Goal: Task Accomplishment & Management: Manage account settings

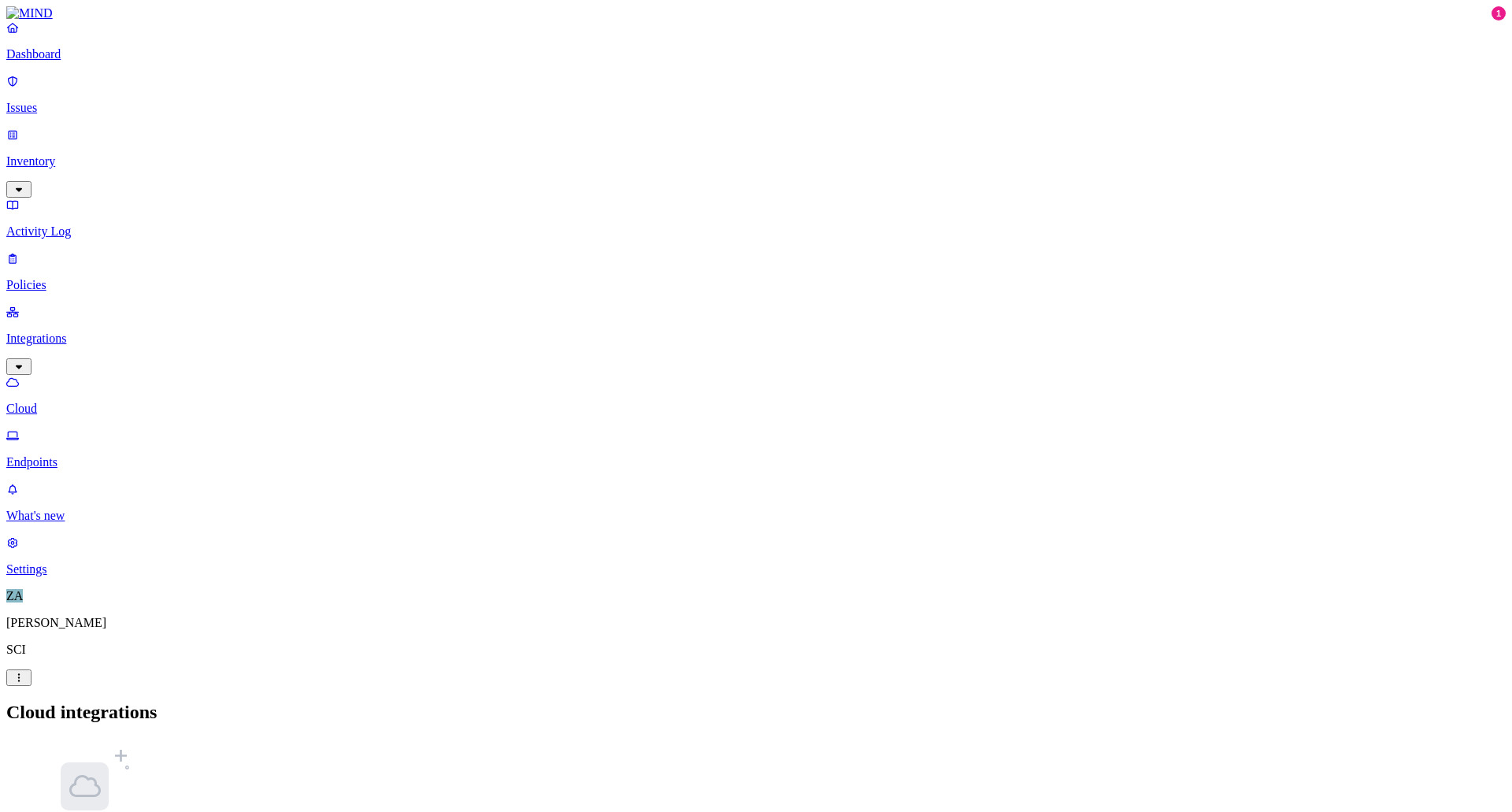
click at [494, 702] on main "Cloud integrations No integrations Get started by creating a new integration. A…" at bounding box center [756, 820] width 1500 height 236
click at [60, 278] on p "Policies" at bounding box center [756, 284] width 1500 height 14
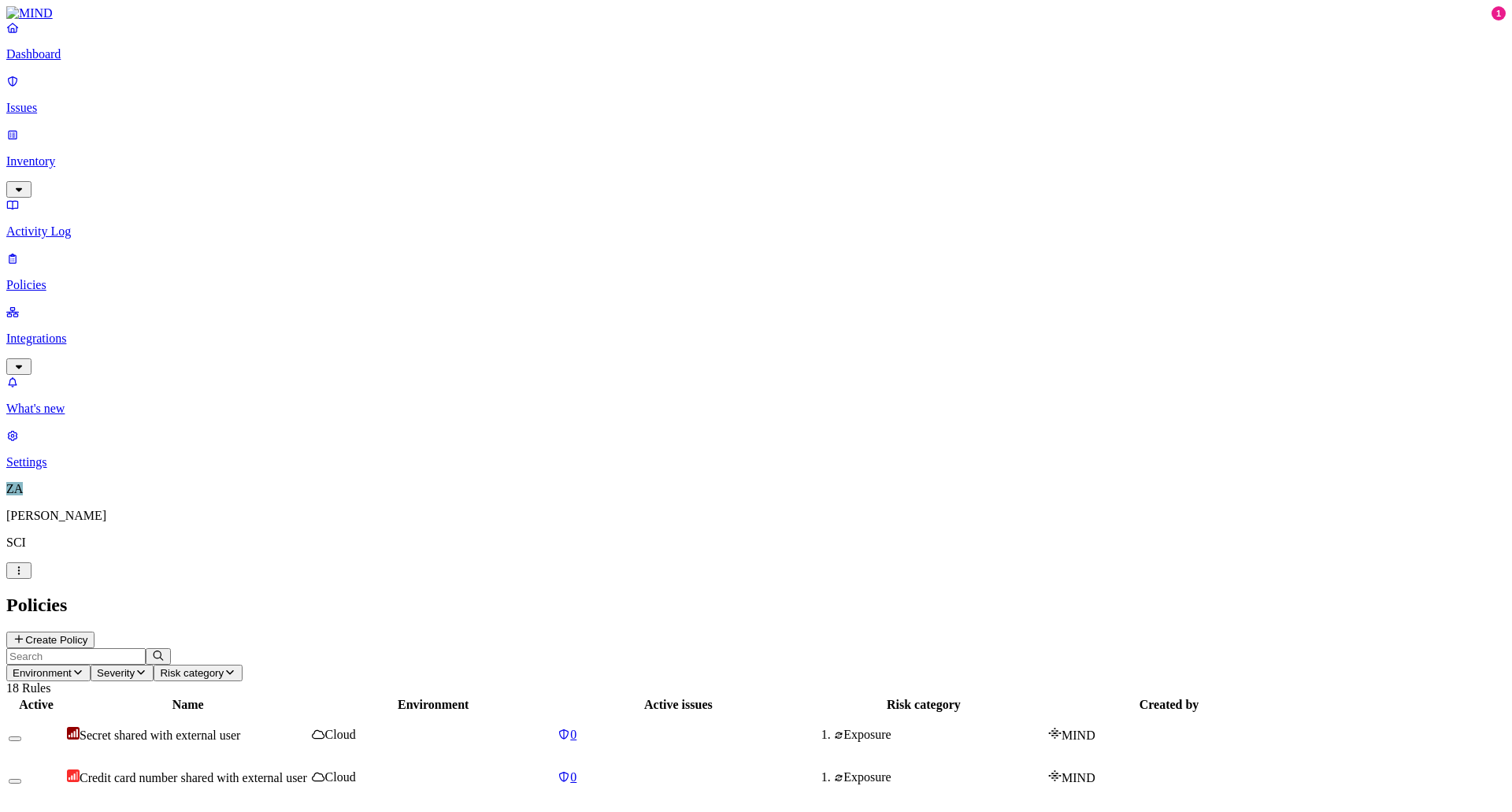
click at [74, 331] on p "Integrations" at bounding box center [756, 338] width 1500 height 14
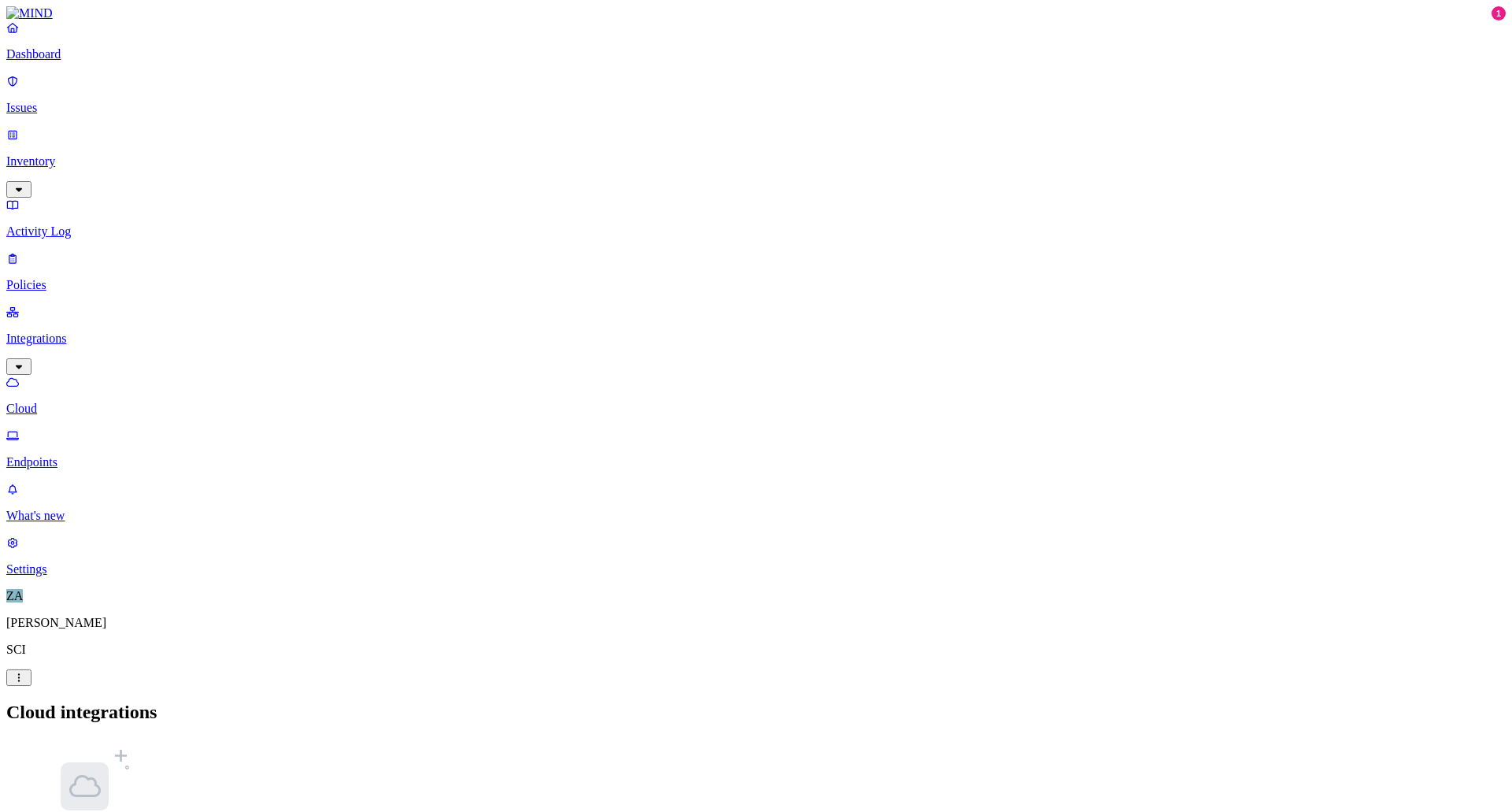
click at [81, 401] on p "Cloud" at bounding box center [756, 408] width 1500 height 14
click at [52, 577] on p "Settings" at bounding box center [756, 569] width 1500 height 14
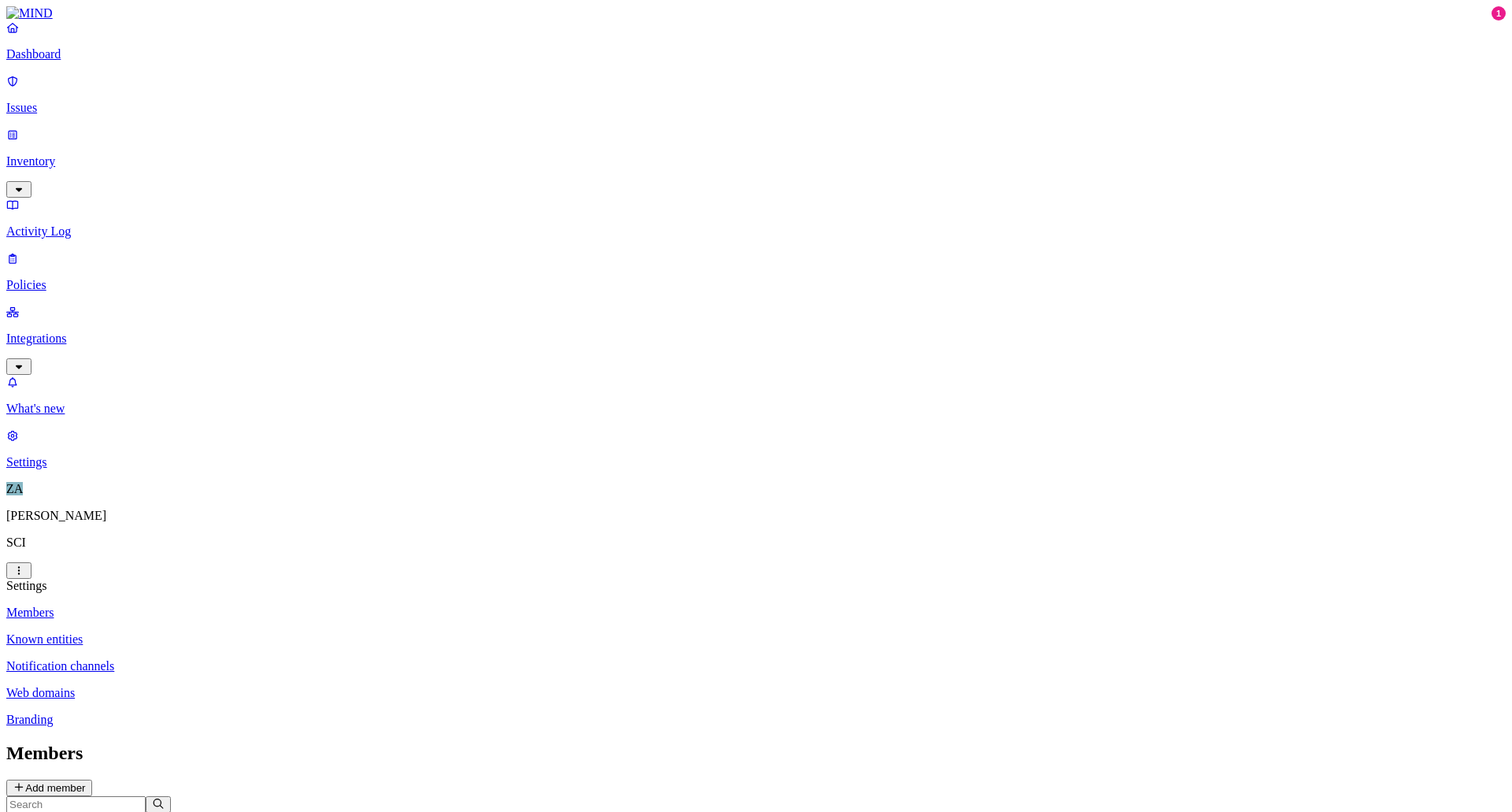
click at [225, 632] on p "Known entities" at bounding box center [756, 639] width 1500 height 14
click at [226, 659] on p "Notification channels" at bounding box center [756, 666] width 1500 height 14
click at [226, 686] on p "Web domains" at bounding box center [756, 692] width 1500 height 14
click at [223, 713] on p "Branding" at bounding box center [756, 720] width 1500 height 14
click at [231, 686] on p "Web domains" at bounding box center [756, 692] width 1500 height 14
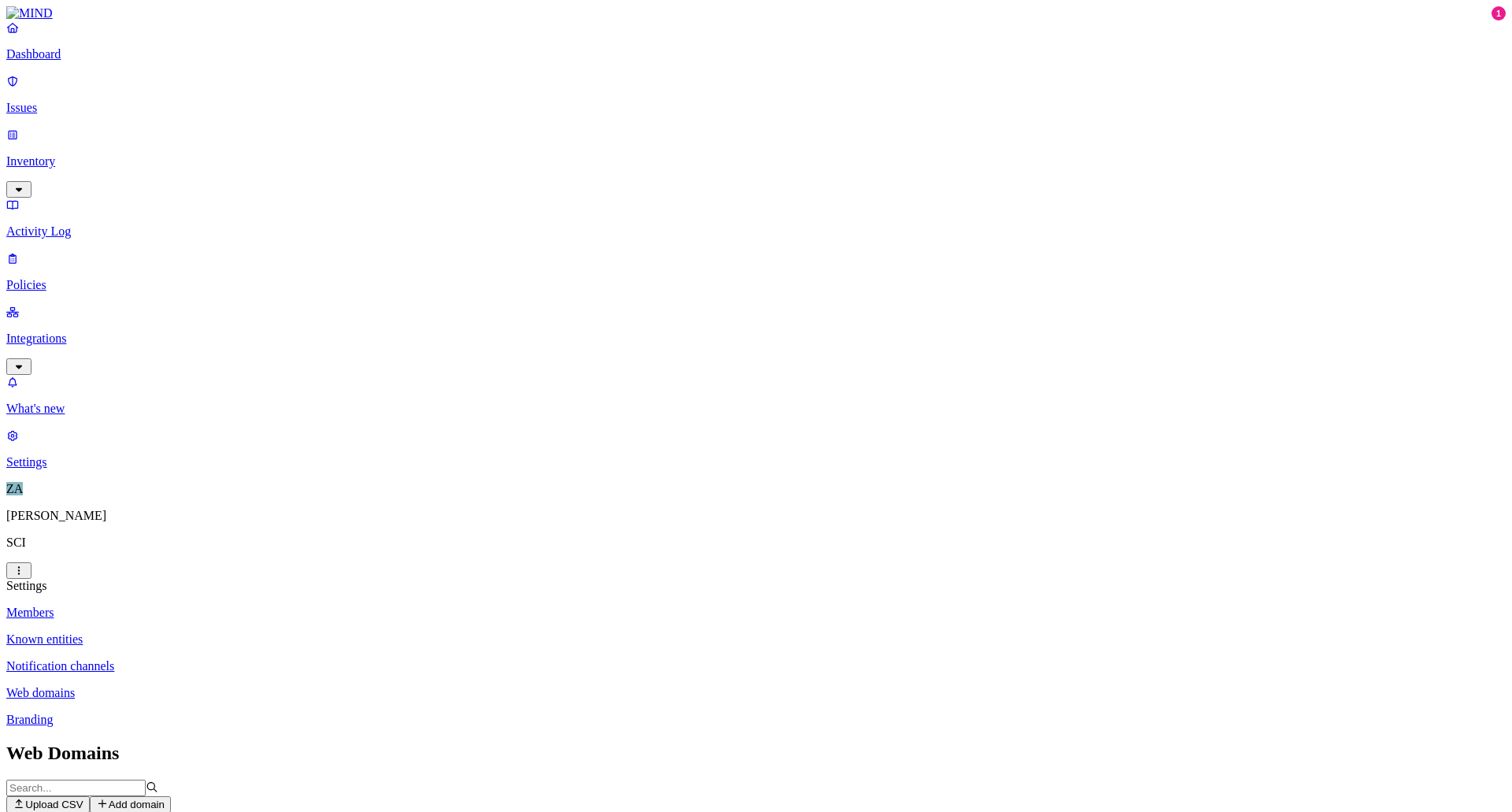
click at [226, 632] on p "Known entities" at bounding box center [756, 639] width 1500 height 14
click at [51, 795] on button "Add" at bounding box center [29, 803] width 44 height 17
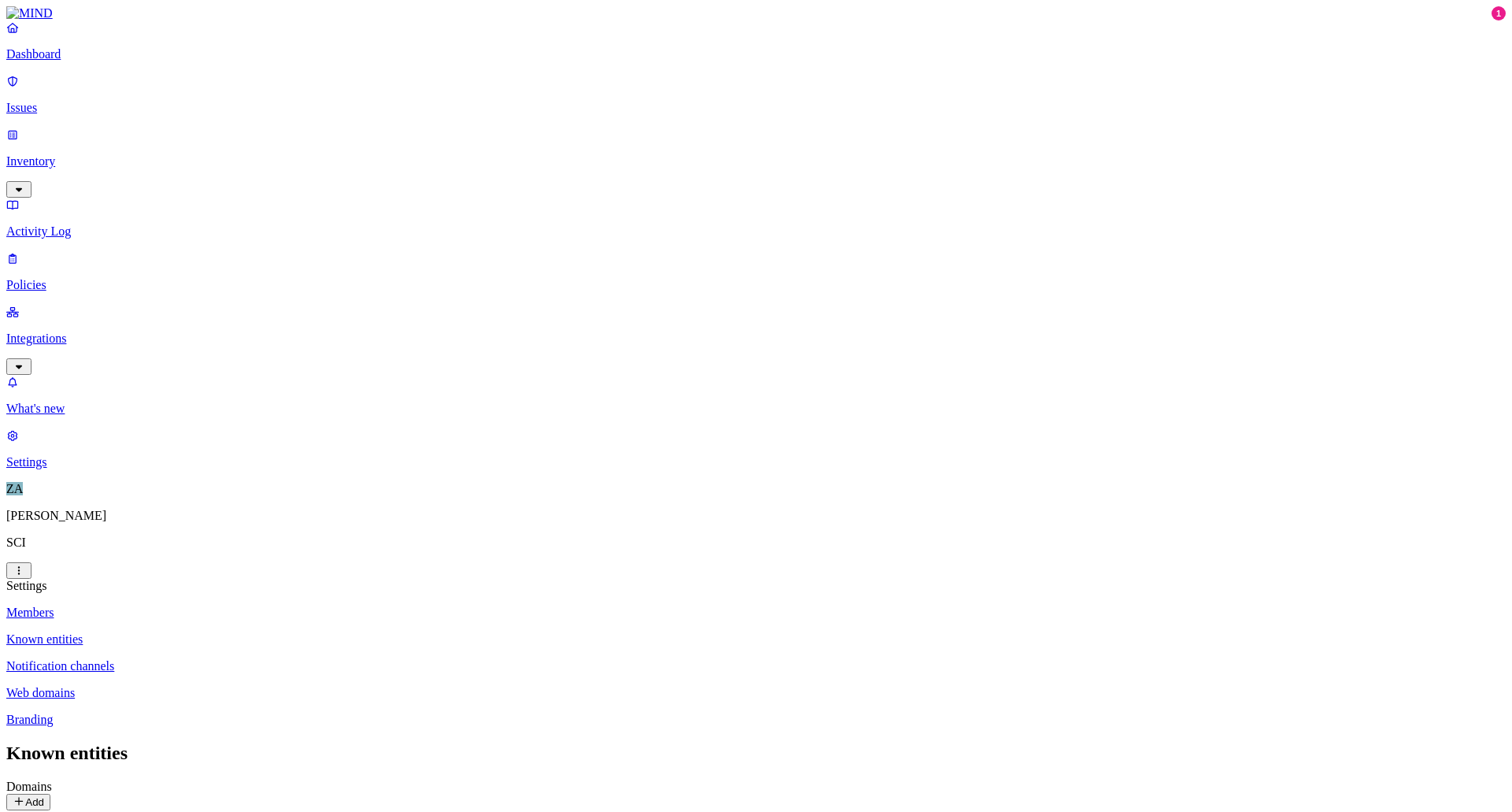
click at [208, 606] on p "Members" at bounding box center [756, 612] width 1500 height 14
click at [219, 632] on p "Known entities" at bounding box center [756, 639] width 1500 height 14
click at [231, 659] on p "Notification channels" at bounding box center [756, 666] width 1500 height 14
click at [240, 812] on icon at bounding box center [237, 826] width 6 height 6
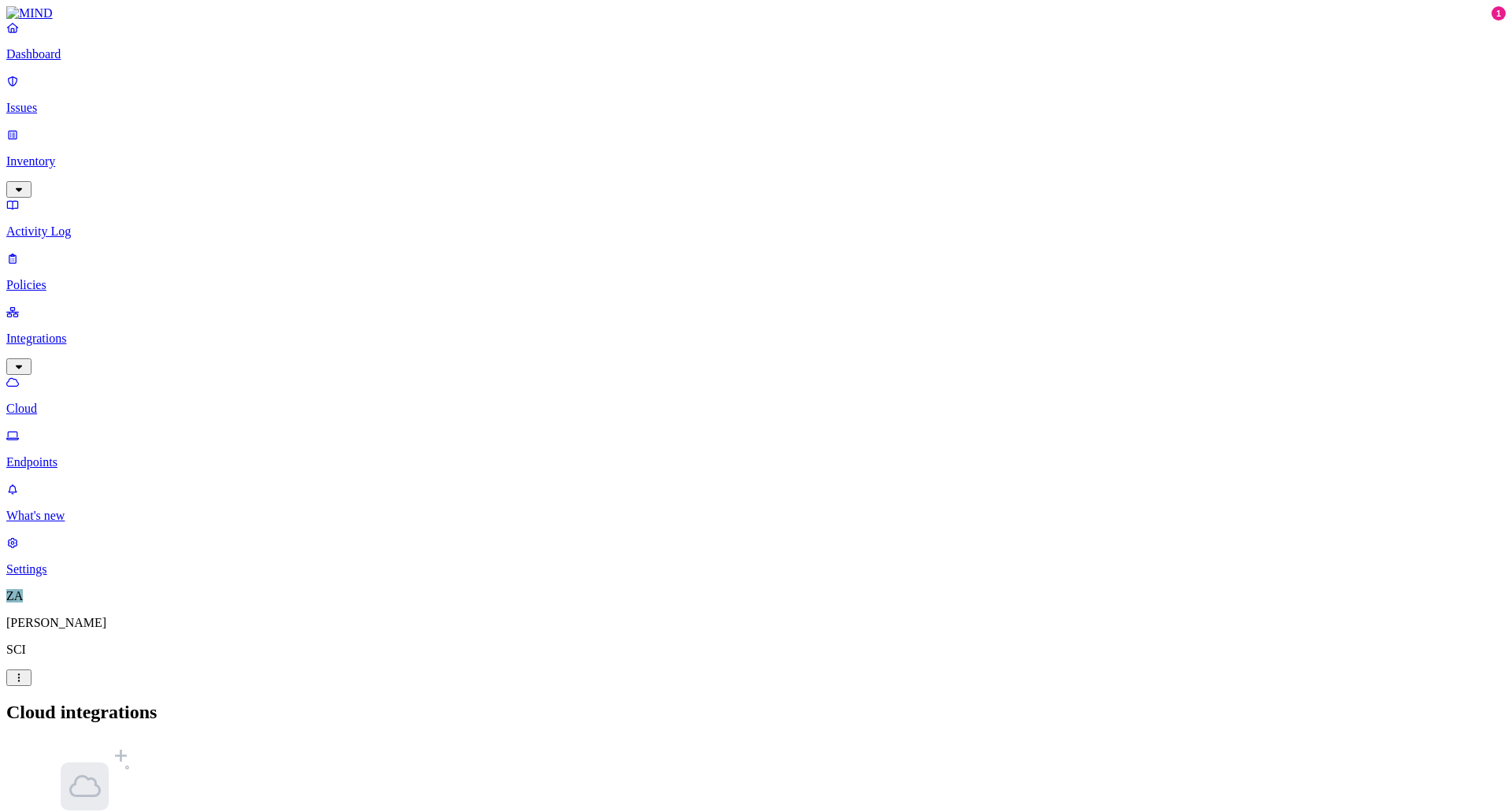
click at [69, 401] on p "Cloud" at bounding box center [756, 408] width 1500 height 14
click at [76, 577] on p "Settings" at bounding box center [756, 569] width 1500 height 14
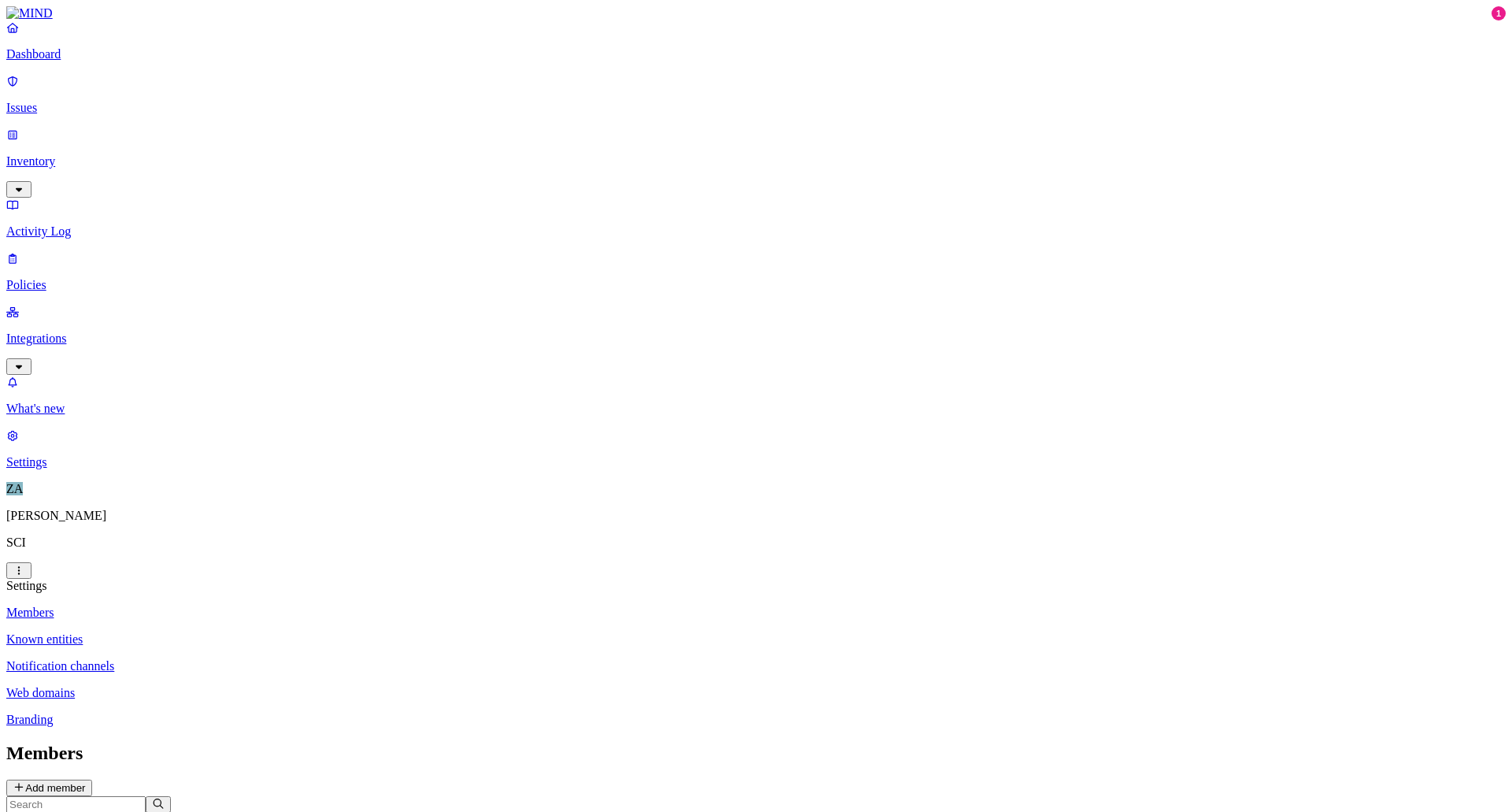
click at [239, 632] on p "Known entities" at bounding box center [756, 639] width 1500 height 14
click at [245, 659] on p "Notification channels" at bounding box center [756, 666] width 1500 height 14
click at [232, 632] on p "Known entities" at bounding box center [756, 639] width 1500 height 14
click at [51, 795] on button "Add" at bounding box center [29, 803] width 44 height 17
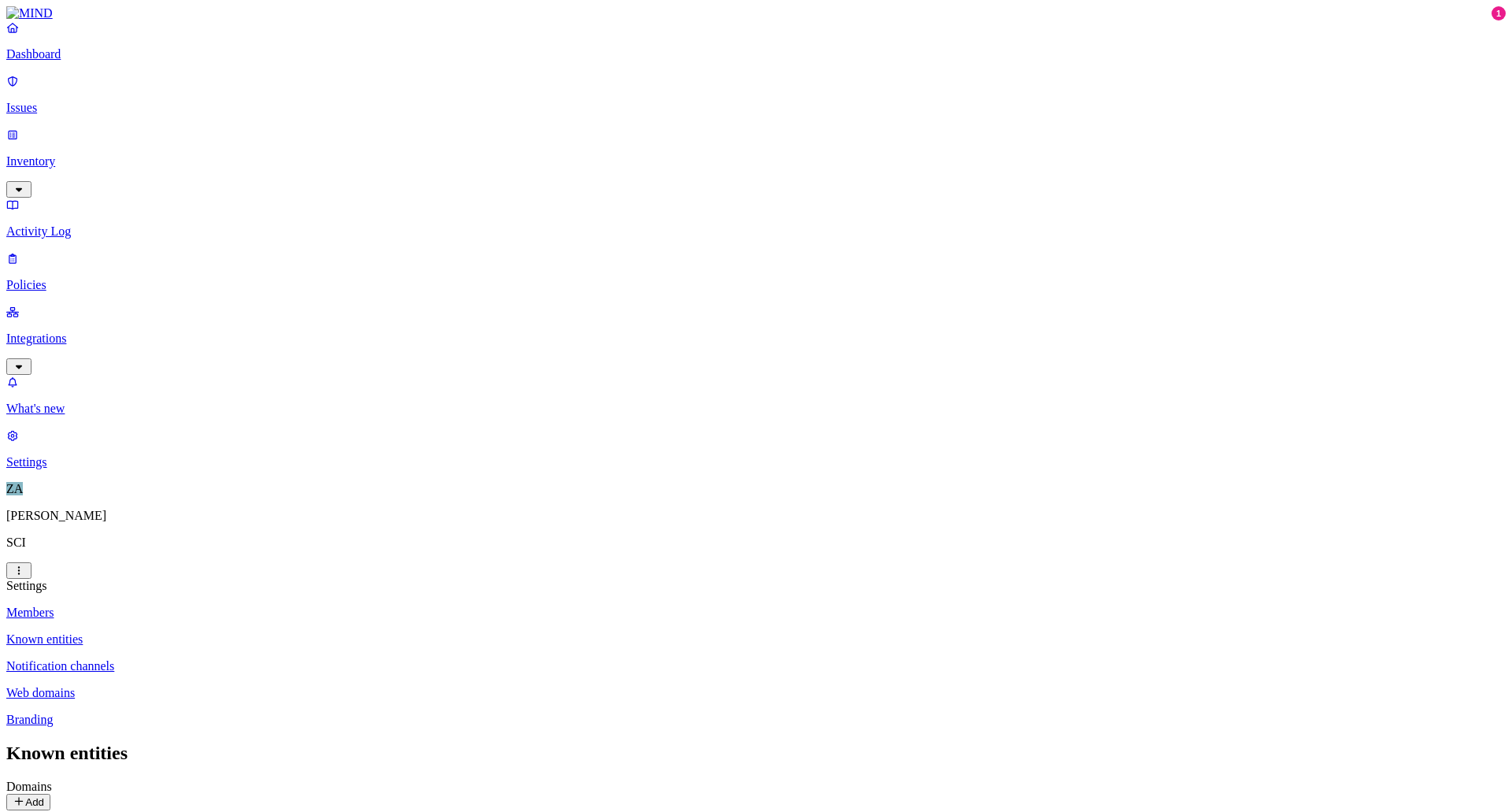
click at [263, 659] on p "Notification channels" at bounding box center [756, 666] width 1500 height 14
click at [248, 686] on p "Web domains" at bounding box center [756, 692] width 1500 height 14
click at [25, 362] on icon "button" at bounding box center [19, 366] width 13 height 10
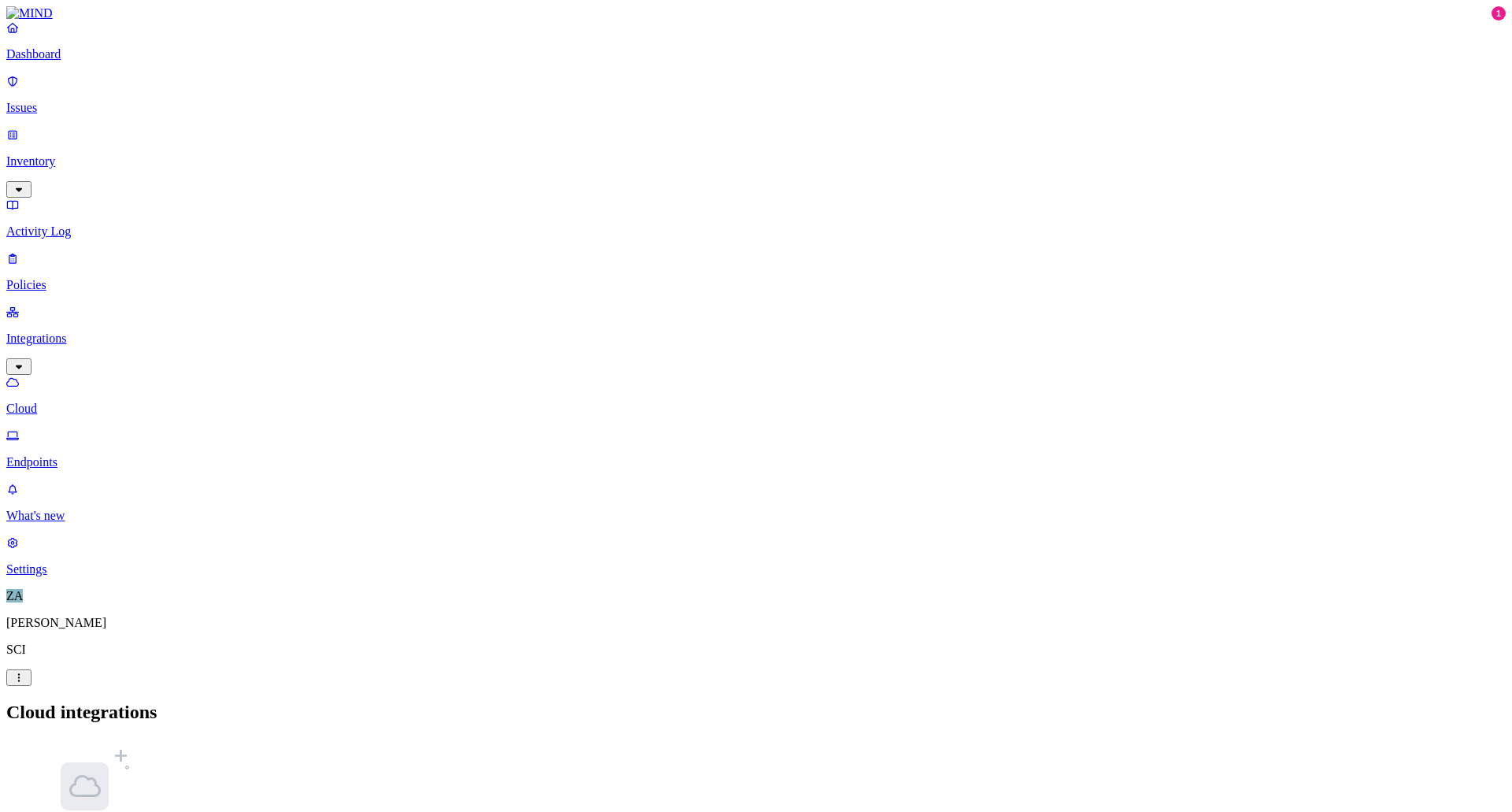
click at [22, 188] on icon "button" at bounding box center [18, 190] width 6 height 4
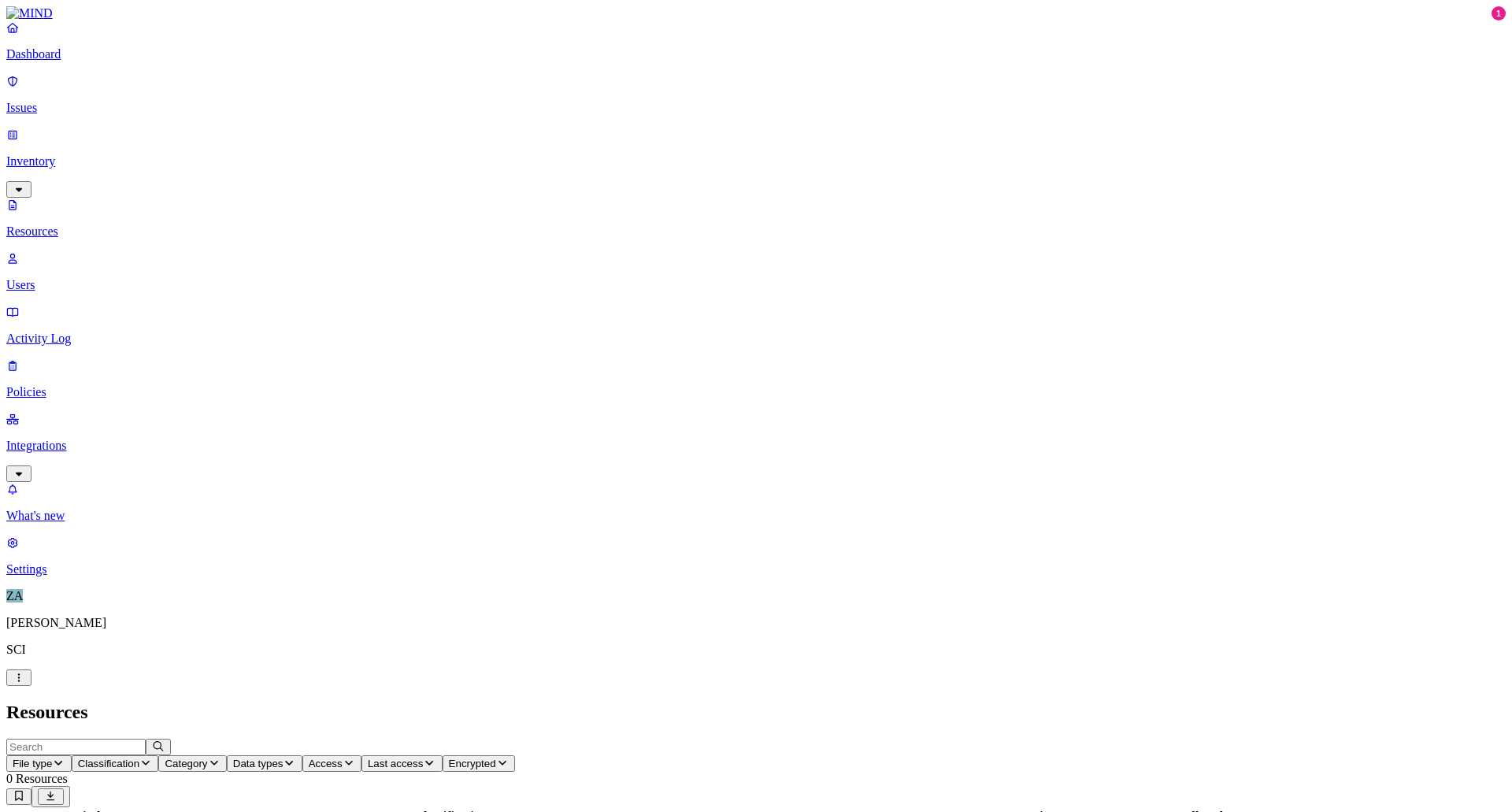
click at [96, 439] on p "Integrations" at bounding box center [756, 446] width 1500 height 14
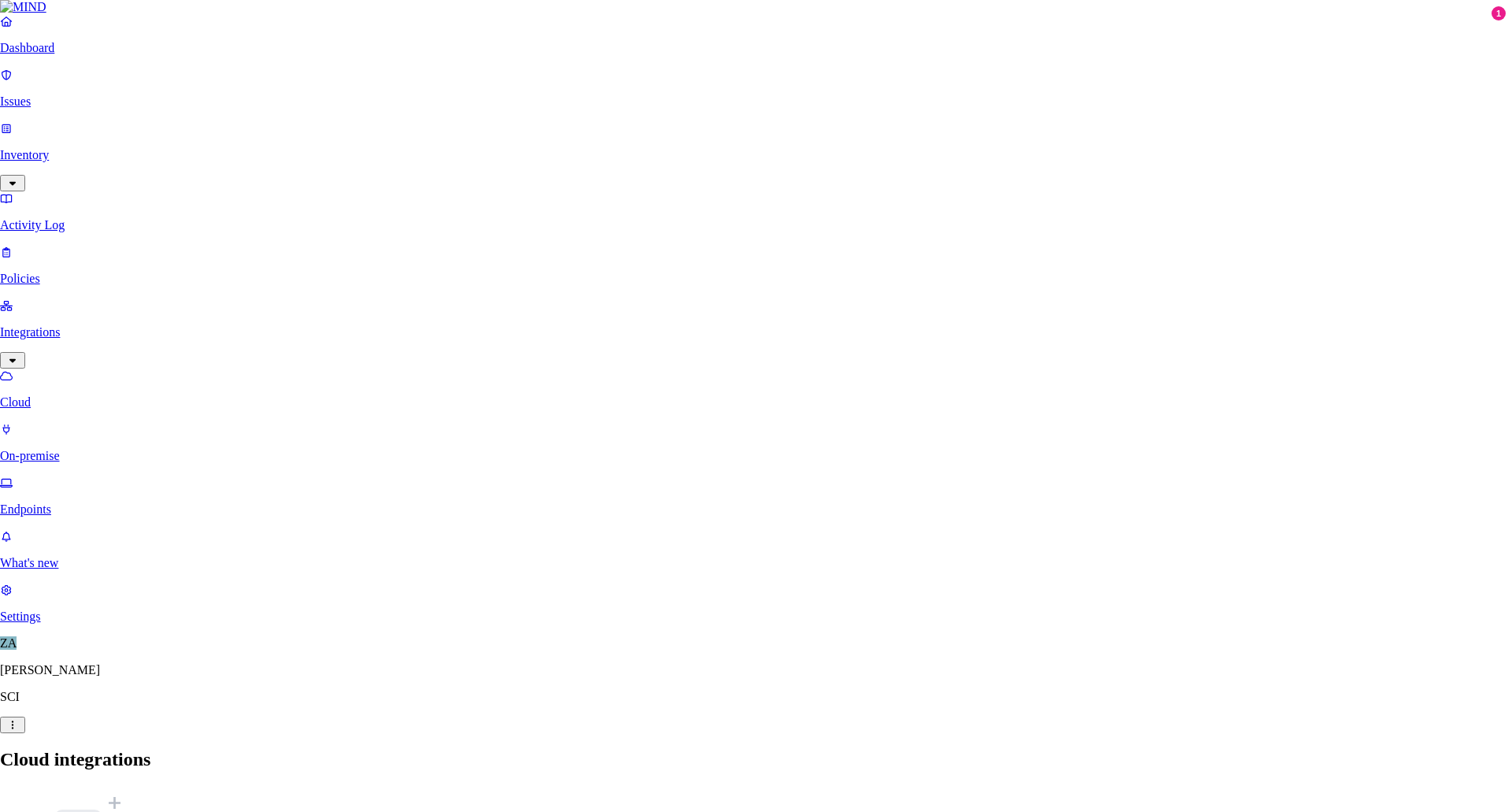
type input "[URL][DOMAIN_NAME]"
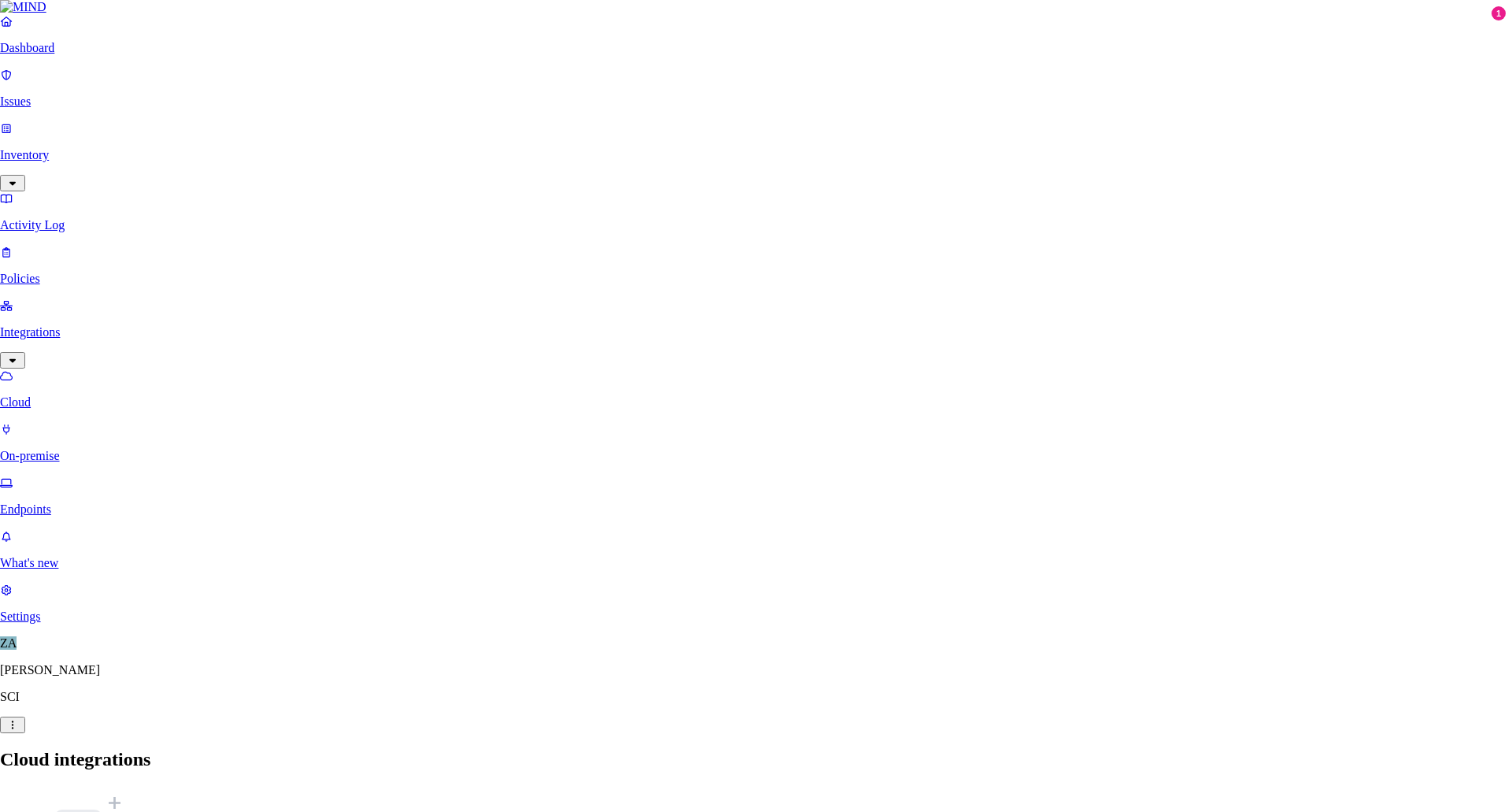
paste input "0oatj6l1t1xQM8DKA4x7"
type input "0oatj6l1t1xQM8DKA4x7"
paste input "SxpMDtY7PAG5d7RO6ZiGkq_TUj1LSgN7MKAw4FjqMDH8By7KL71oo6WNWo-WW0xH"
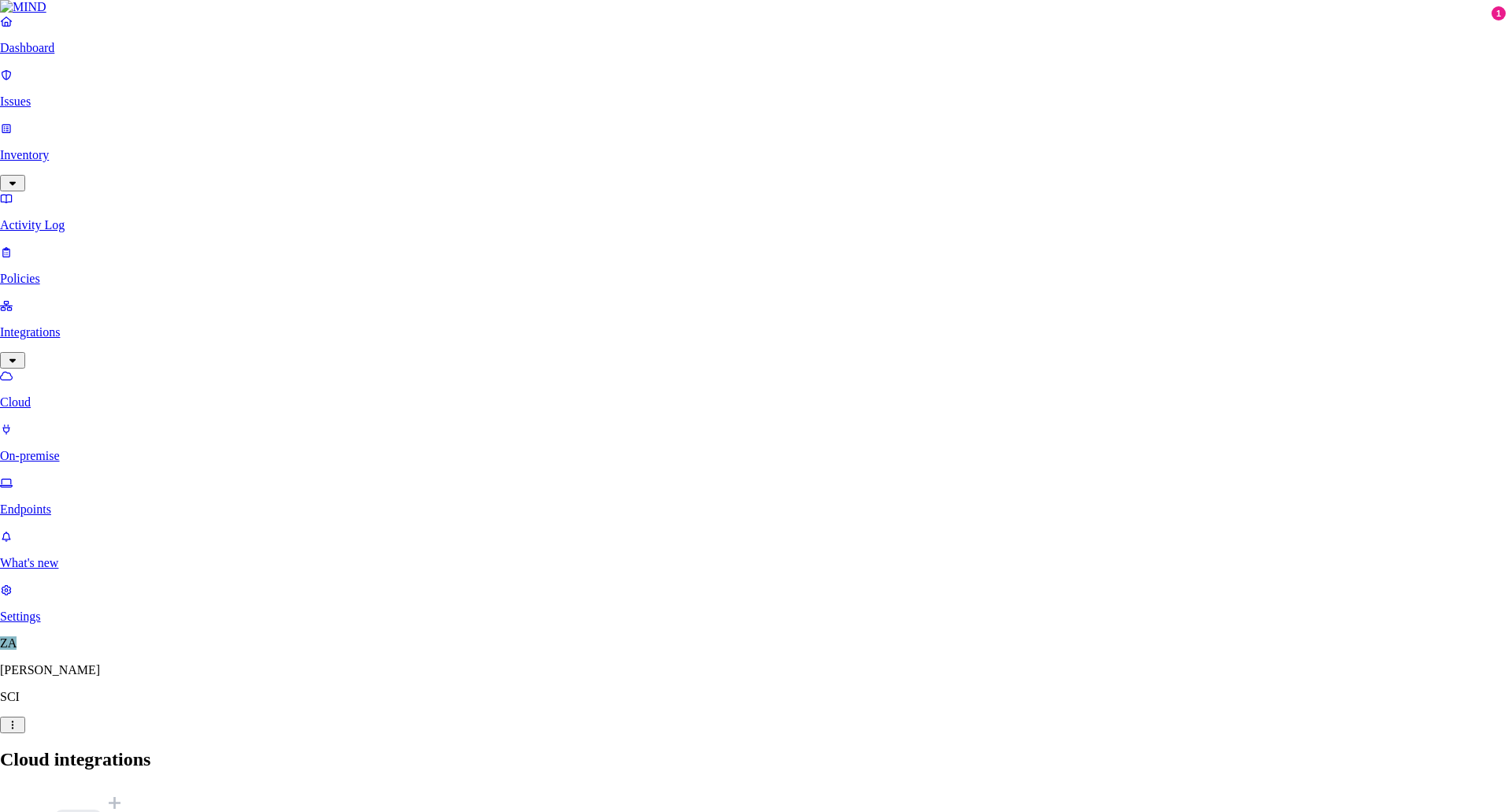
type input "SxpMDtY7PAG5d7RO6ZiGkq_TUj1LSgN7MKAw4FjqMDH8By7KL71oo6WNWo-WW0xH"
drag, startPoint x: 721, startPoint y: 296, endPoint x: 590, endPoint y: 294, distance: 131.0
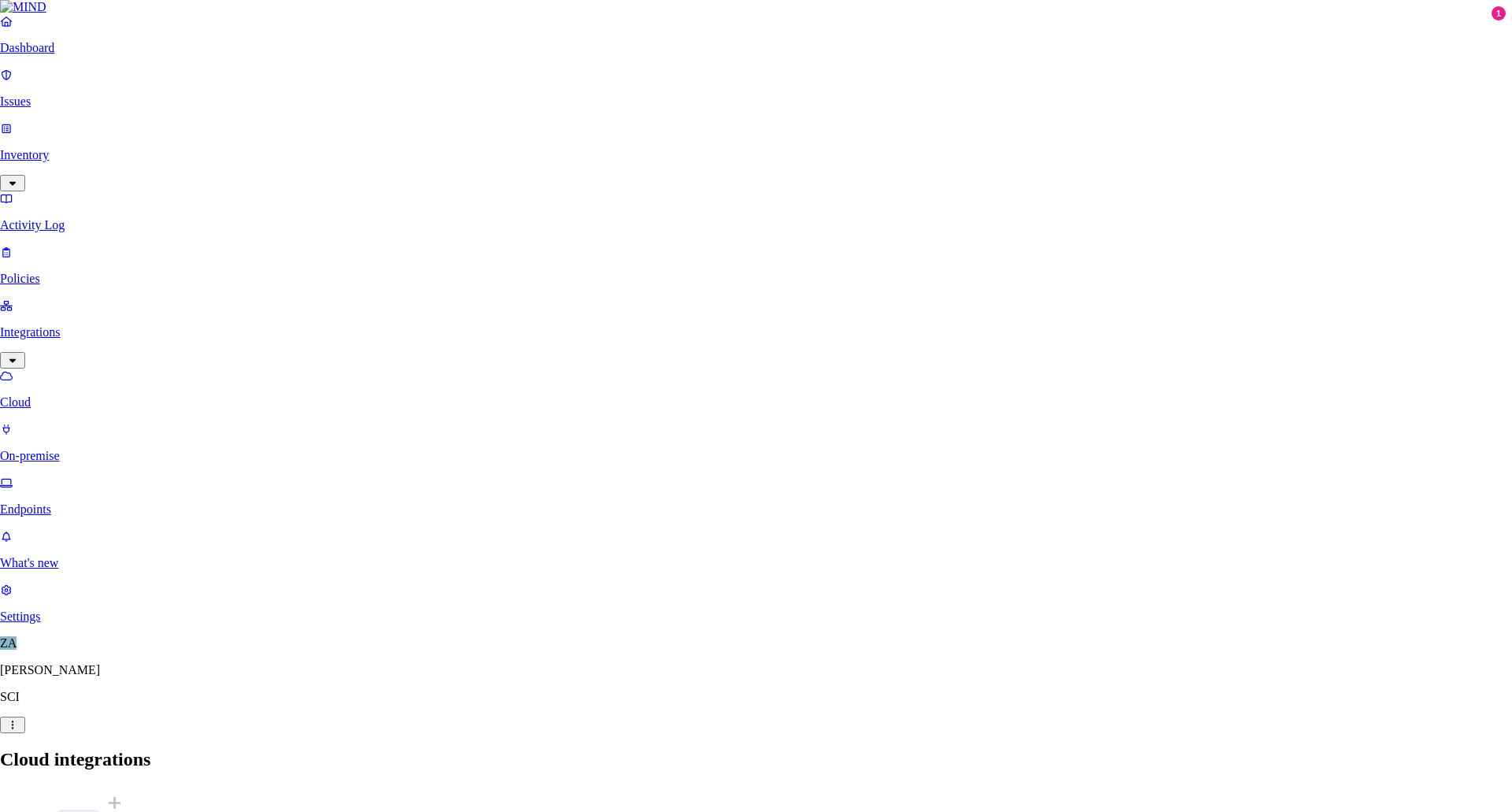
type input "[URL][DOMAIN_NAME]"
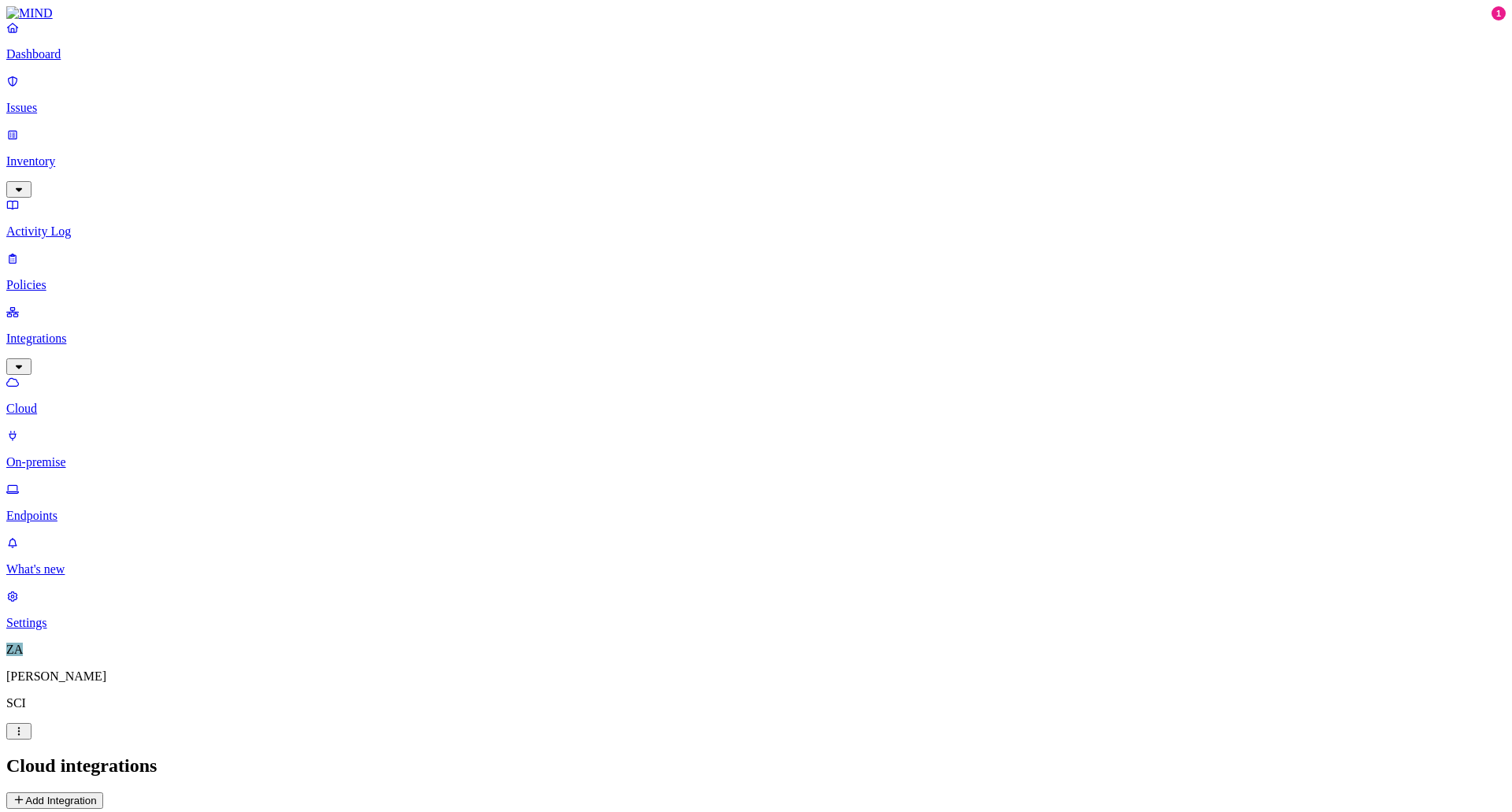
click at [68, 401] on p "Cloud" at bounding box center [756, 408] width 1500 height 14
click at [64, 62] on p "Dashboard" at bounding box center [756, 53] width 1500 height 14
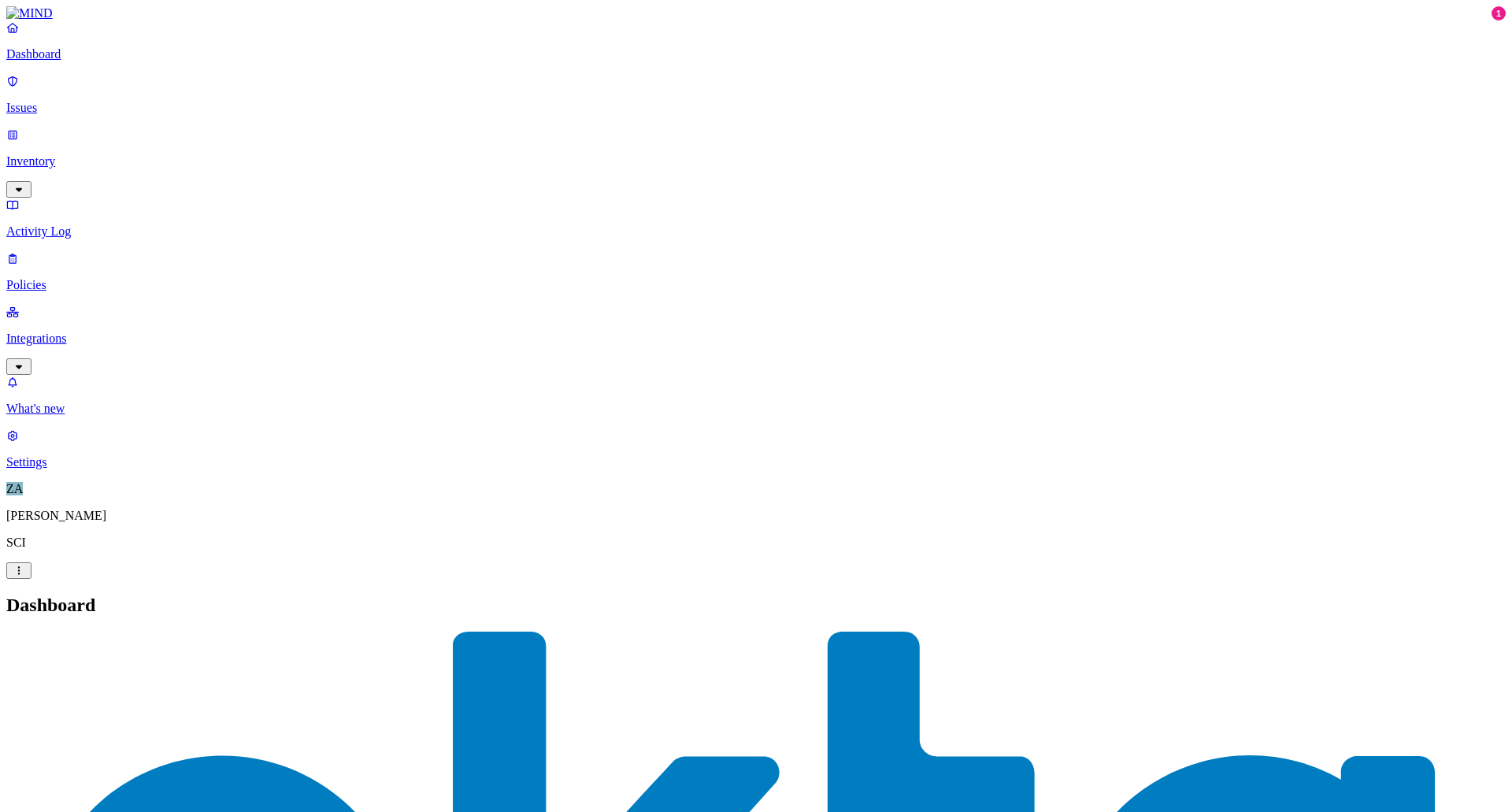
click at [58, 101] on p "Issues" at bounding box center [756, 108] width 1500 height 14
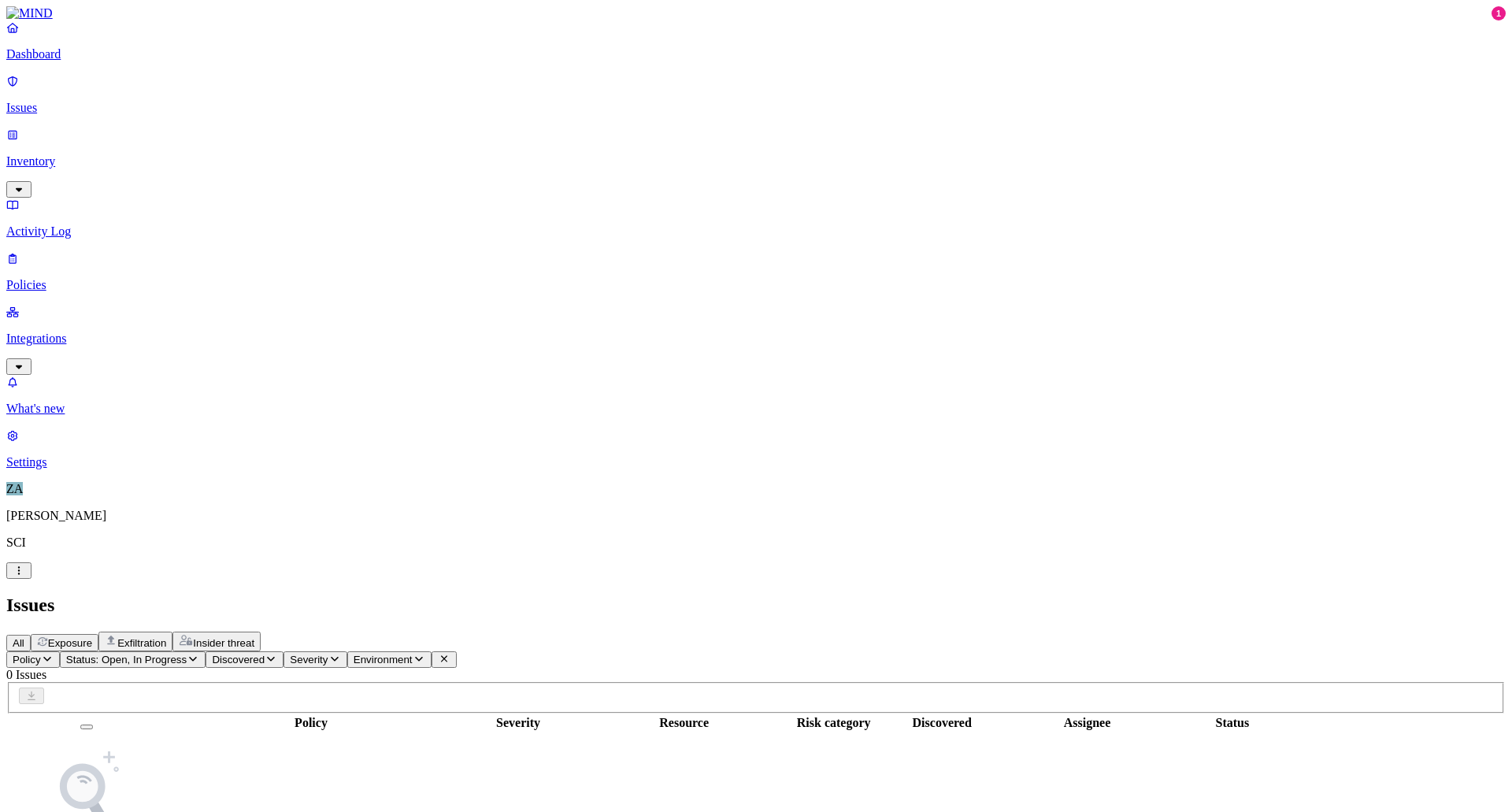
click at [63, 331] on p "Integrations" at bounding box center [756, 338] width 1500 height 14
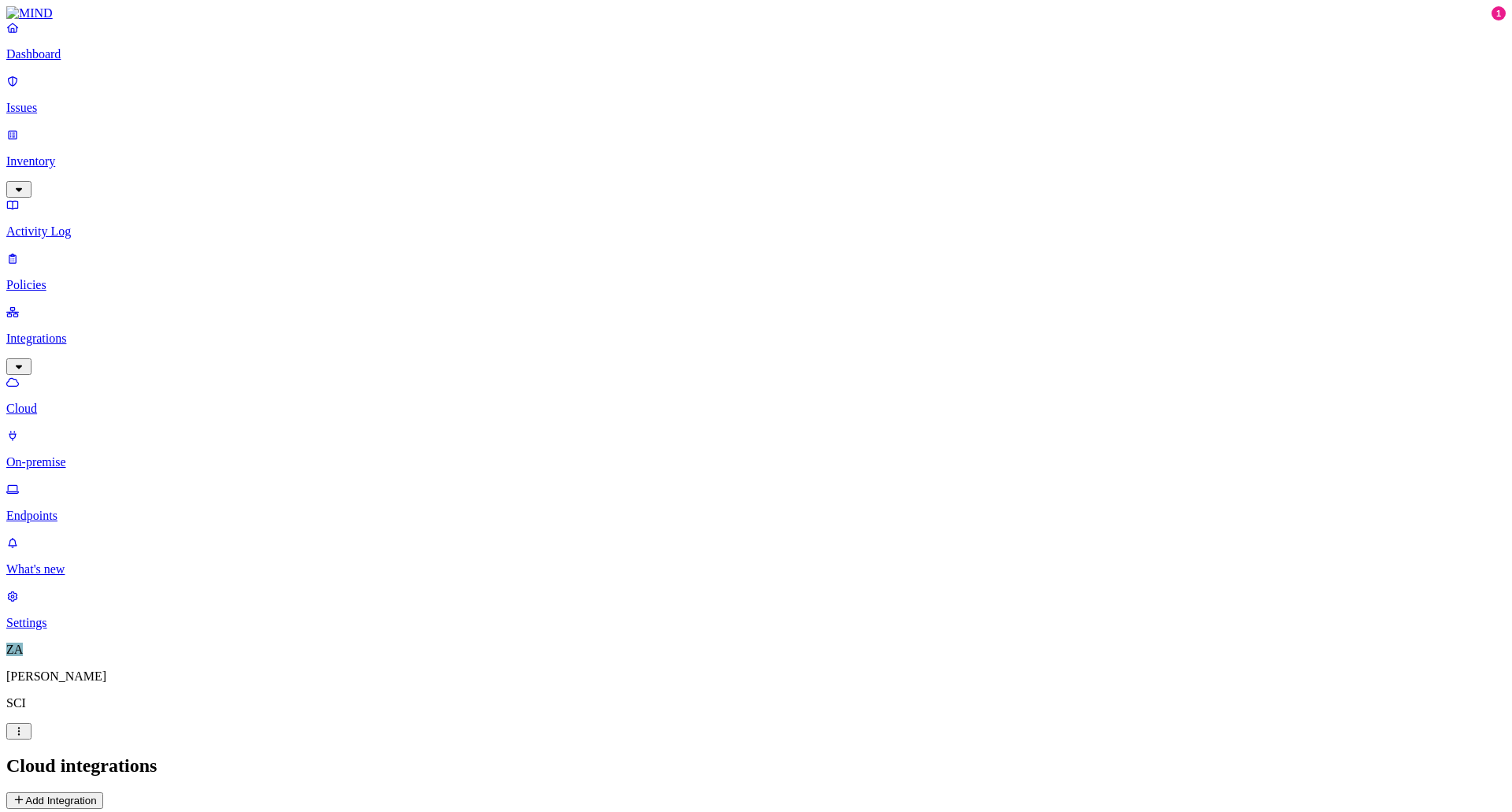
click at [103, 793] on button "Add Integration" at bounding box center [54, 801] width 97 height 17
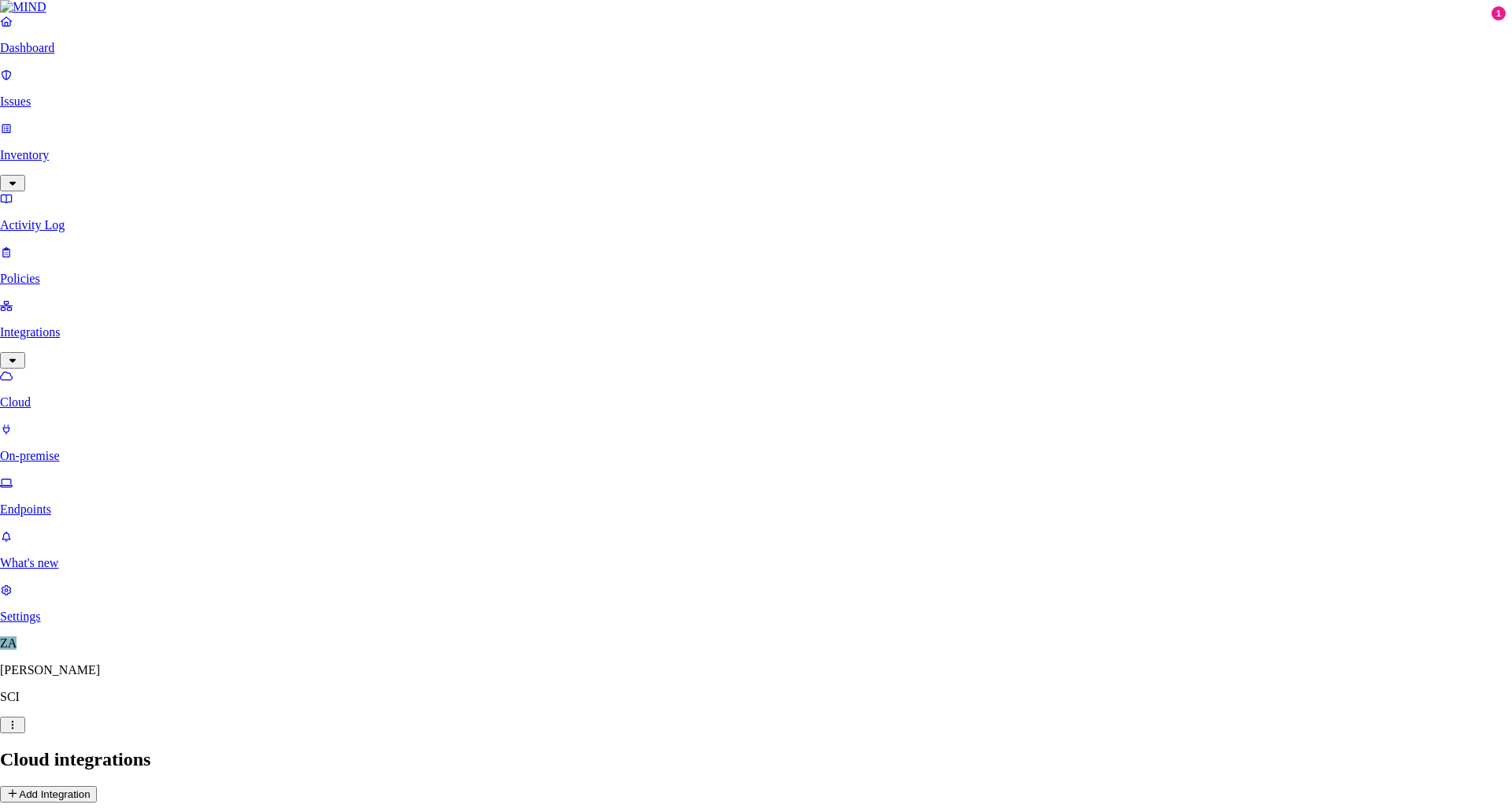
scroll to position [20, 0]
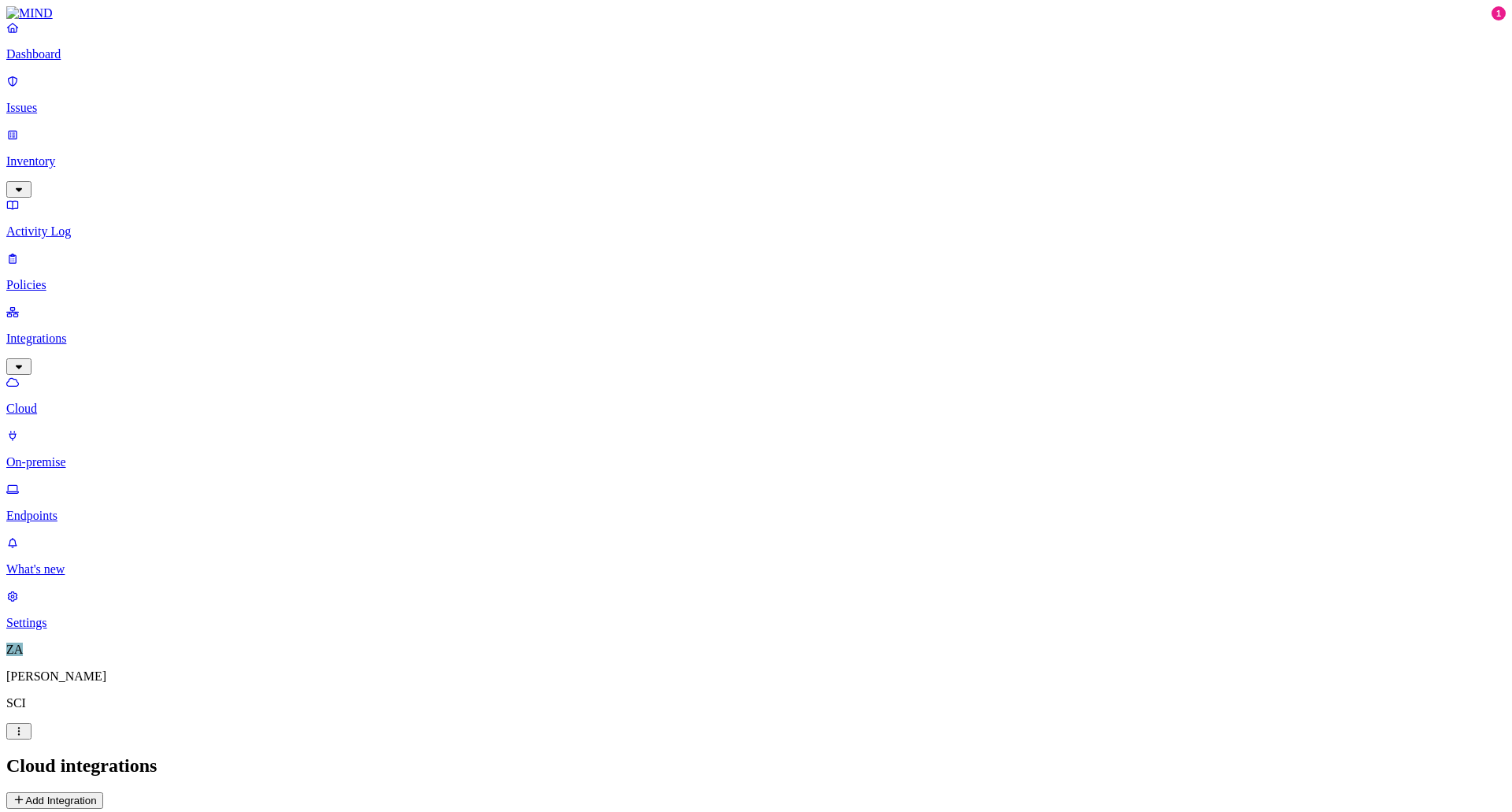
click at [52, 155] on p "Inventory" at bounding box center [756, 161] width 1500 height 14
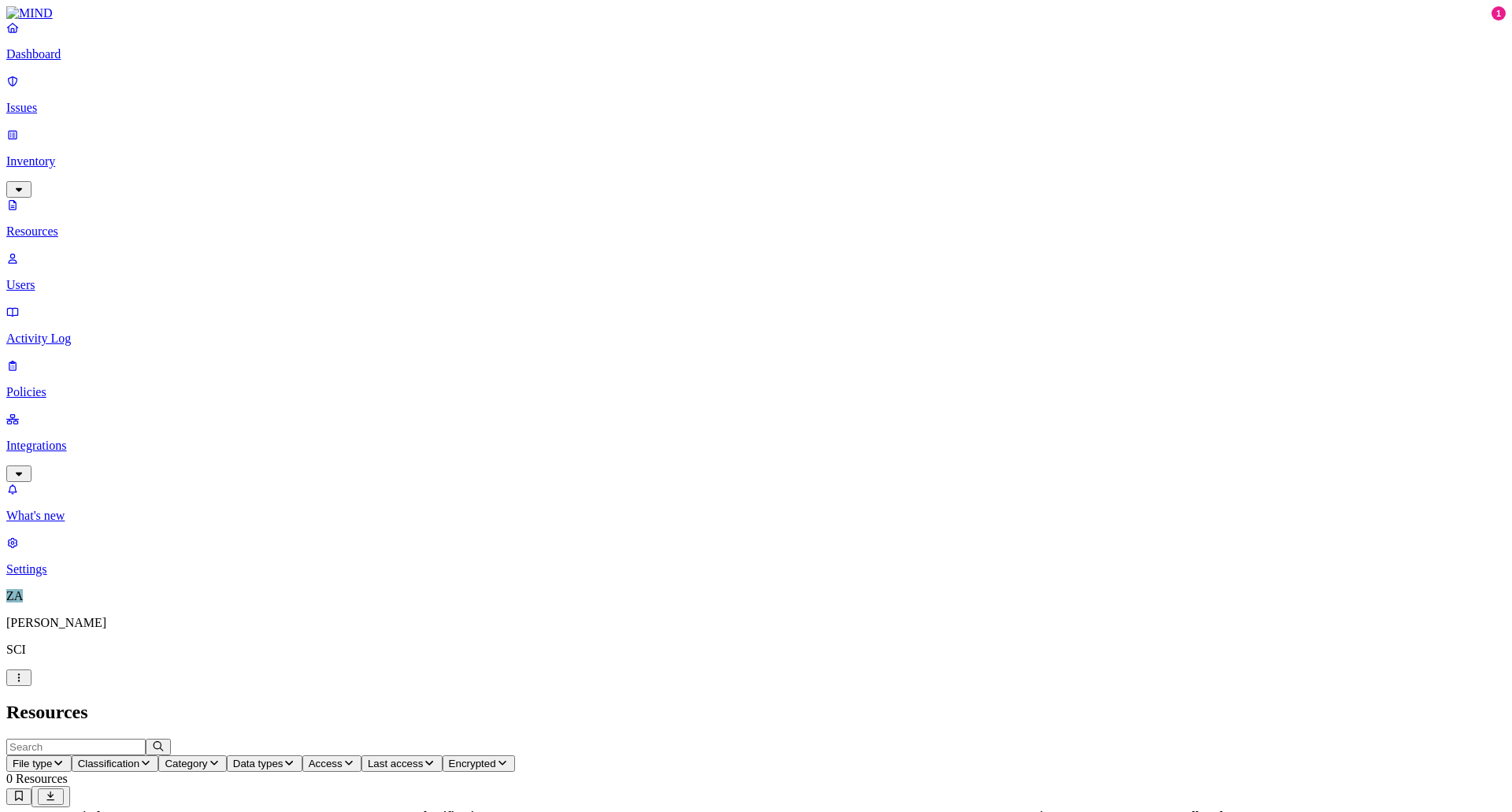
click at [45, 251] on link "Users" at bounding box center [756, 272] width 1500 height 41
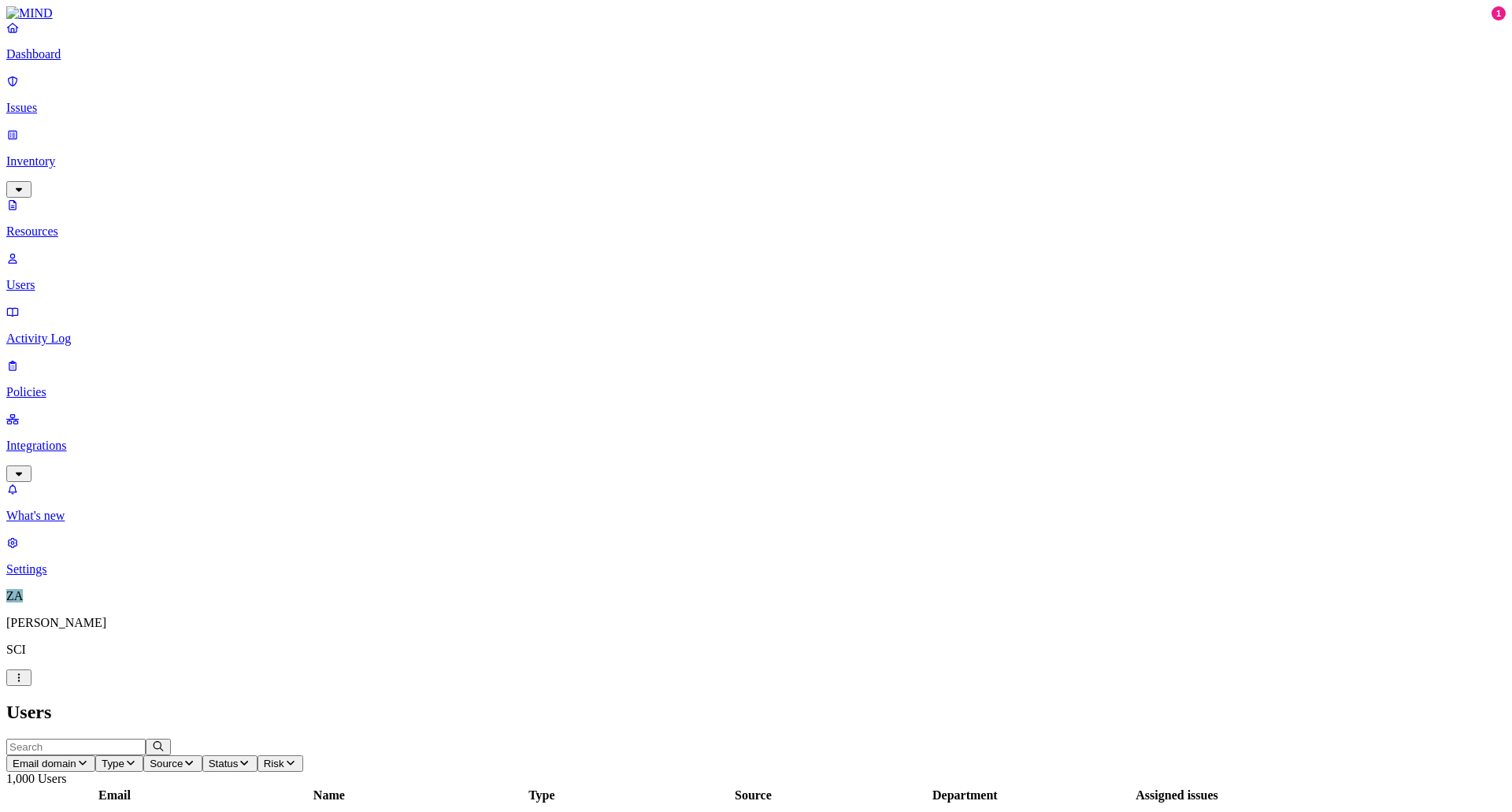
scroll to position [286, 0]
click at [79, 577] on p "Settings" at bounding box center [756, 569] width 1500 height 14
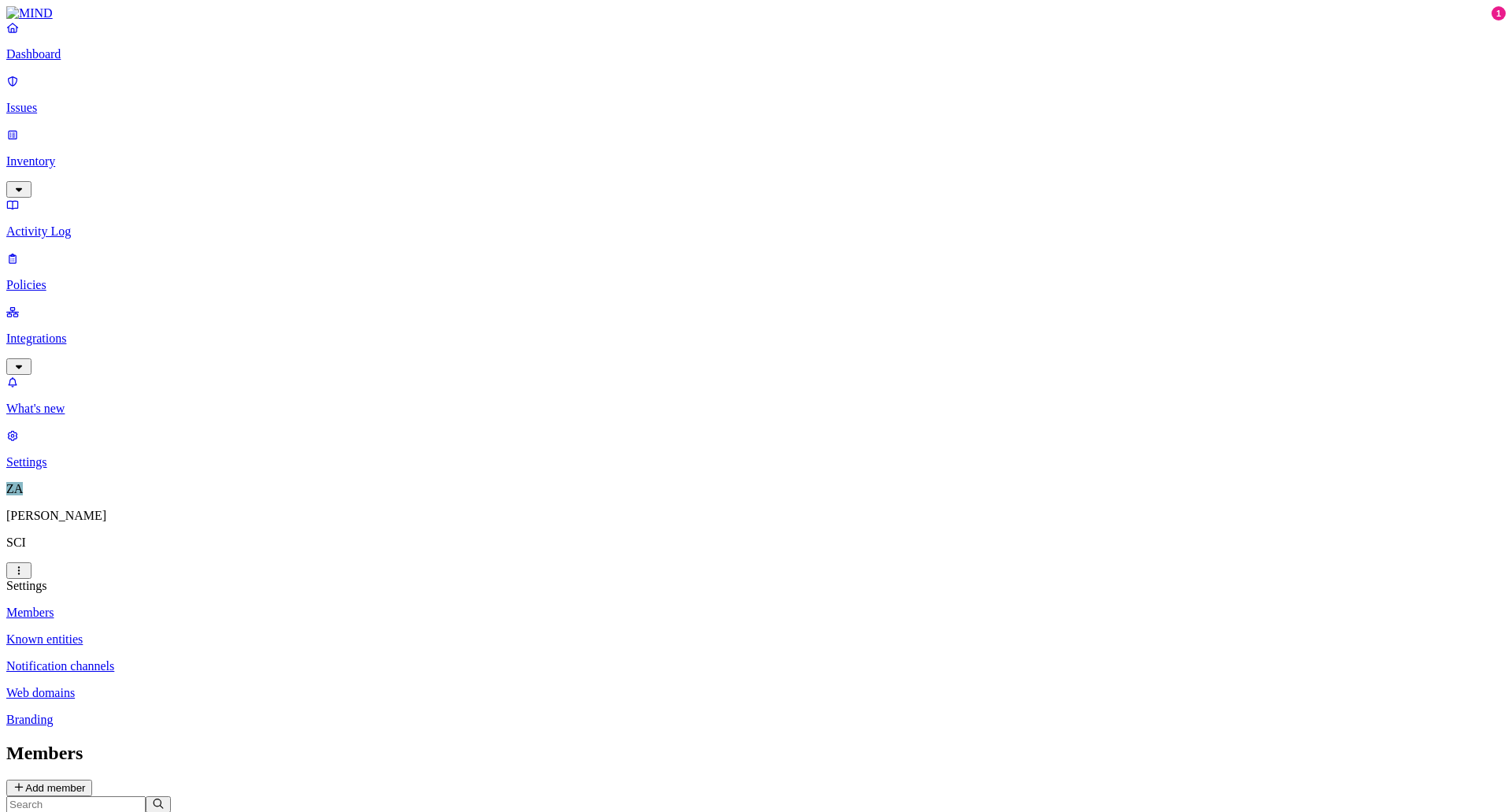
click at [248, 632] on p "Known entities" at bounding box center [756, 639] width 1500 height 14
click at [252, 659] on p "Notification channels" at bounding box center [756, 666] width 1500 height 14
click at [240, 686] on p "Web domains" at bounding box center [756, 692] width 1500 height 14
click at [219, 606] on p "Members" at bounding box center [756, 612] width 1500 height 14
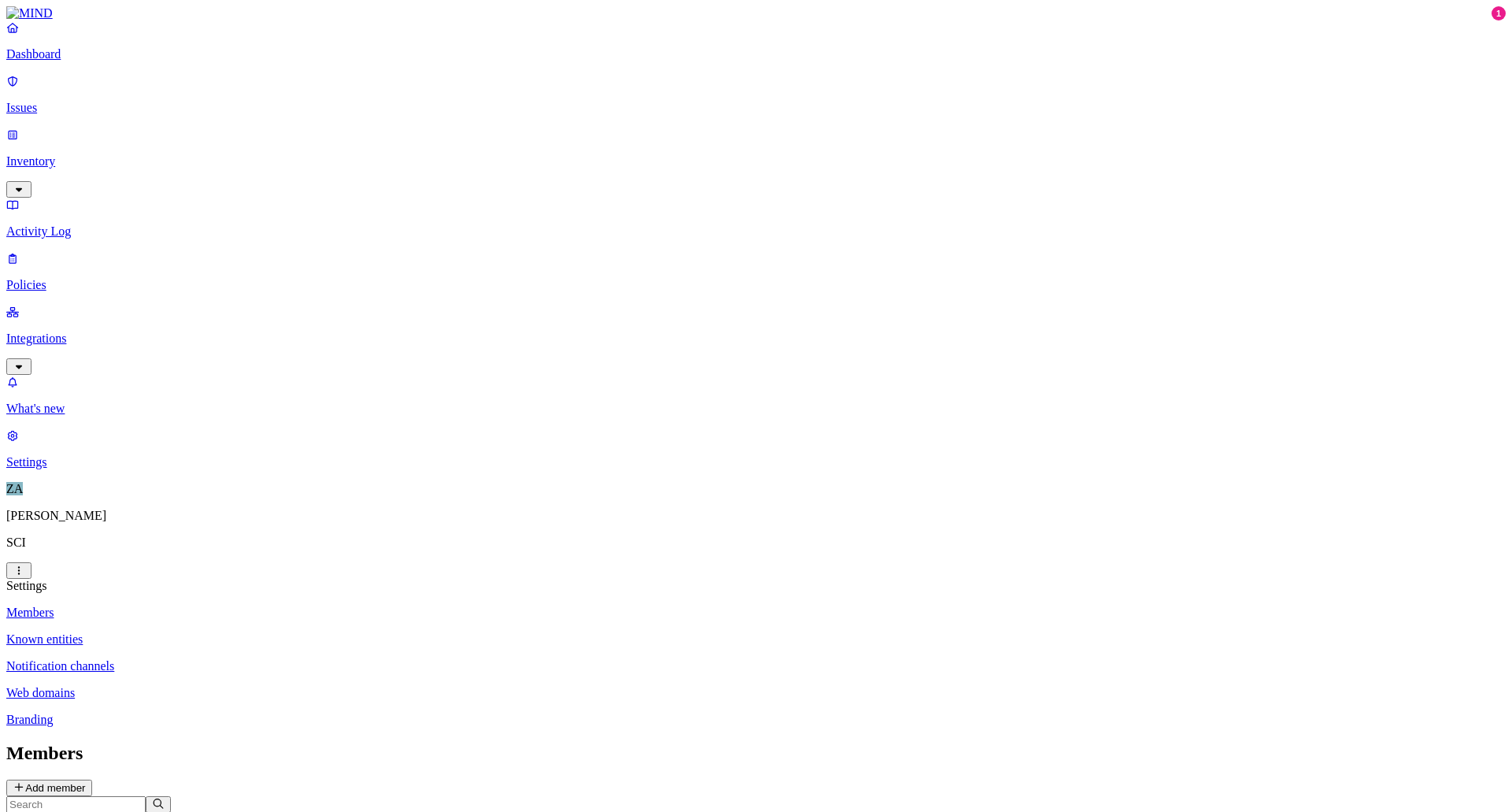
click at [237, 632] on link "Known entities" at bounding box center [756, 639] width 1500 height 14
click at [41, 155] on p "Inventory" at bounding box center [756, 161] width 1500 height 14
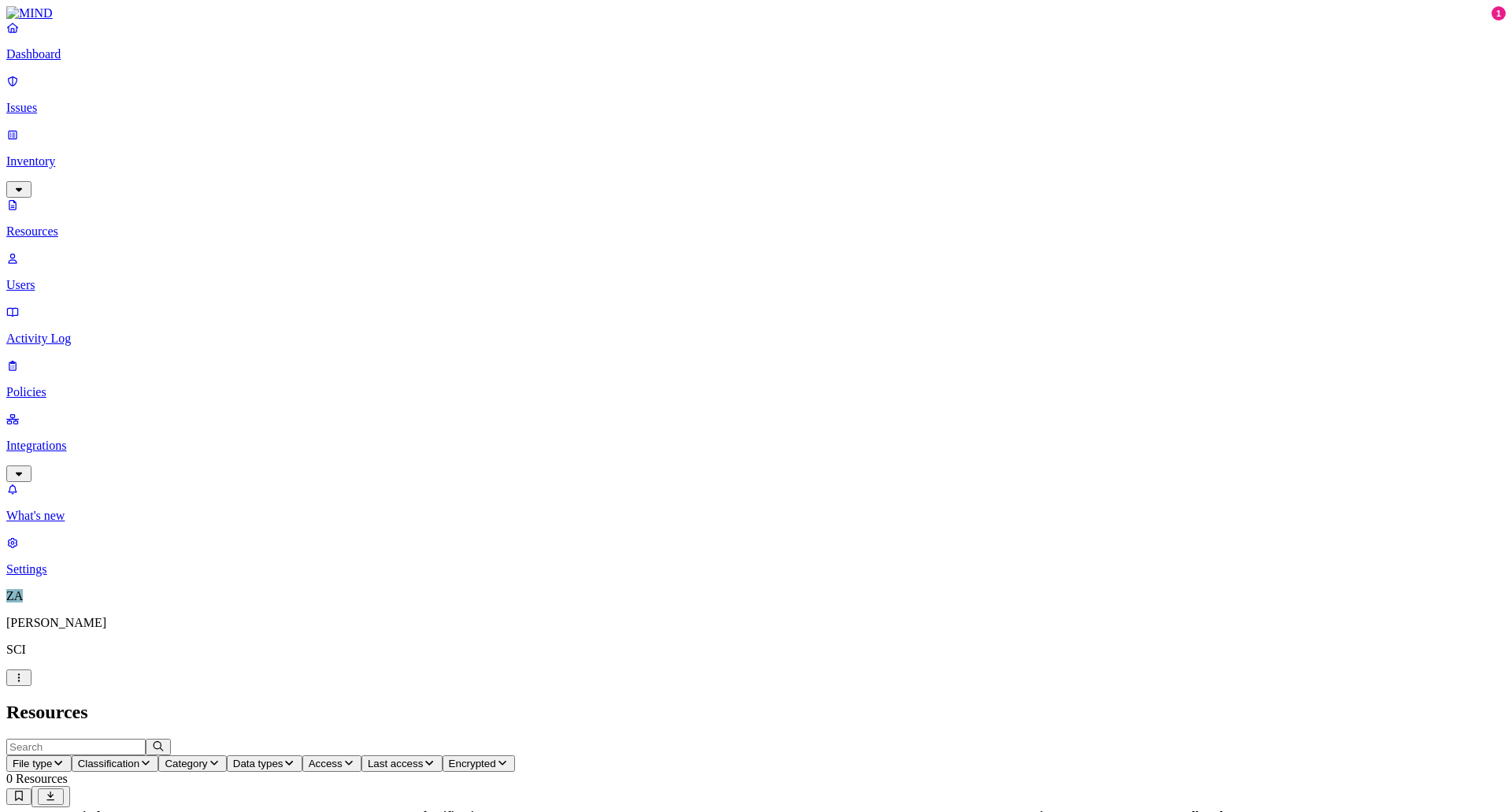
click at [53, 251] on link "Users" at bounding box center [756, 272] width 1500 height 41
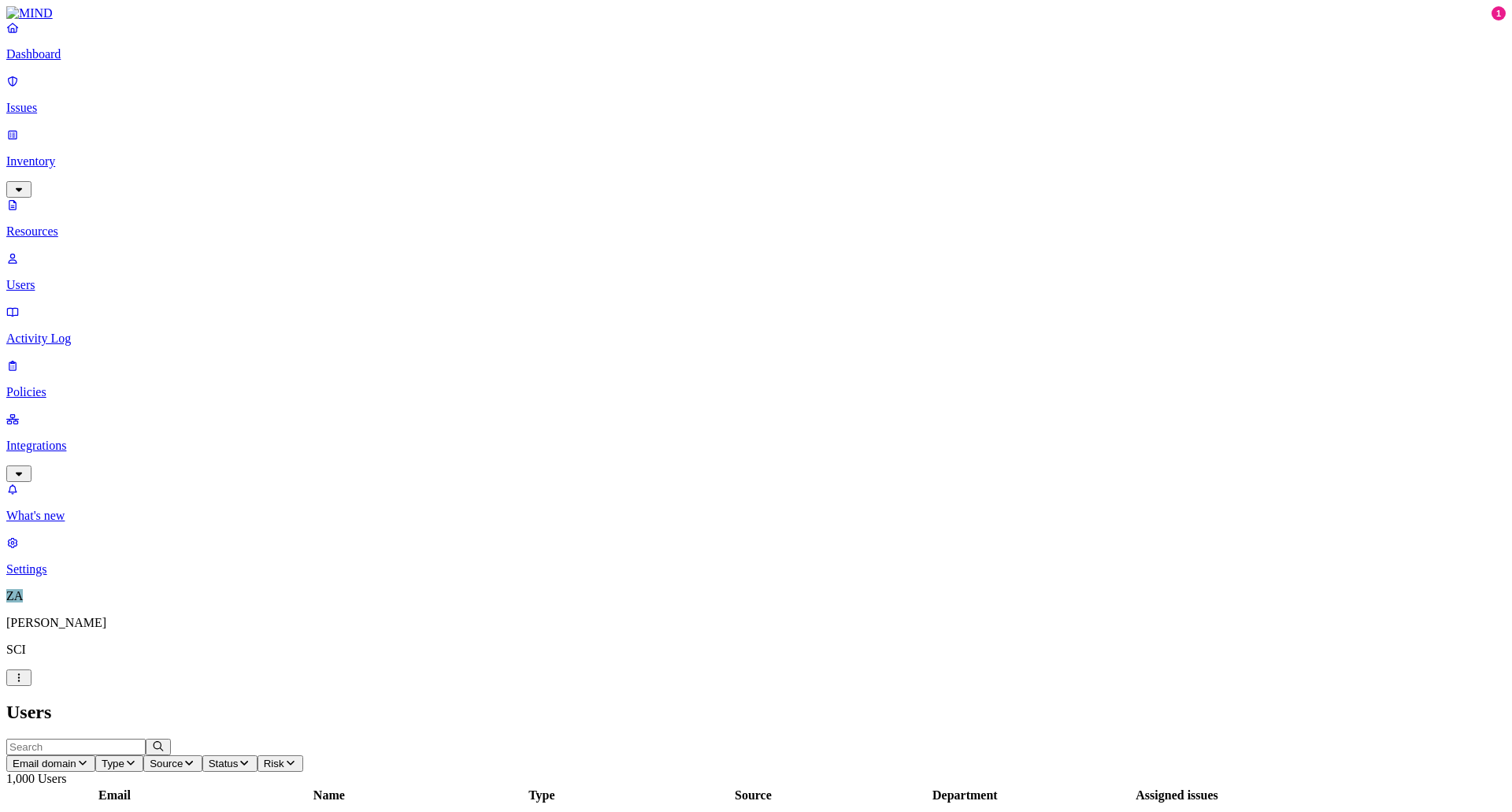
scroll to position [286, 0]
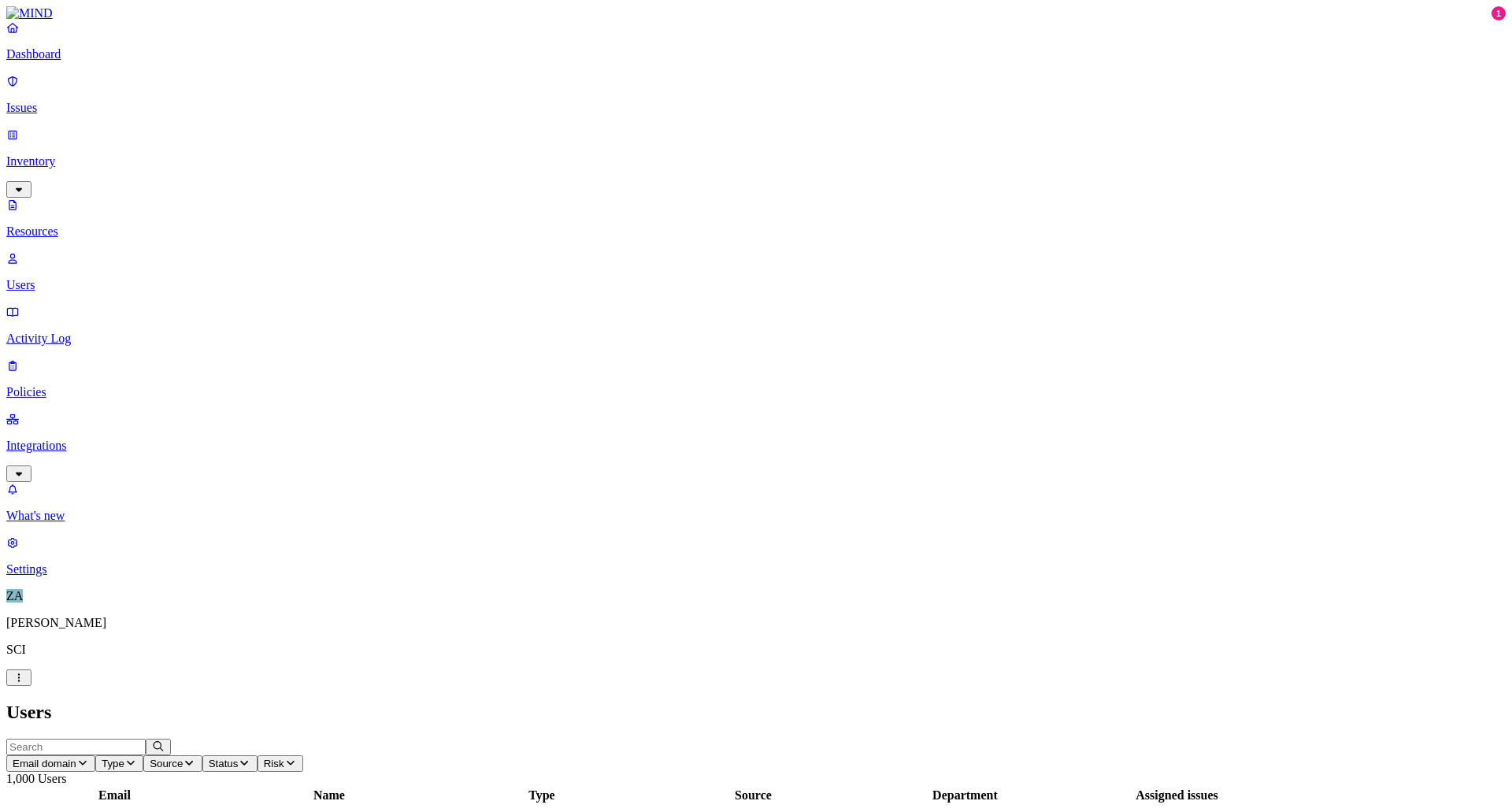
click at [46, 102] on p "Issues" at bounding box center [756, 108] width 1500 height 14
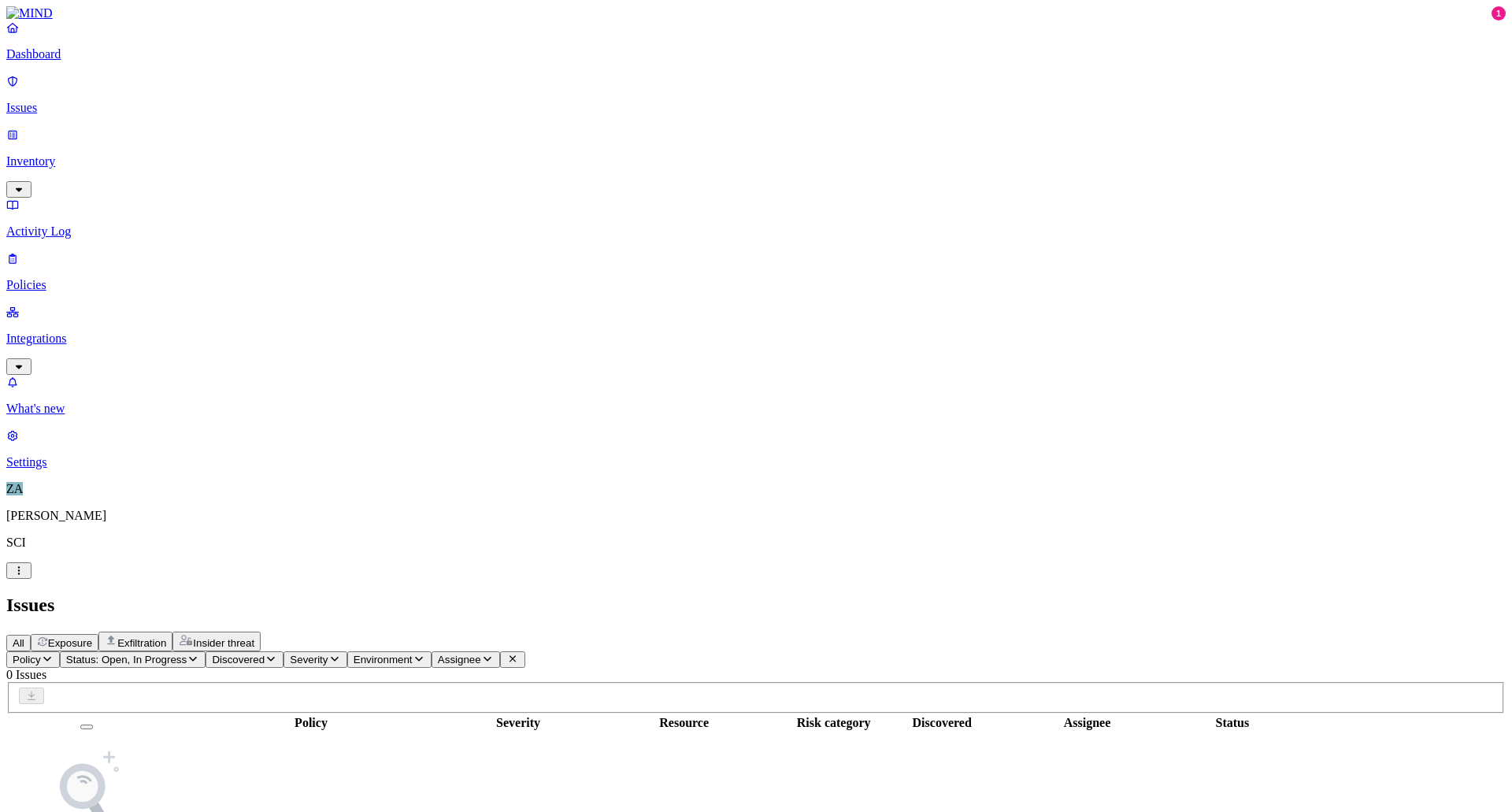
click at [56, 62] on p "Dashboard" at bounding box center [756, 53] width 1500 height 14
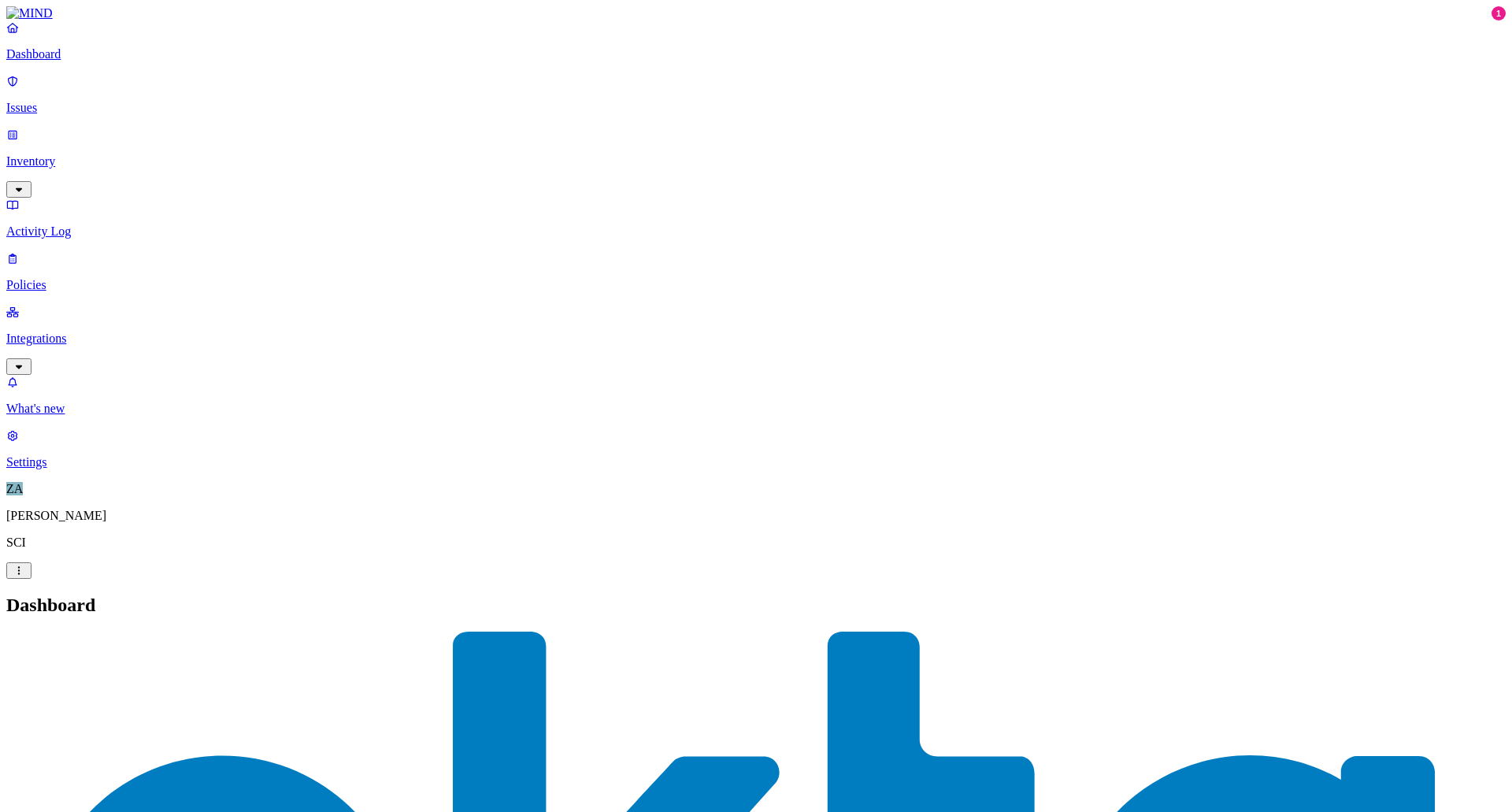
click at [52, 331] on p "Integrations" at bounding box center [756, 338] width 1500 height 14
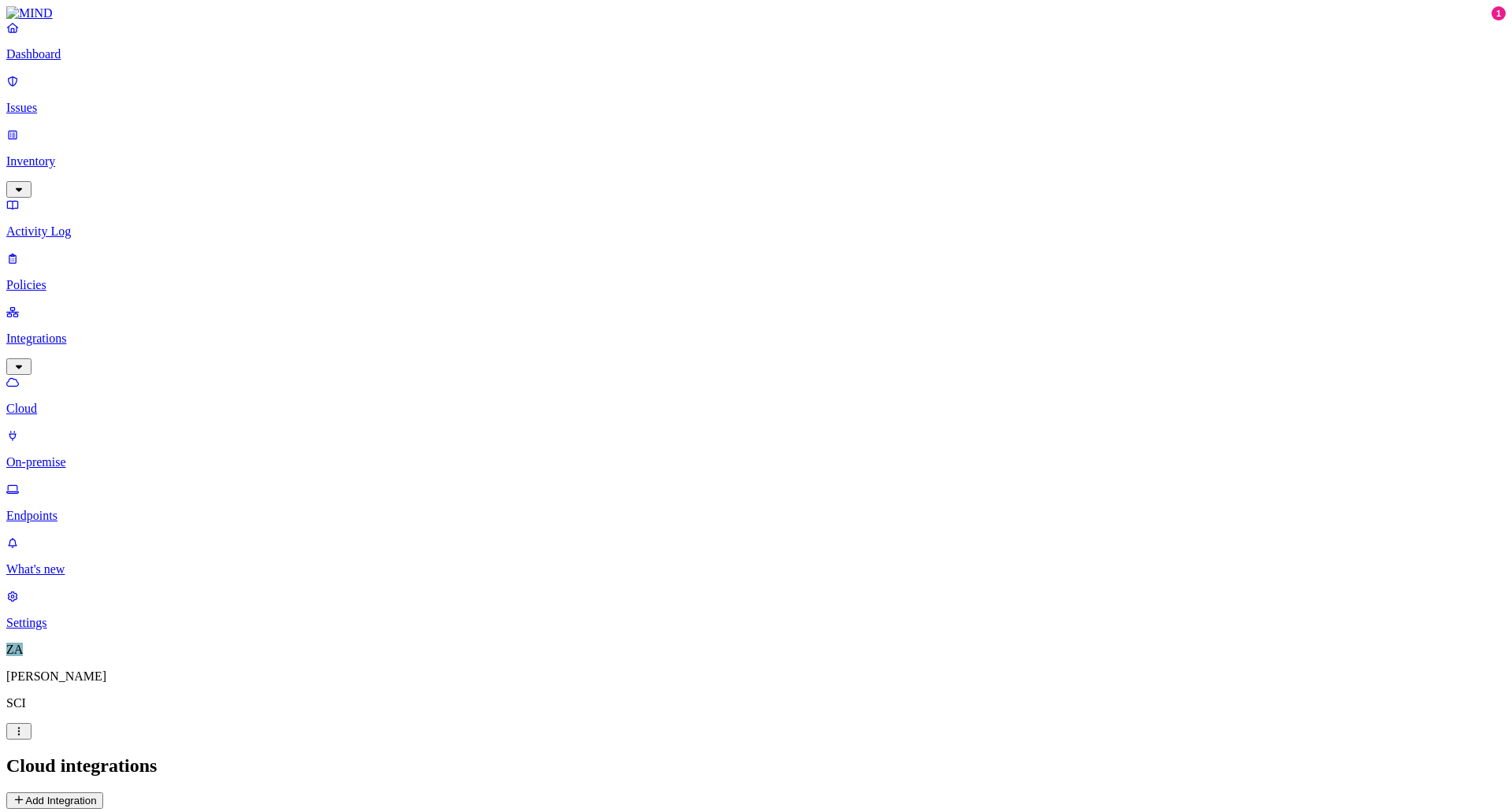
click at [71, 456] on p "On-premise" at bounding box center [756, 462] width 1500 height 14
click at [70, 509] on p "Endpoints" at bounding box center [756, 516] width 1500 height 14
click at [58, 401] on p "Cloud" at bounding box center [756, 408] width 1500 height 14
click at [103, 793] on button "Add Integration" at bounding box center [54, 801] width 97 height 17
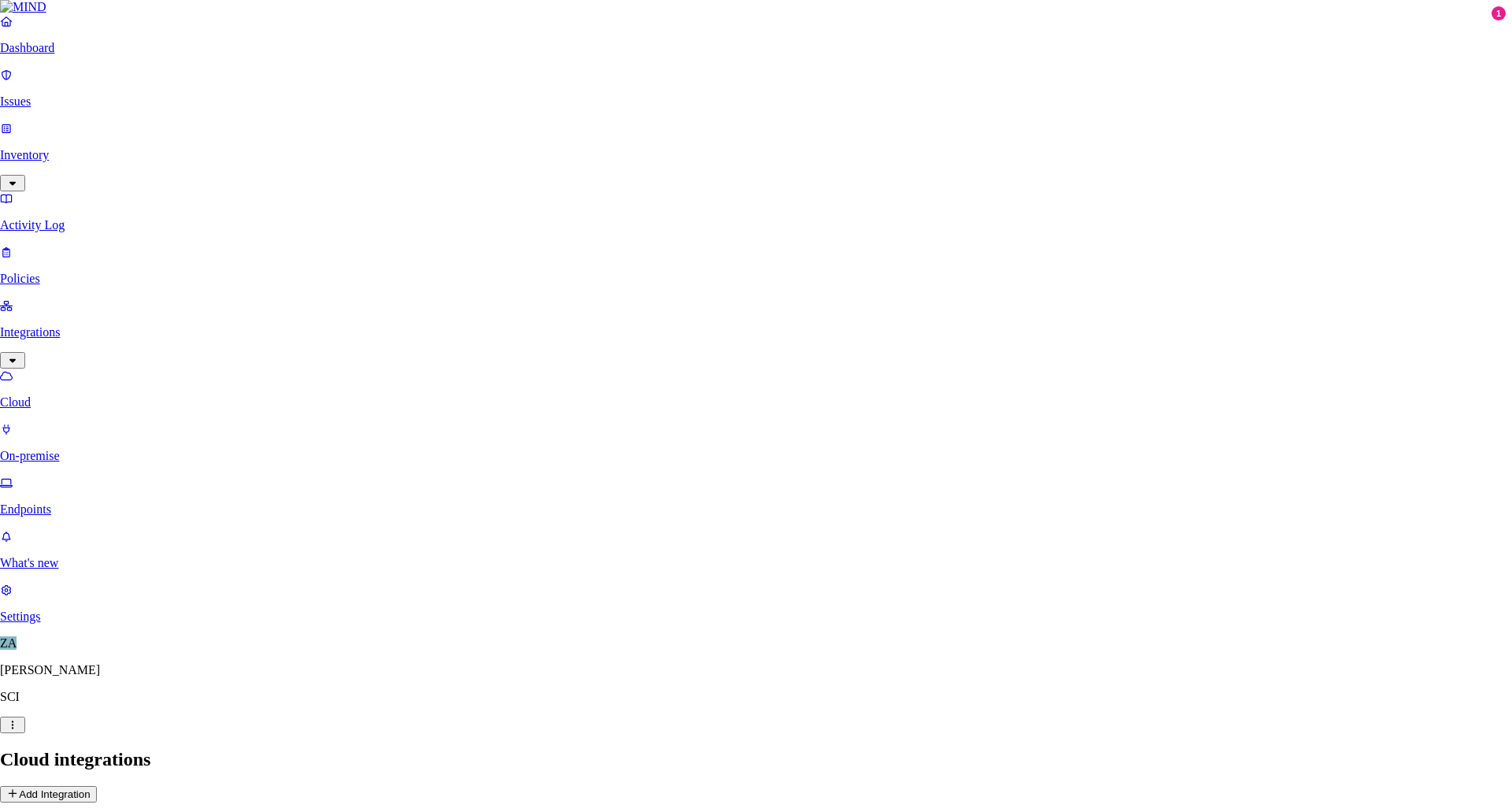
paste input "611d351e-ee3a-4f80-bc0d-ea6cfdedbc1d"
type input "611d351e-ee3a-4f80-bc0d-ea6cfdedbc1d"
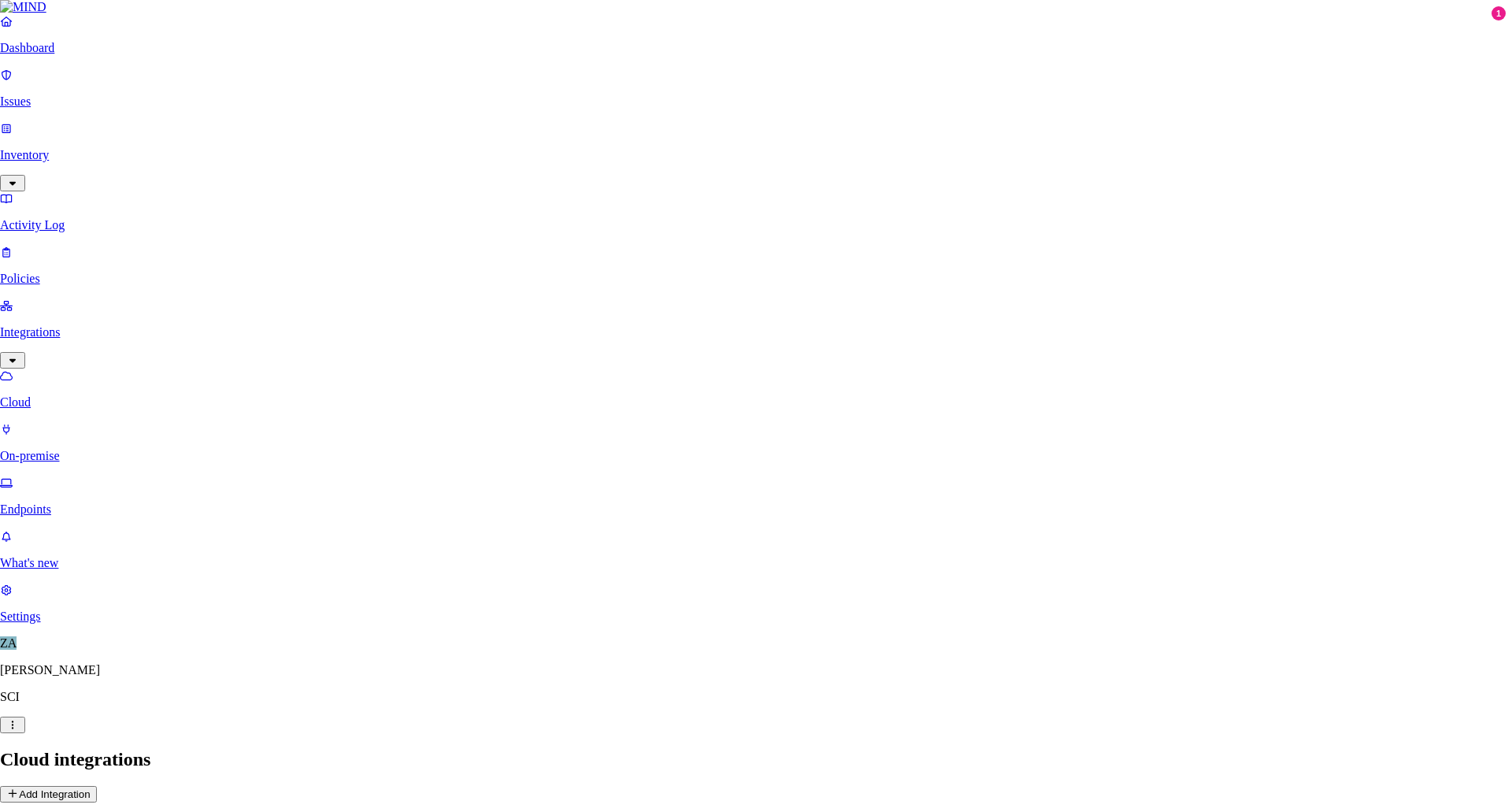
paste input "Ud58Q~yNxrnsRnT5W2PtGd7UWXRdZBX2Ph2vHdtb"
type input "Ud58Q~yNxrnsRnT5W2PtGd7UWXRdZBX2Ph2vHdtb"
paste input "47968ed6-cb2b-4495-8468-034ae247e404"
type input "47968ed6-cb2b-4495-8468-034ae247e404"
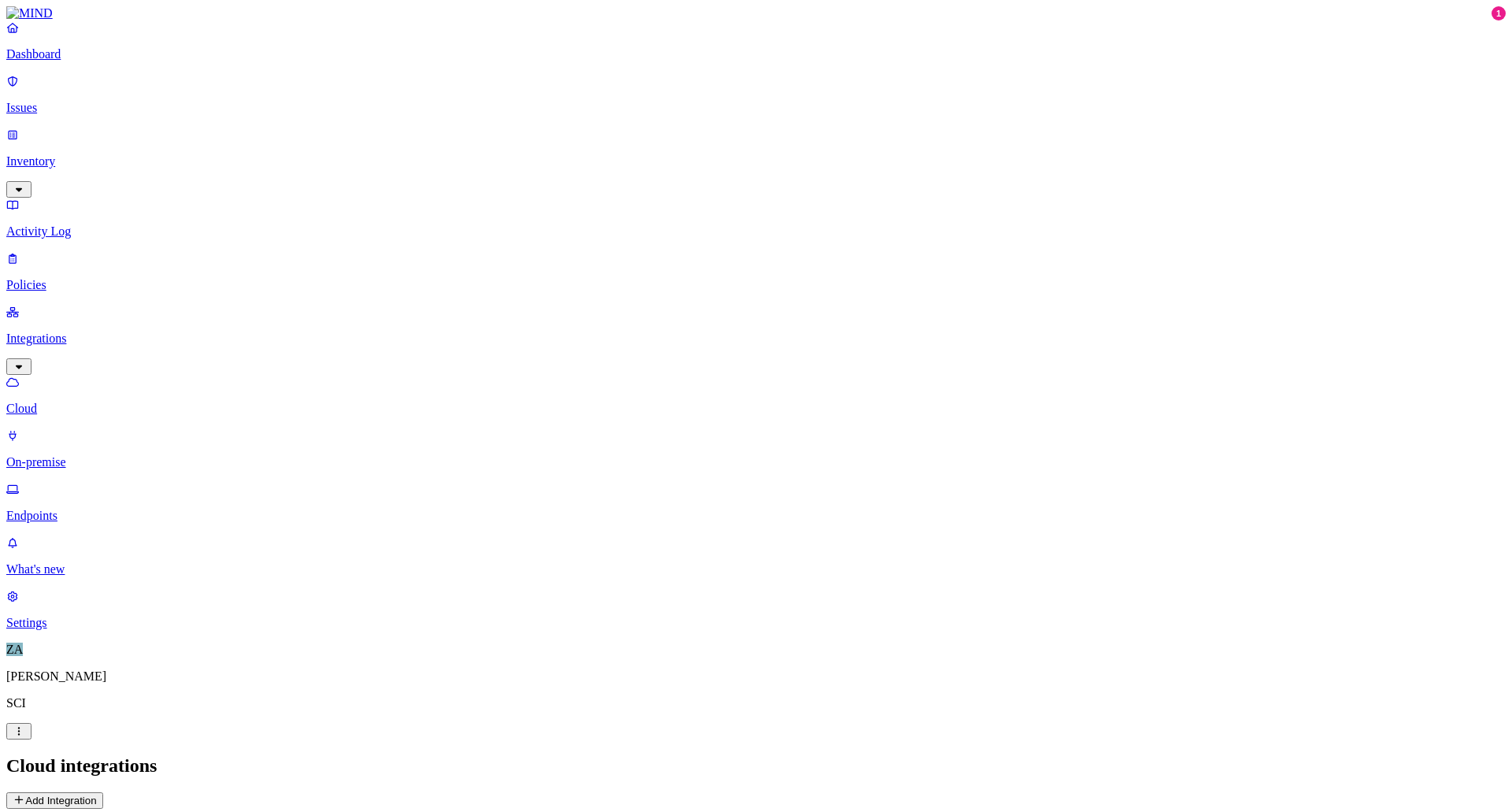
click at [52, 225] on p "Activity Log" at bounding box center [756, 231] width 1500 height 14
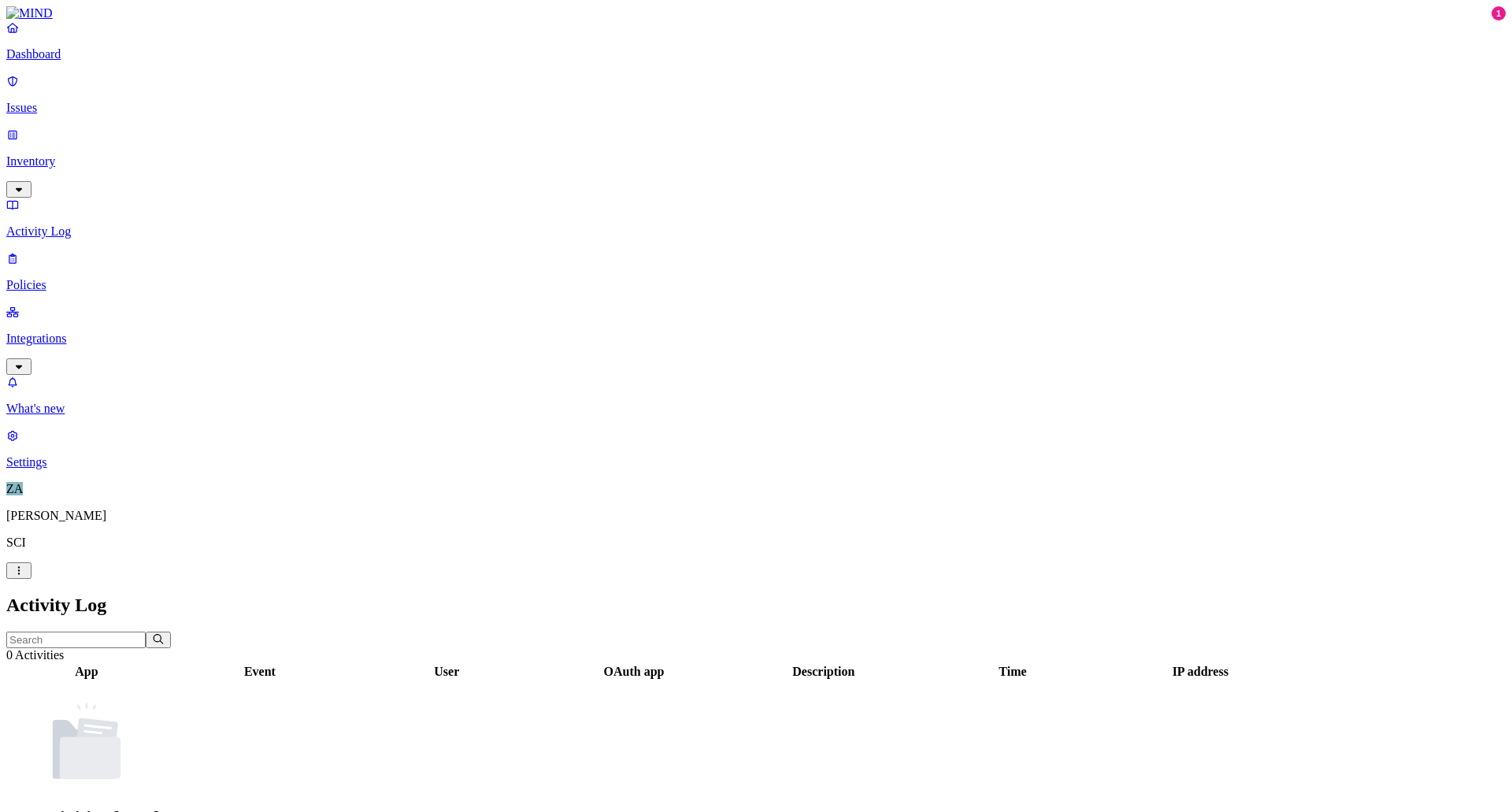
click at [67, 470] on p "Settings" at bounding box center [756, 462] width 1500 height 14
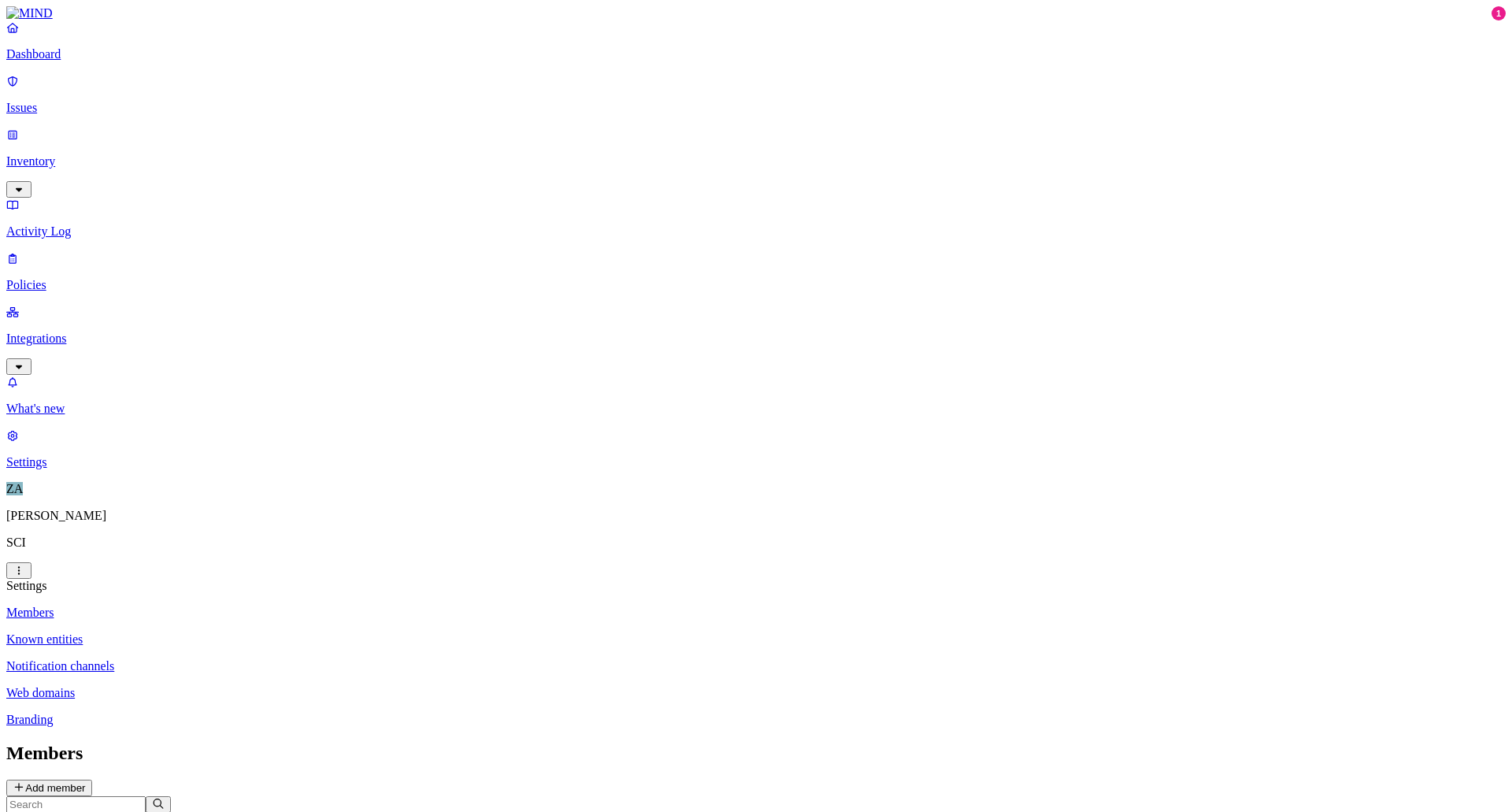
click at [56, 331] on p "Integrations" at bounding box center [756, 338] width 1500 height 14
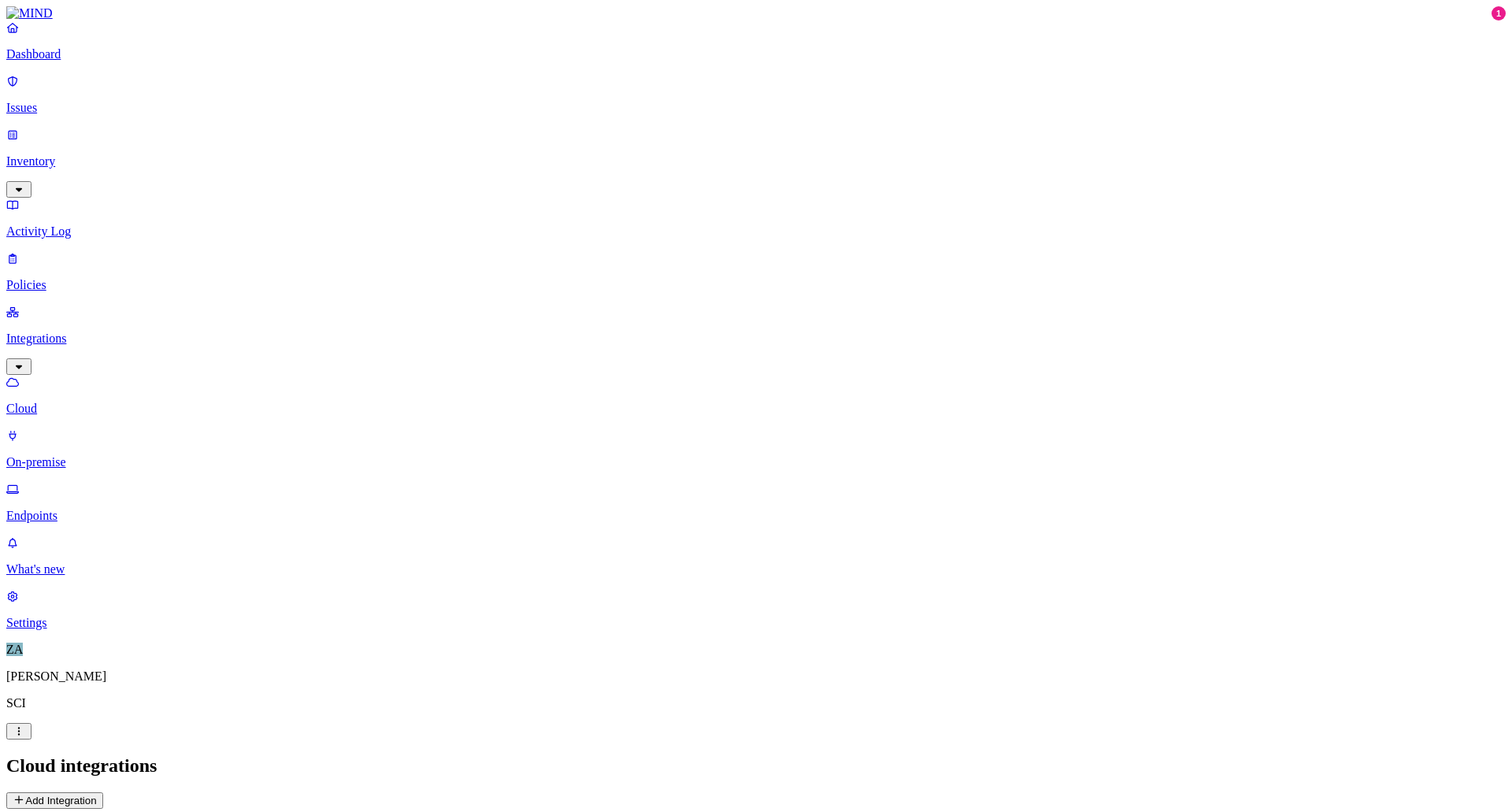
click at [103, 793] on button "Add Integration" at bounding box center [54, 801] width 97 height 17
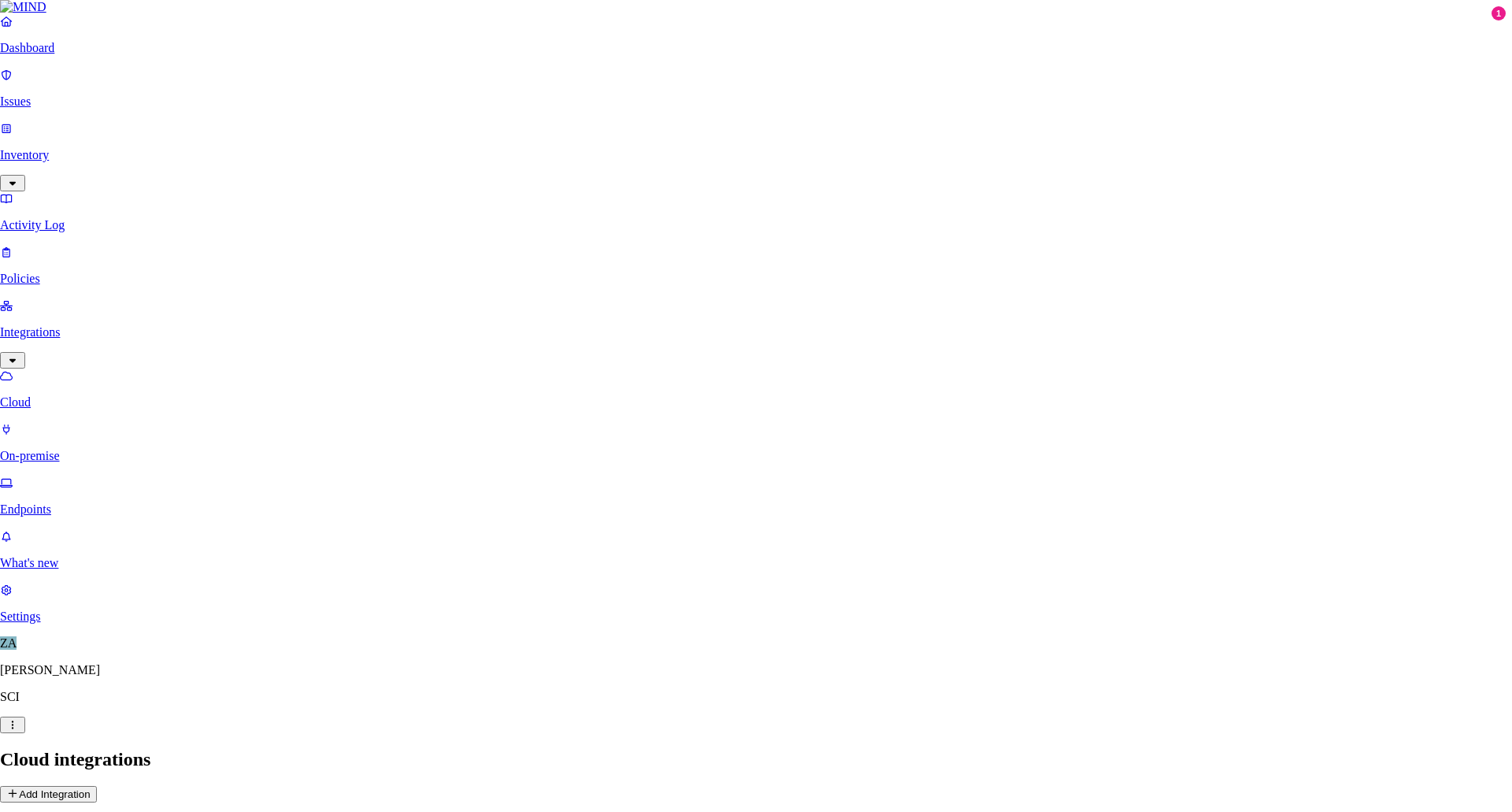
scroll to position [133, 0]
paste input "611d351e-ee3a-4f80-bc0d-ea6cfdedbc1d"
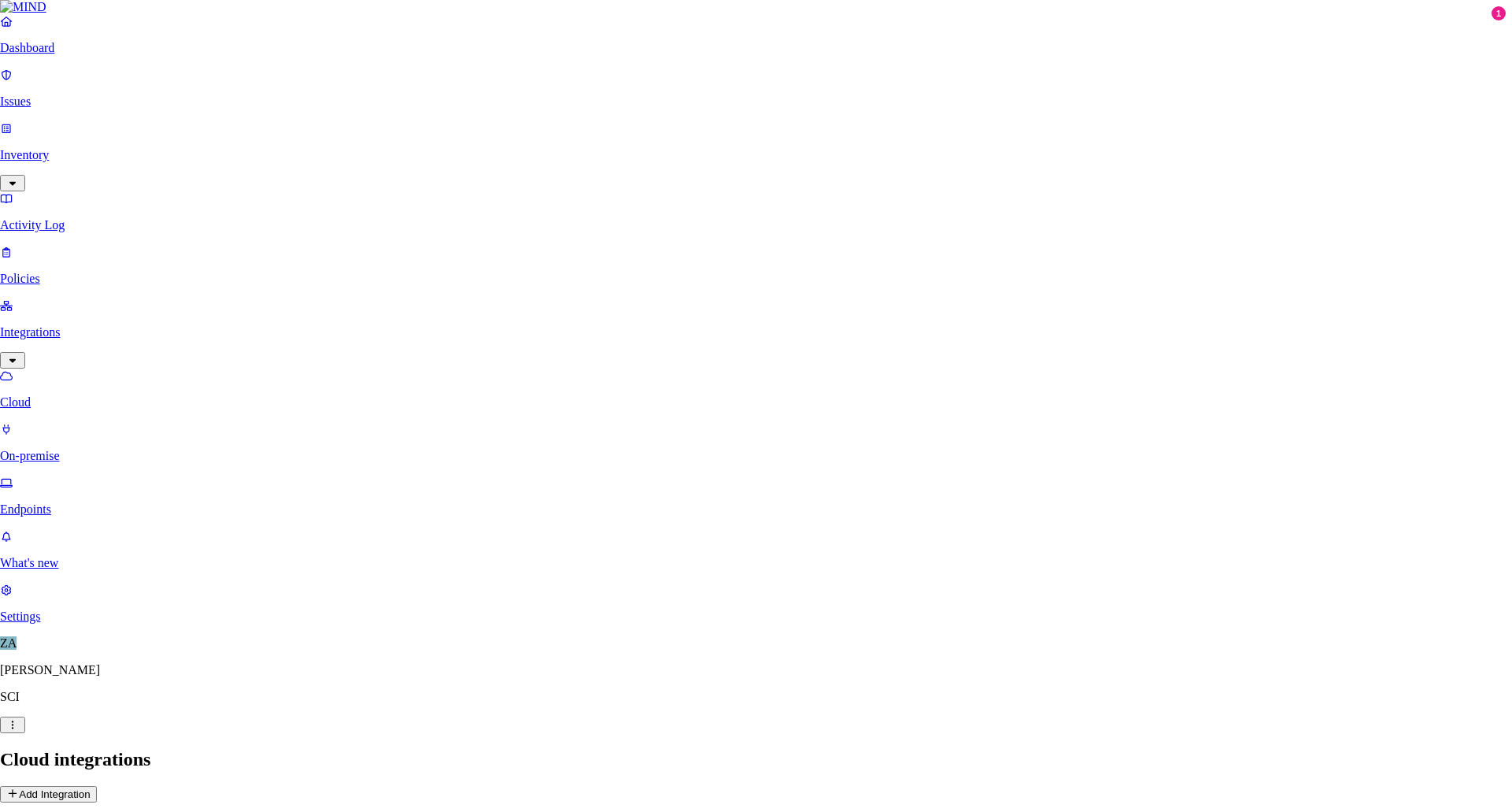
type input "611d351e-ee3a-4f80-bc0d-ea6cfdedbc1d"
paste input "Ud58Q~yNxrnsRnT5W2PtGd7UWXRdZBX2Ph2vHdtb"
type input "Ud58Q~yNxrnsRnT5W2PtGd7UWXRdZBX2Ph2vHdtb"
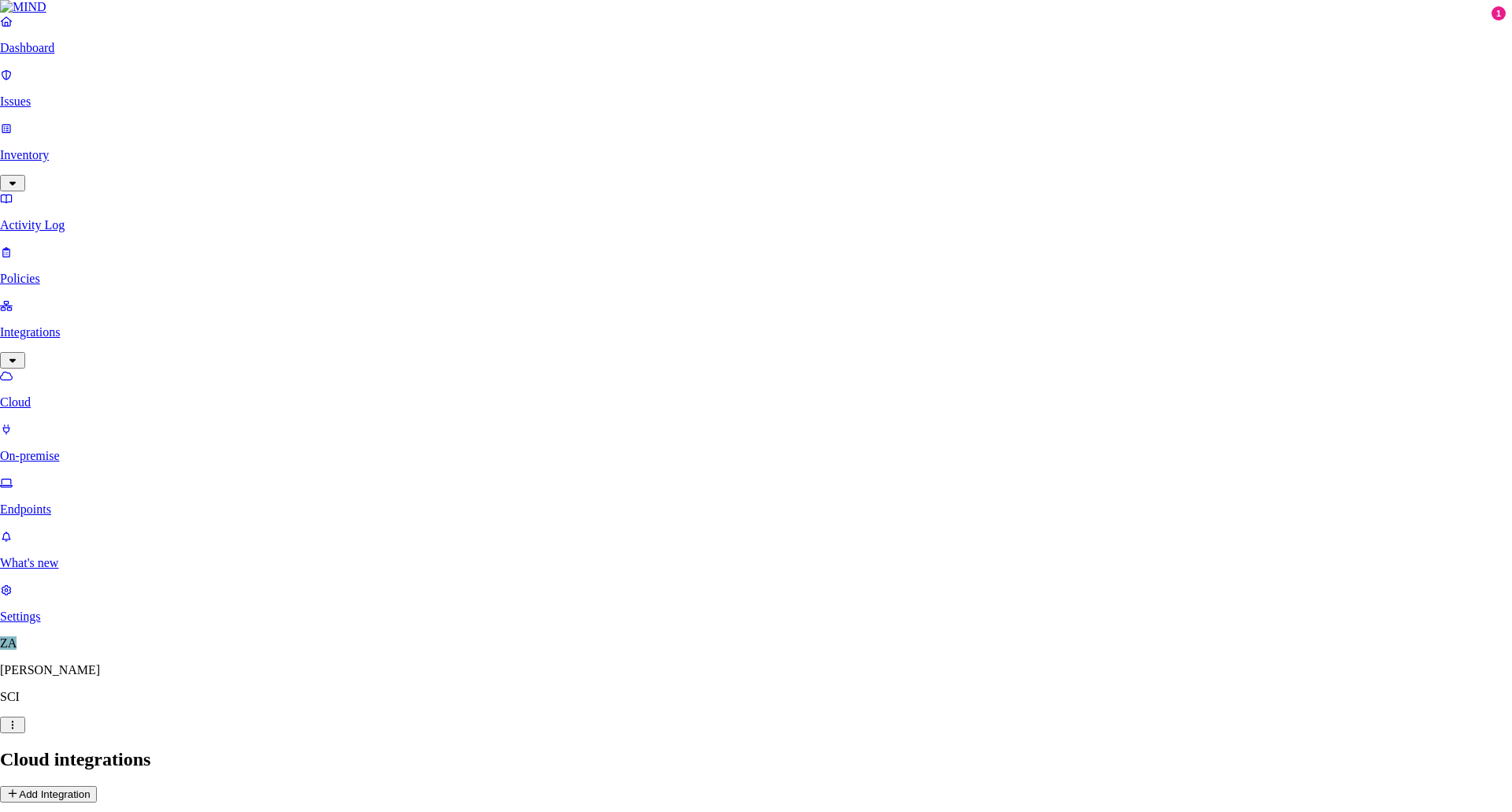
paste input "47968ed6-cb2b-4495-8468-034ae247e404"
type input "47968ed6-cb2b-4495-8468-034ae247e404"
drag, startPoint x: 789, startPoint y: 436, endPoint x: 500, endPoint y: 435, distance: 289.0
drag, startPoint x: 772, startPoint y: 289, endPoint x: 507, endPoint y: 286, distance: 265.0
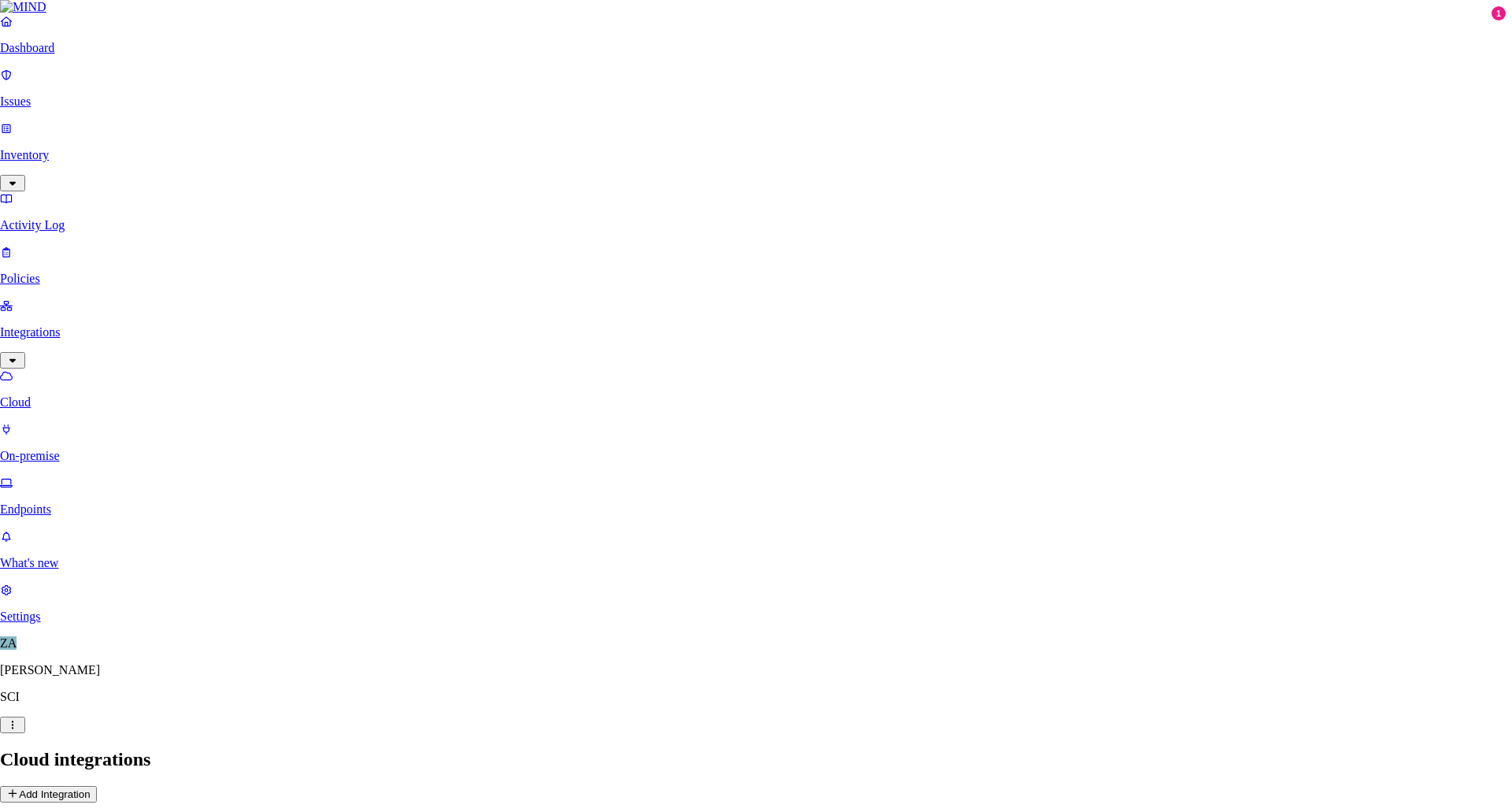
paste input "ec48af3b-399c-42c3-8485-4975f2f83d41"
type input "ec48af3b-399c-42c3-8485-4975f2f83d41"
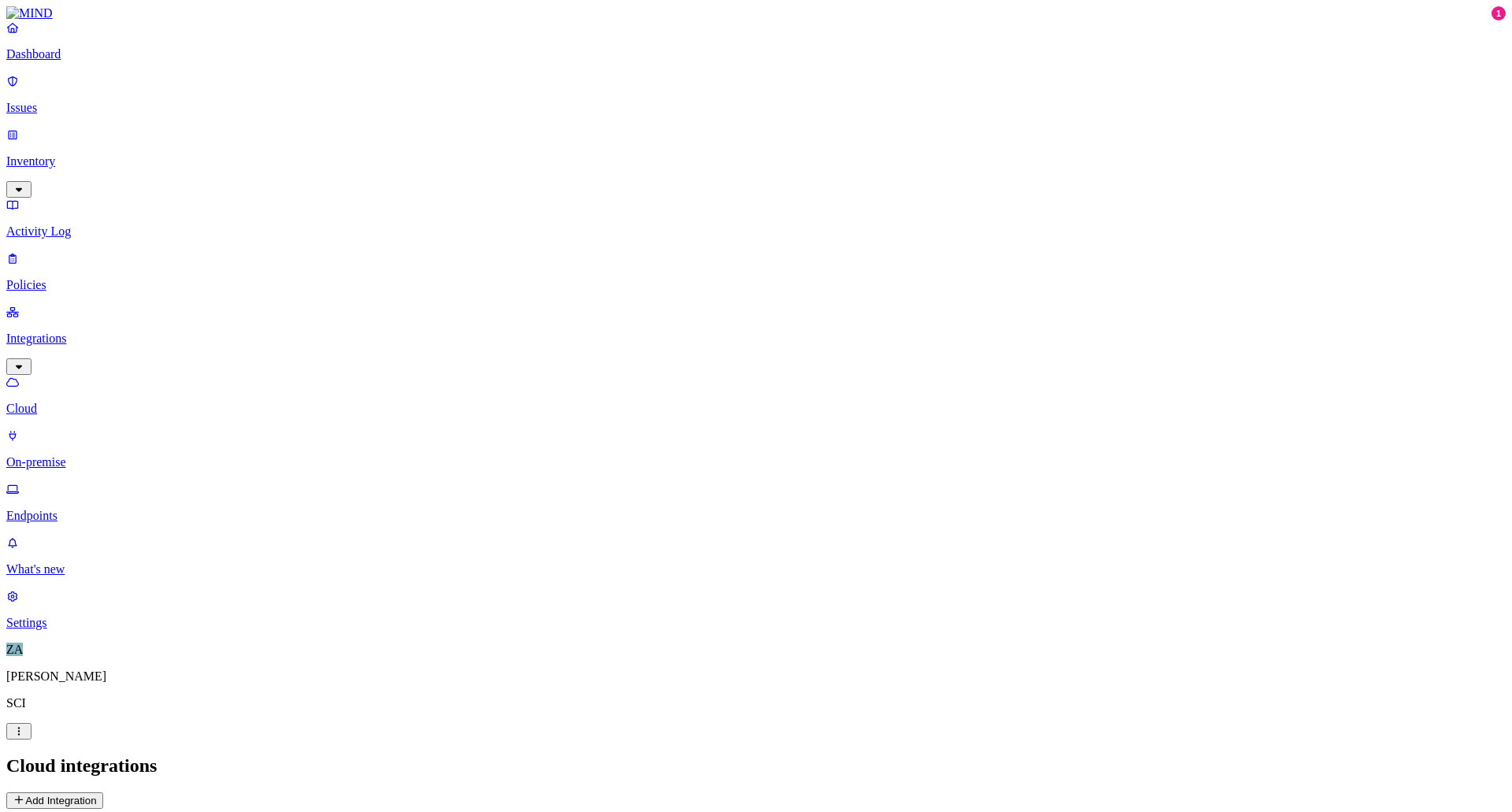
click at [52, 155] on p "Inventory" at bounding box center [756, 161] width 1500 height 14
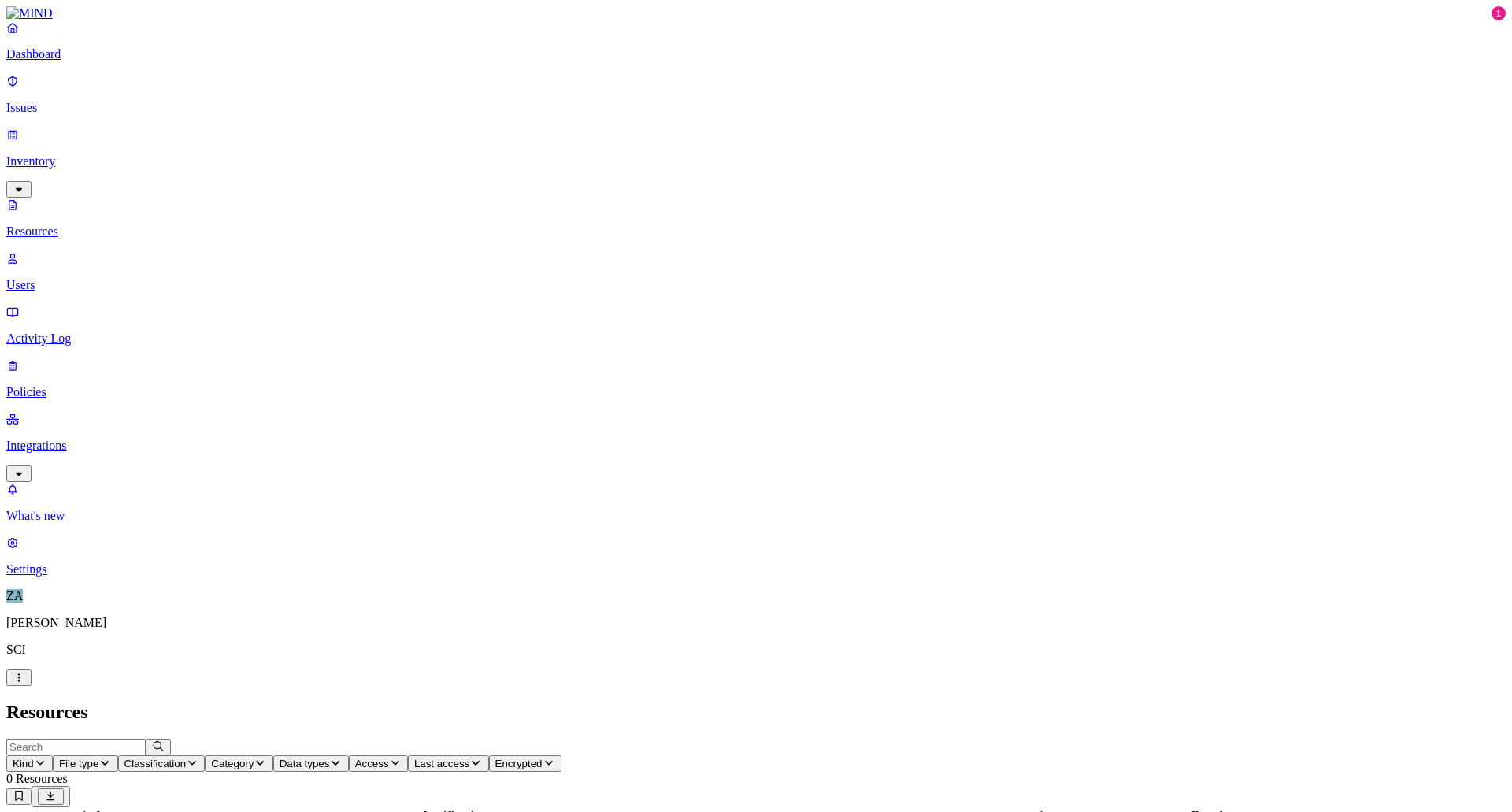
click at [65, 386] on p "Policies" at bounding box center [756, 392] width 1500 height 14
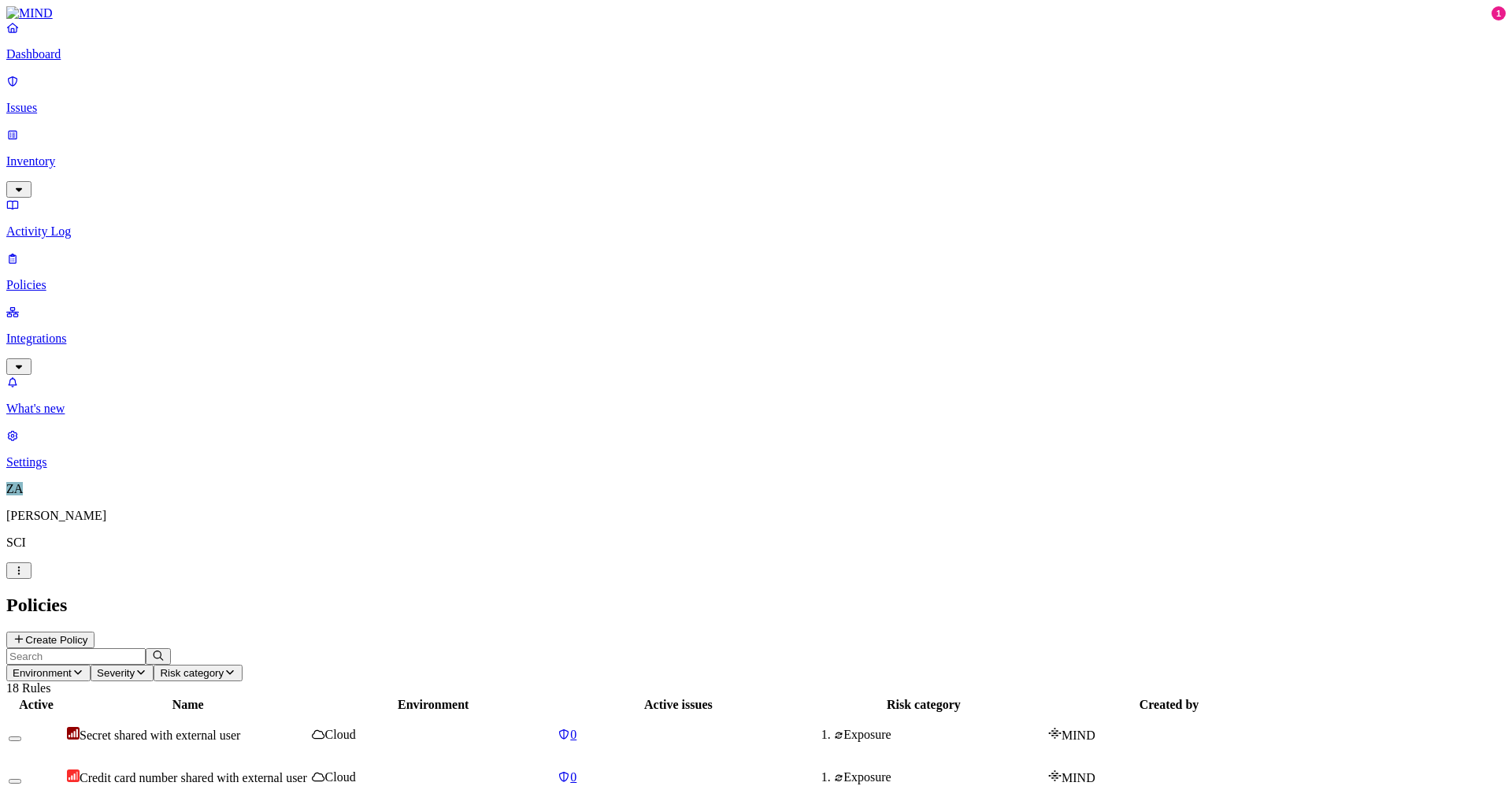
click at [58, 101] on p "Issues" at bounding box center [756, 108] width 1500 height 14
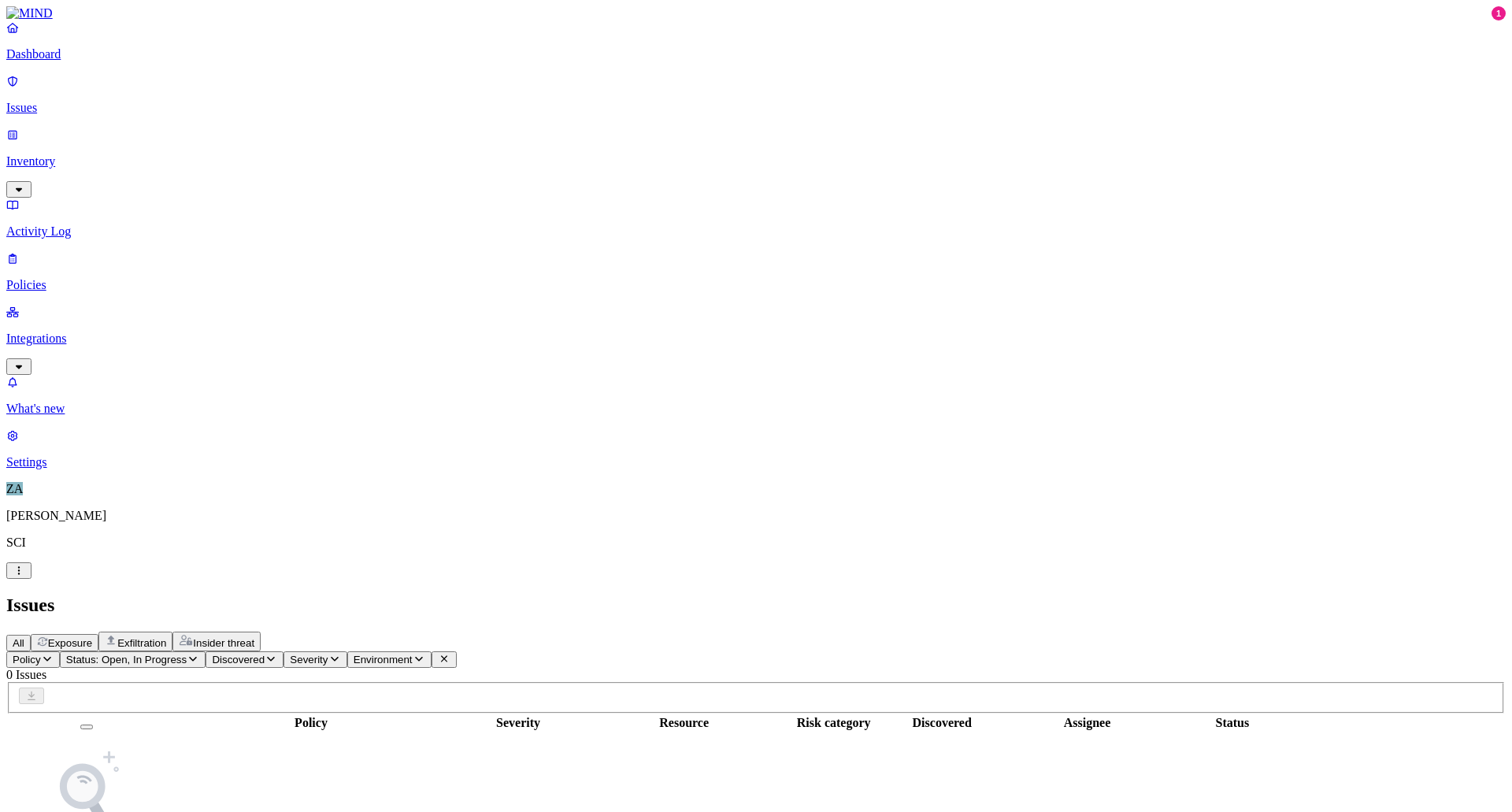
click at [59, 278] on p "Policies" at bounding box center [756, 284] width 1500 height 14
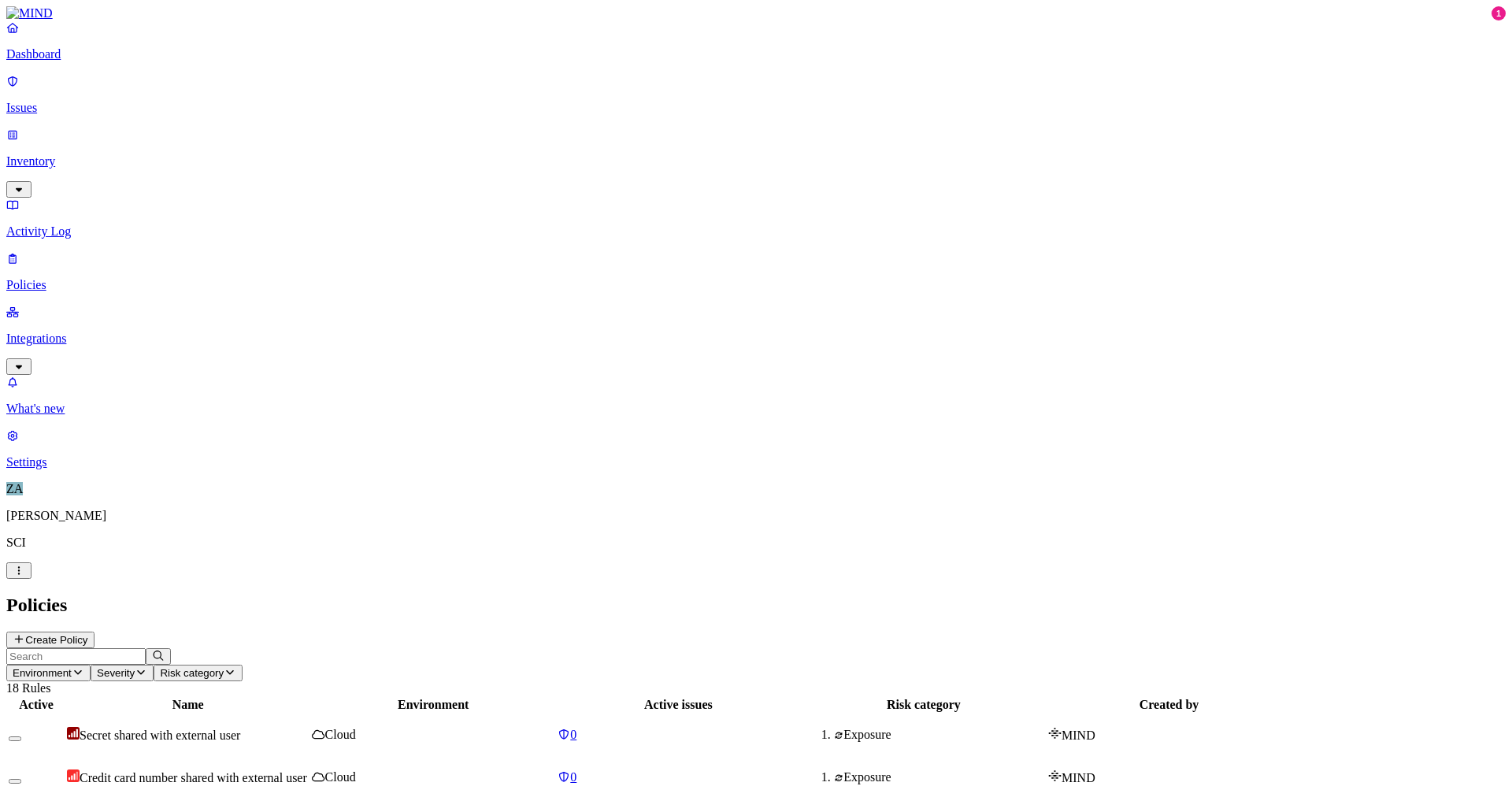
click at [71, 331] on p "Integrations" at bounding box center [756, 338] width 1500 height 14
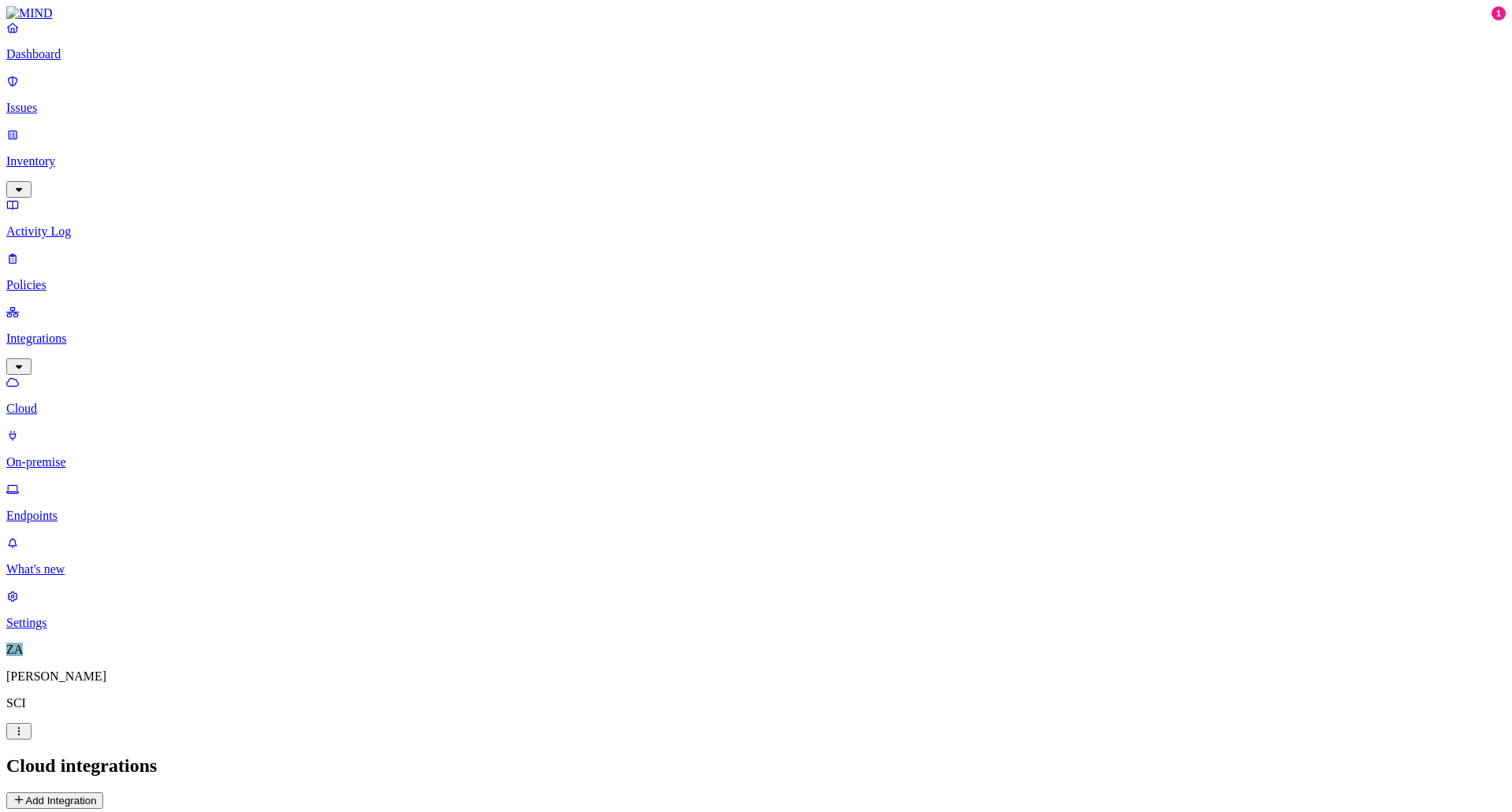
click at [80, 456] on p "On-premise" at bounding box center [756, 462] width 1500 height 14
click at [82, 401] on p "Cloud" at bounding box center [756, 408] width 1500 height 14
click at [63, 278] on p "Policies" at bounding box center [756, 284] width 1500 height 14
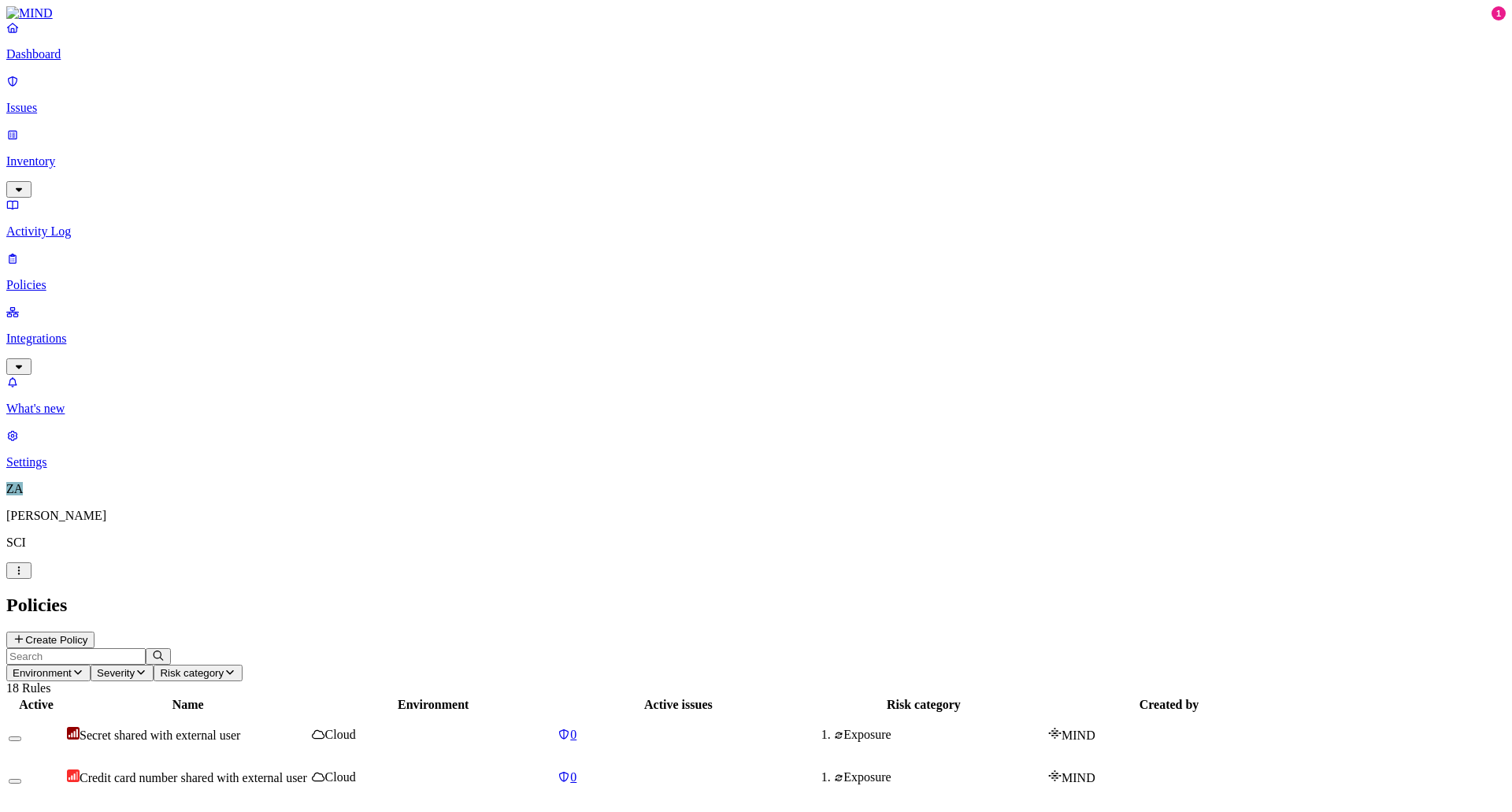
click at [67, 331] on p "Integrations" at bounding box center [756, 338] width 1500 height 14
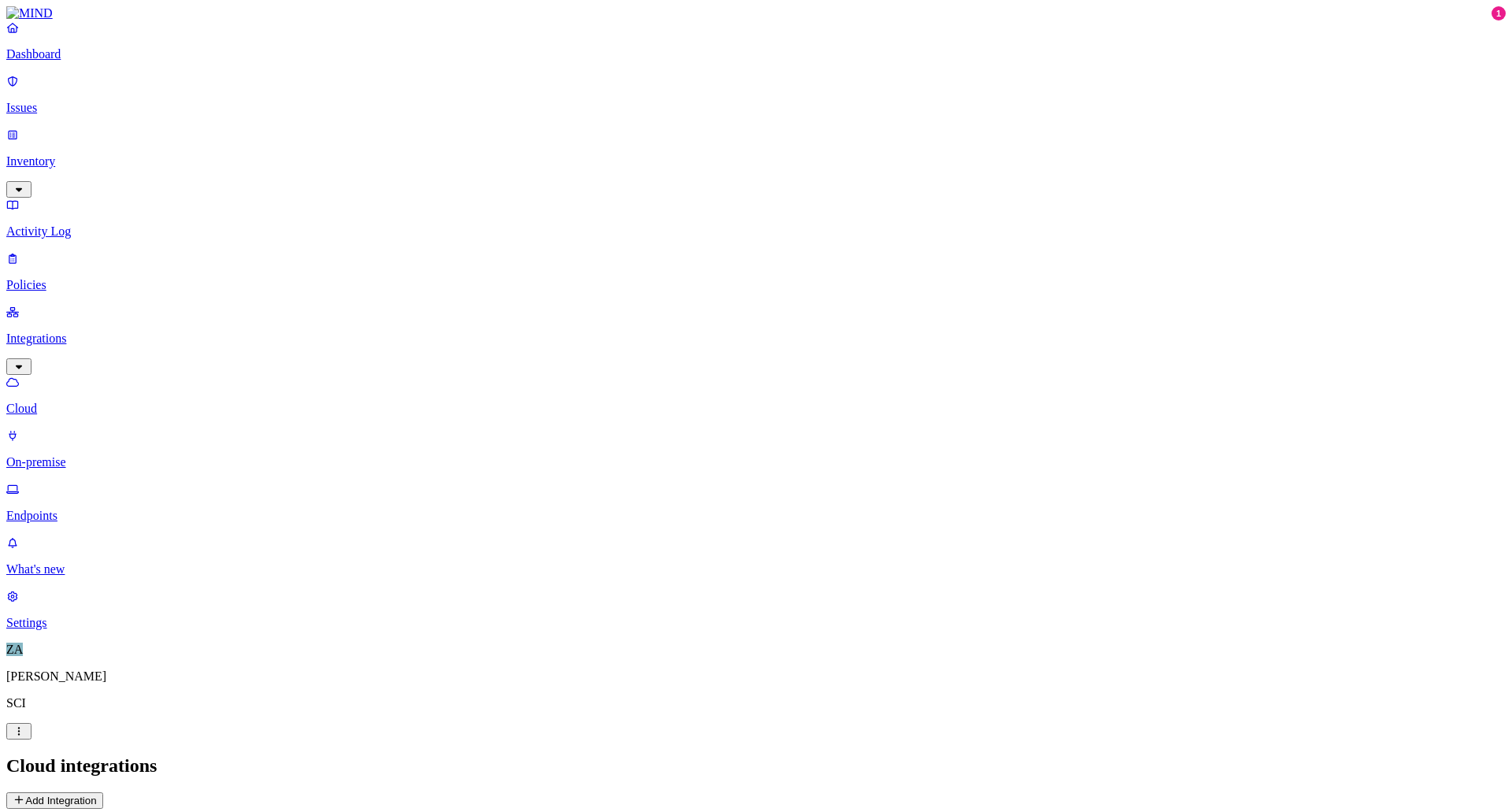
click at [31, 181] on button "button" at bounding box center [18, 190] width 25 height 17
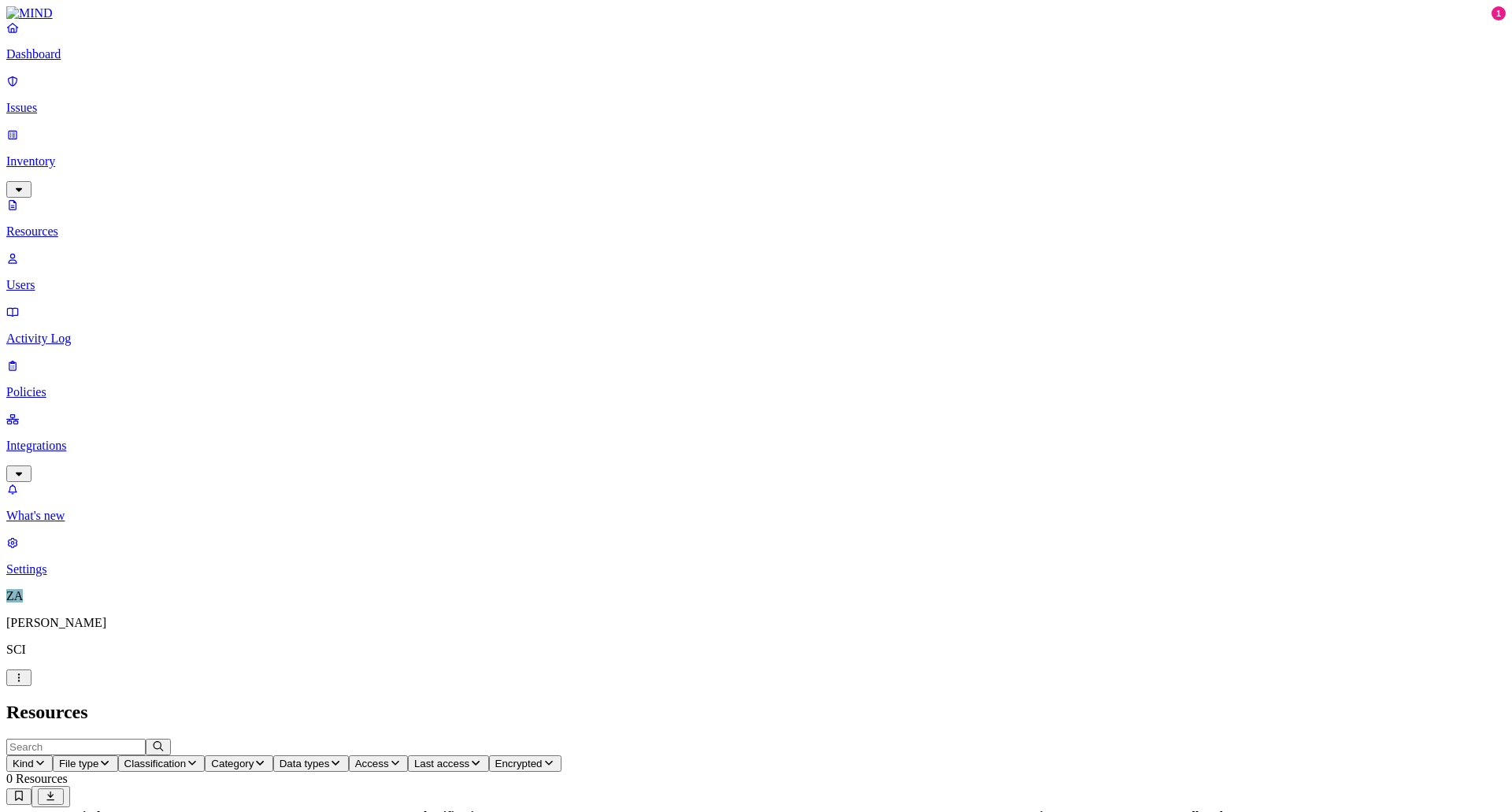
click at [70, 278] on p "Users" at bounding box center [756, 284] width 1500 height 14
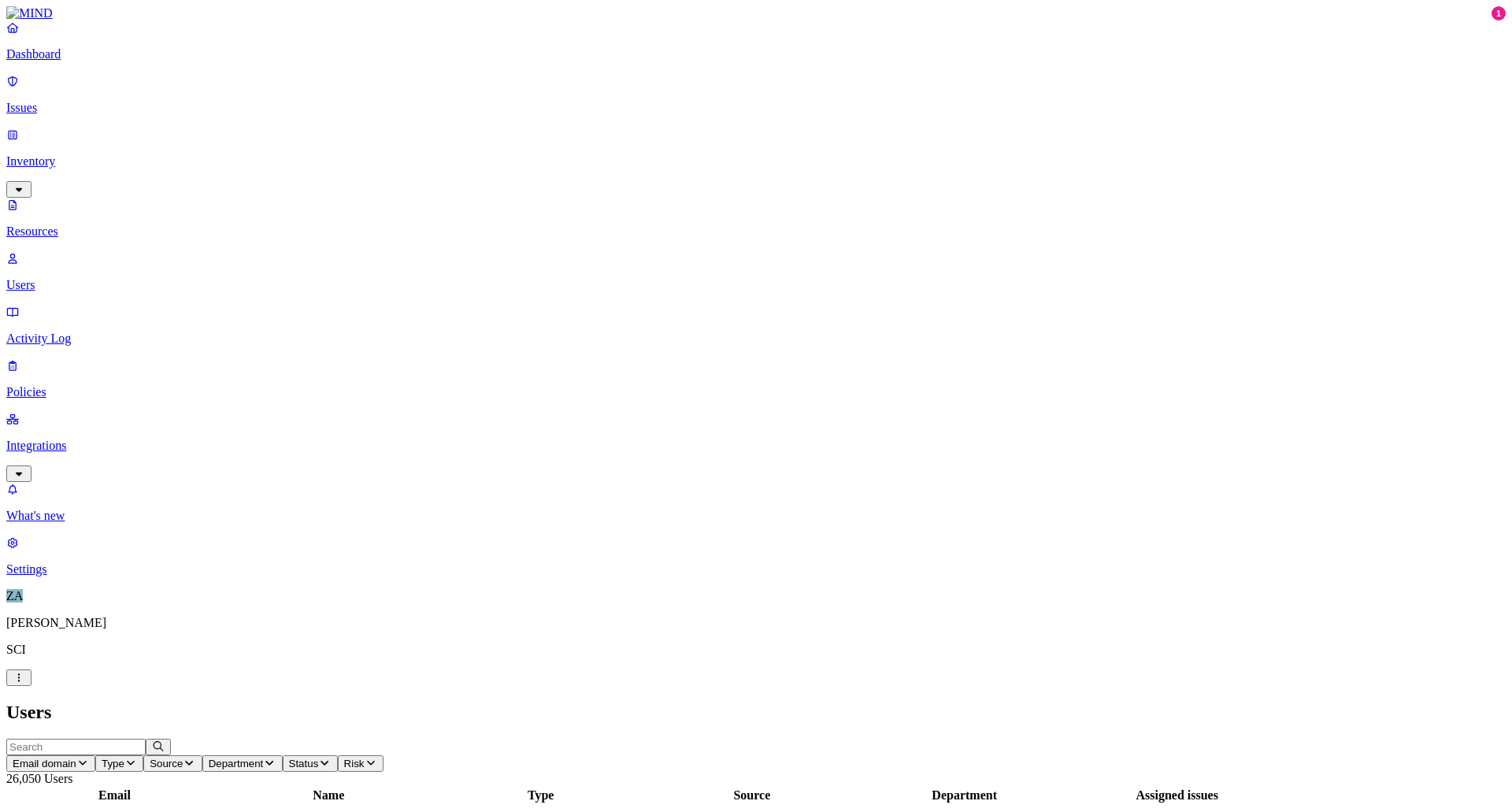
click at [145, 739] on input "text" at bounding box center [75, 748] width 139 height 17
drag, startPoint x: 226, startPoint y: 52, endPoint x: 191, endPoint y: 41, distance: 36.7
type input "fletch"
click at [165, 741] on icon "button" at bounding box center [158, 746] width 13 height 10
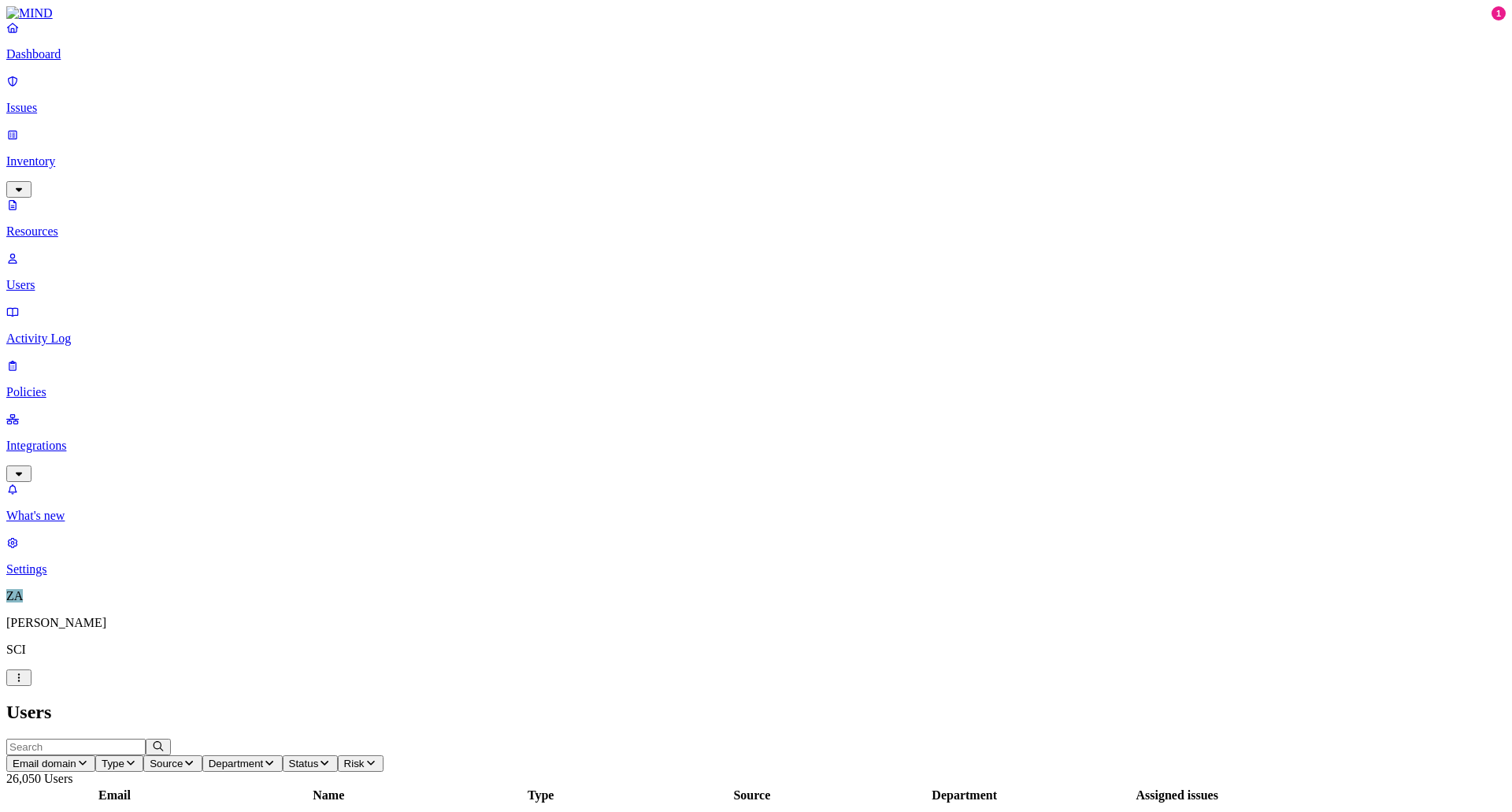
click at [60, 278] on p "Users" at bounding box center [756, 284] width 1500 height 14
click at [68, 225] on p "Resources" at bounding box center [756, 231] width 1500 height 14
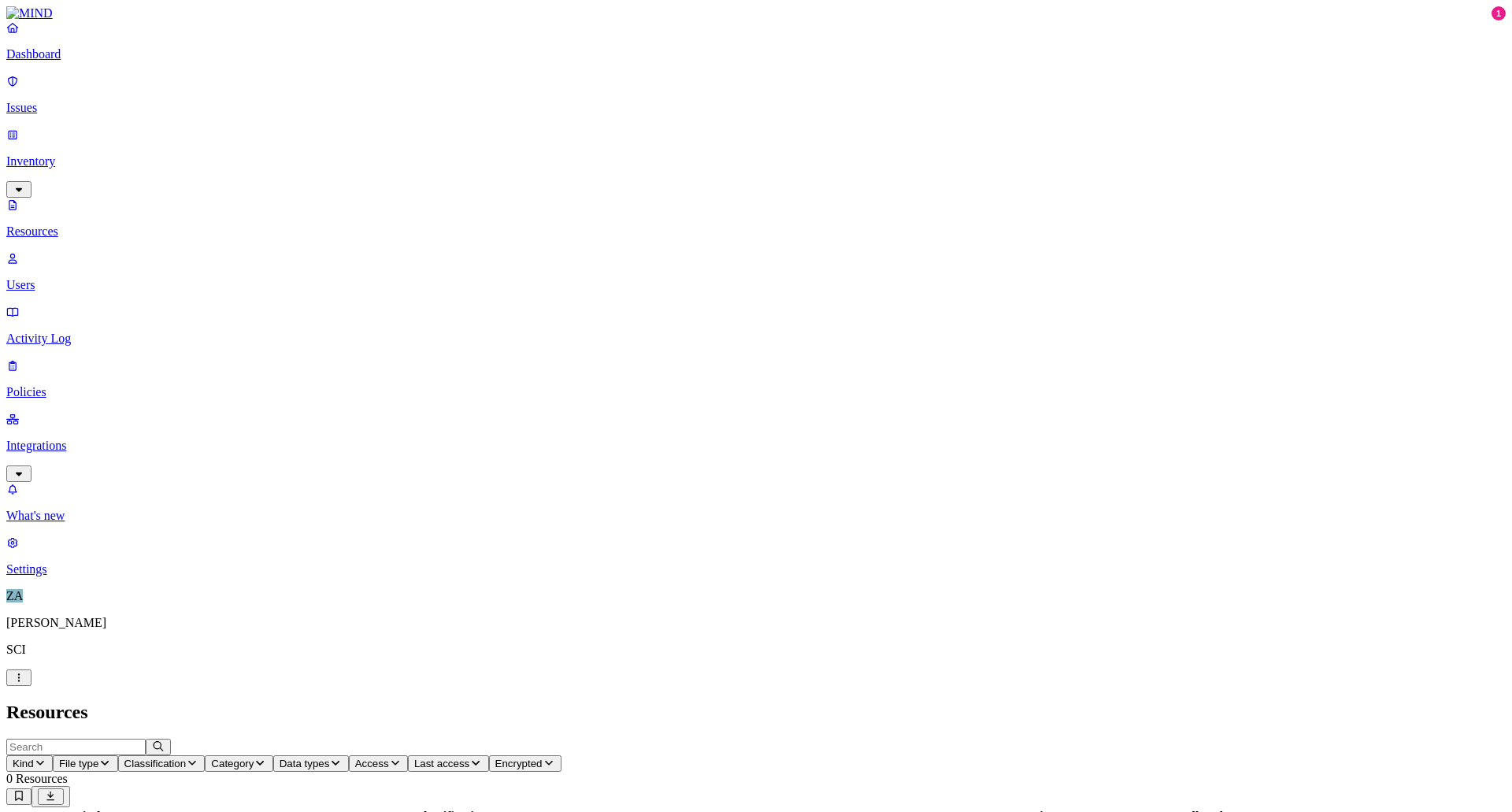
click at [65, 155] on p "Inventory" at bounding box center [756, 161] width 1500 height 14
click at [55, 62] on p "Dashboard" at bounding box center [756, 53] width 1500 height 14
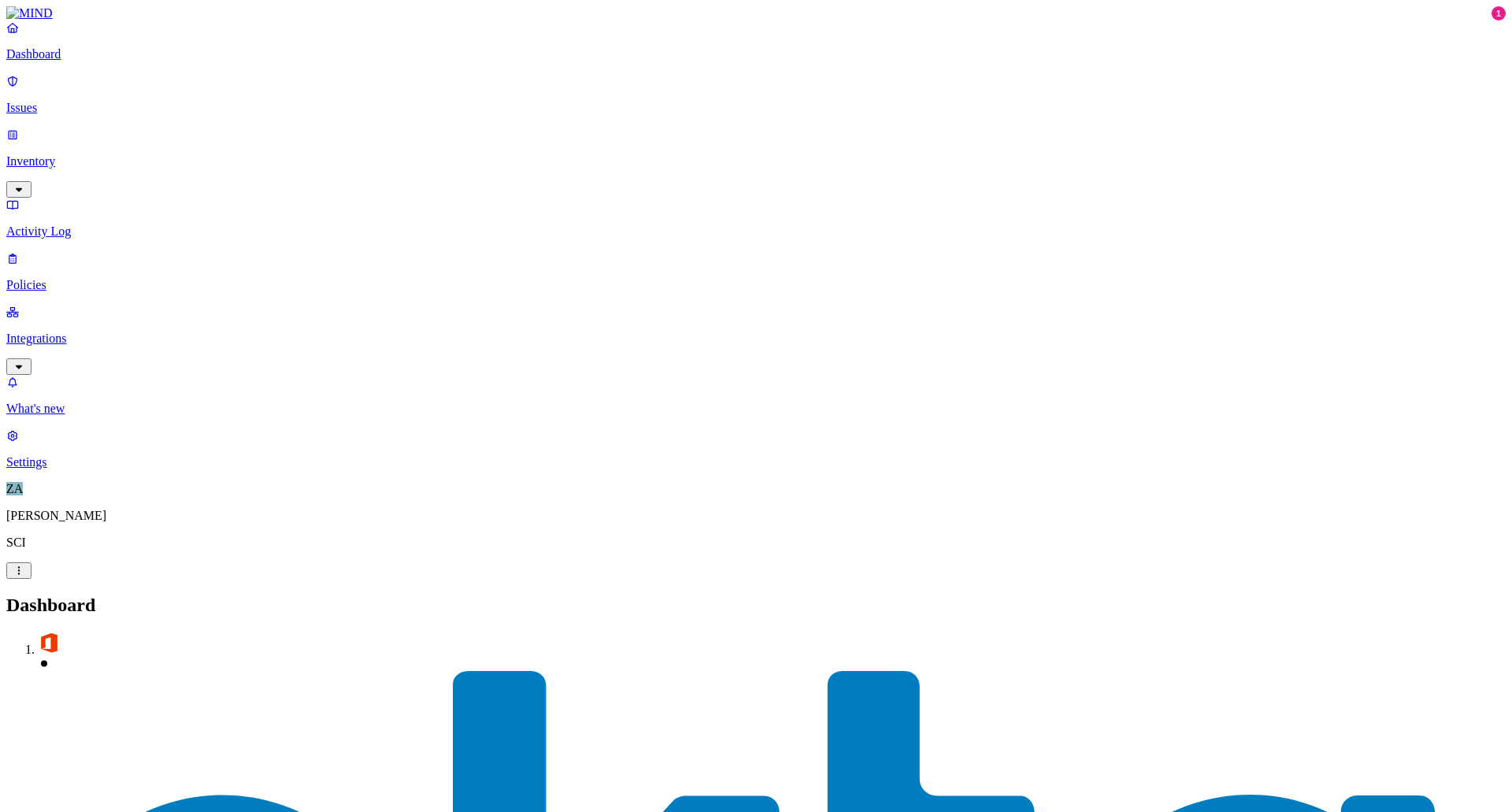
click at [53, 278] on p "Policies" at bounding box center [756, 284] width 1500 height 14
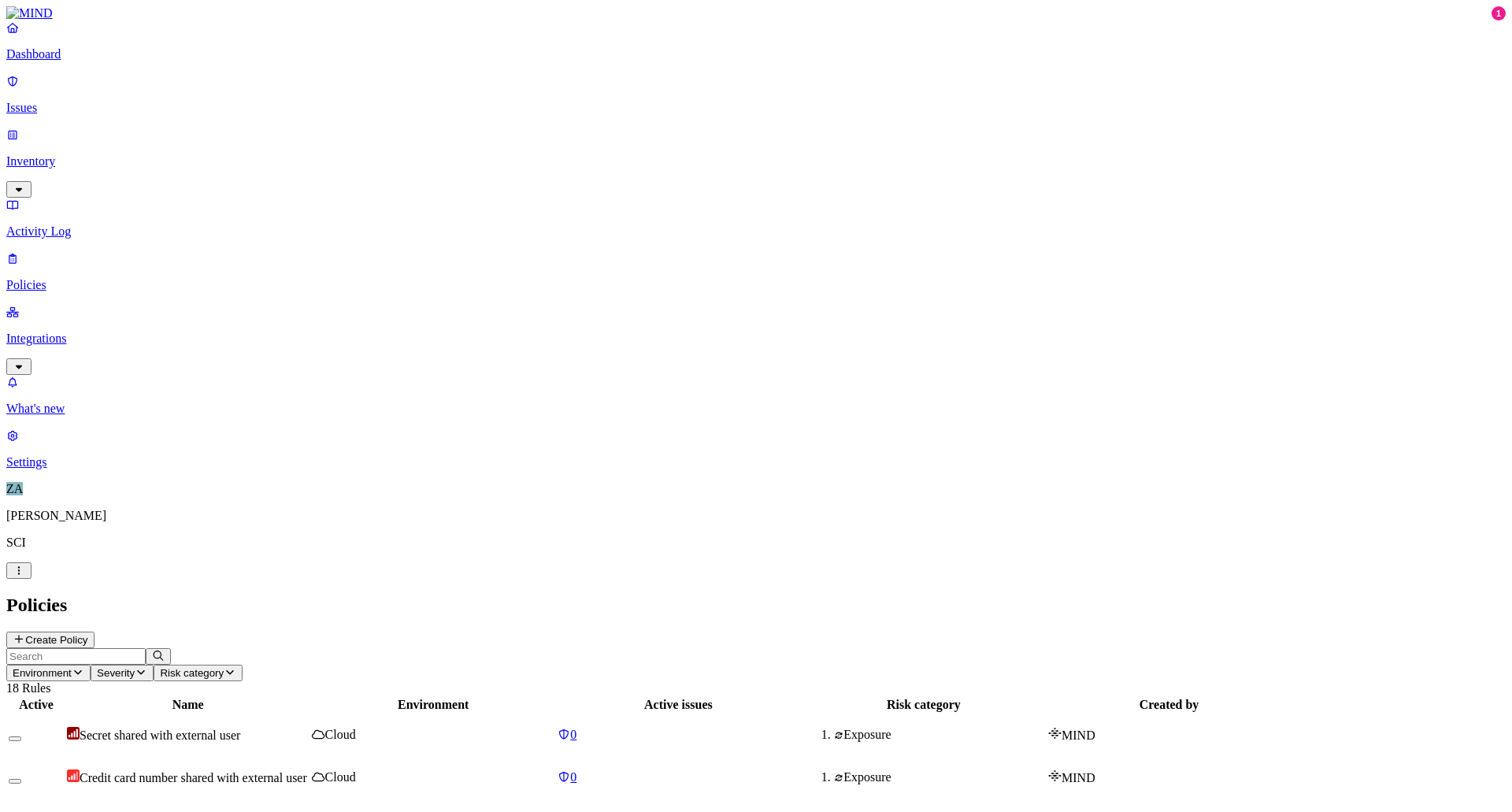
click at [47, 331] on p "Integrations" at bounding box center [756, 338] width 1500 height 14
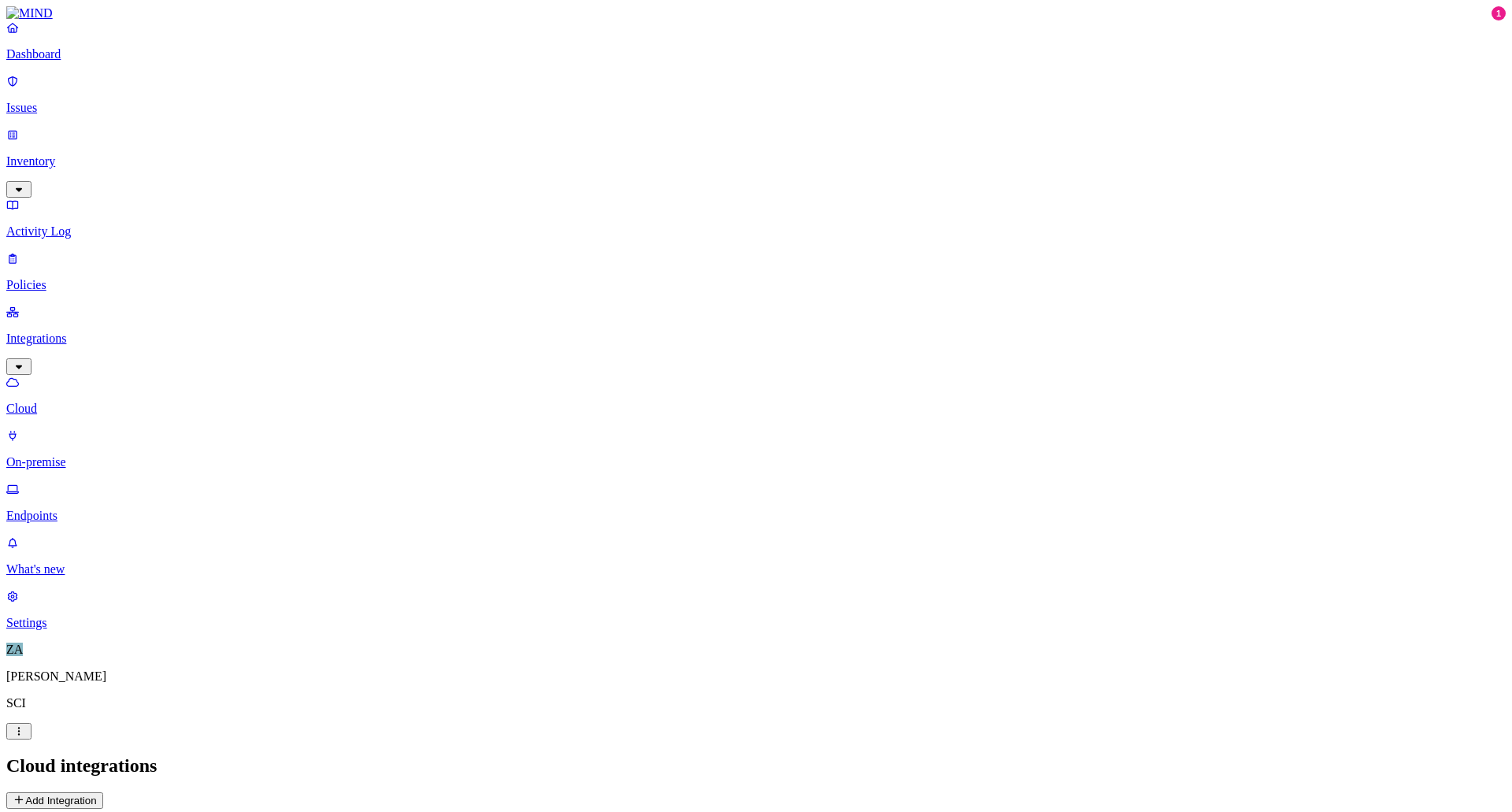
click at [92, 631] on p "Settings" at bounding box center [756, 622] width 1500 height 14
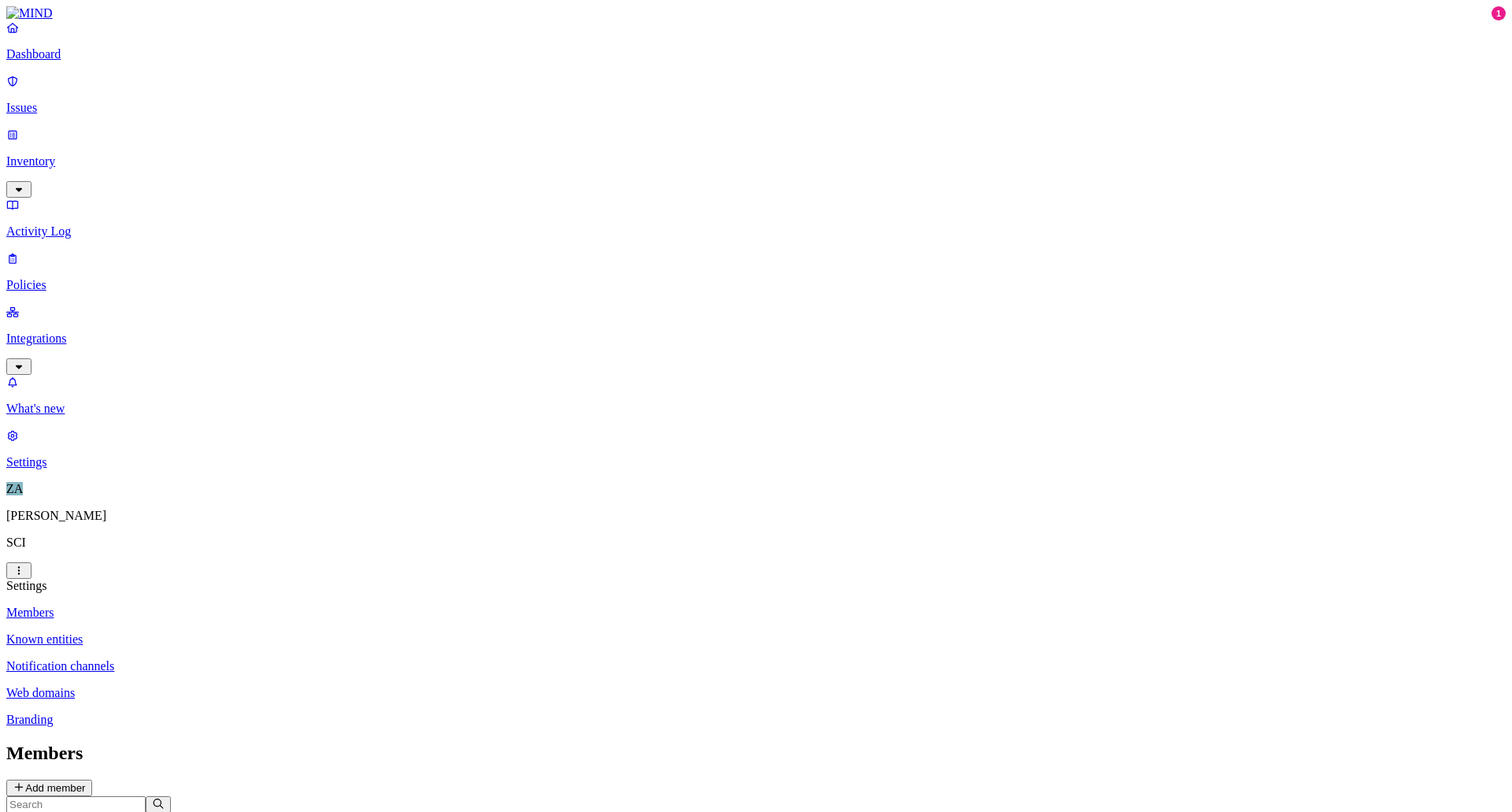
click at [253, 632] on p "Known entities" at bounding box center [756, 639] width 1500 height 14
click at [255, 659] on p "Notification channels" at bounding box center [756, 666] width 1500 height 14
click at [232, 606] on p "Members" at bounding box center [756, 612] width 1500 height 14
click at [240, 632] on p "Known entities" at bounding box center [756, 639] width 1500 height 14
click at [218, 713] on link "Branding" at bounding box center [756, 720] width 1500 height 14
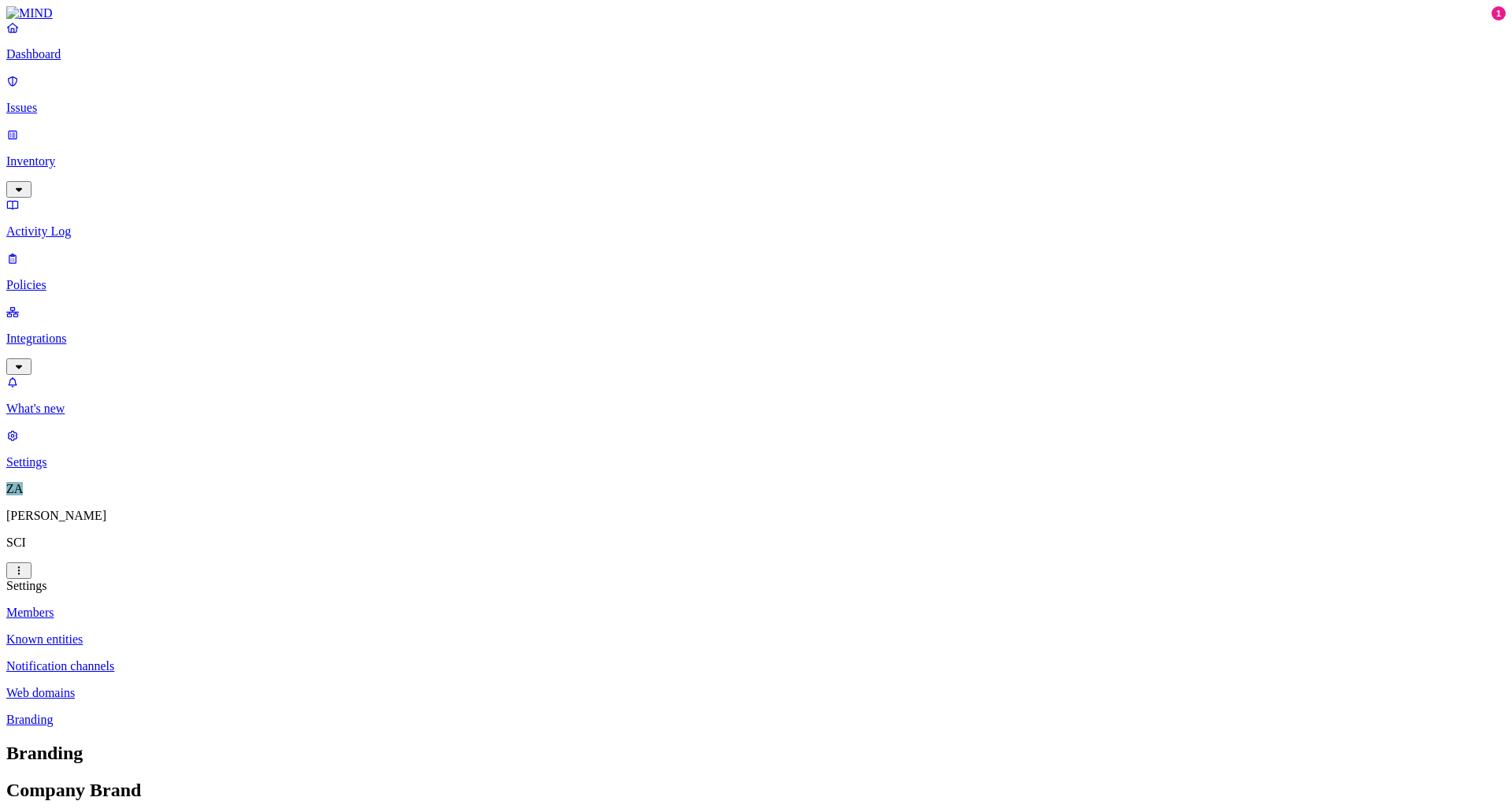
click at [222, 606] on p "Members" at bounding box center [756, 612] width 1500 height 14
click at [92, 780] on button "Add member" at bounding box center [49, 788] width 86 height 17
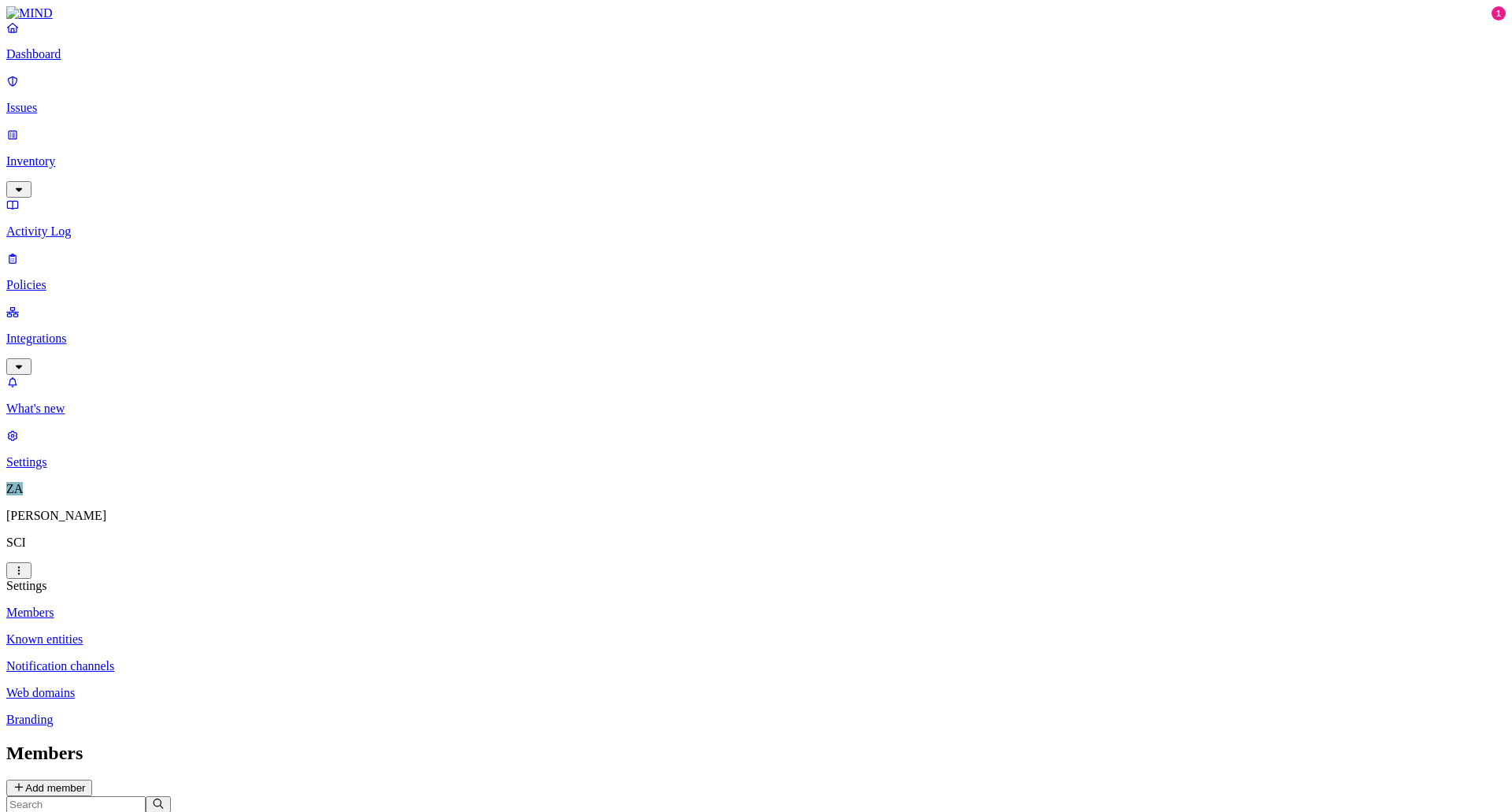
click at [156, 128] on link "Inventory" at bounding box center [756, 162] width 1500 height 68
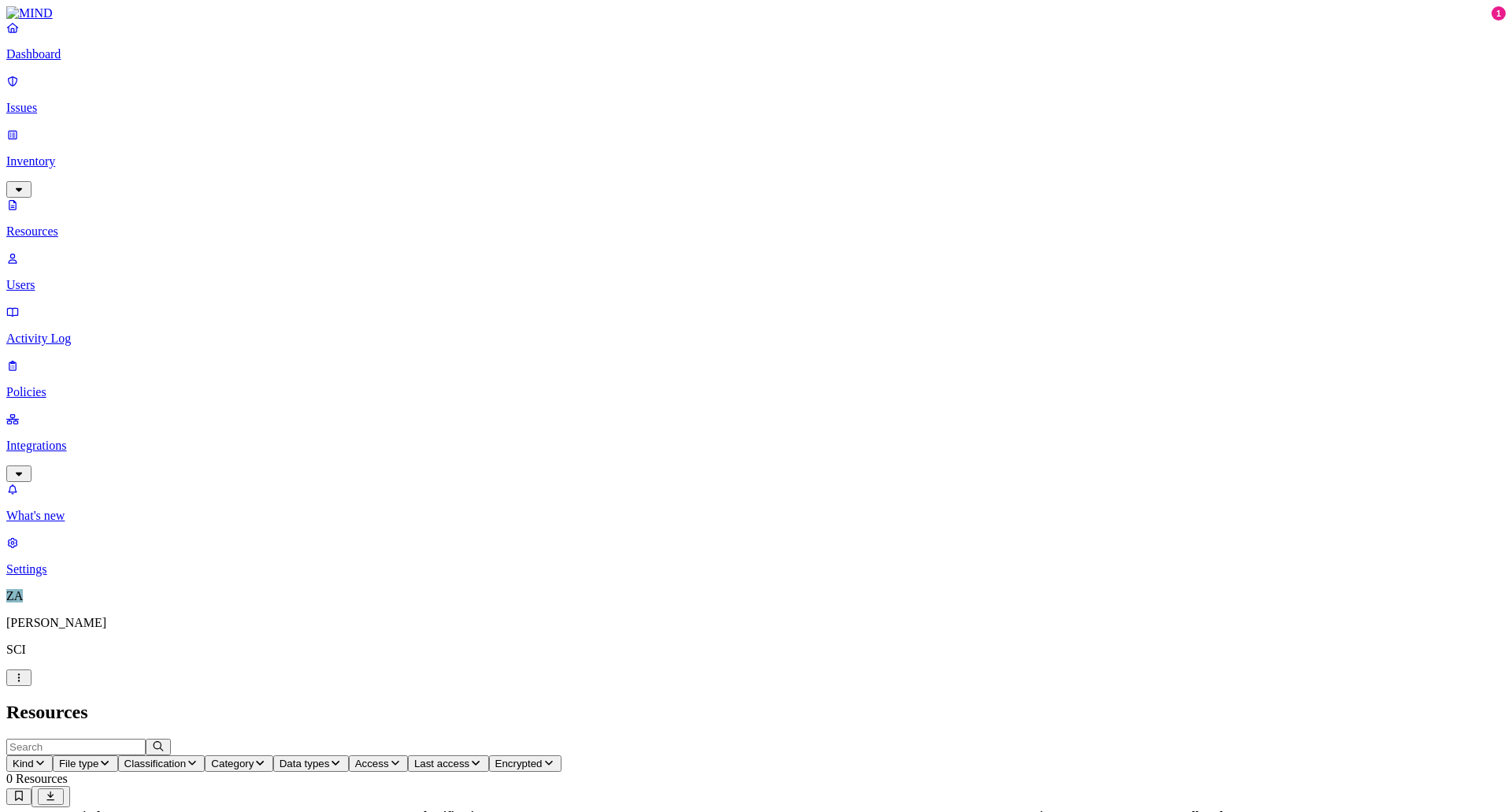
click at [67, 278] on p "Users" at bounding box center [756, 284] width 1500 height 14
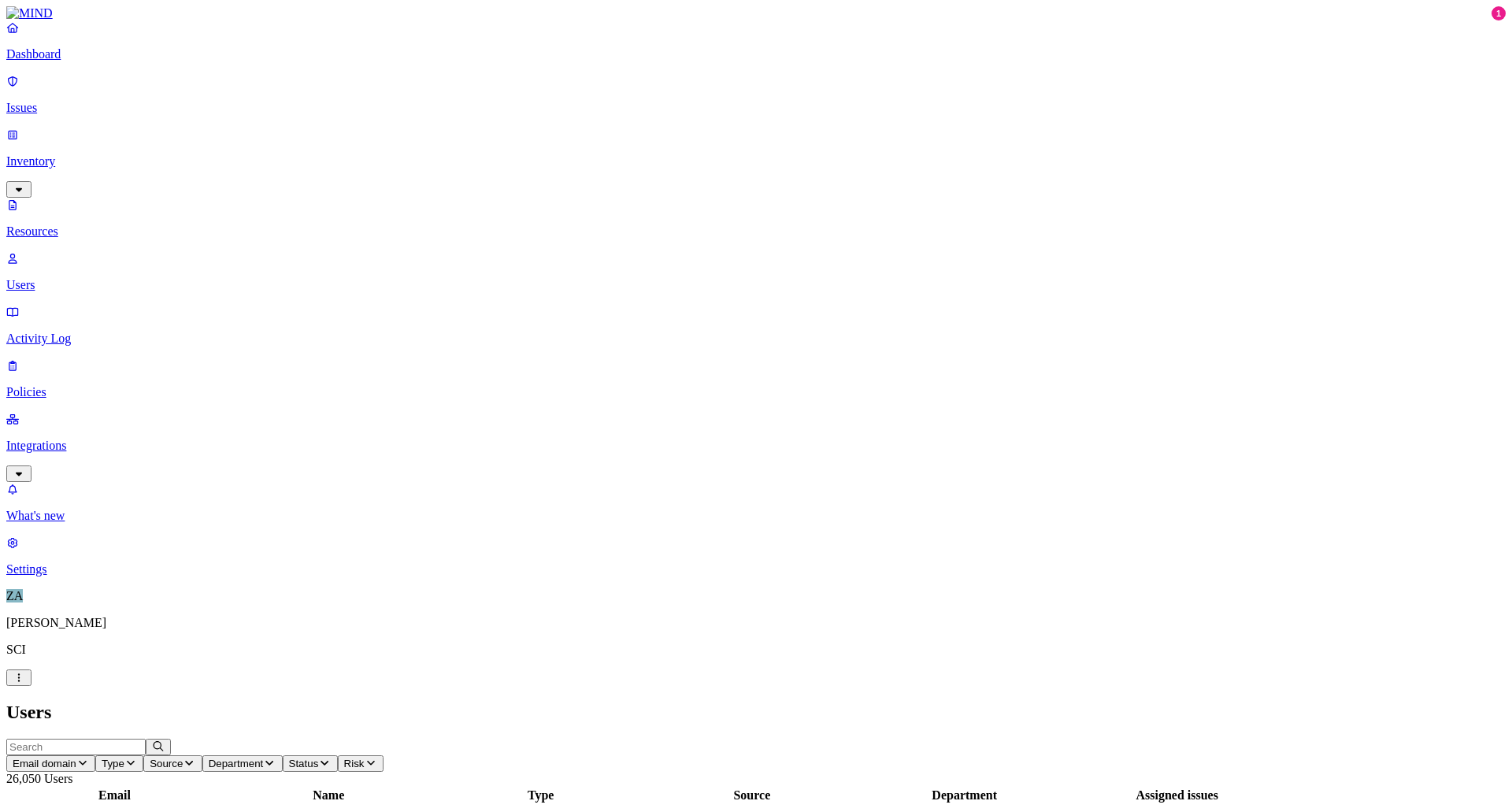
click at [51, 101] on p "Issues" at bounding box center [756, 108] width 1500 height 14
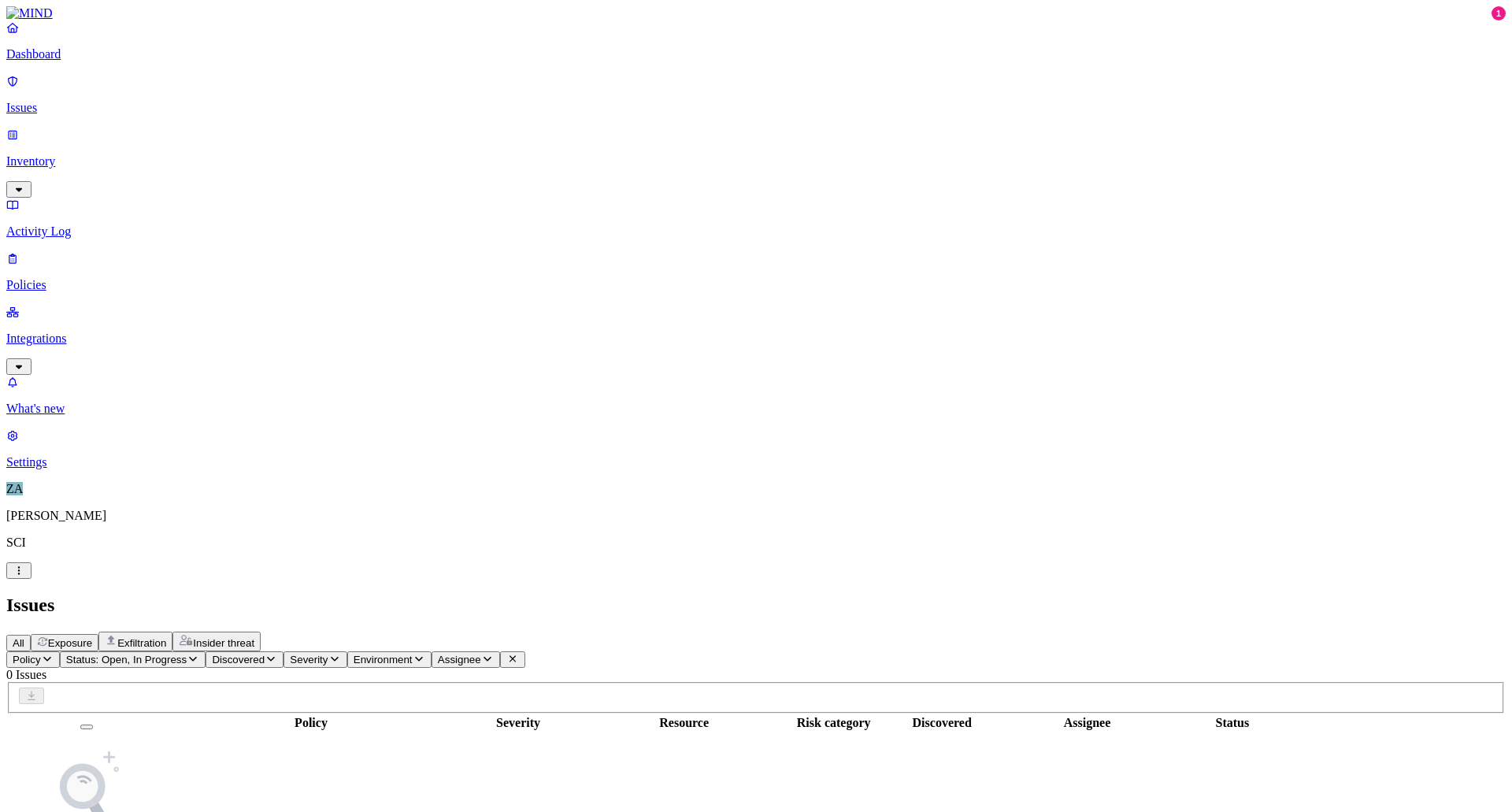
click at [206, 652] on button "Status: Open, In Progress" at bounding box center [133, 660] width 146 height 17
click at [286, 226] on div "Resolved" at bounding box center [286, 249] width 0 height 44
click at [286, 226] on div "Resolved" at bounding box center [286, 249] width 0 height 46
click at [102, 309] on nav "Dashboard Issues Inventory Activity Log Policies Integrations What's new 1 Sett…" at bounding box center [756, 245] width 1500 height 449
click at [149, 305] on link "Integrations" at bounding box center [756, 339] width 1500 height 68
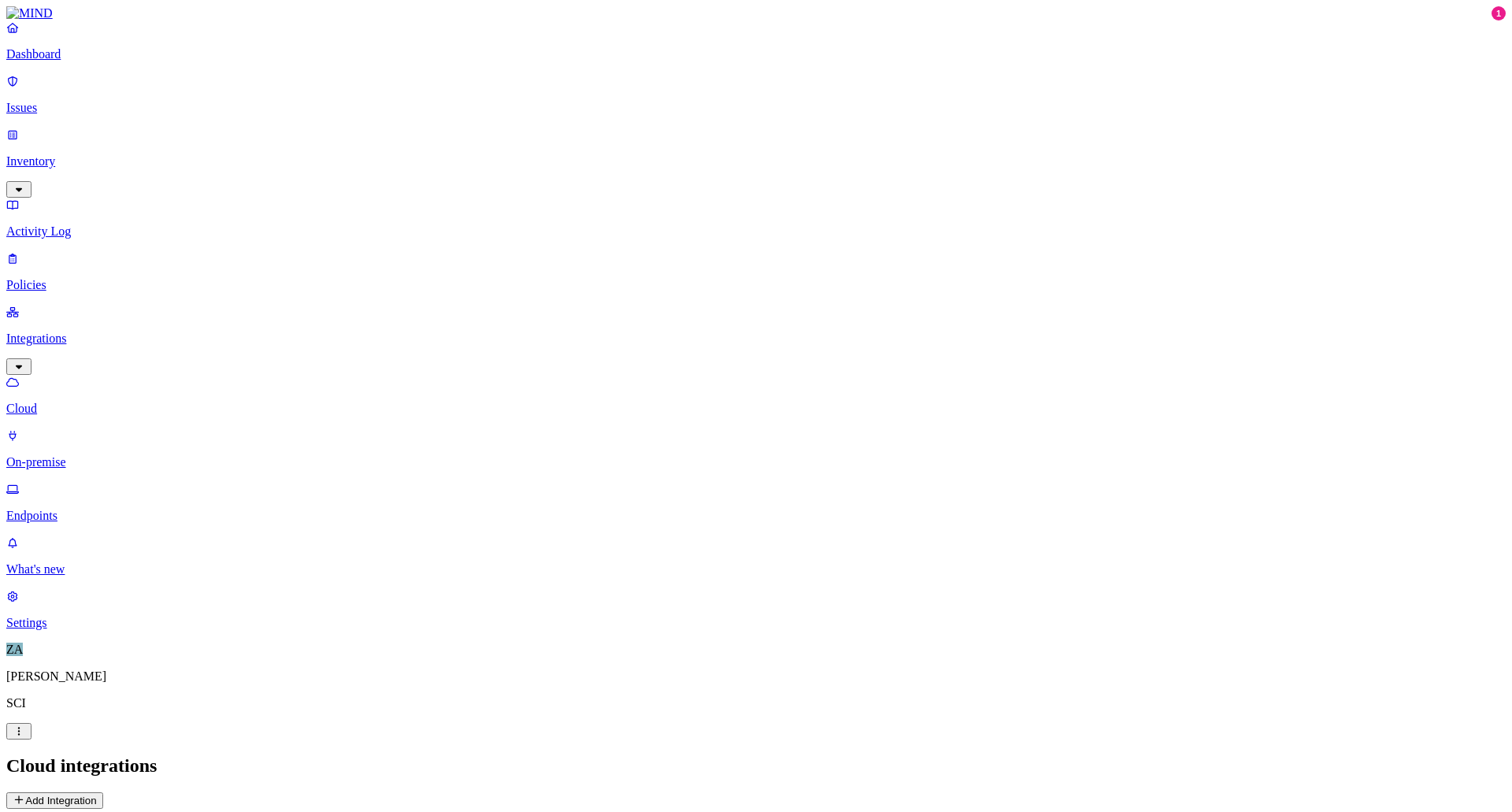
click at [75, 456] on p "On-premise" at bounding box center [756, 462] width 1500 height 14
click at [78, 509] on p "Endpoints" at bounding box center [756, 516] width 1500 height 14
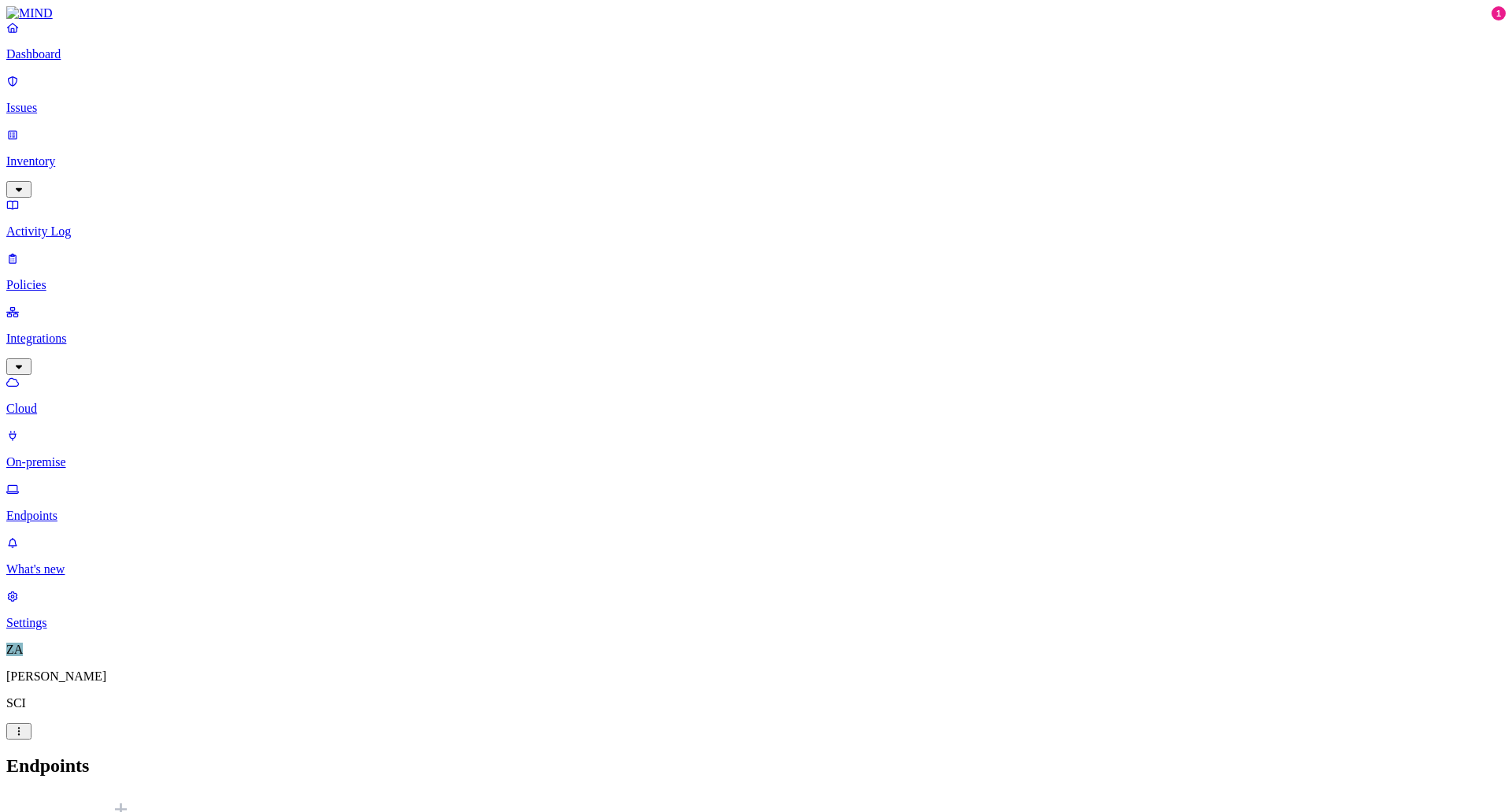
click at [73, 401] on p "Cloud" at bounding box center [756, 408] width 1500 height 14
click at [24, 796] on icon at bounding box center [18, 800] width 8 height 8
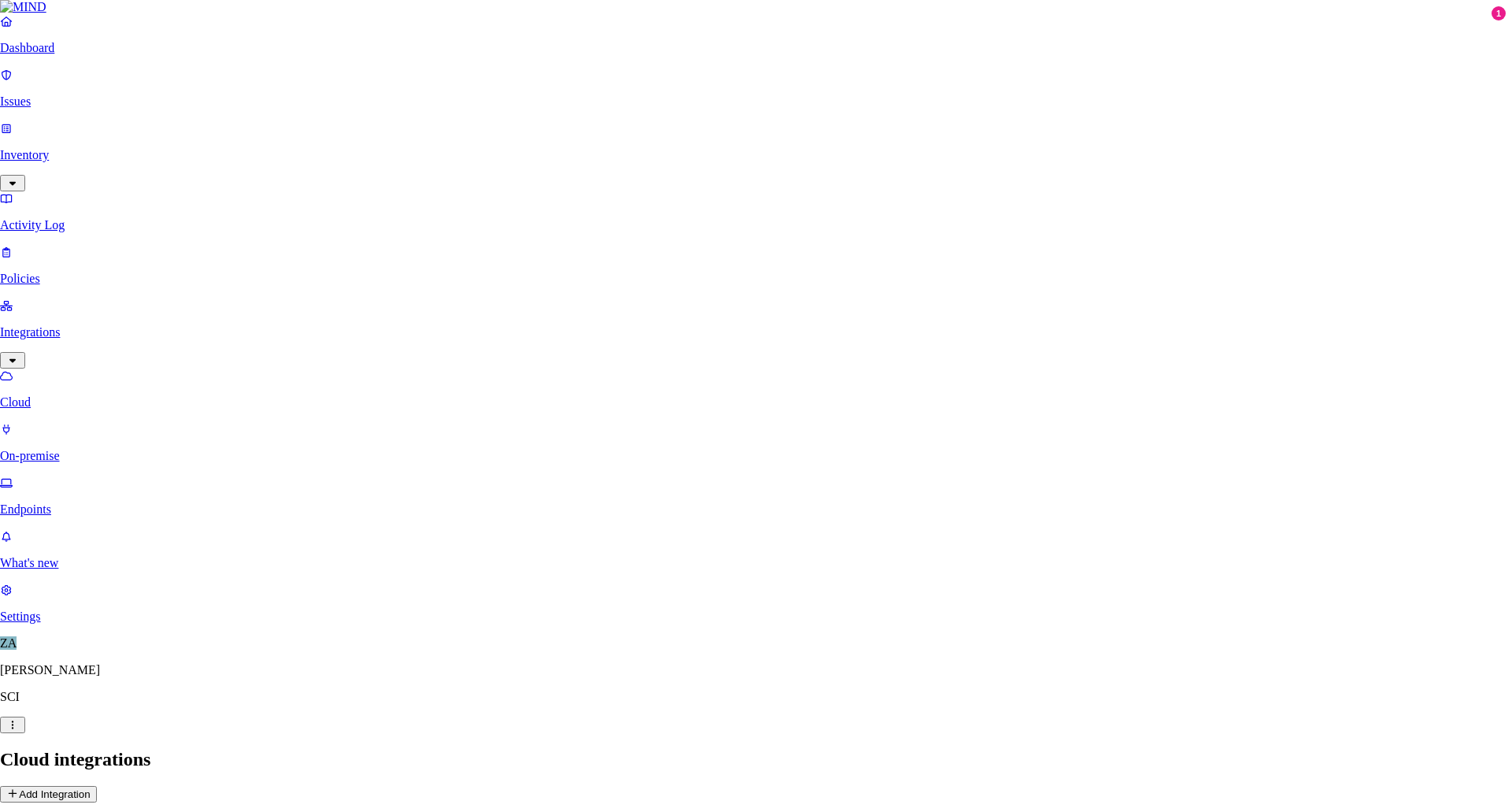
scroll to position [54, 0]
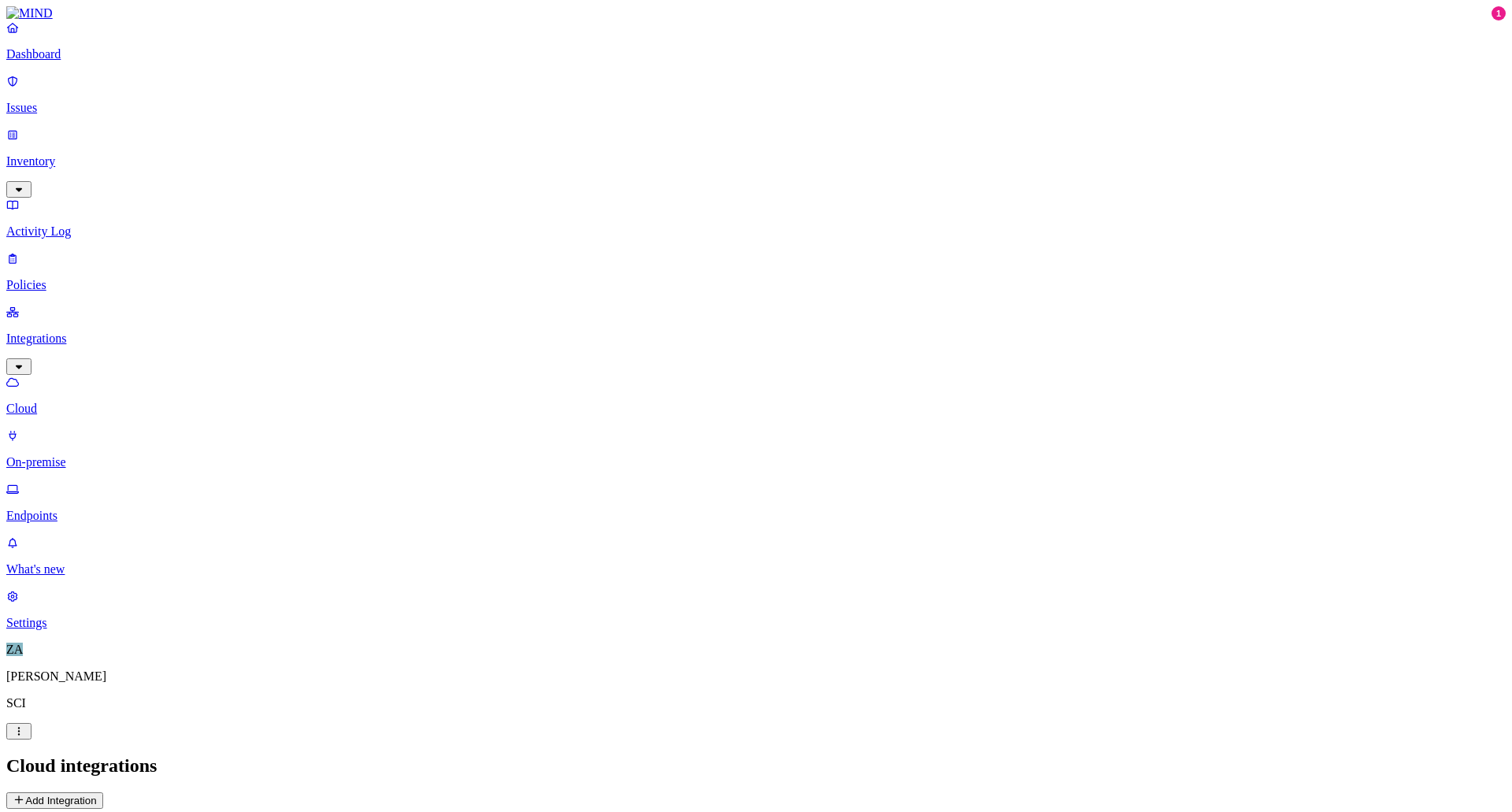
click at [55, 456] on p "On-premise" at bounding box center [756, 462] width 1500 height 14
click at [74, 401] on p "Cloud" at bounding box center [756, 408] width 1500 height 14
click at [139, 128] on link "Inventory" at bounding box center [756, 162] width 1500 height 68
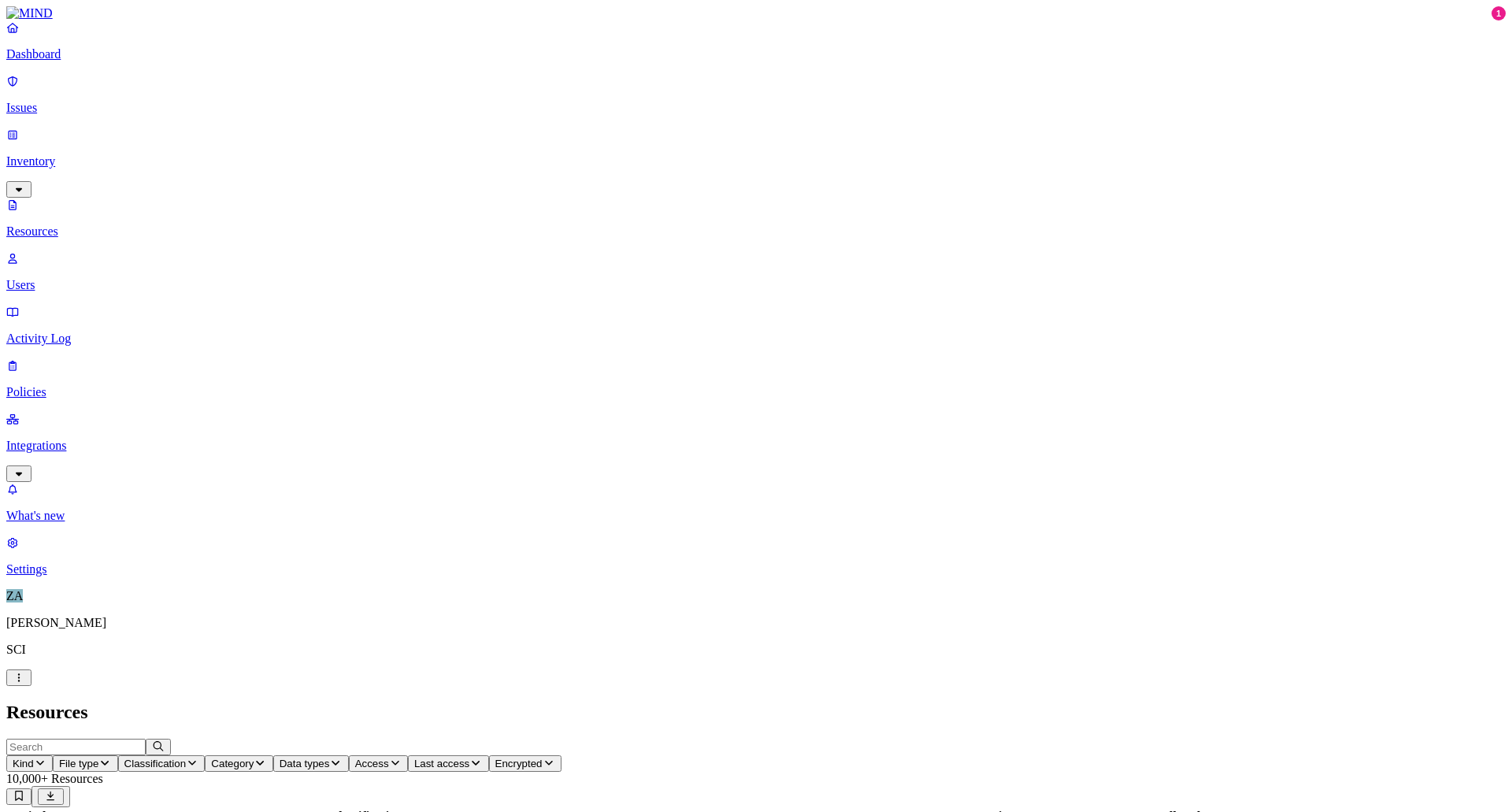
click at [272, 756] on button "Category" at bounding box center [239, 764] width 68 height 17
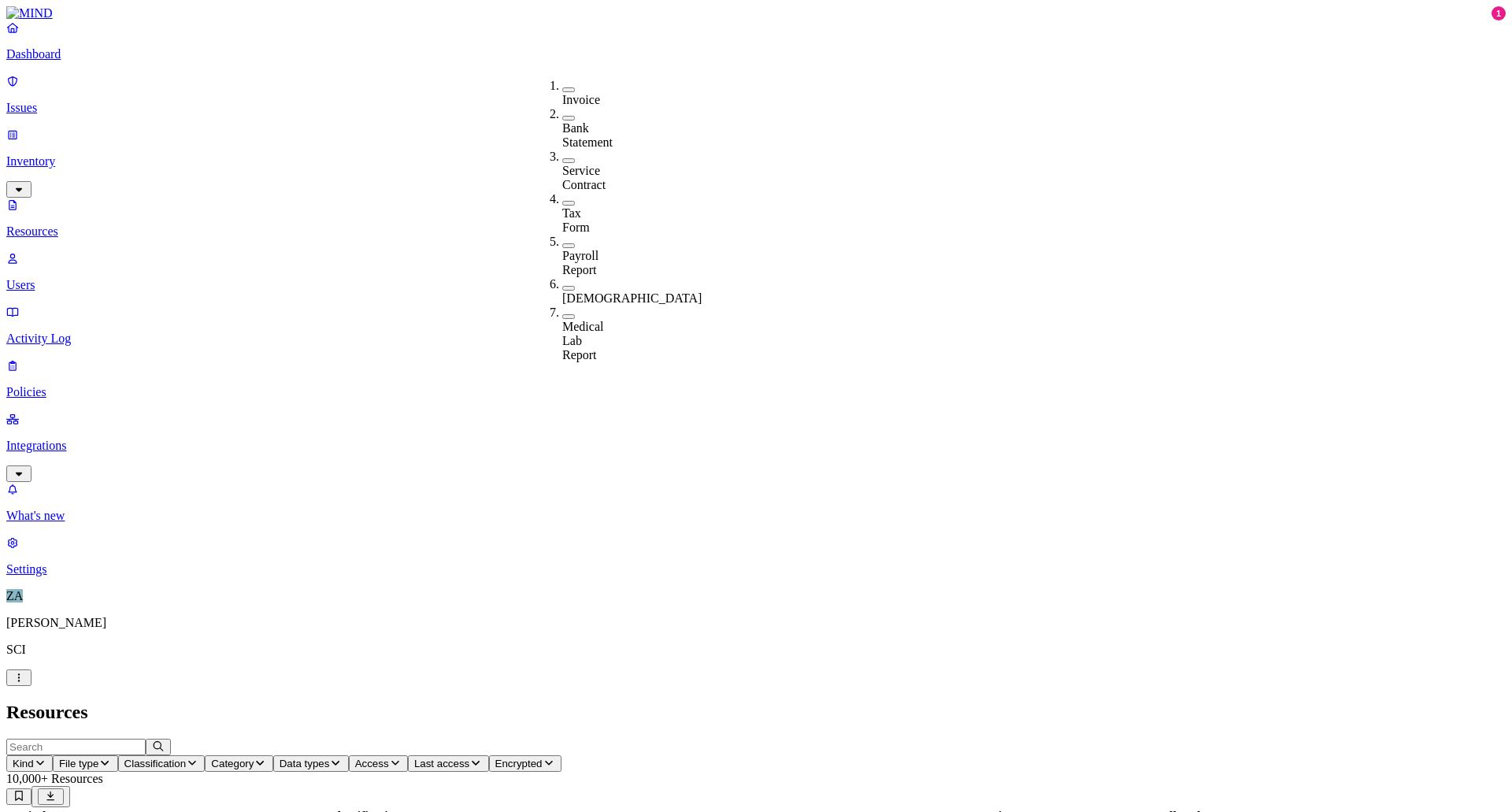
click at [272, 756] on button "Category" at bounding box center [239, 764] width 68 height 17
click at [205, 756] on button "Classification" at bounding box center [161, 764] width 87 height 17
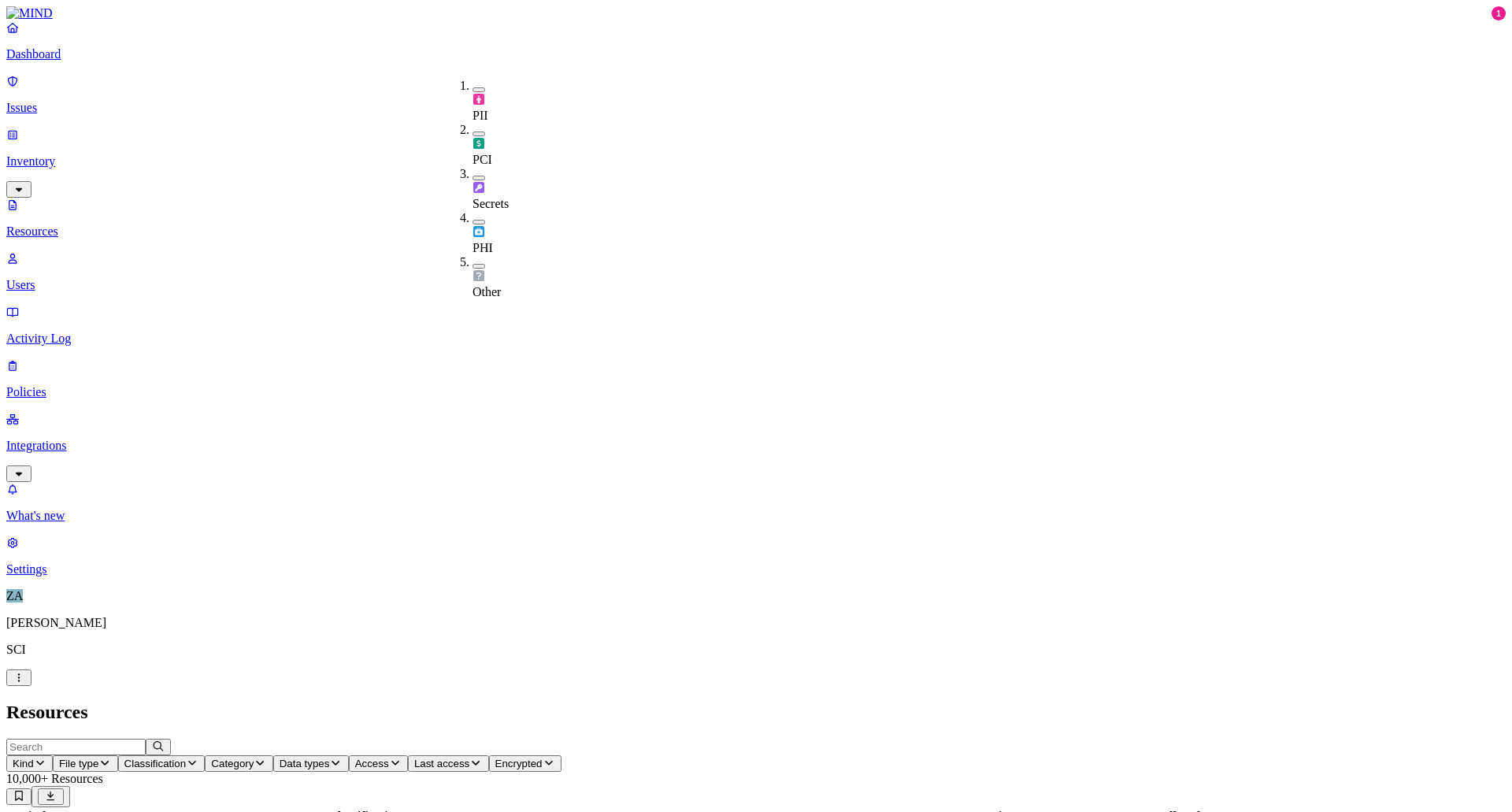
click at [473, 87] on button "button" at bounding box center [479, 89] width 13 height 5
click at [473, 178] on button "button" at bounding box center [479, 180] width 13 height 5
click at [473, 169] on button "button" at bounding box center [479, 178] width 13 height 17
click at [473, 85] on button "button" at bounding box center [479, 87] width 13 height 17
click at [496, 702] on h2 "Resources" at bounding box center [756, 713] width 1500 height 21
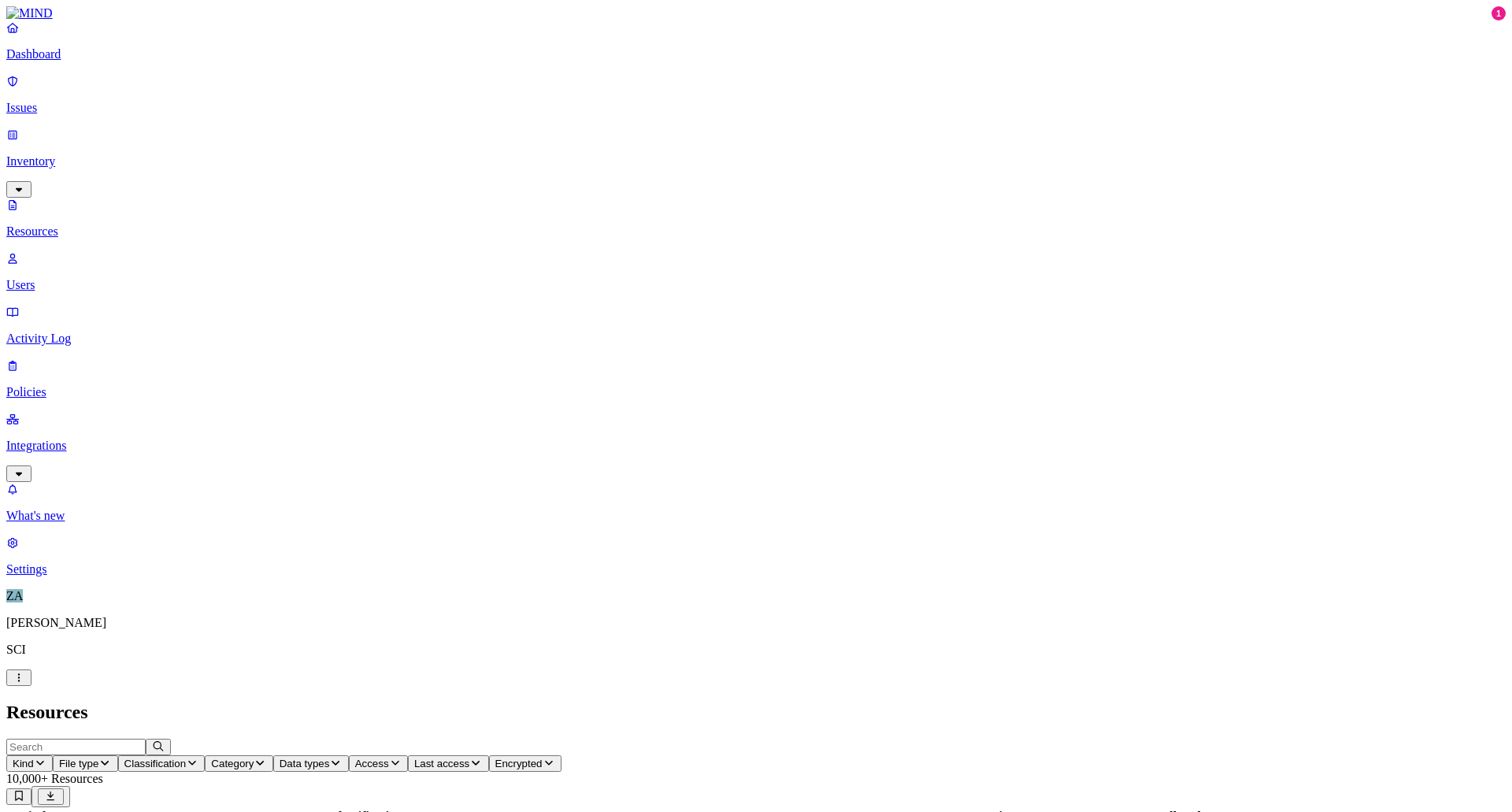
click at [70, 278] on p "Users" at bounding box center [756, 284] width 1500 height 14
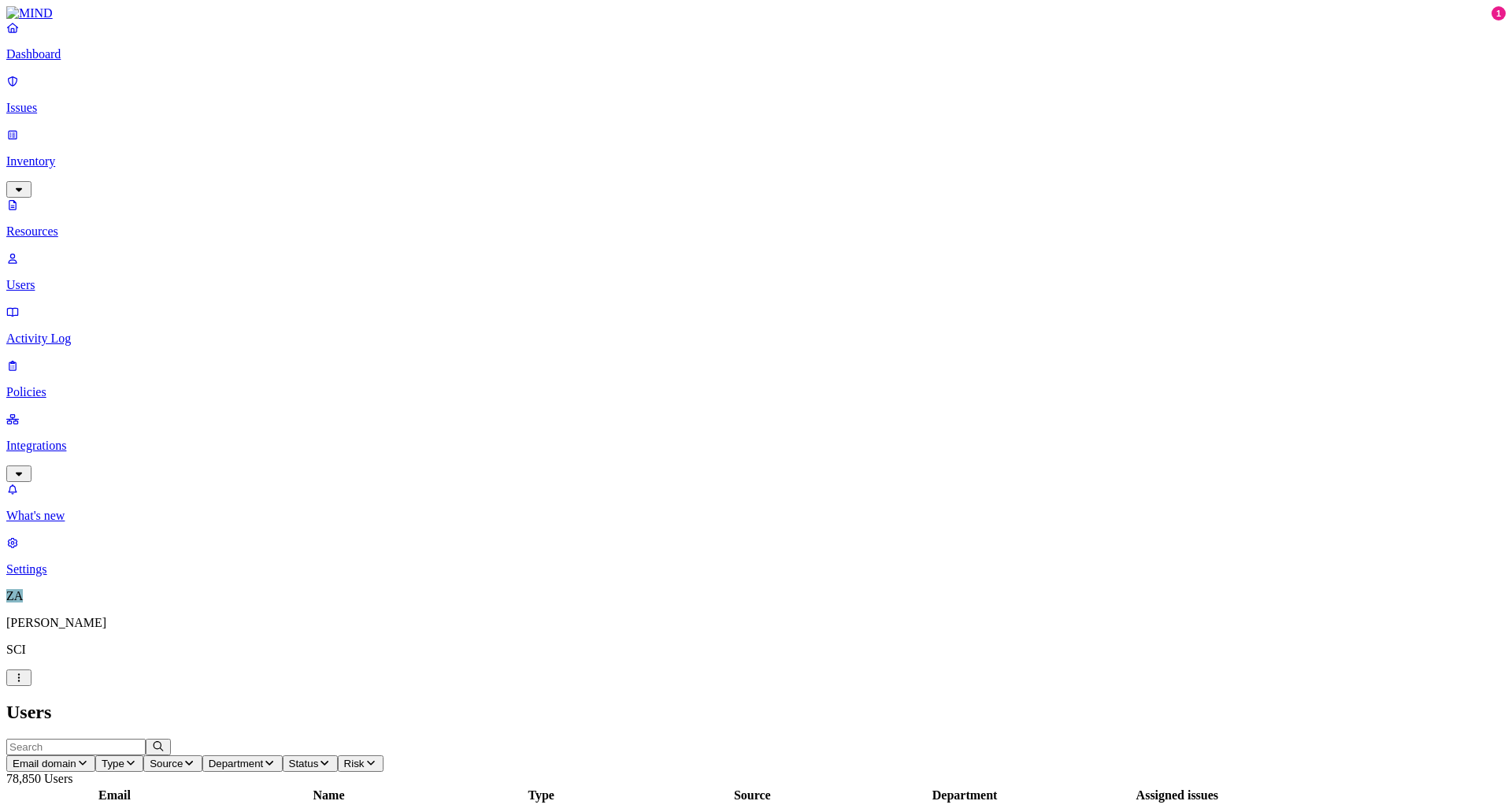
scroll to position [286, 0]
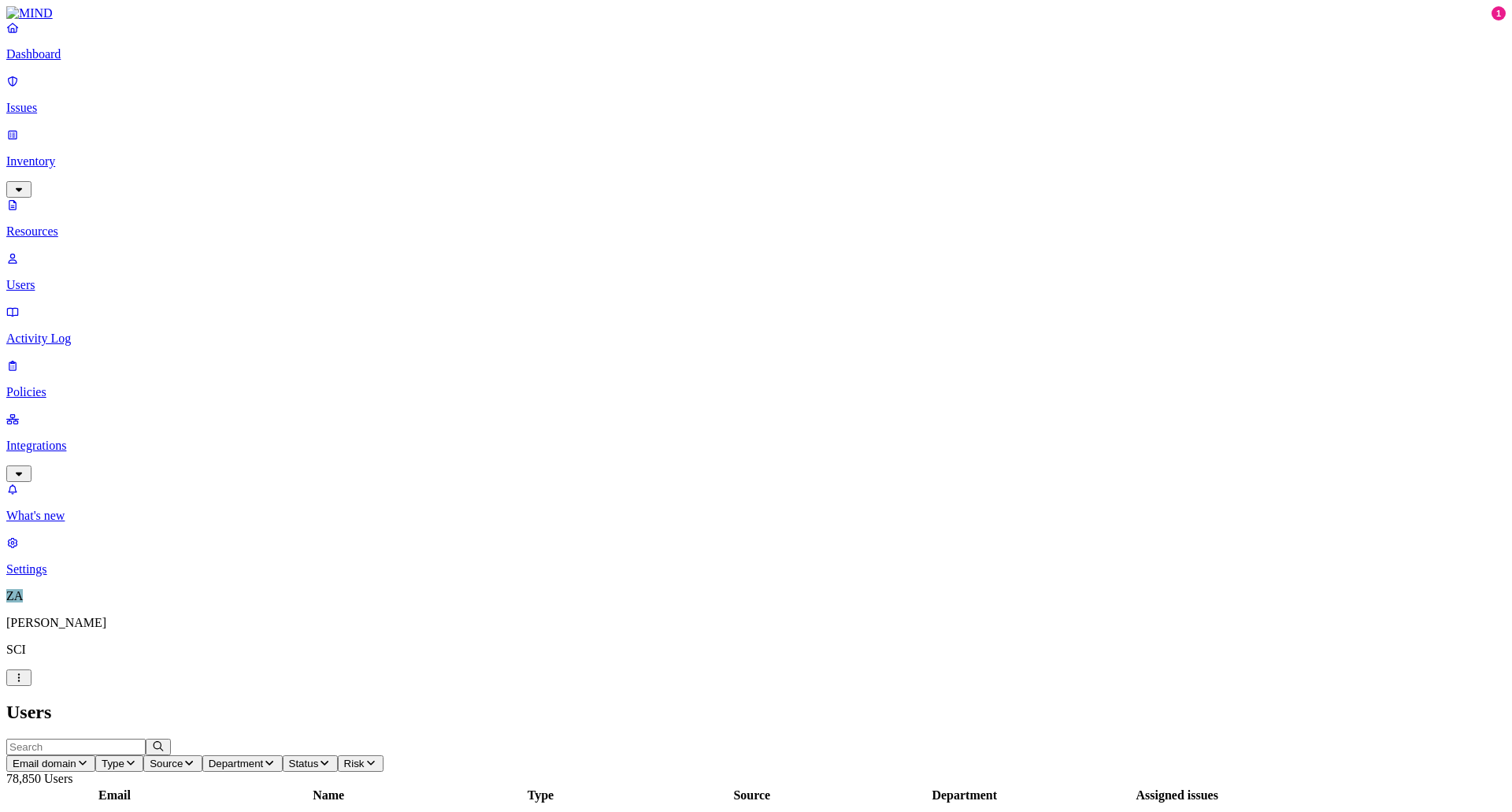
click at [113, 439] on p "Integrations" at bounding box center [756, 446] width 1500 height 14
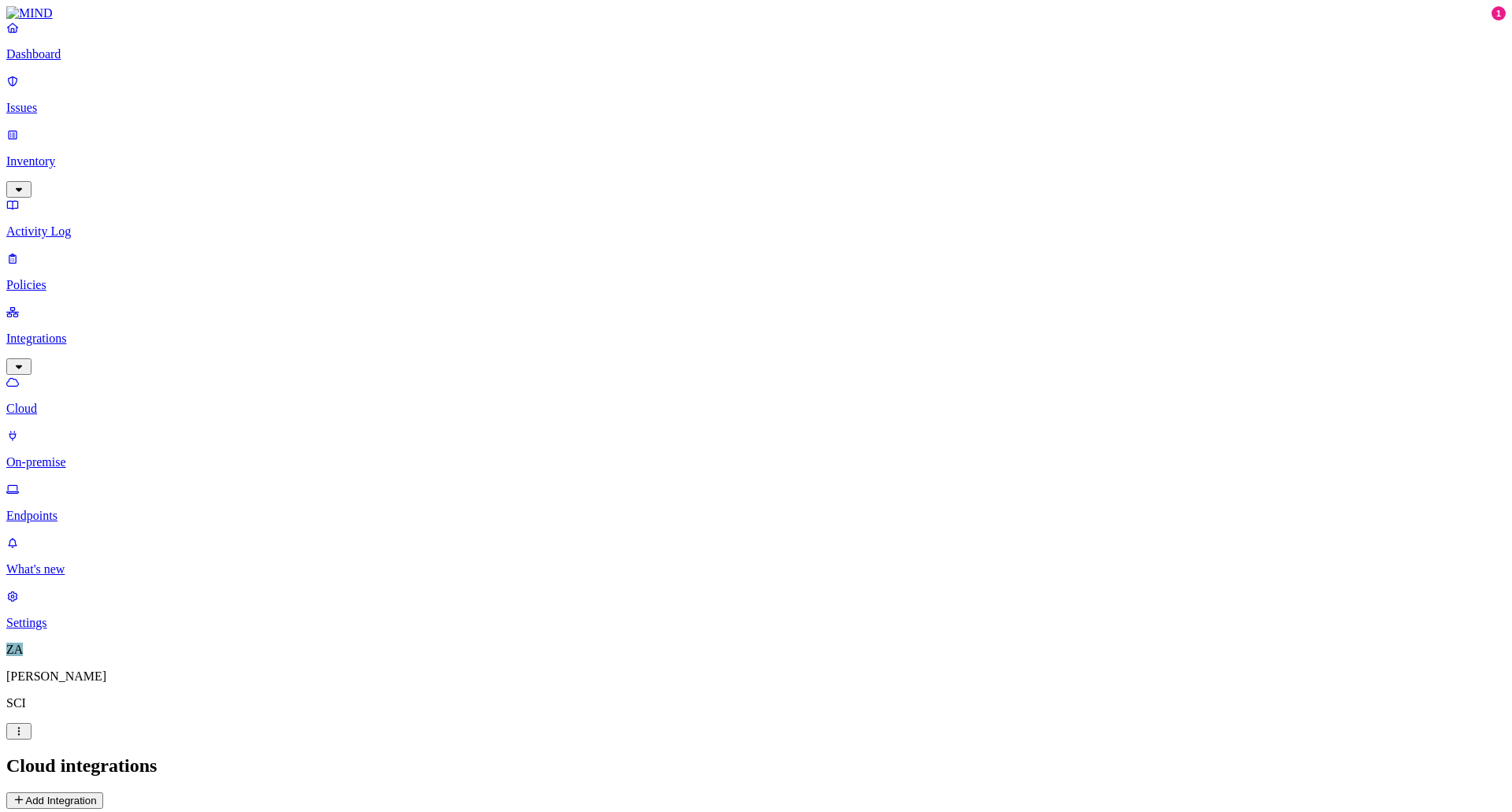
click at [20, 465] on nav "Dashboard Issues Inventory Activity Log Policies Integrations Cloud On-premise …" at bounding box center [756, 325] width 1500 height 609
click at [48, 198] on link "Activity Log" at bounding box center [756, 218] width 1500 height 41
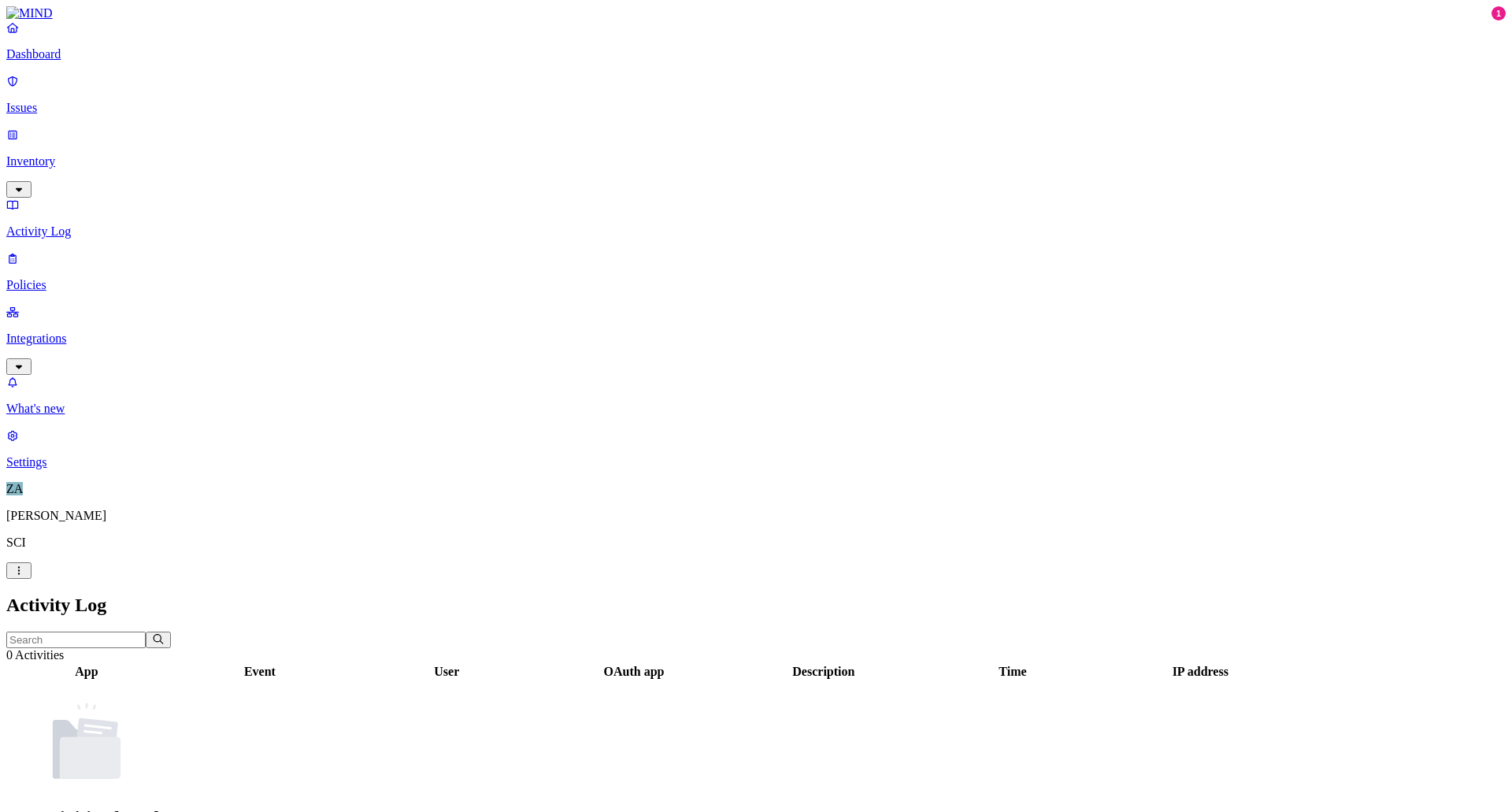
click at [57, 278] on p "Policies" at bounding box center [756, 284] width 1500 height 14
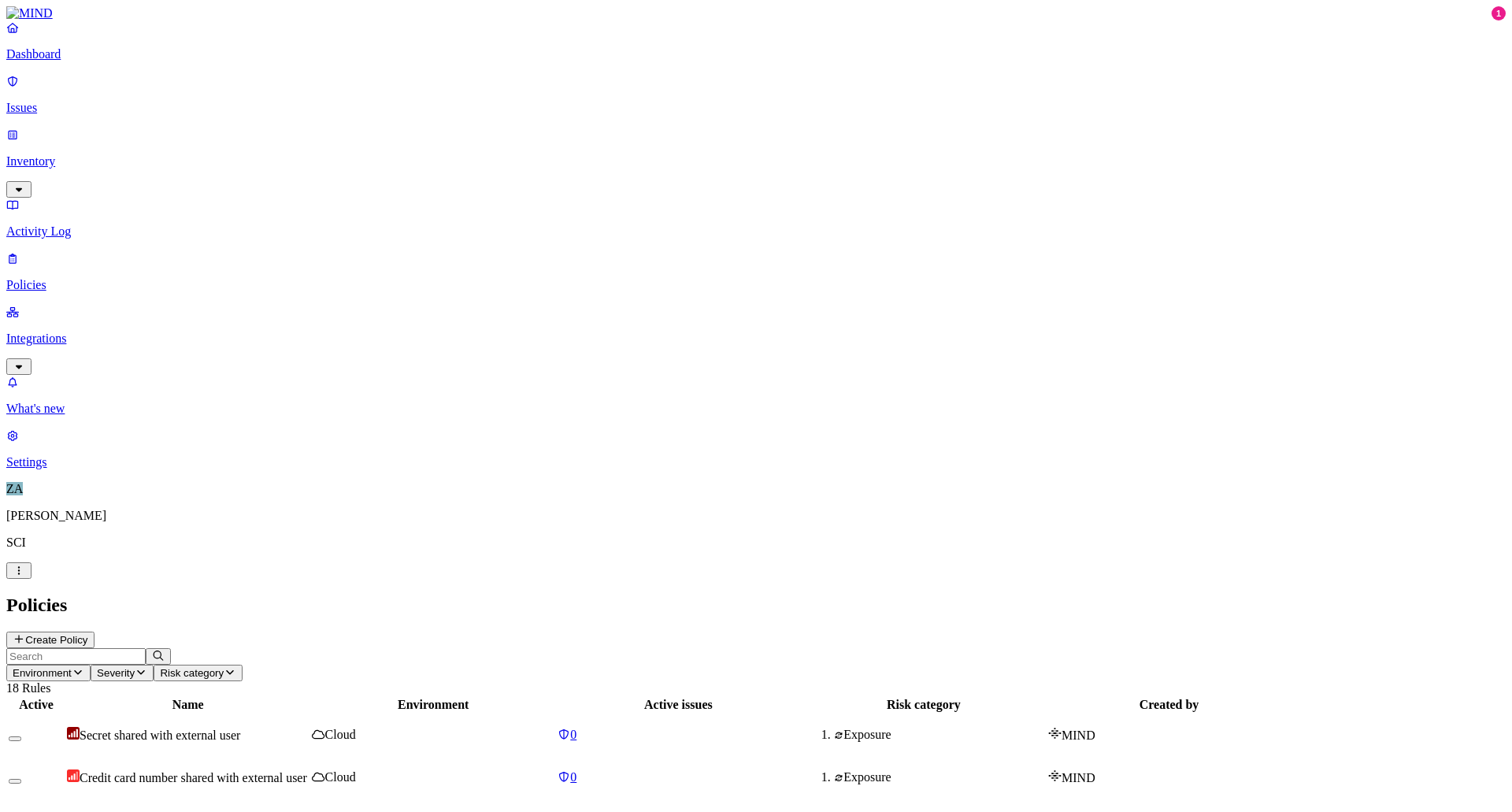
click at [52, 331] on p "Integrations" at bounding box center [756, 338] width 1500 height 14
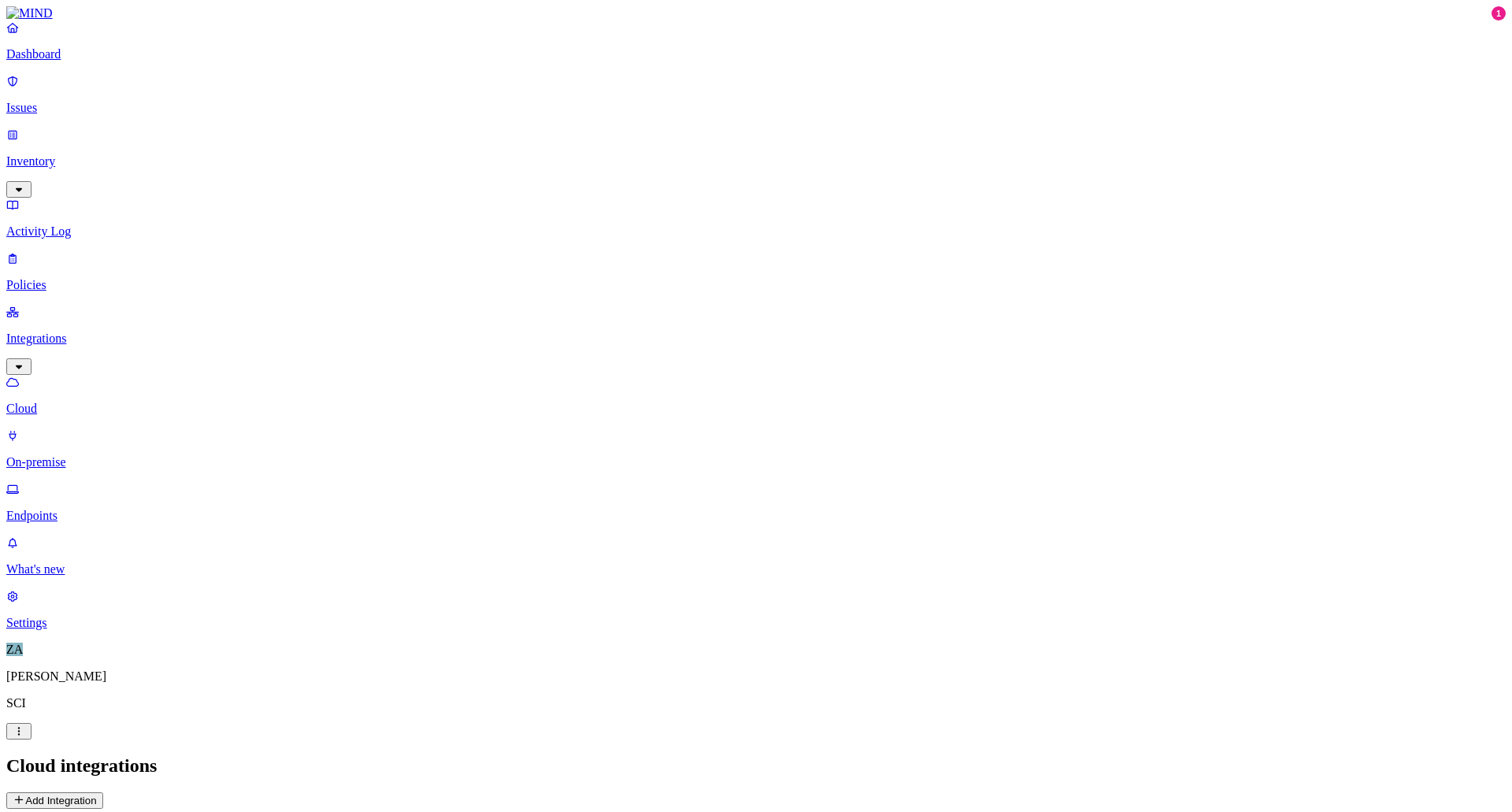
click at [67, 225] on p "Activity Log" at bounding box center [756, 231] width 1500 height 14
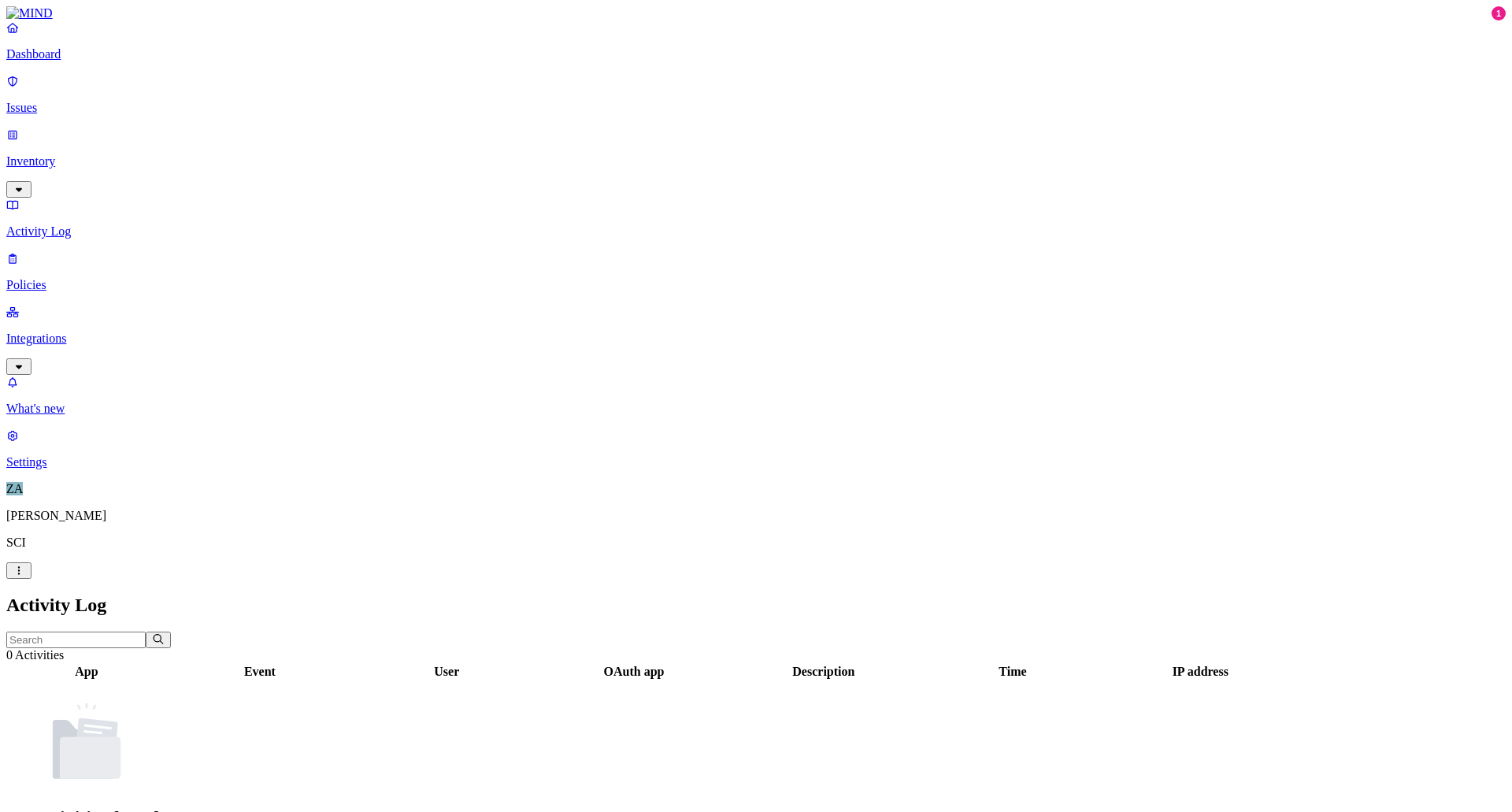
click at [46, 101] on p "Issues" at bounding box center [756, 108] width 1500 height 14
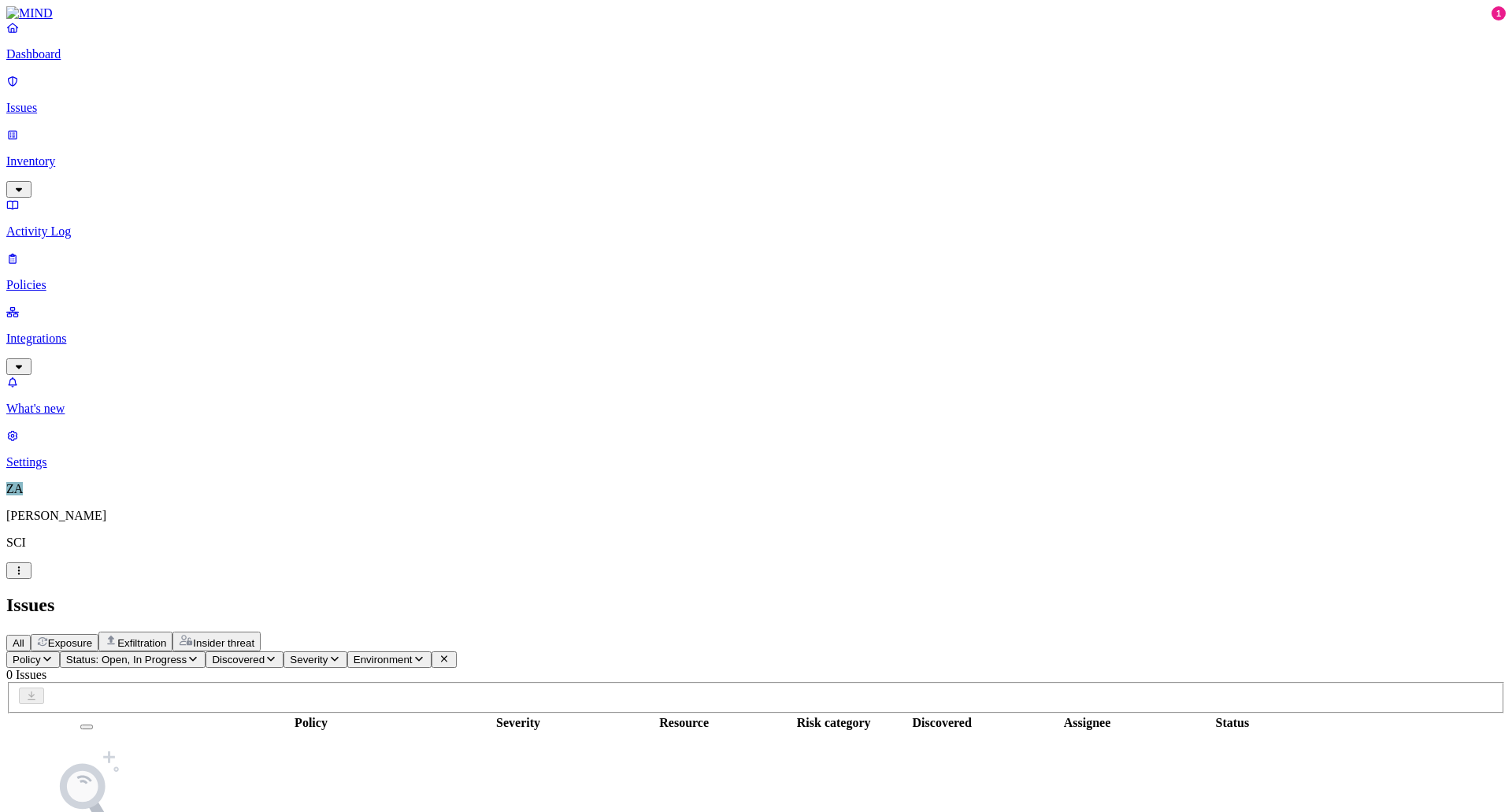
click at [161, 128] on link "Inventory" at bounding box center [756, 162] width 1500 height 68
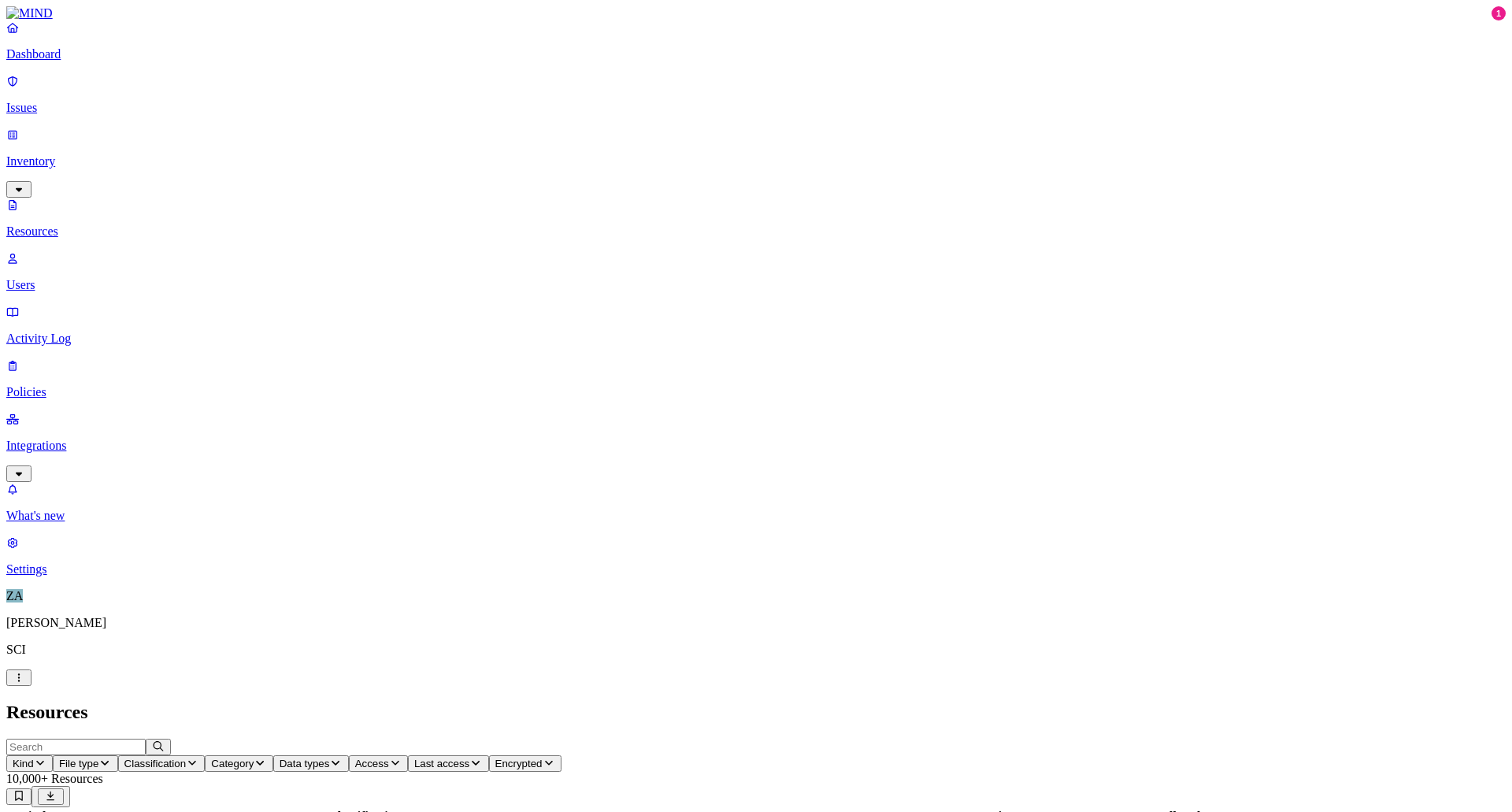
click at [98, 758] on span "File type" at bounding box center [78, 763] width 40 height 12
click at [1007, 702] on div "Resources" at bounding box center [756, 713] width 1500 height 21
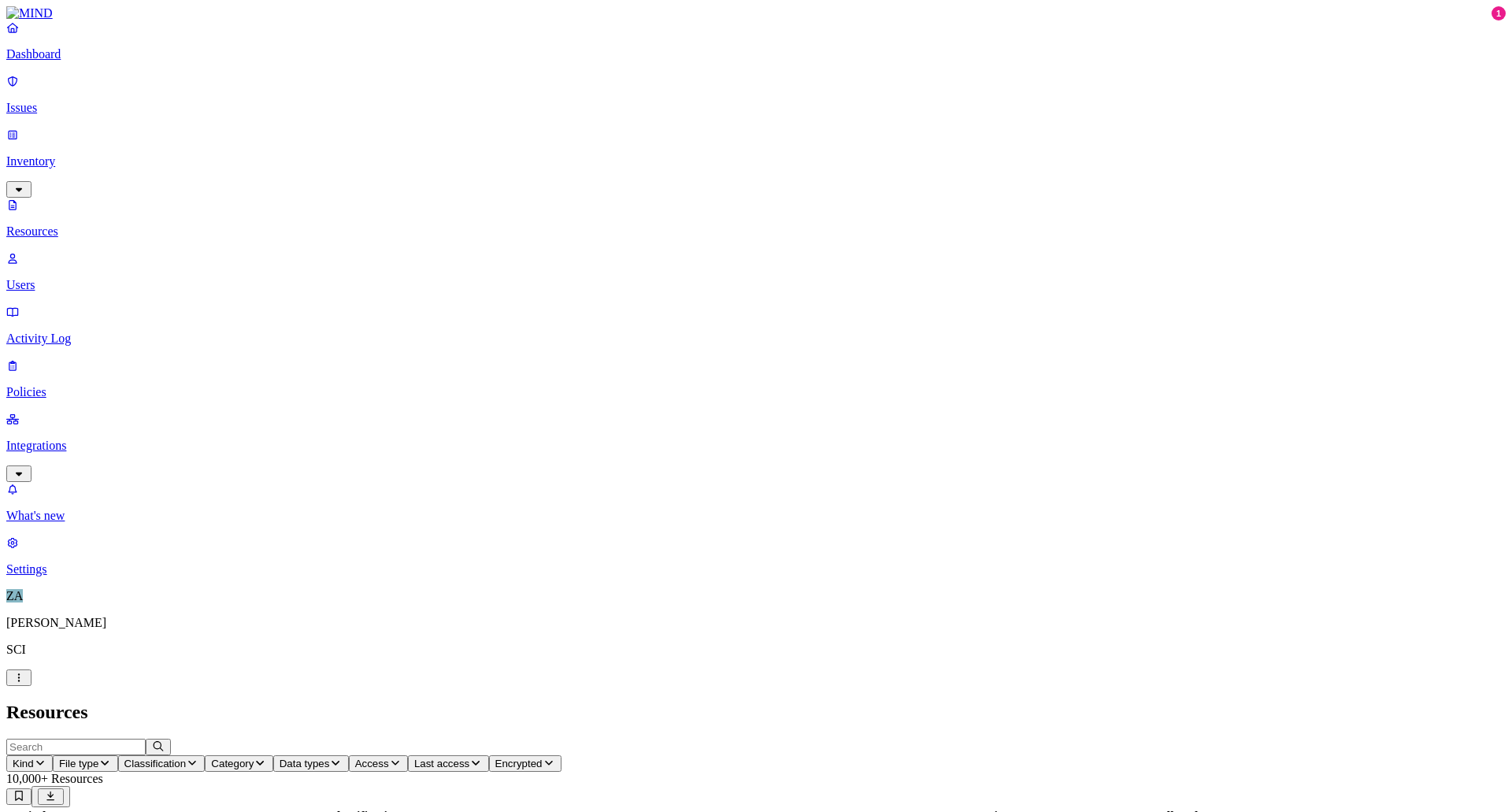
scroll to position [286, 0]
click at [63, 278] on p "Users" at bounding box center [756, 284] width 1500 height 14
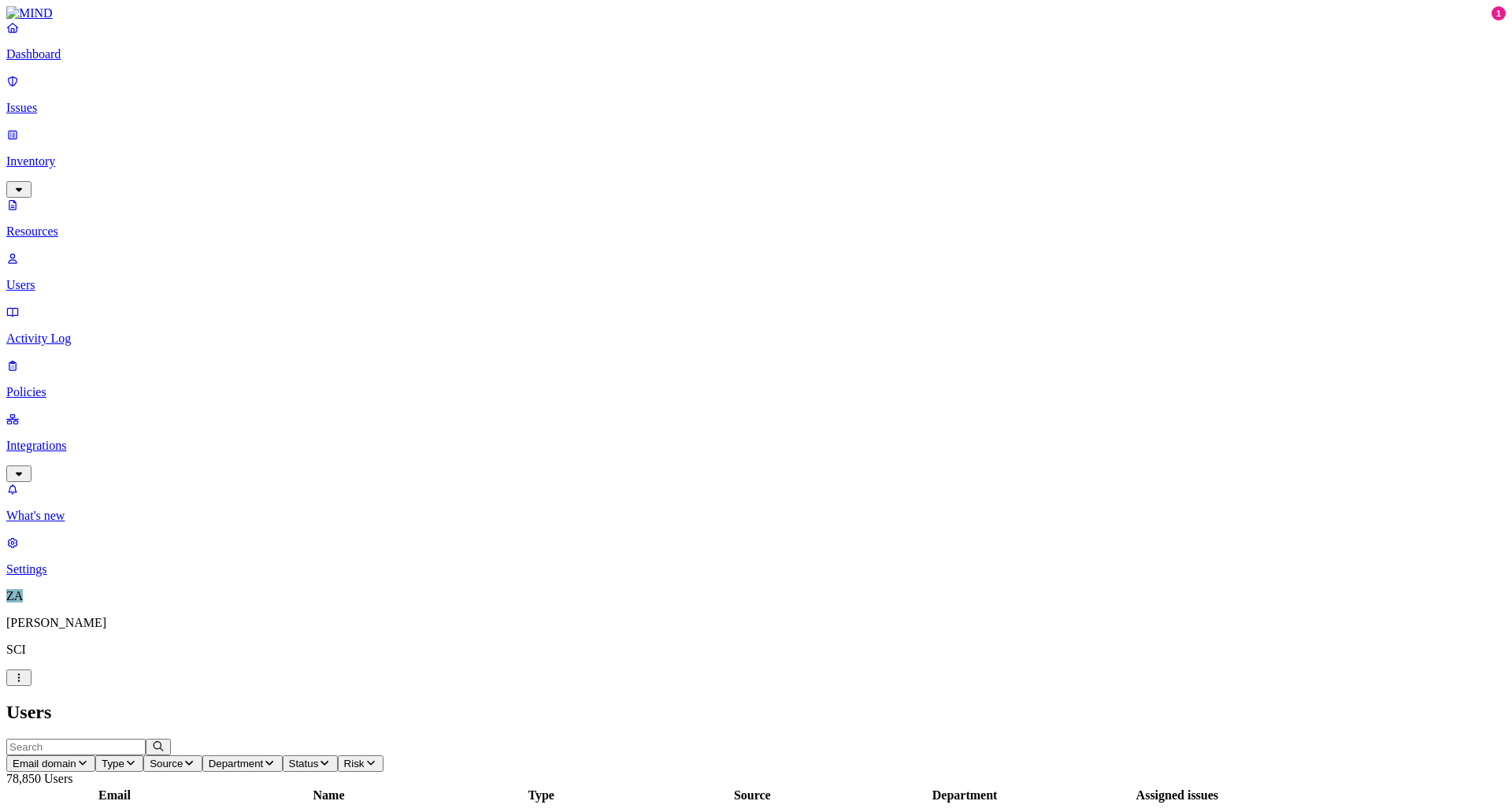
scroll to position [157, 0]
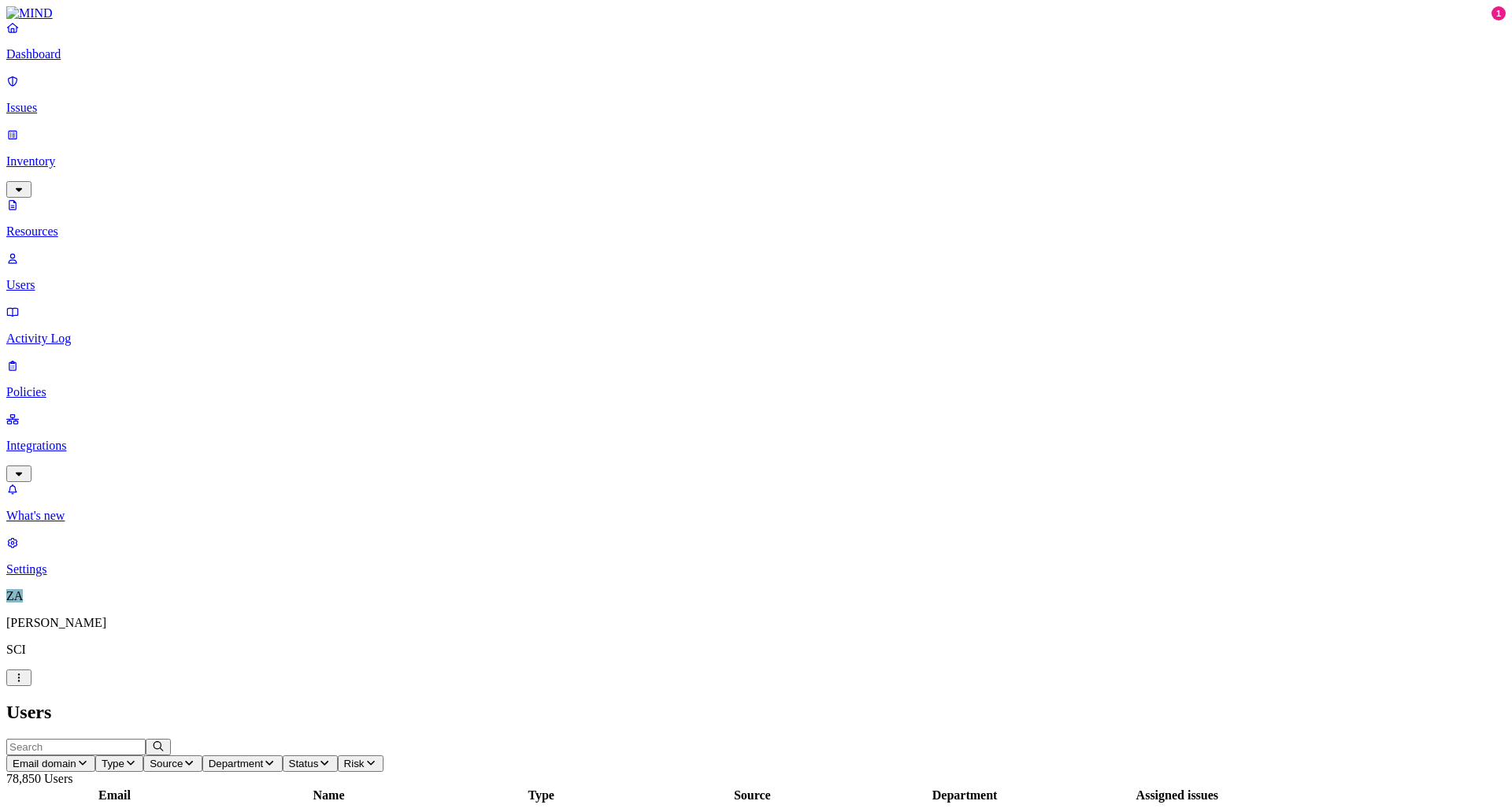
click at [65, 225] on p "Resources" at bounding box center [756, 231] width 1500 height 14
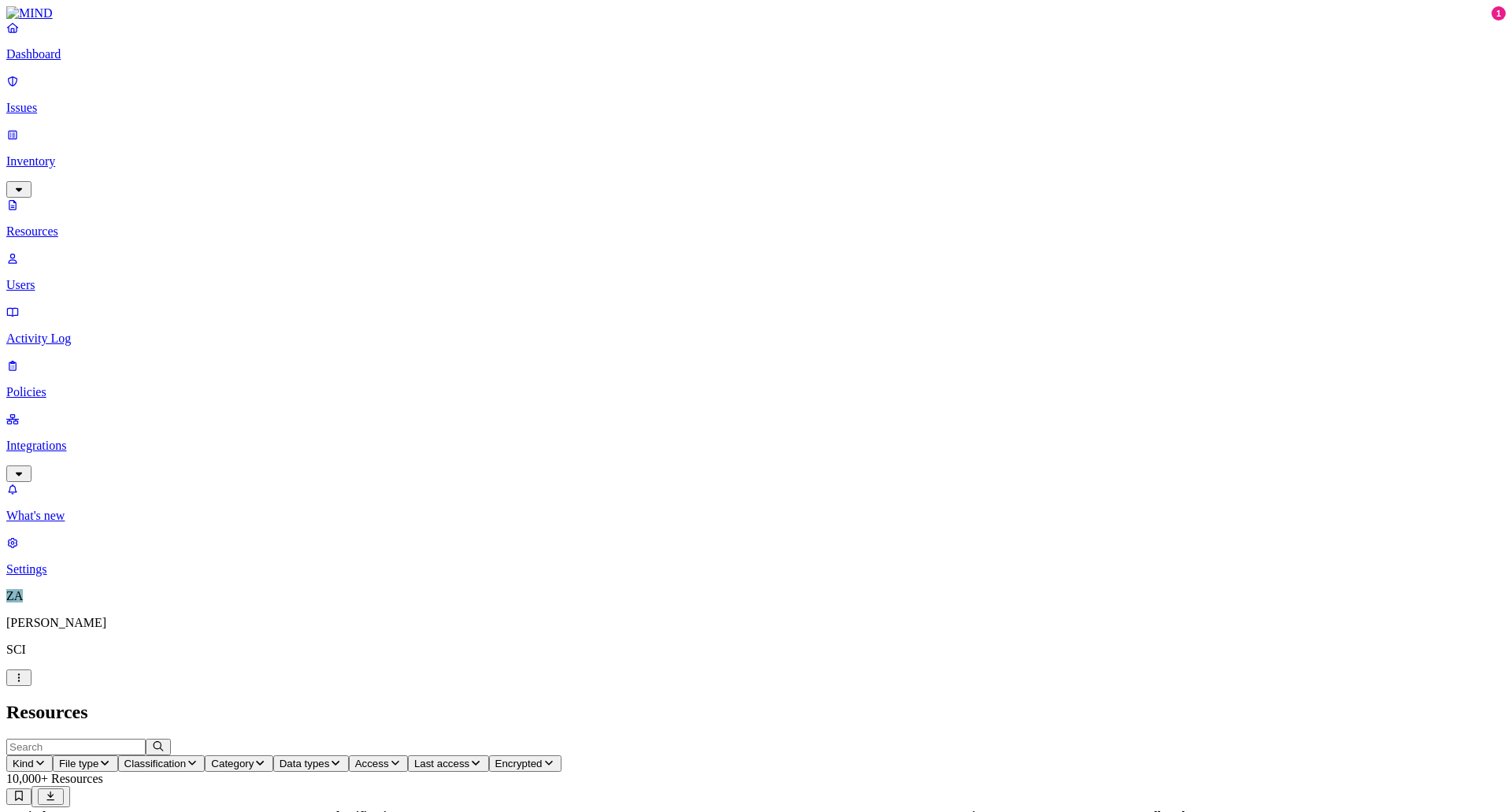
click at [61, 278] on p "Users" at bounding box center [756, 284] width 1500 height 14
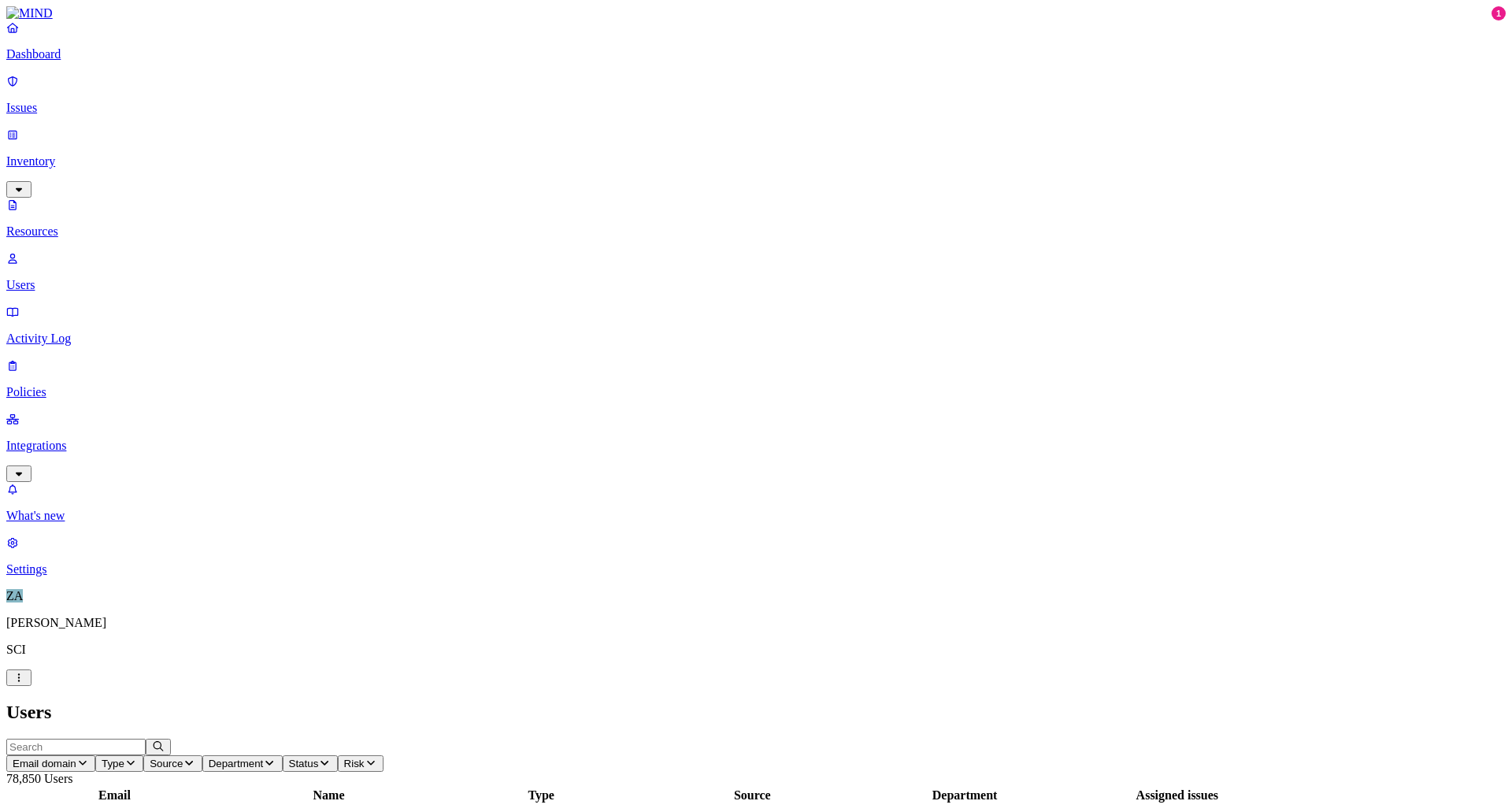
scroll to position [286, 0]
click at [73, 439] on p "Integrations" at bounding box center [756, 446] width 1500 height 14
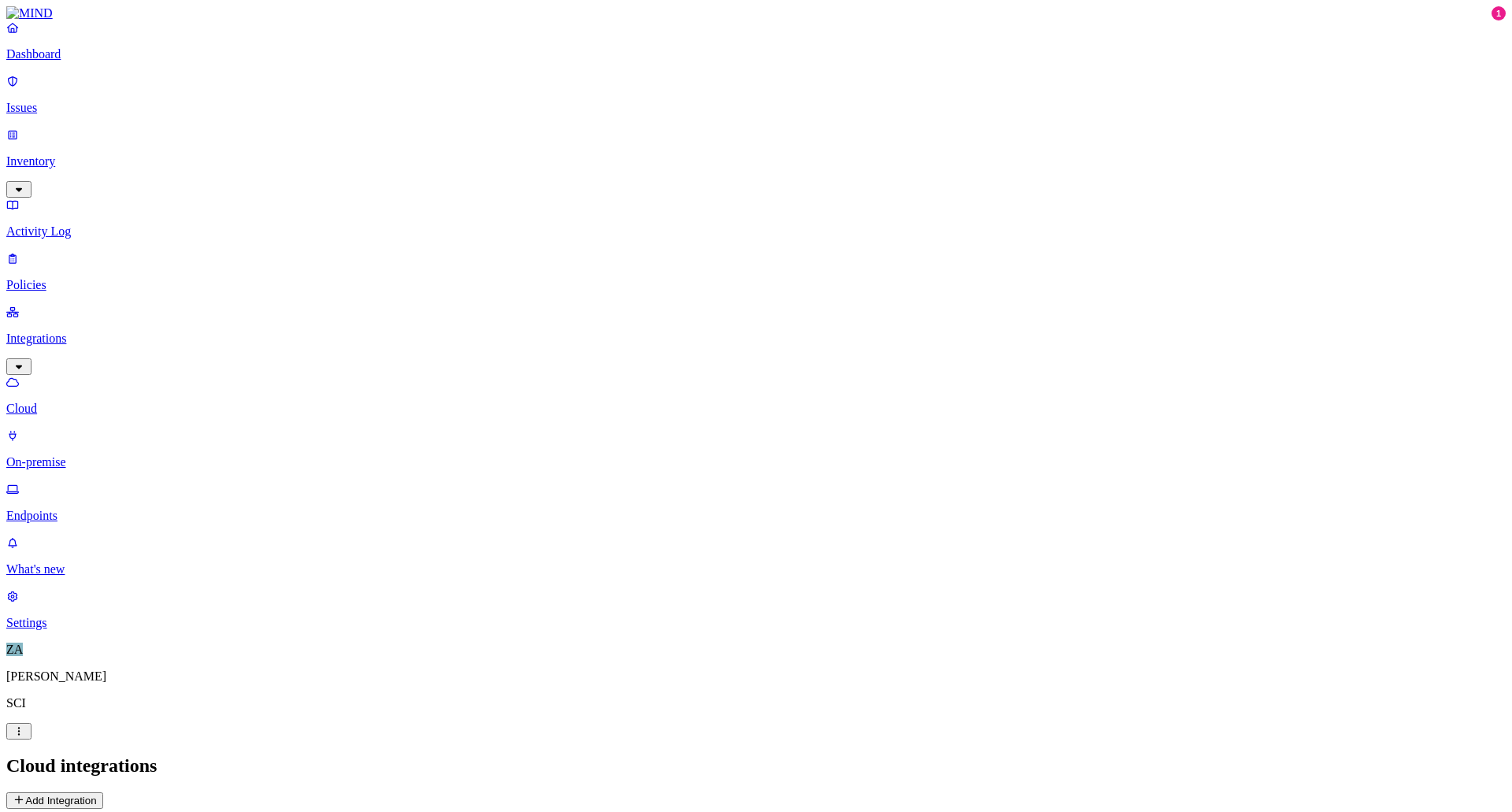
click at [96, 456] on p "On-premise" at bounding box center [756, 462] width 1500 height 14
click at [90, 509] on p "Endpoints" at bounding box center [756, 516] width 1500 height 14
click at [82, 456] on p "On-premise" at bounding box center [756, 462] width 1500 height 14
click at [63, 401] on p "Cloud" at bounding box center [756, 408] width 1500 height 14
click at [76, 509] on p "Endpoints" at bounding box center [756, 516] width 1500 height 14
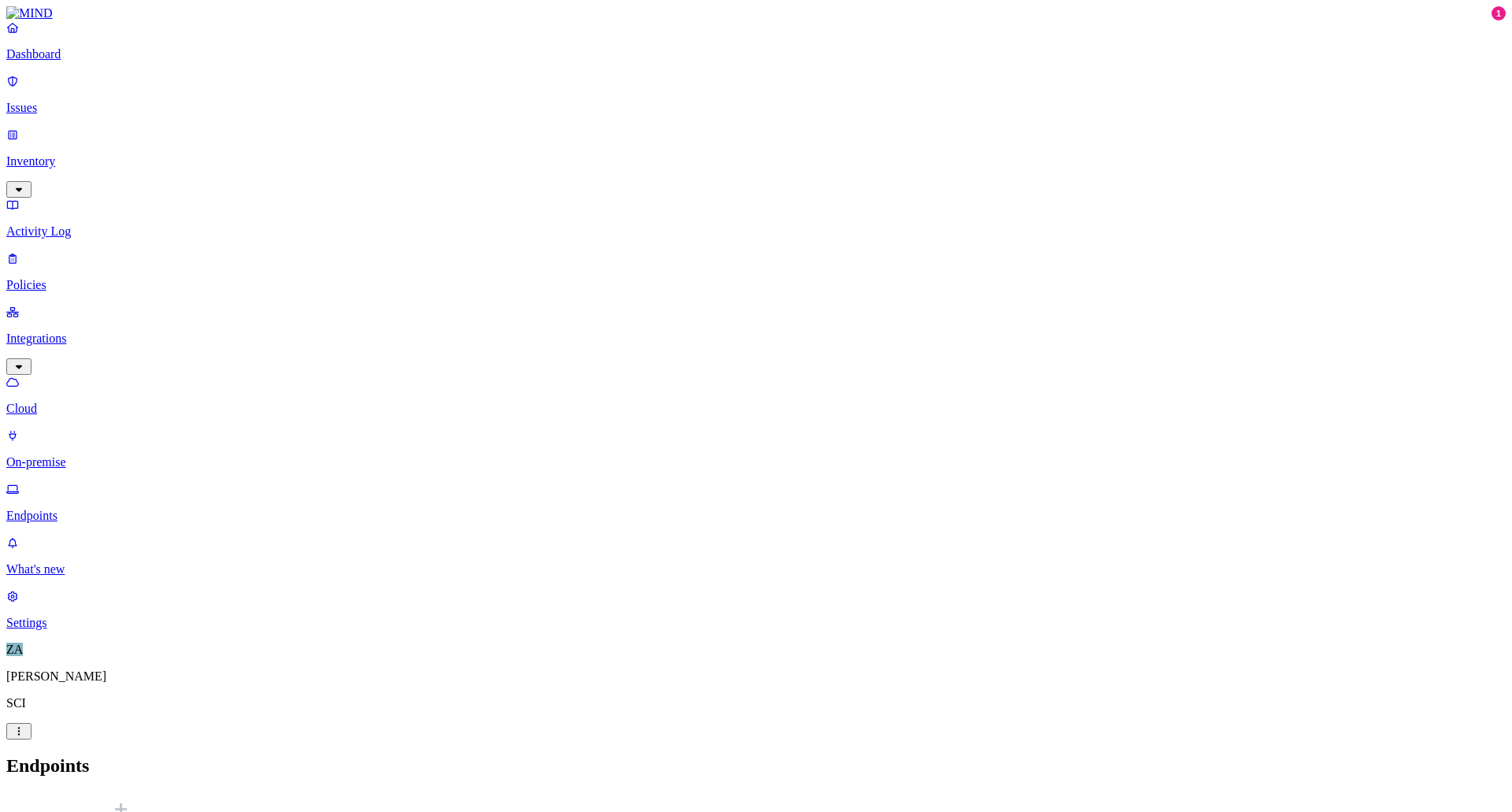
click at [68, 401] on p "Cloud" at bounding box center [756, 408] width 1500 height 14
click at [54, 278] on p "Policies" at bounding box center [756, 284] width 1500 height 14
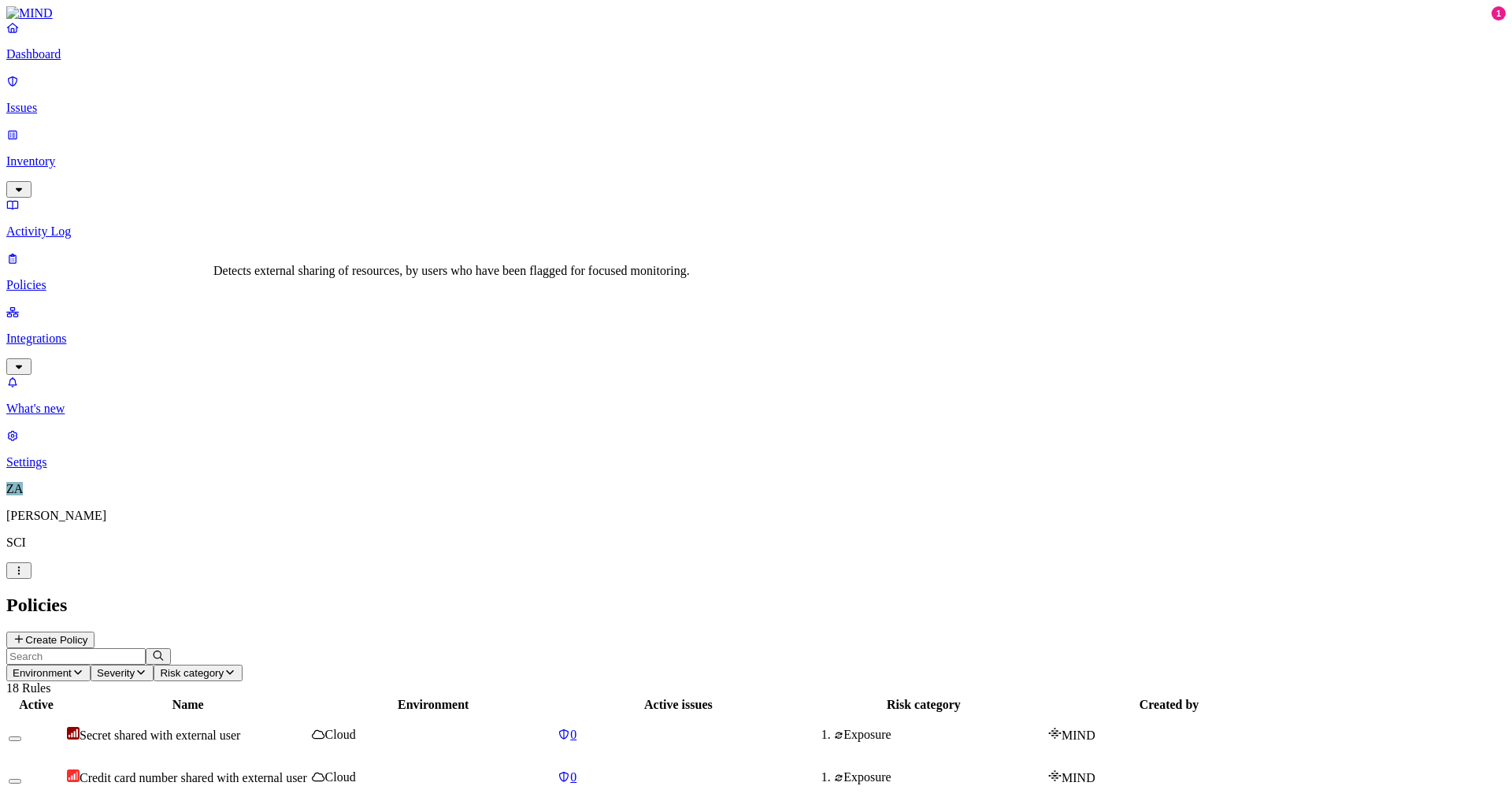
click at [94, 225] on p "Activity Log" at bounding box center [756, 231] width 1500 height 14
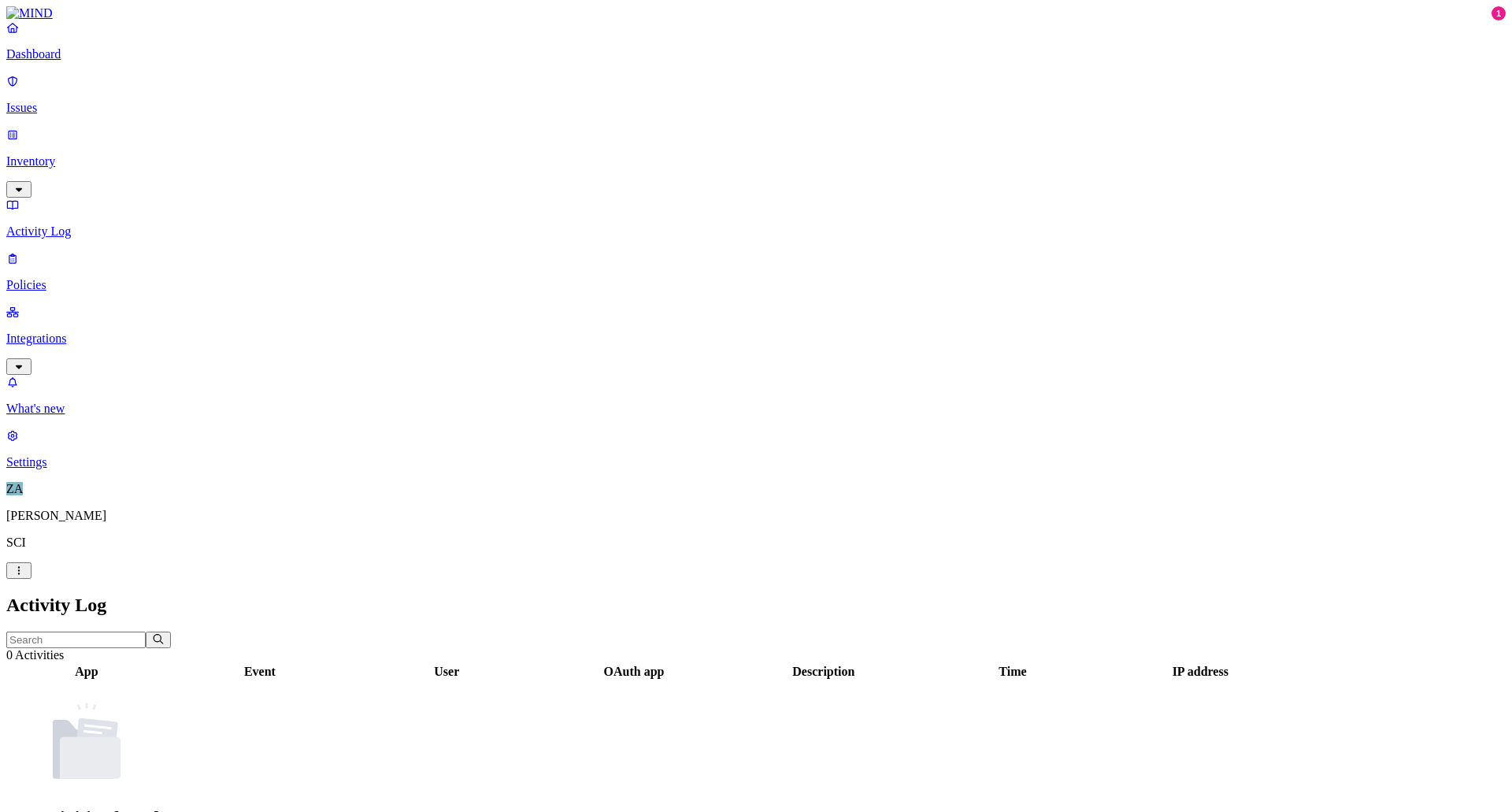
click at [58, 101] on p "Issues" at bounding box center [756, 108] width 1500 height 14
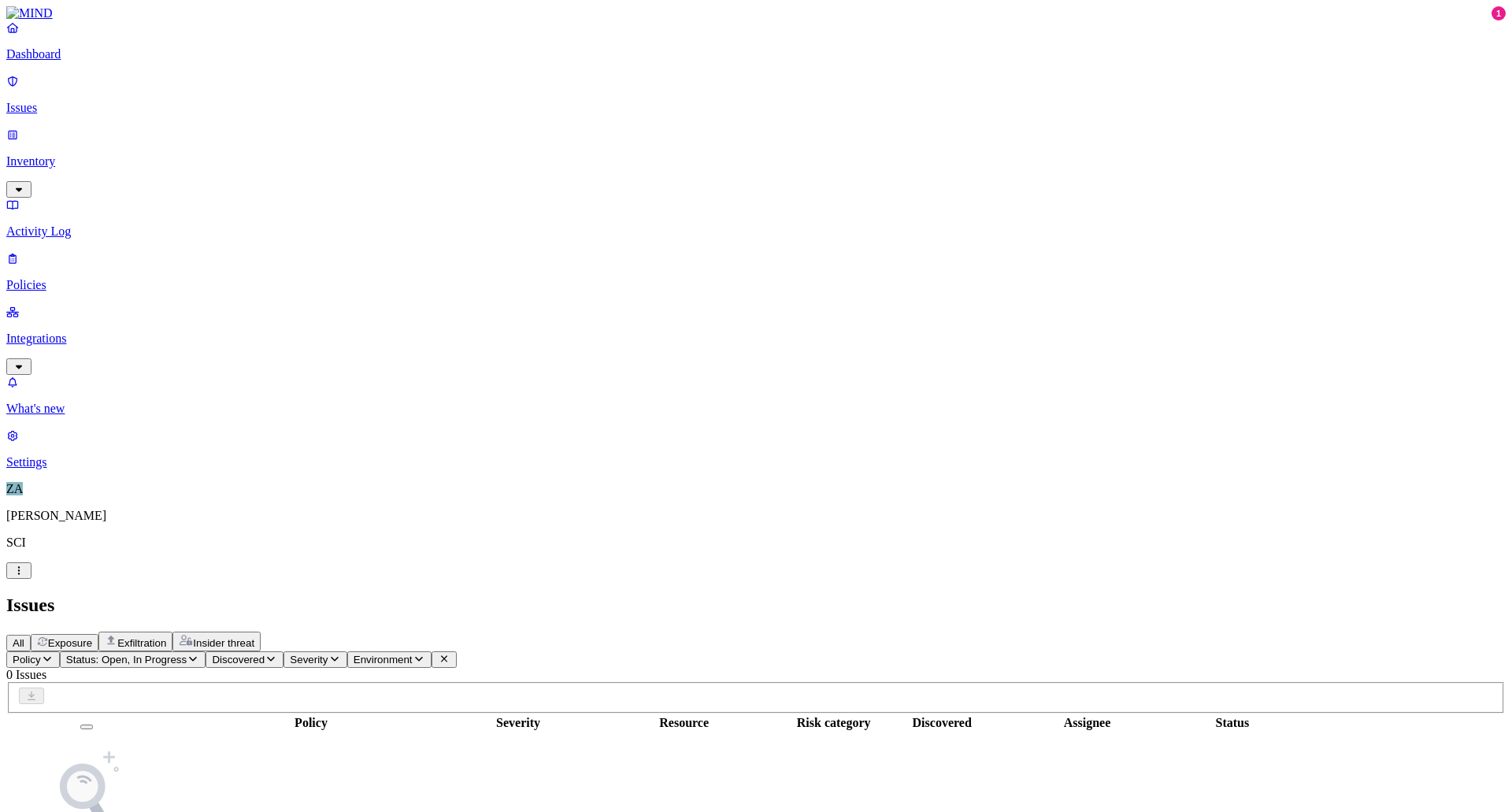
click at [66, 62] on p "Dashboard" at bounding box center [756, 53] width 1500 height 14
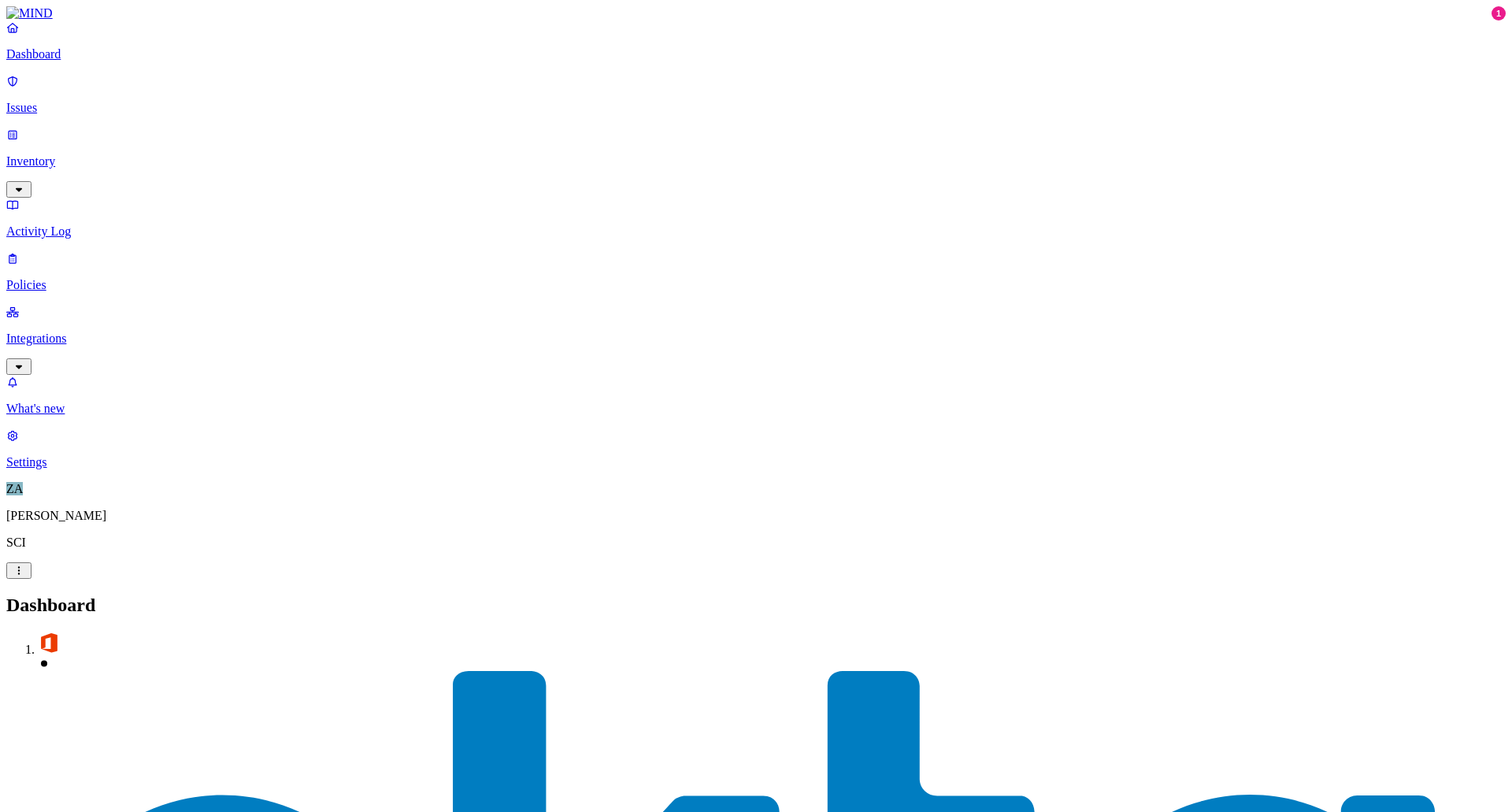
click at [55, 225] on p "Activity Log" at bounding box center [756, 231] width 1500 height 14
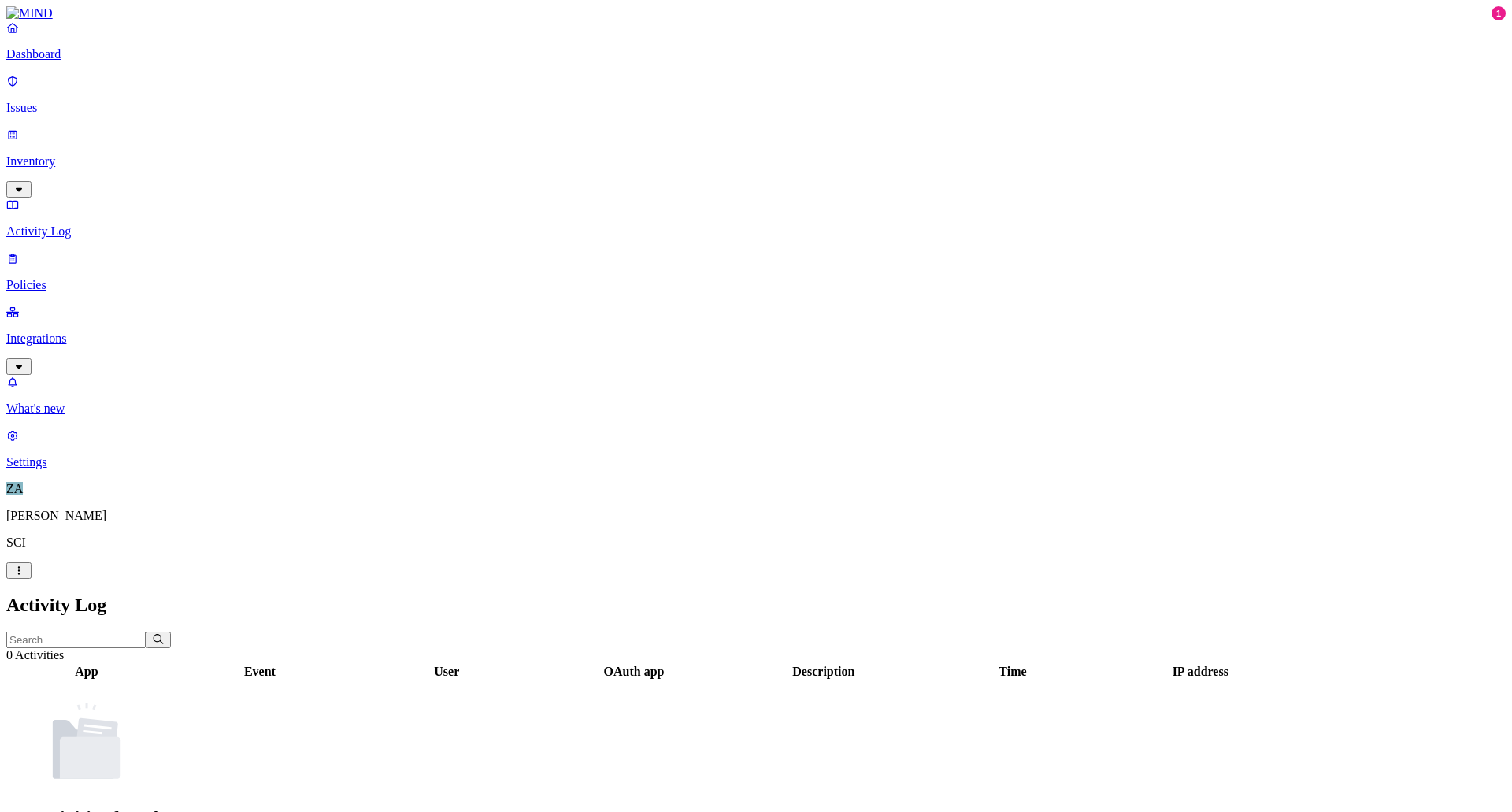
click at [51, 331] on p "Integrations" at bounding box center [756, 338] width 1500 height 14
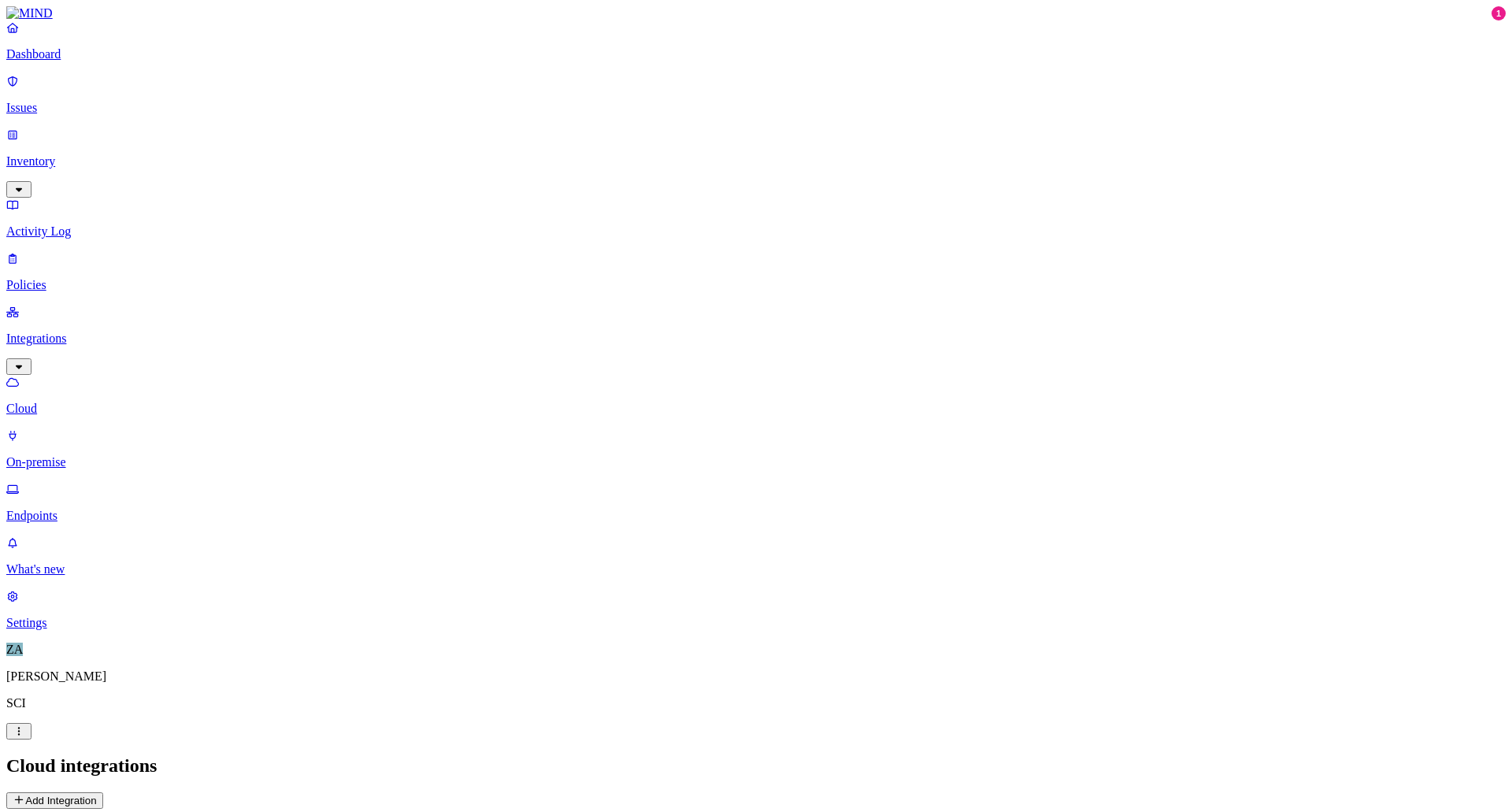
click at [72, 456] on p "On-premise" at bounding box center [756, 462] width 1500 height 14
click at [66, 577] on link "What's new" at bounding box center [756, 556] width 1500 height 41
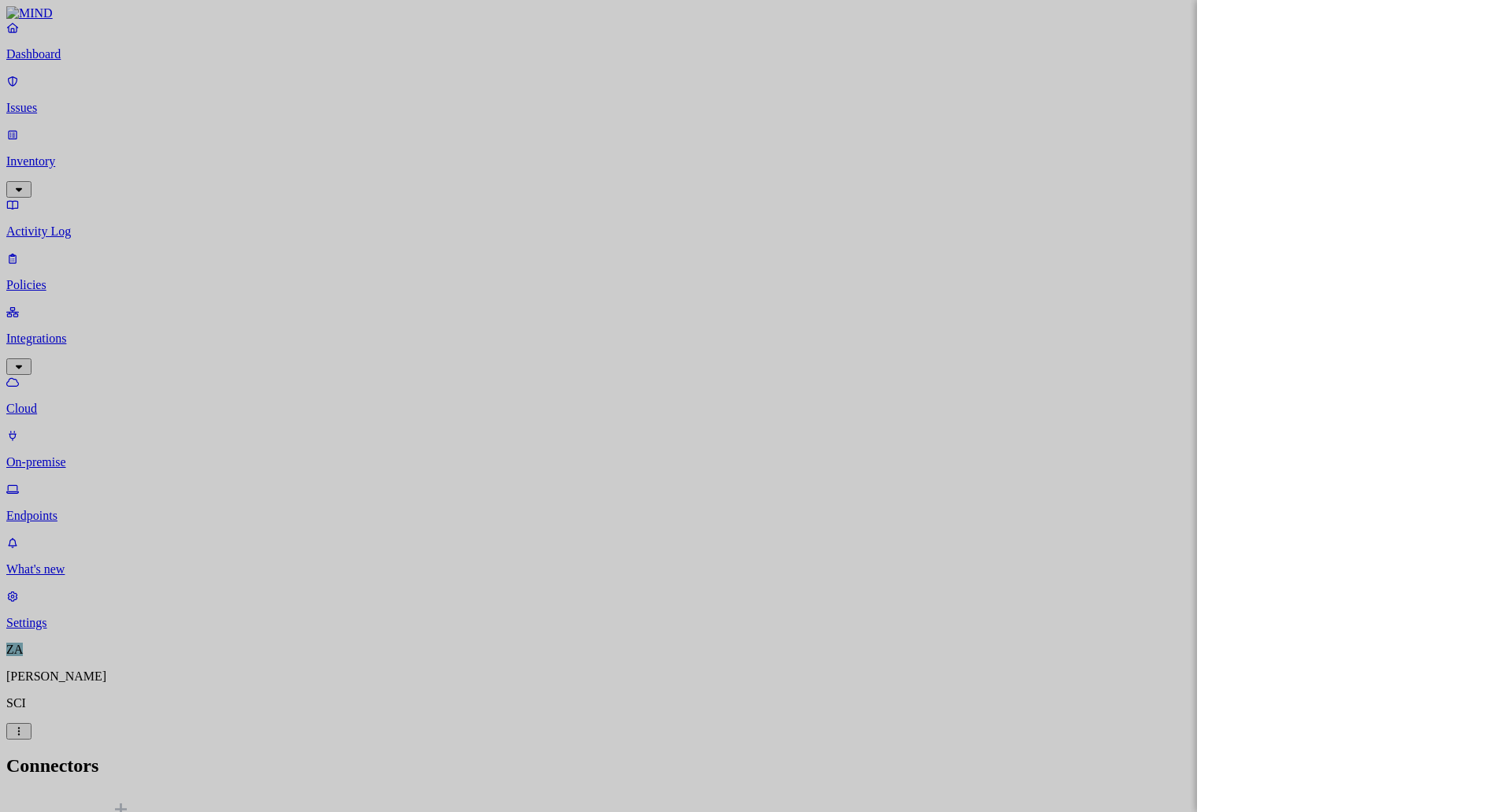
click at [61, 750] on div at bounding box center [756, 406] width 1512 height 812
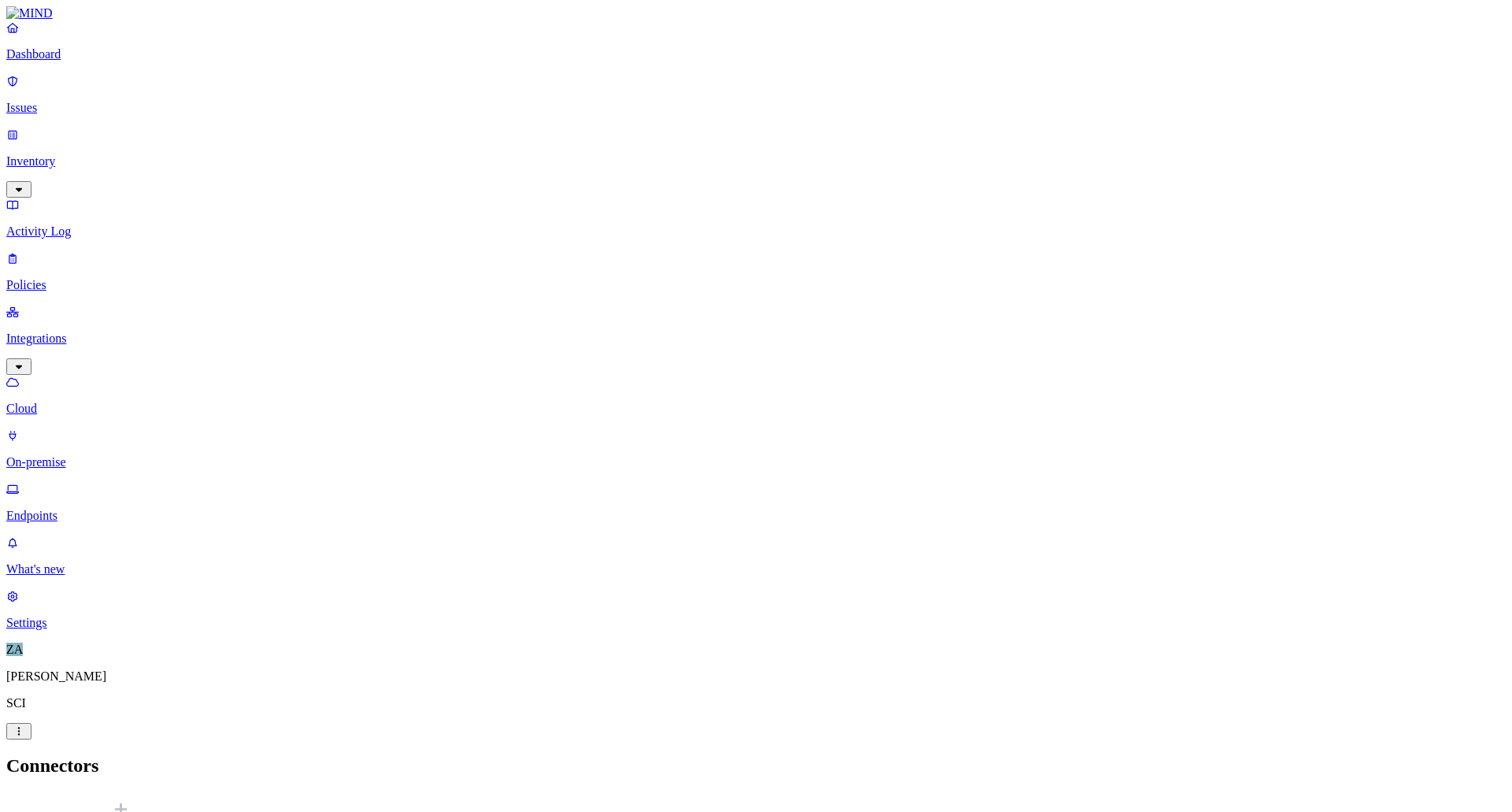
click at [64, 631] on p "Settings" at bounding box center [756, 622] width 1500 height 14
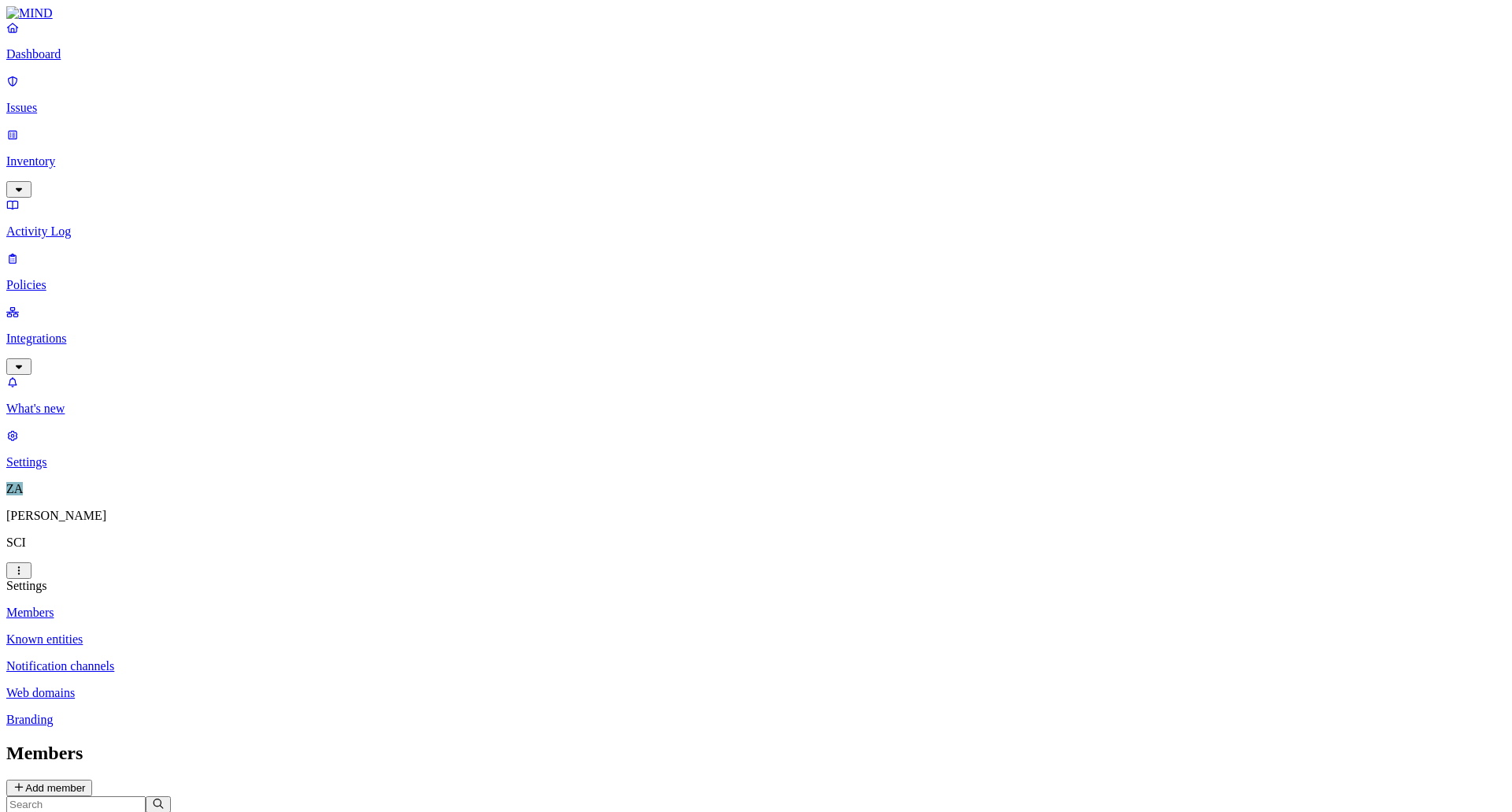
click at [263, 632] on p "Known entities" at bounding box center [756, 639] width 1500 height 14
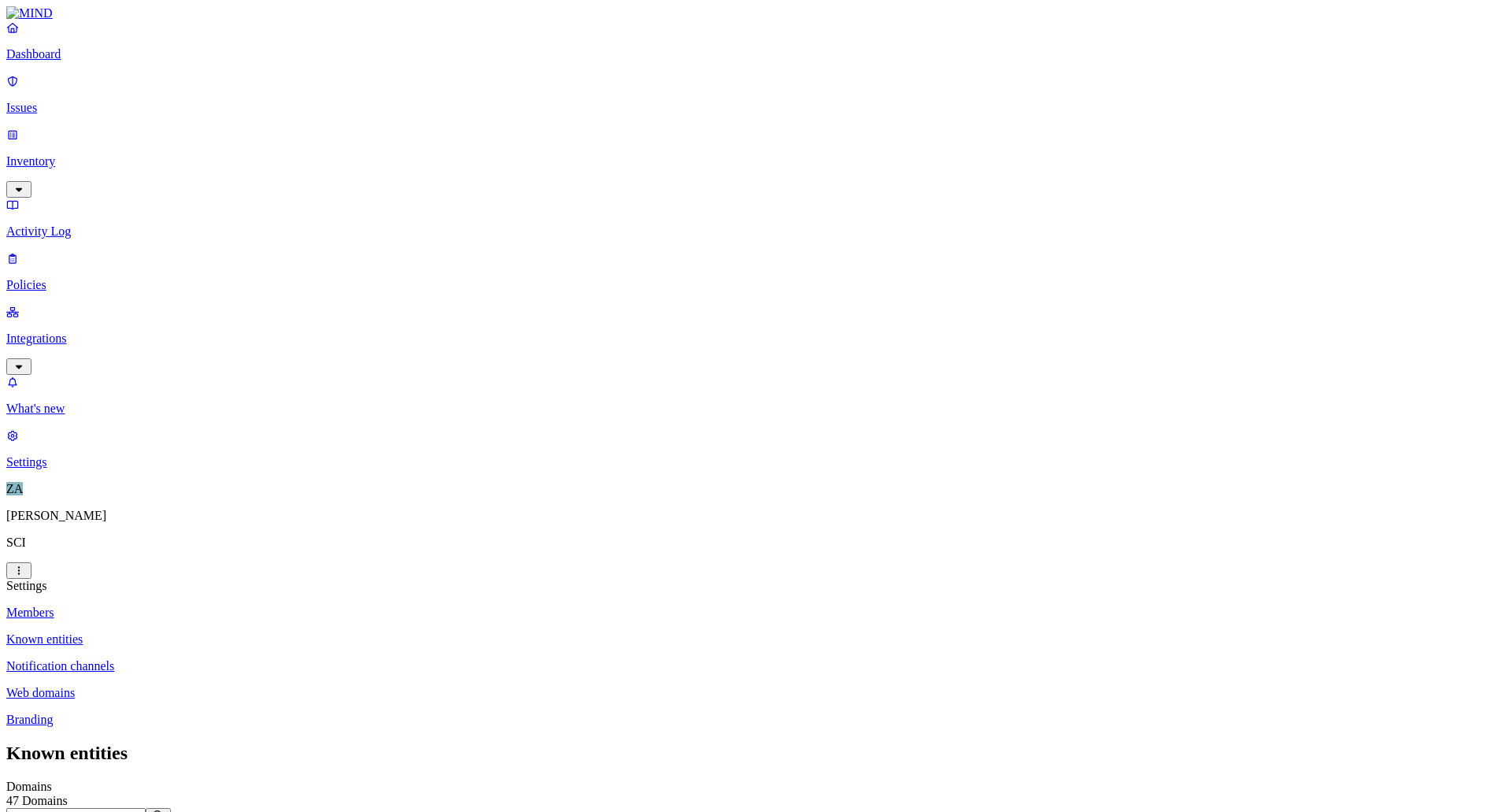
click at [61, 155] on p "Inventory" at bounding box center [756, 161] width 1500 height 14
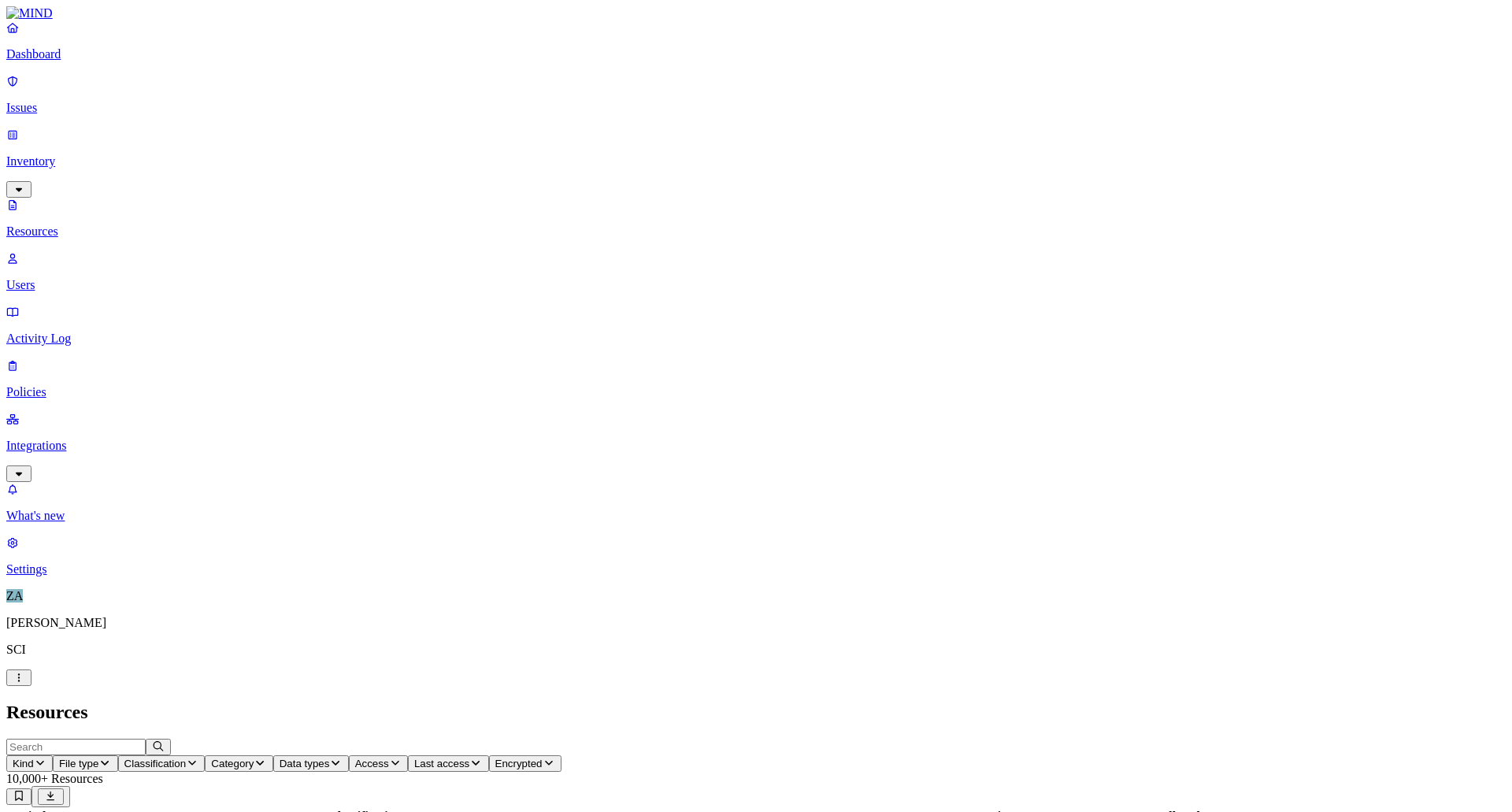
click at [76, 278] on p "Users" at bounding box center [756, 284] width 1500 height 14
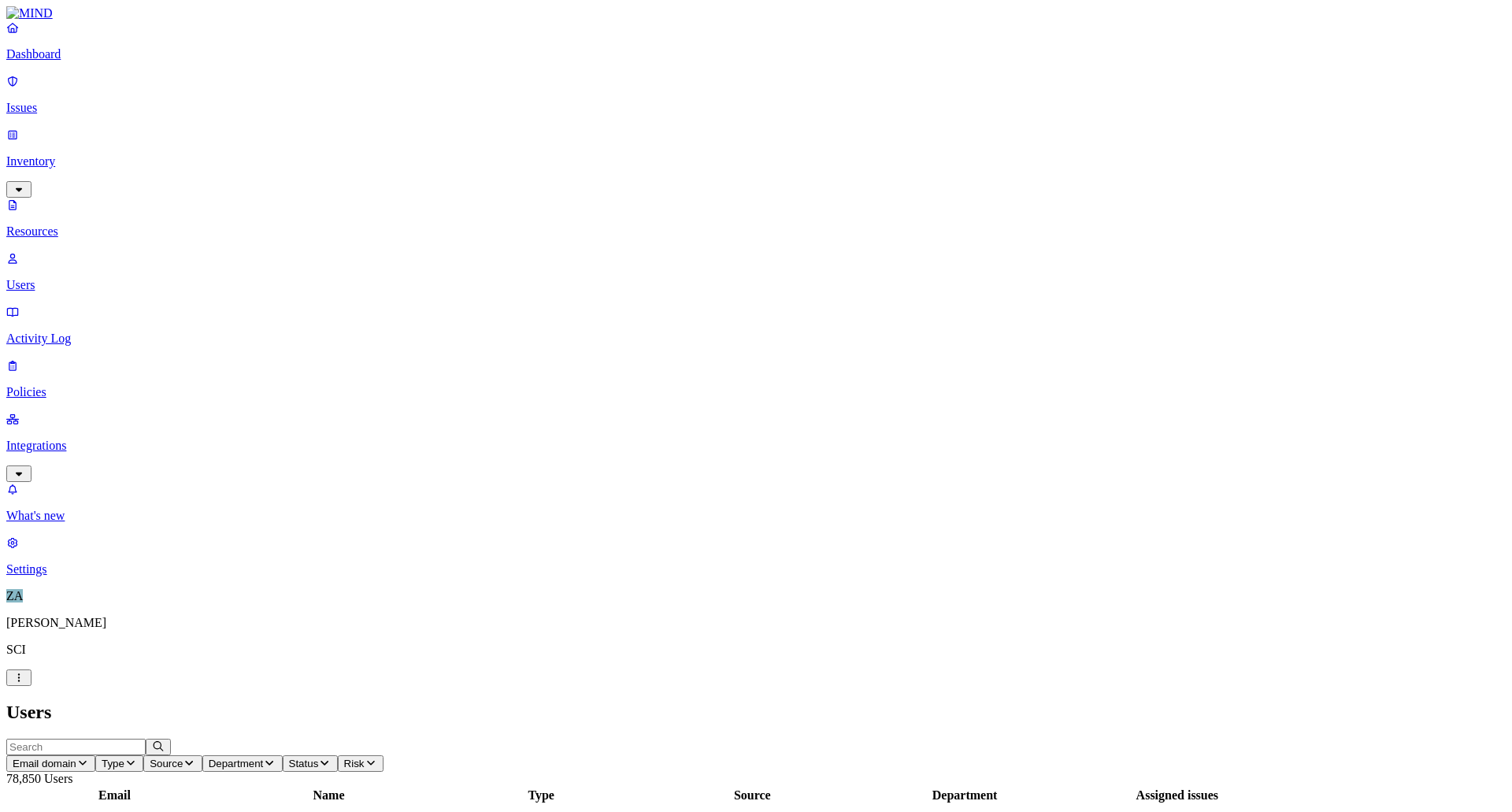
click at [76, 758] on span "Email domain" at bounding box center [44, 763] width 63 height 12
type input "svc"
click at [360, 123] on div "svccorp.onmicrosoft.com" at bounding box center [426, 116] width 152 height 14
drag, startPoint x: 412, startPoint y: 82, endPoint x: 490, endPoint y: 90, distance: 78.4
click at [298, 803] on div at bounding box center [192, 803] width 212 height 0
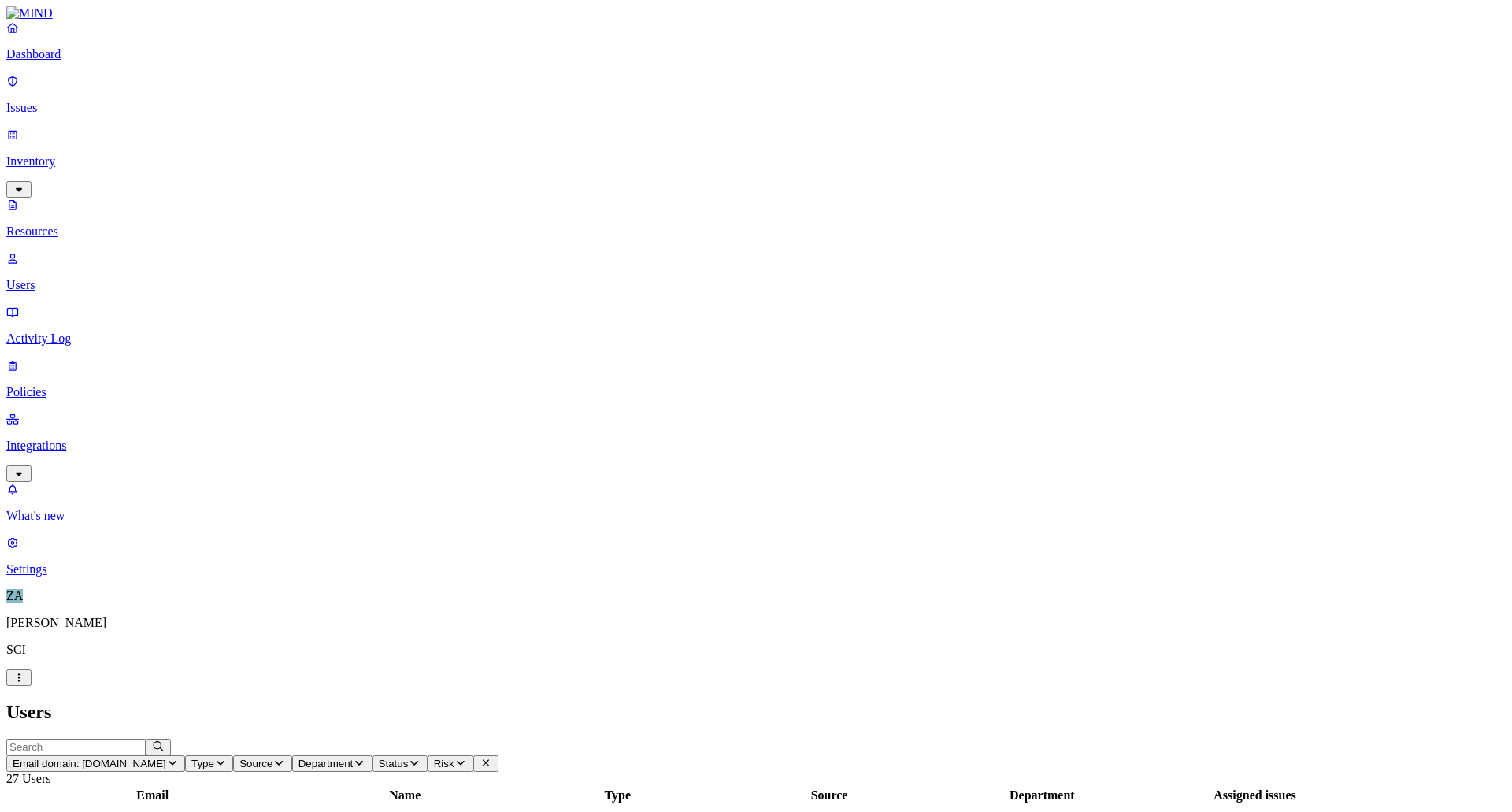
click at [74, 225] on p "Resources" at bounding box center [756, 231] width 1500 height 14
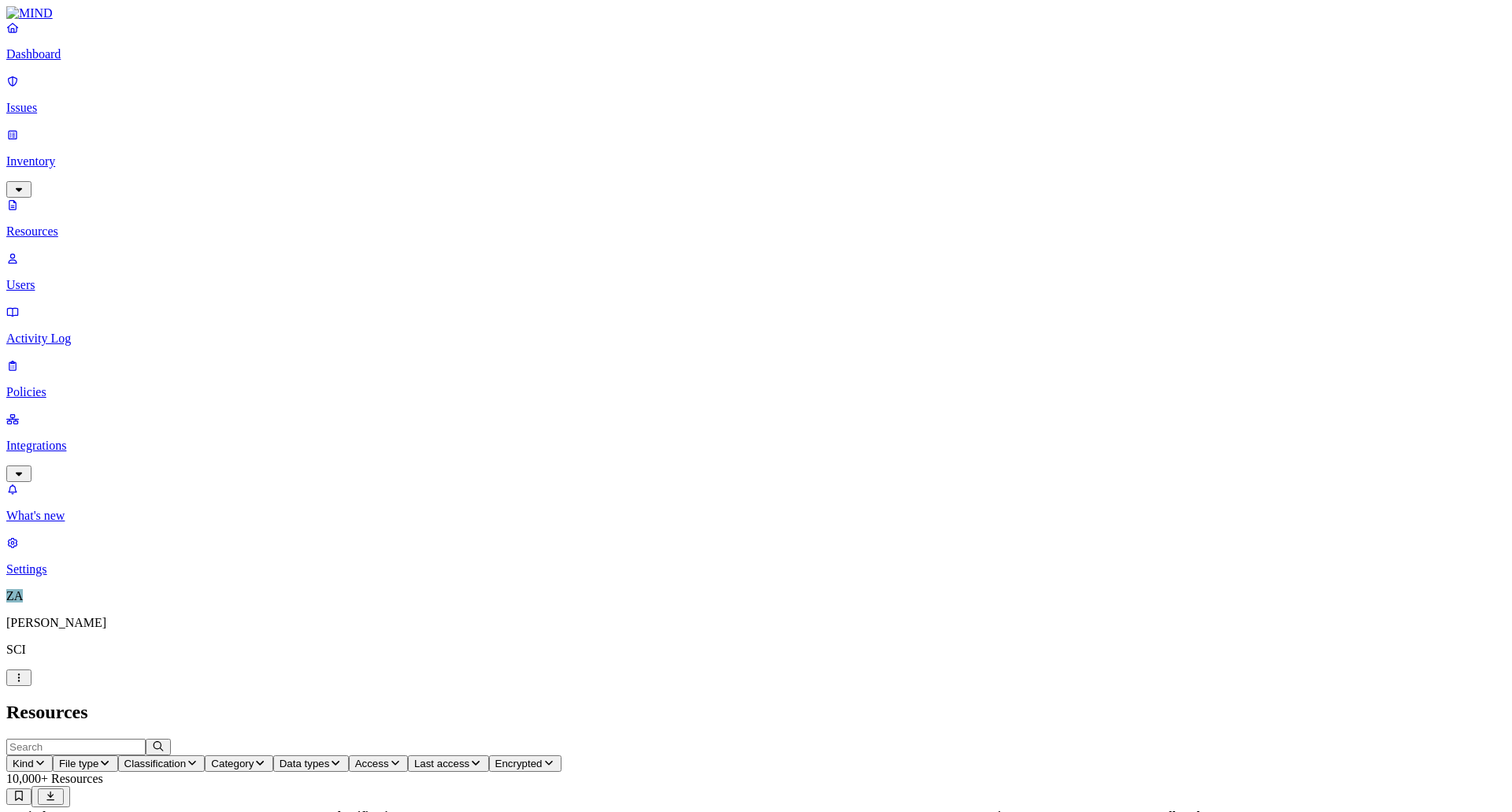
click at [72, 101] on p "Issues" at bounding box center [756, 108] width 1500 height 14
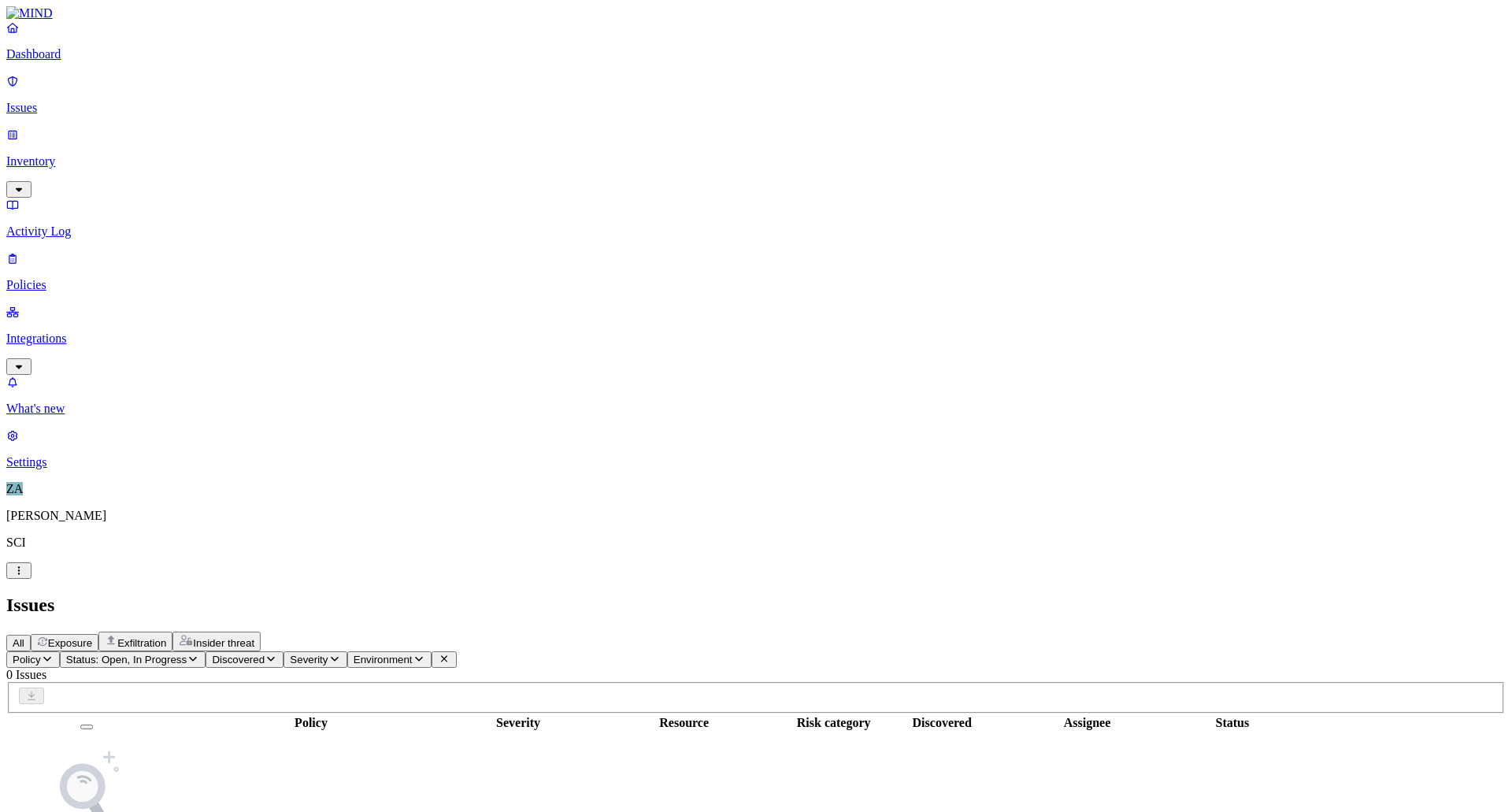
click at [67, 62] on p "Dashboard" at bounding box center [756, 53] width 1500 height 14
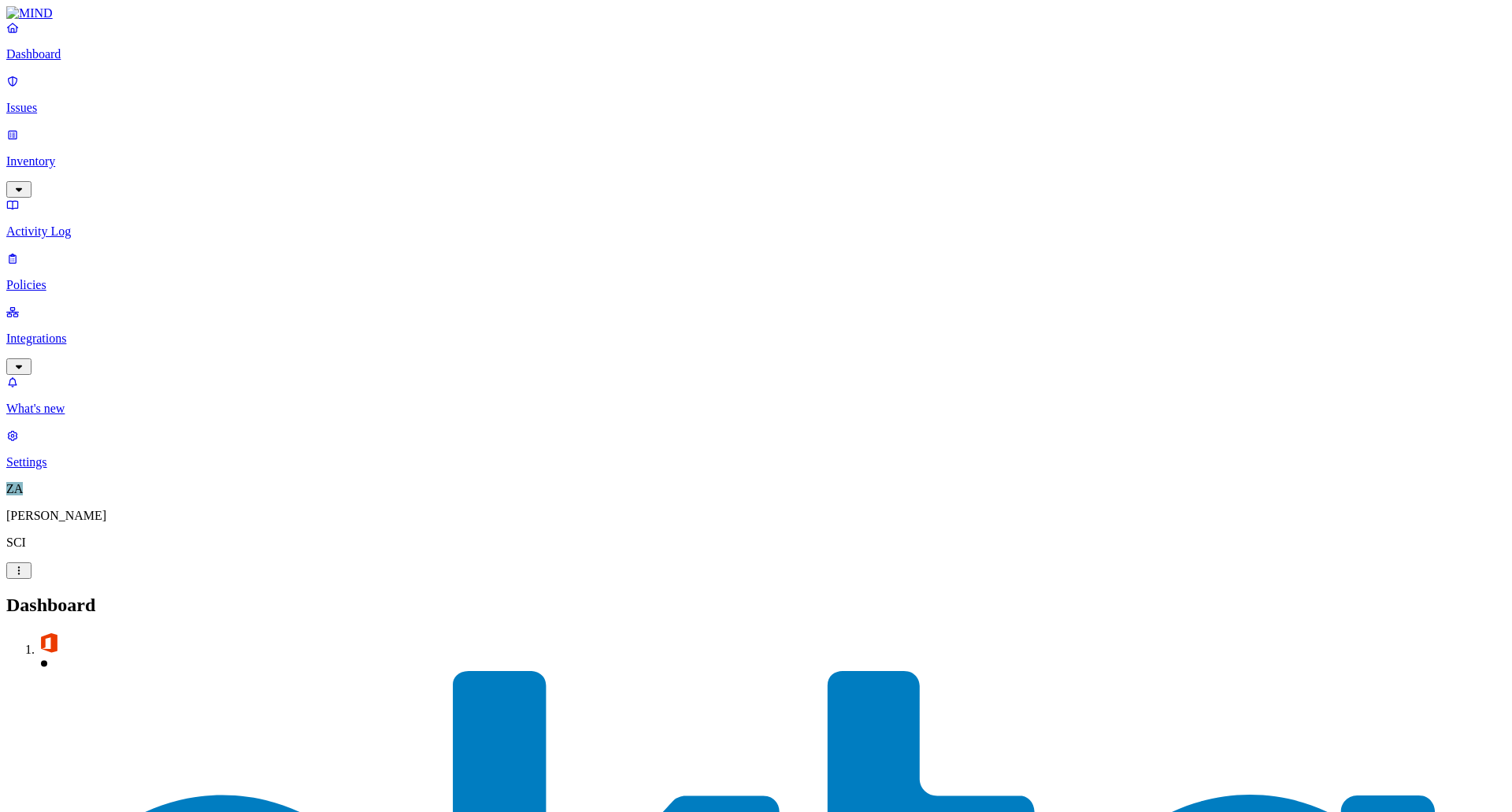
click at [60, 278] on p "Policies" at bounding box center [756, 284] width 1500 height 14
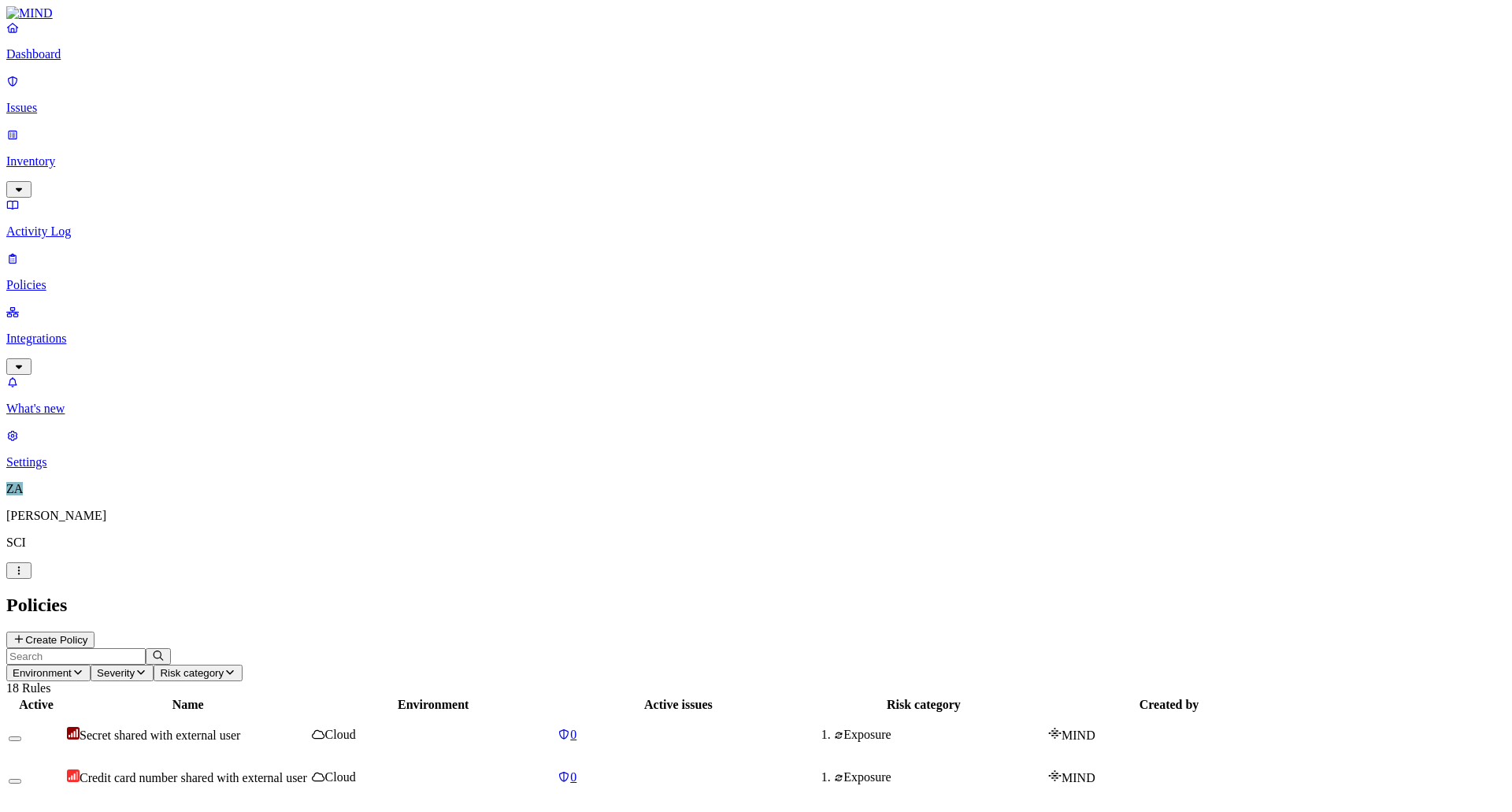
click at [67, 225] on p "Activity Log" at bounding box center [756, 231] width 1500 height 14
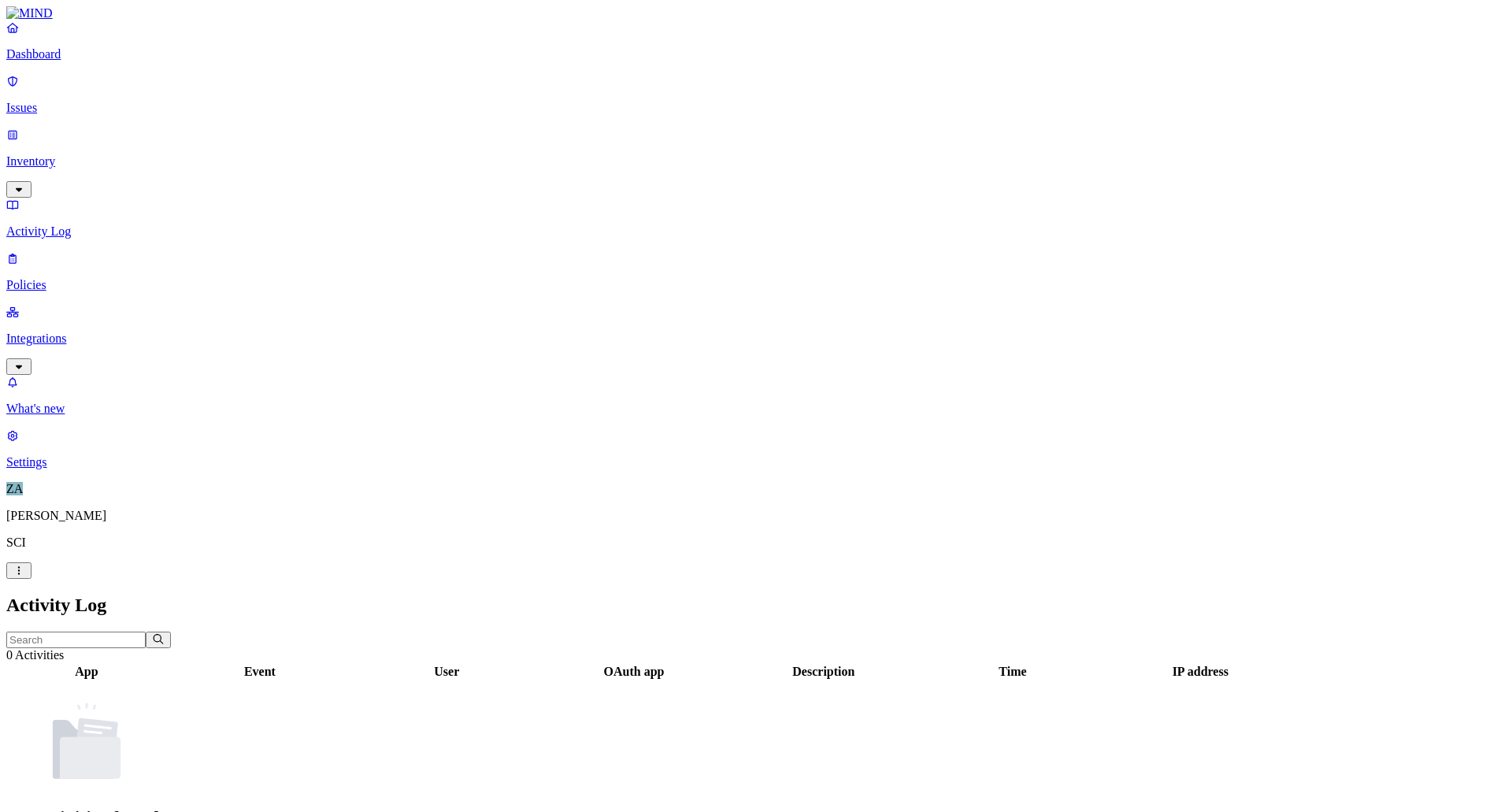
click at [59, 278] on p "Policies" at bounding box center [756, 284] width 1500 height 14
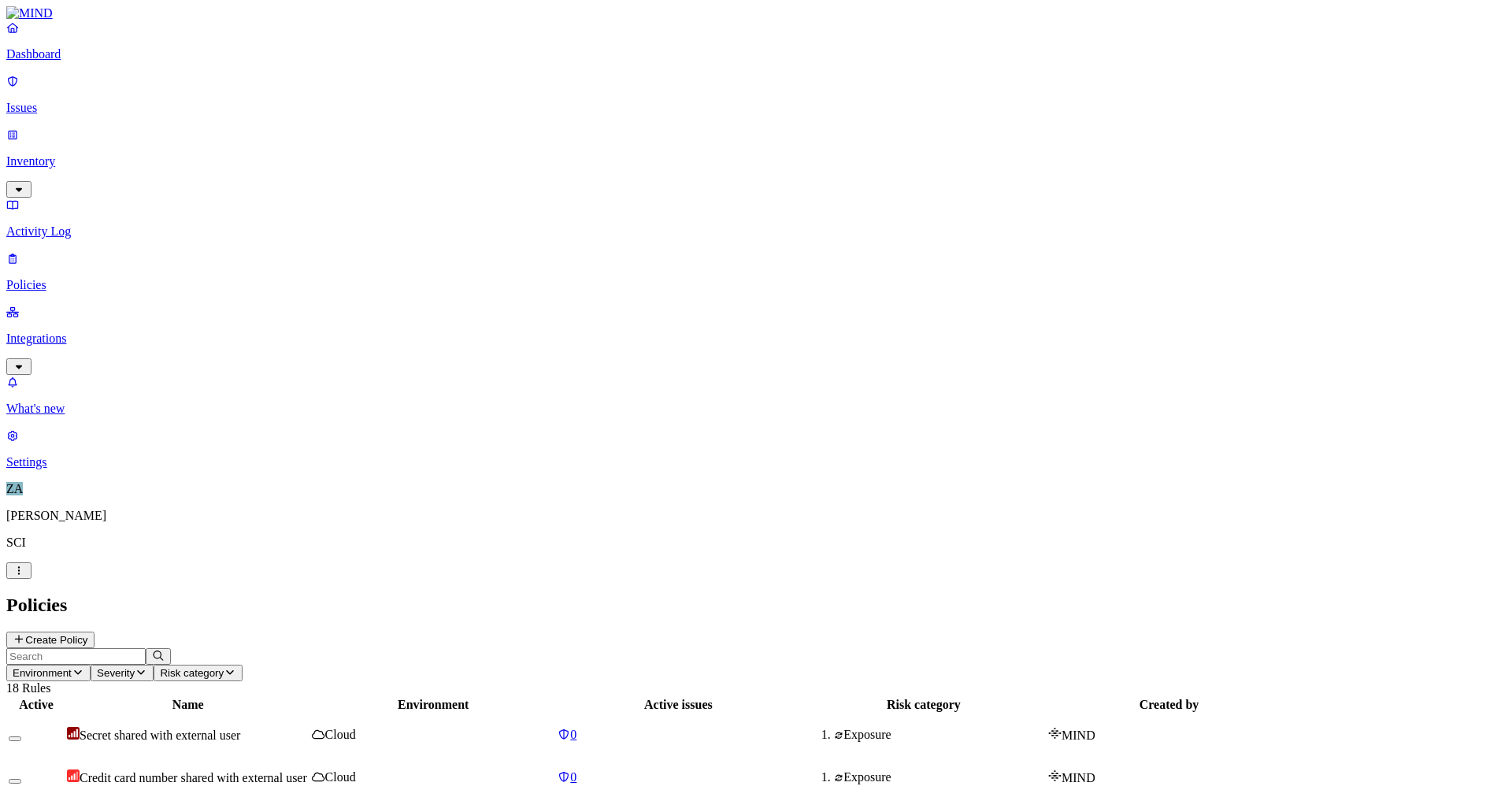
click at [155, 790] on html "Dashboard Issues Inventory Activity Log Policies Integrations What's new 1 Sett…" at bounding box center [756, 747] width 1512 height 1493
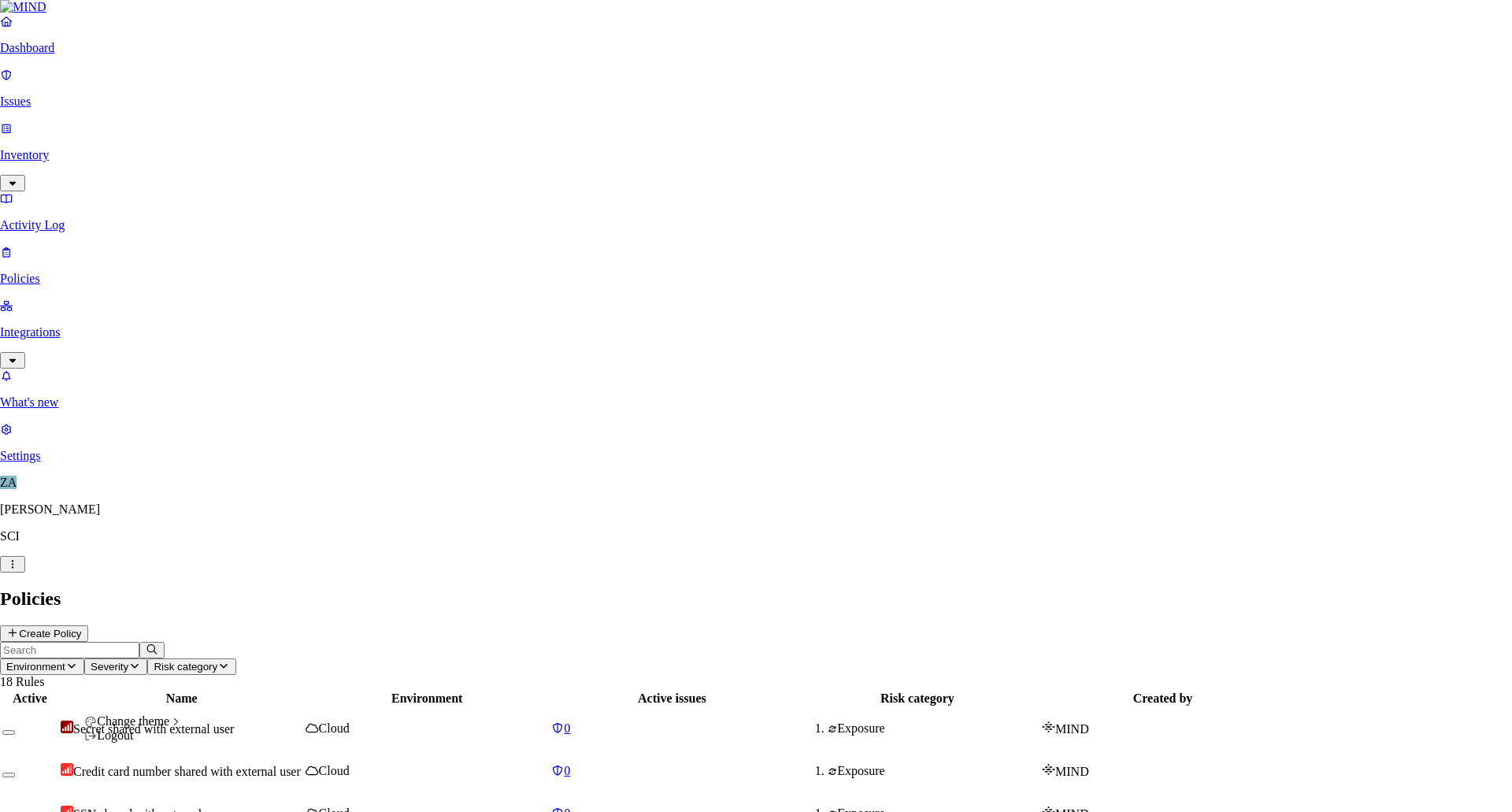
click at [53, 789] on html "Dashboard Issues Inventory Activity Log Policies Integrations What's new 1 Sett…" at bounding box center [756, 743] width 1512 height 1487
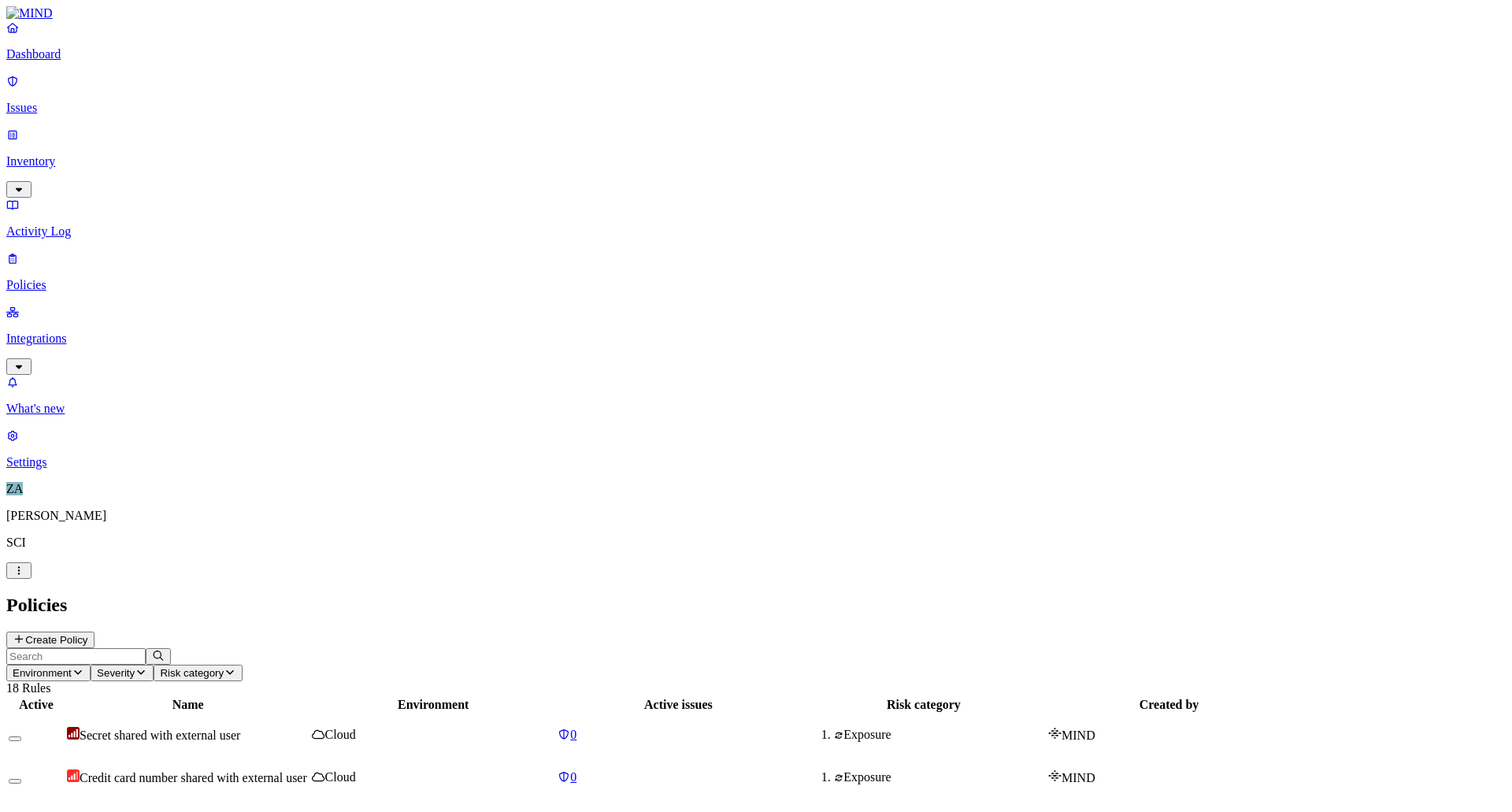
click at [16, 495] on span "ZA" at bounding box center [15, 489] width 17 height 14
click at [66, 62] on p "Dashboard" at bounding box center [756, 53] width 1500 height 14
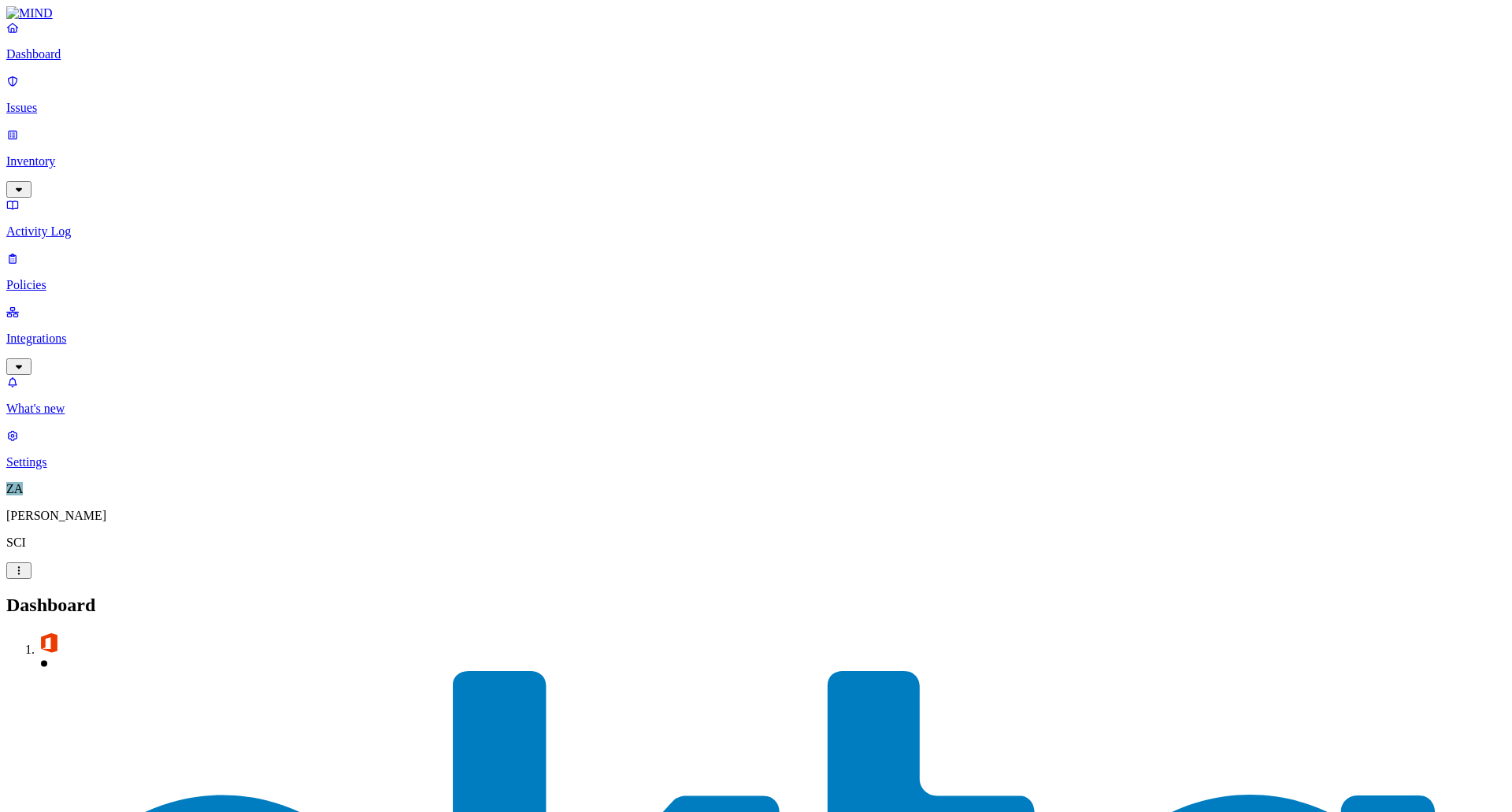
click at [74, 101] on p "Issues" at bounding box center [756, 108] width 1500 height 14
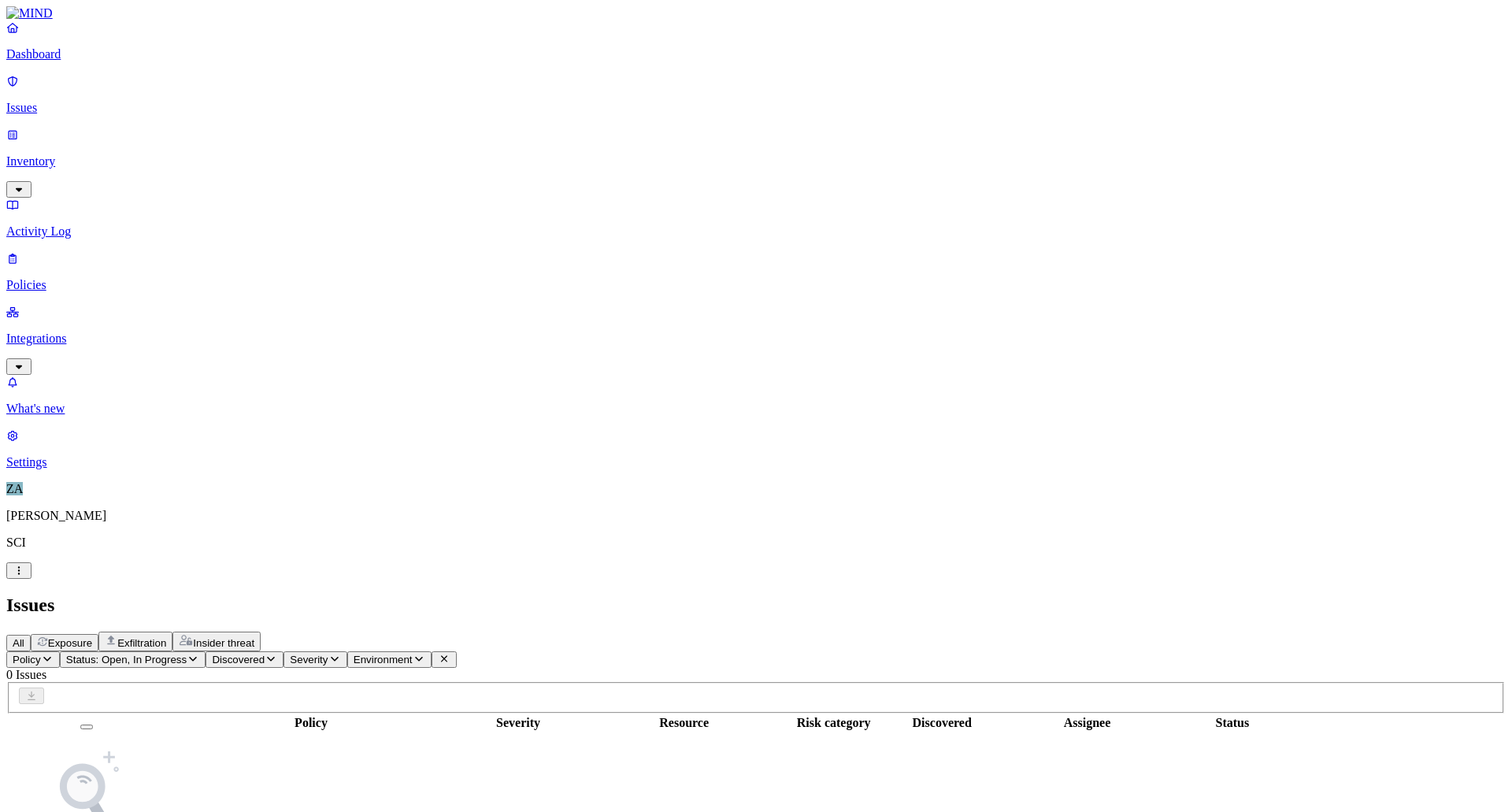
click at [54, 225] on p "Activity Log" at bounding box center [756, 231] width 1500 height 14
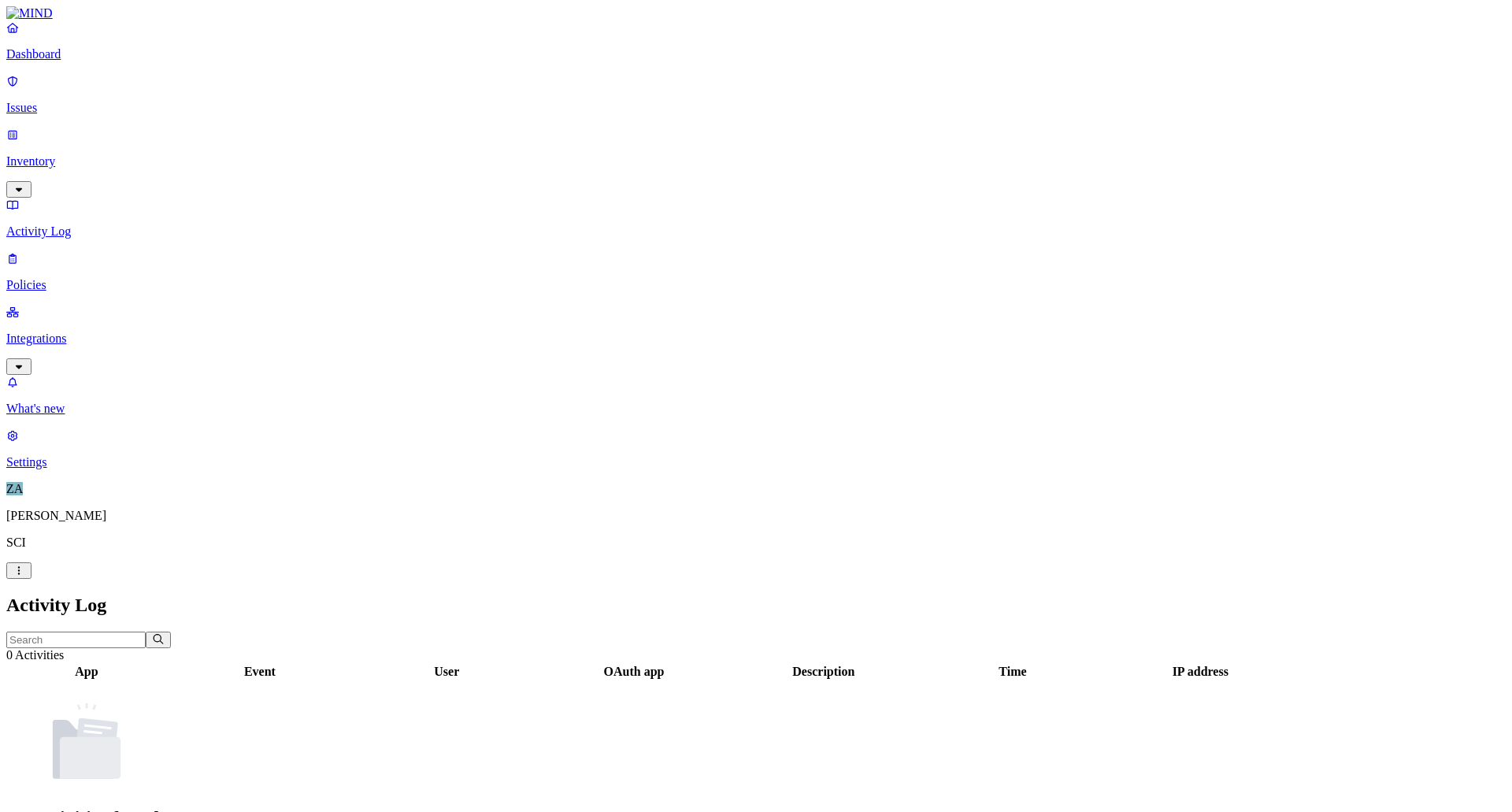
click at [49, 278] on p "Policies" at bounding box center [756, 284] width 1500 height 14
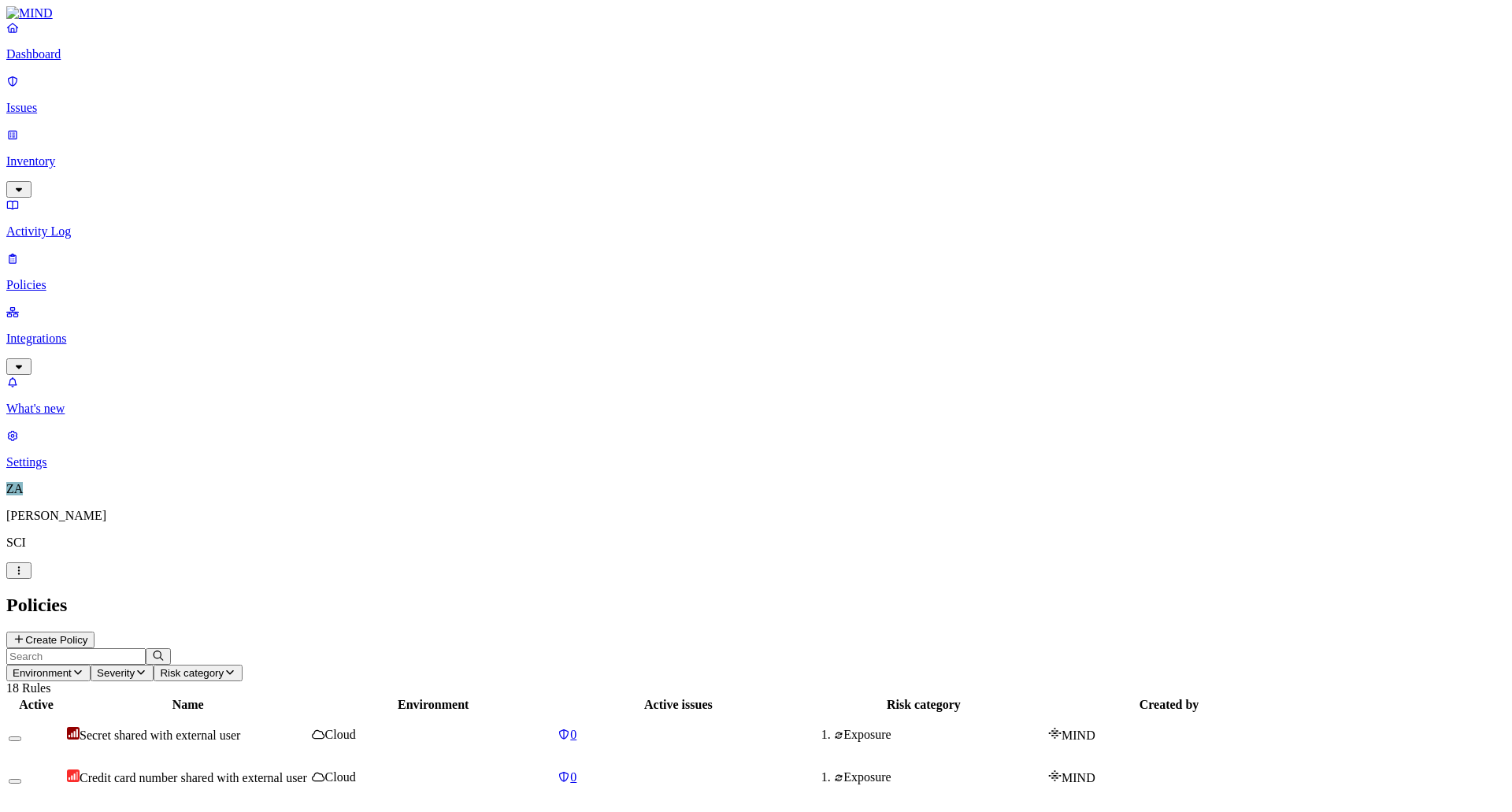
click at [25, 362] on icon "button" at bounding box center [19, 366] width 13 height 10
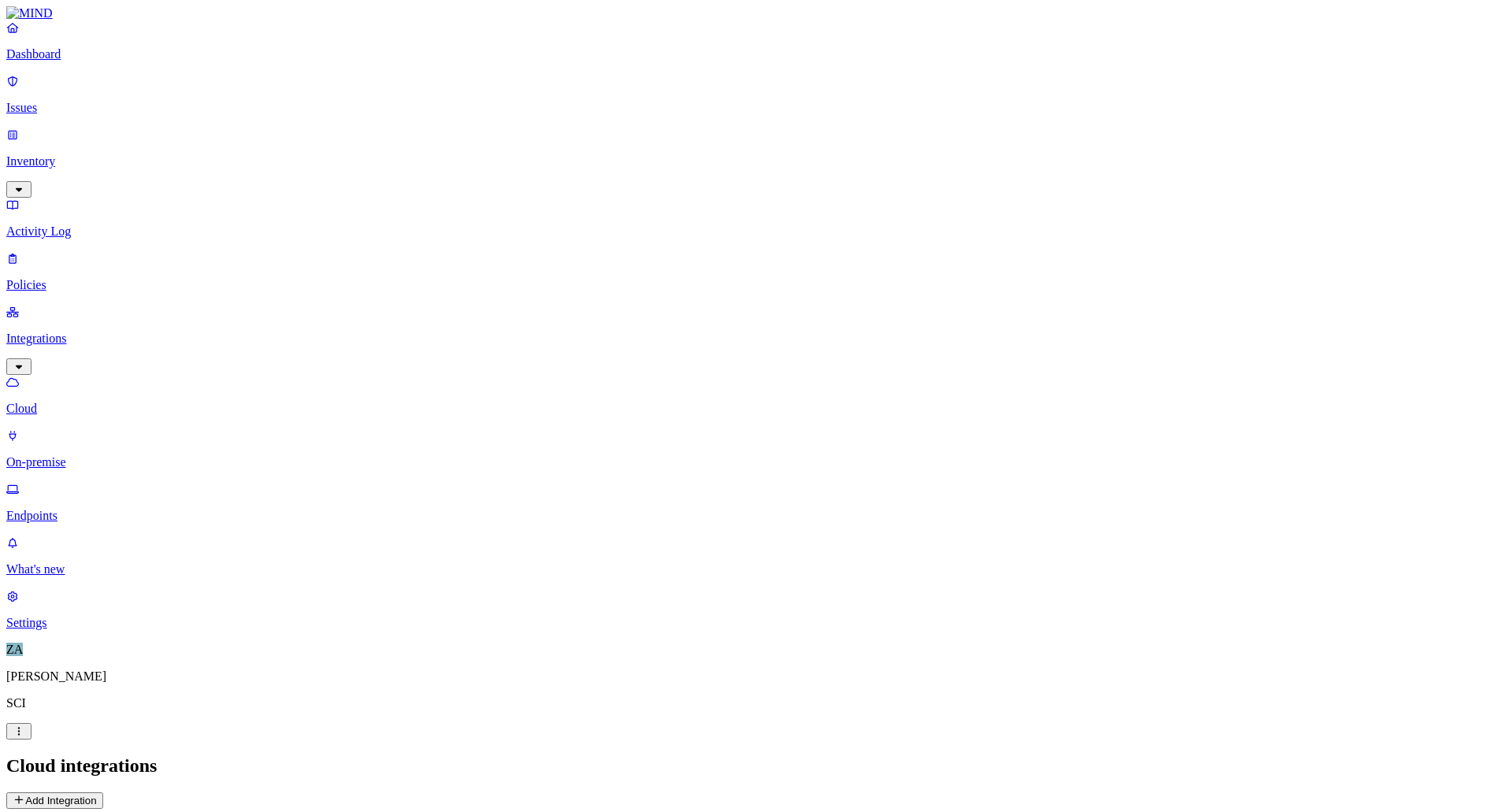
click at [88, 456] on p "On-premise" at bounding box center [756, 462] width 1500 height 14
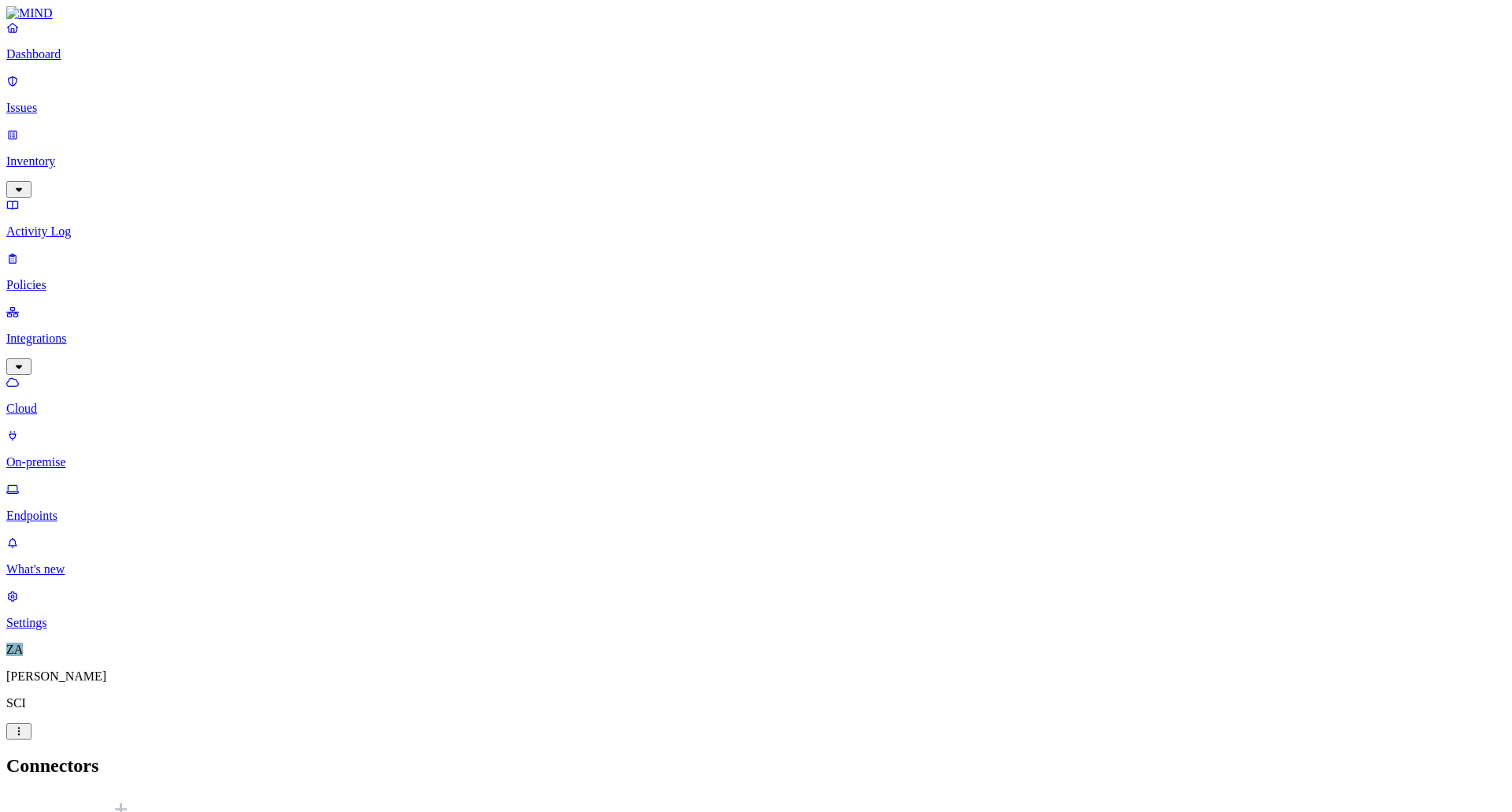
click at [63, 401] on p "Cloud" at bounding box center [756, 408] width 1500 height 14
click at [49, 278] on p "Policies" at bounding box center [756, 284] width 1500 height 14
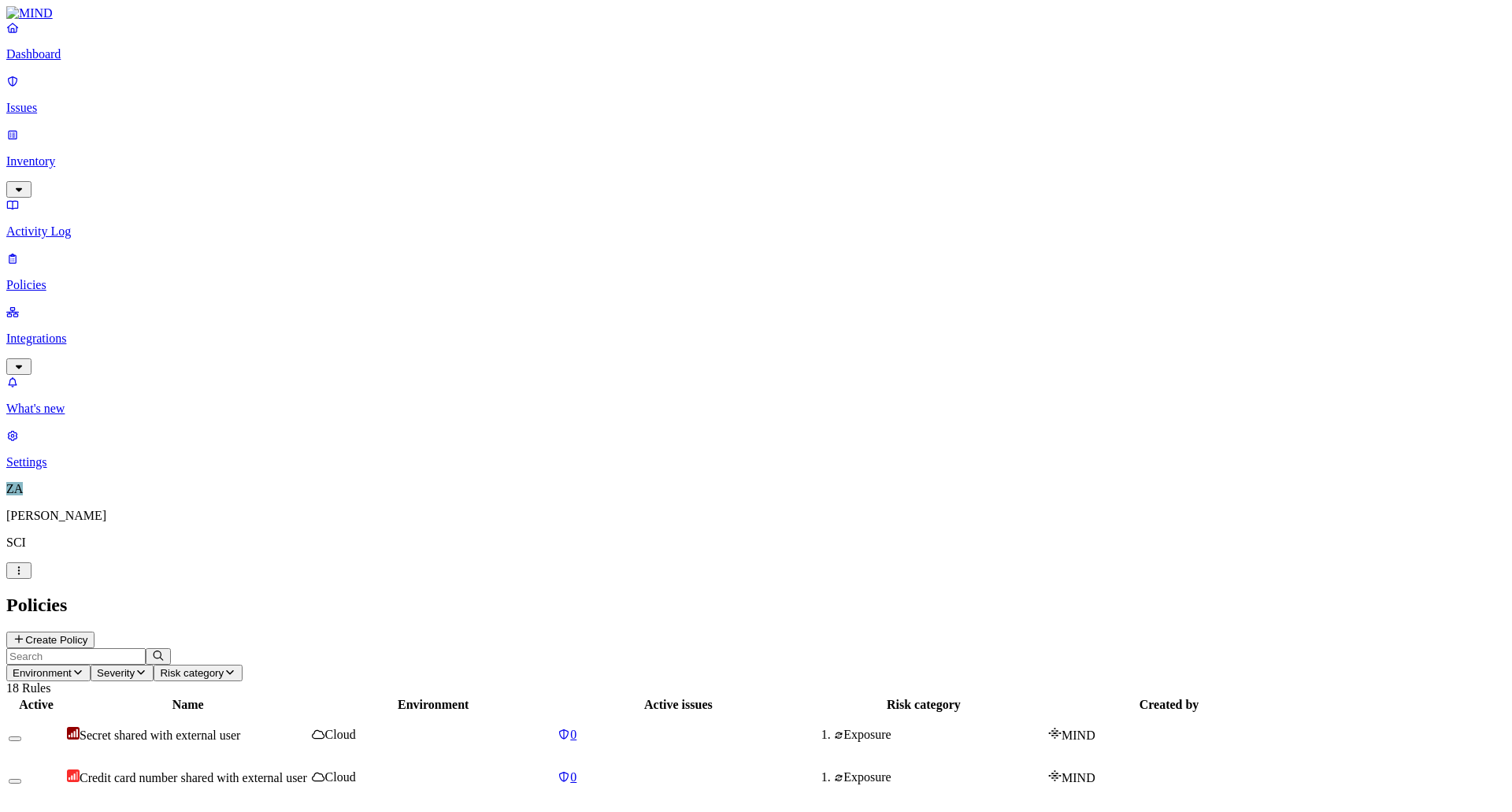
click at [59, 331] on p "Integrations" at bounding box center [756, 338] width 1500 height 14
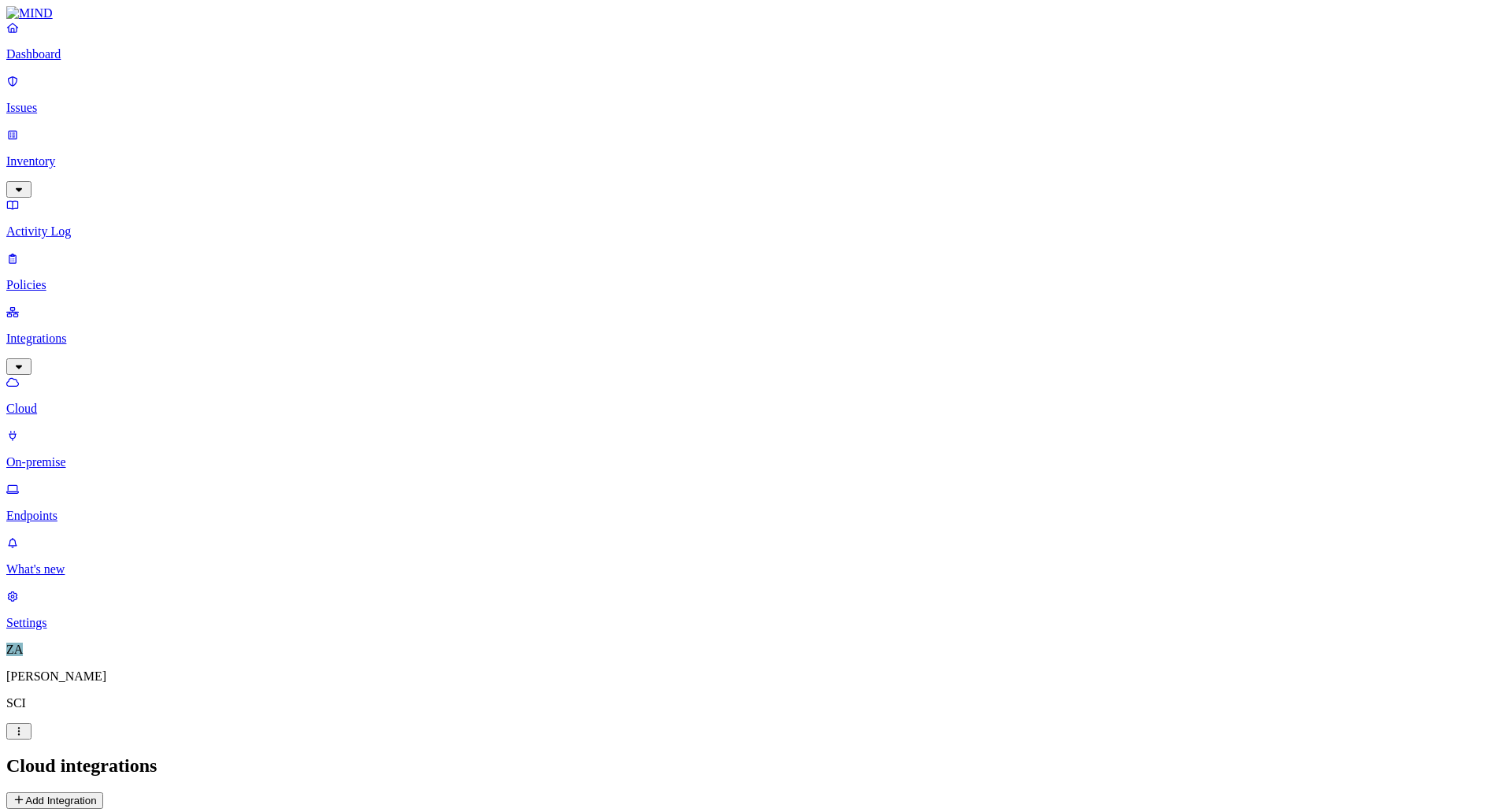
click at [65, 456] on p "On-premise" at bounding box center [756, 462] width 1500 height 14
click at [46, 375] on link "Cloud" at bounding box center [756, 395] width 1500 height 41
click at [59, 225] on p "Activity Log" at bounding box center [756, 231] width 1500 height 14
click at [47, 278] on p "Policies" at bounding box center [756, 284] width 1500 height 14
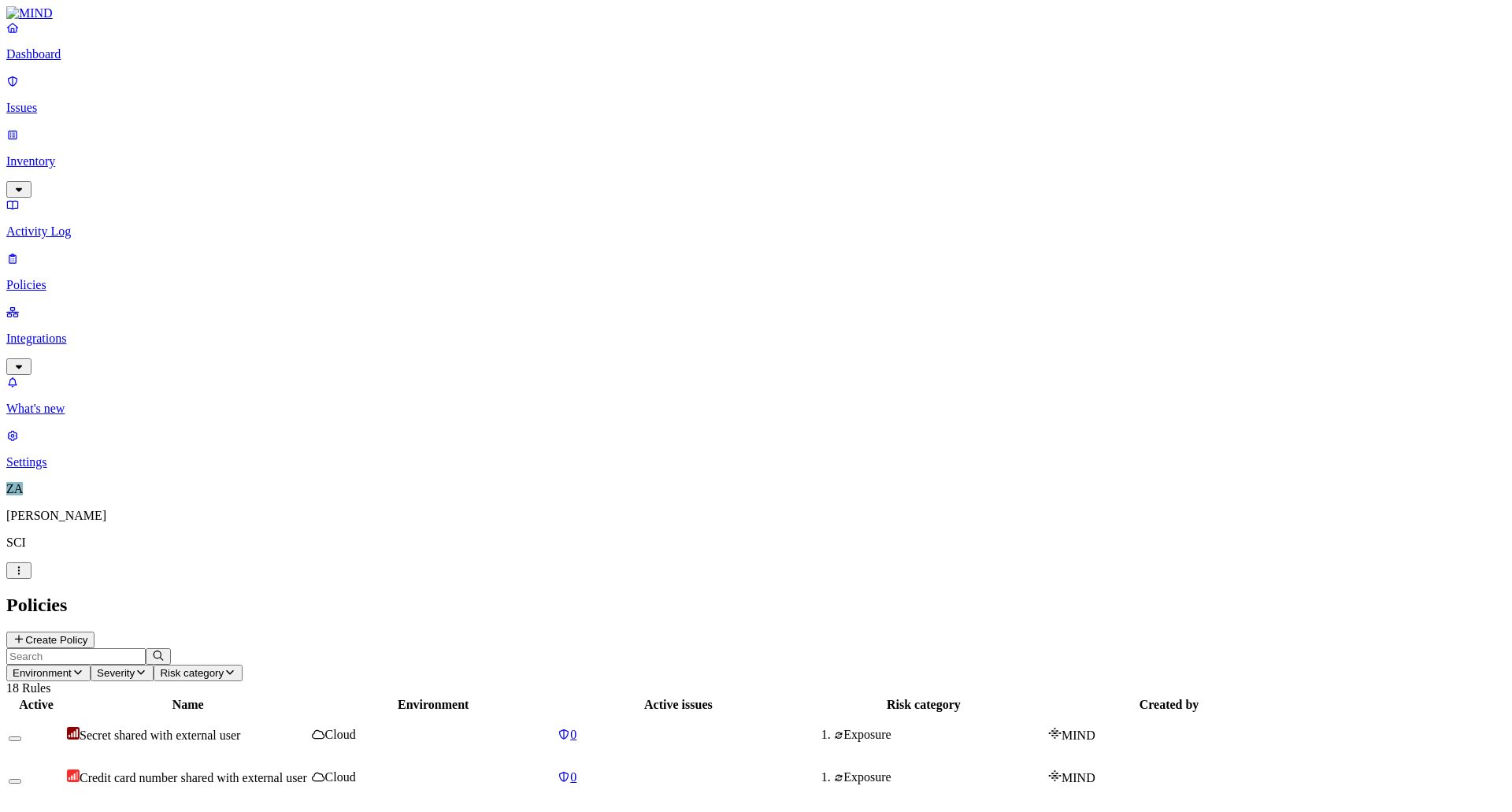
click at [59, 305] on link "Integrations" at bounding box center [756, 339] width 1500 height 68
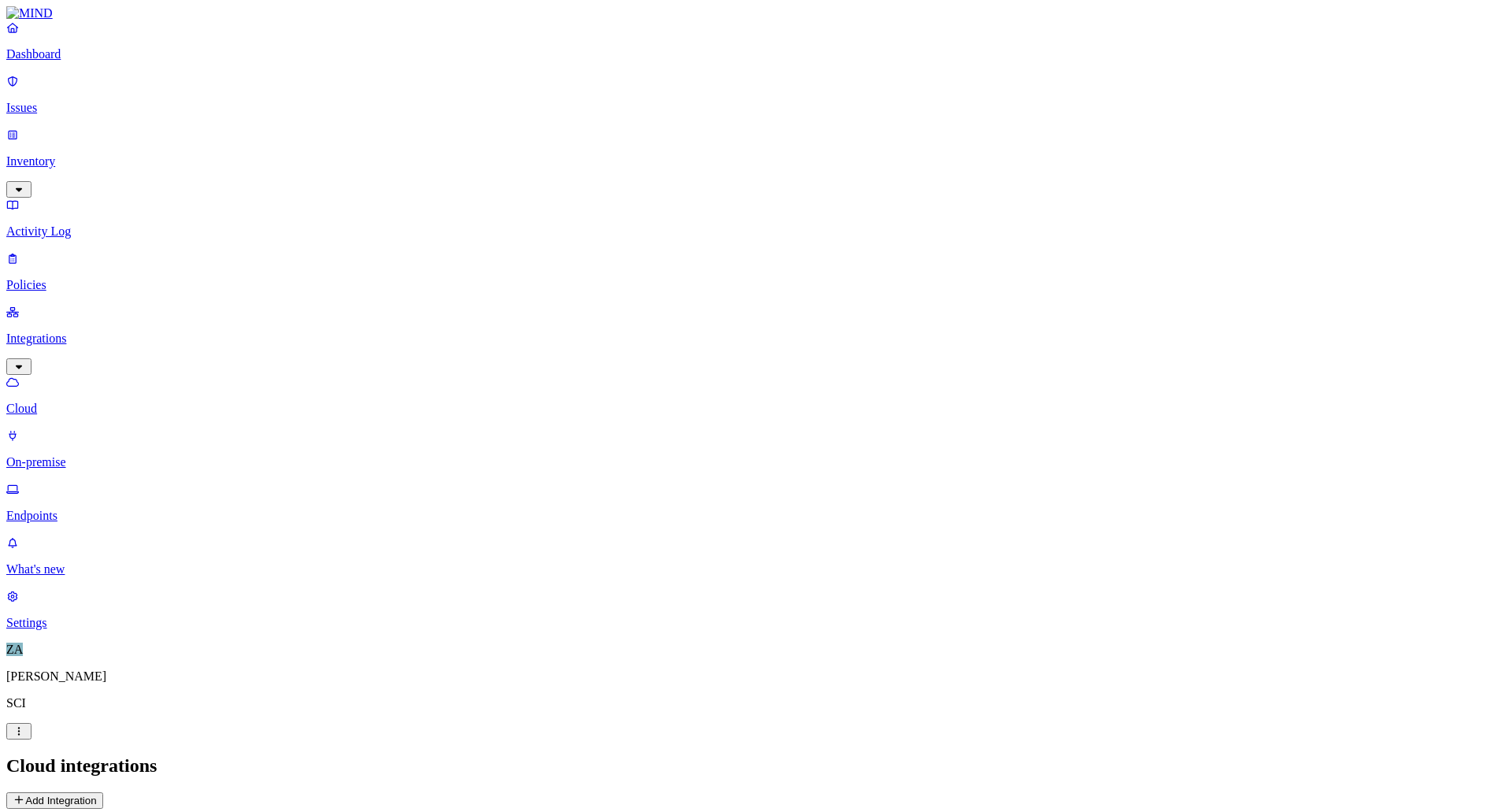
click at [65, 509] on p "Endpoints" at bounding box center [756, 516] width 1500 height 14
click at [76, 401] on p "Cloud" at bounding box center [756, 408] width 1500 height 14
click at [68, 456] on p "On-premise" at bounding box center [756, 462] width 1500 height 14
click at [40, 155] on p "Inventory" at bounding box center [756, 161] width 1500 height 14
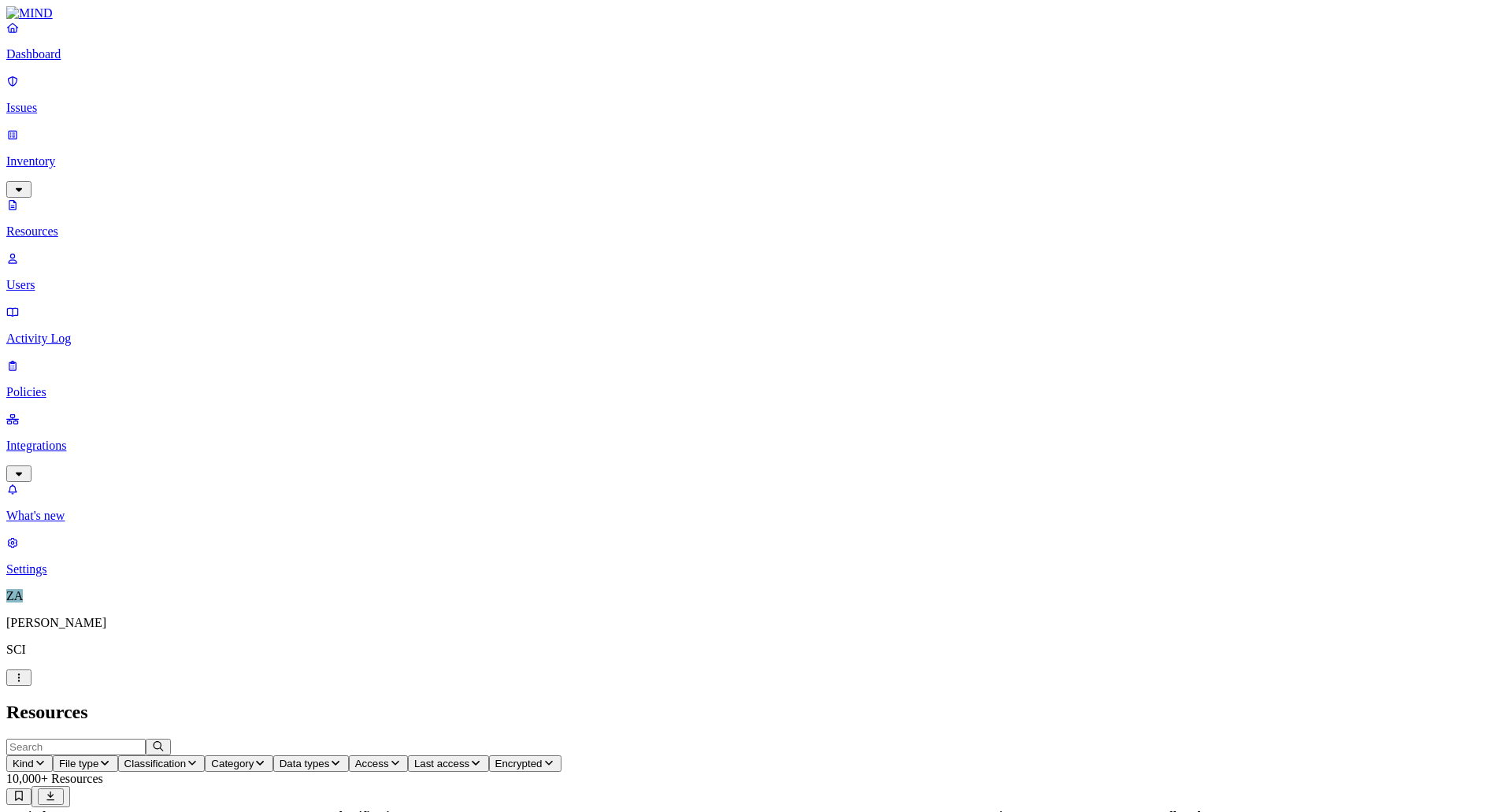
click at [85, 278] on p "Users" at bounding box center [756, 284] width 1500 height 14
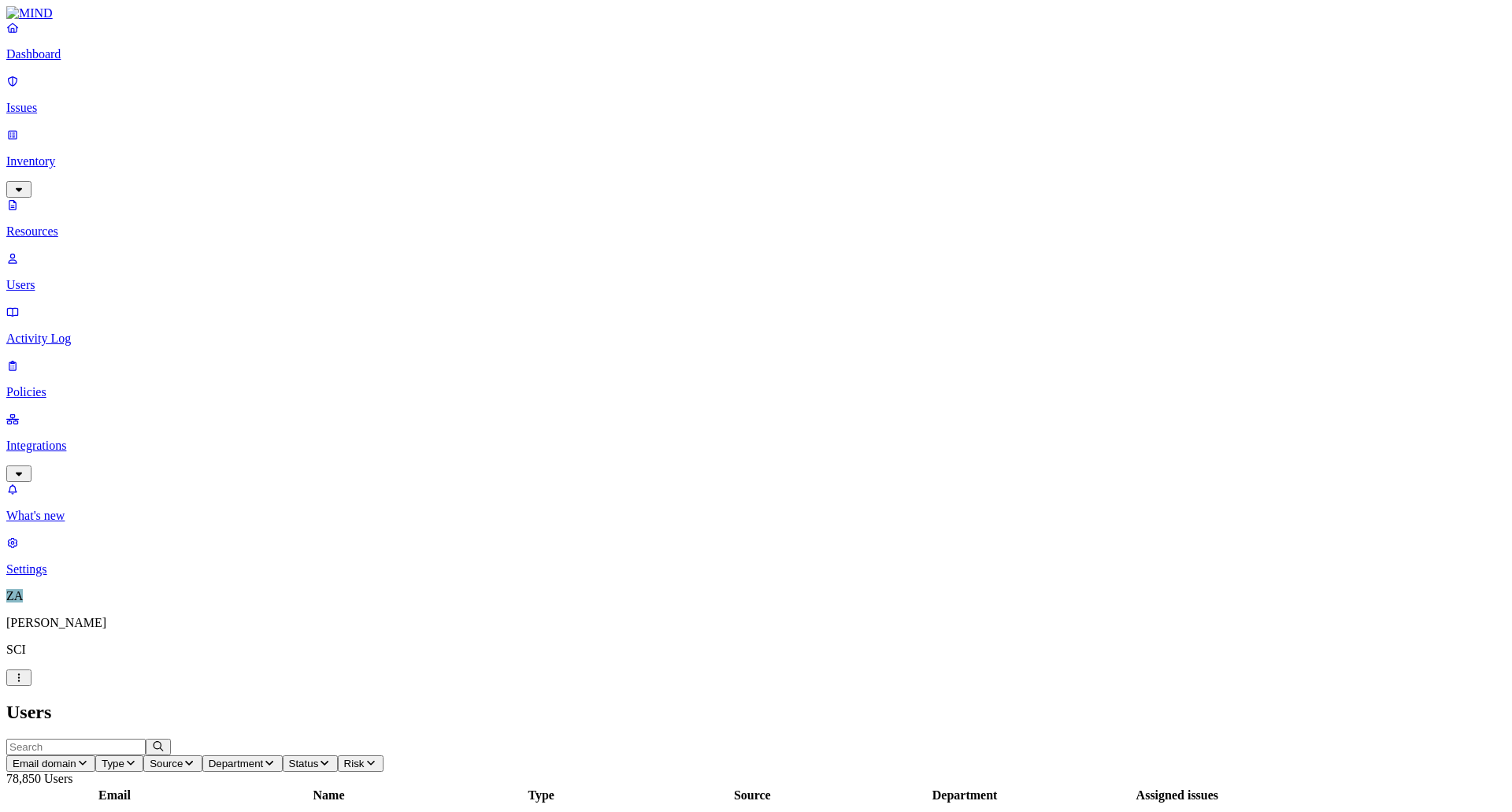
click at [96, 756] on button "Email domain" at bounding box center [51, 764] width 89 height 17
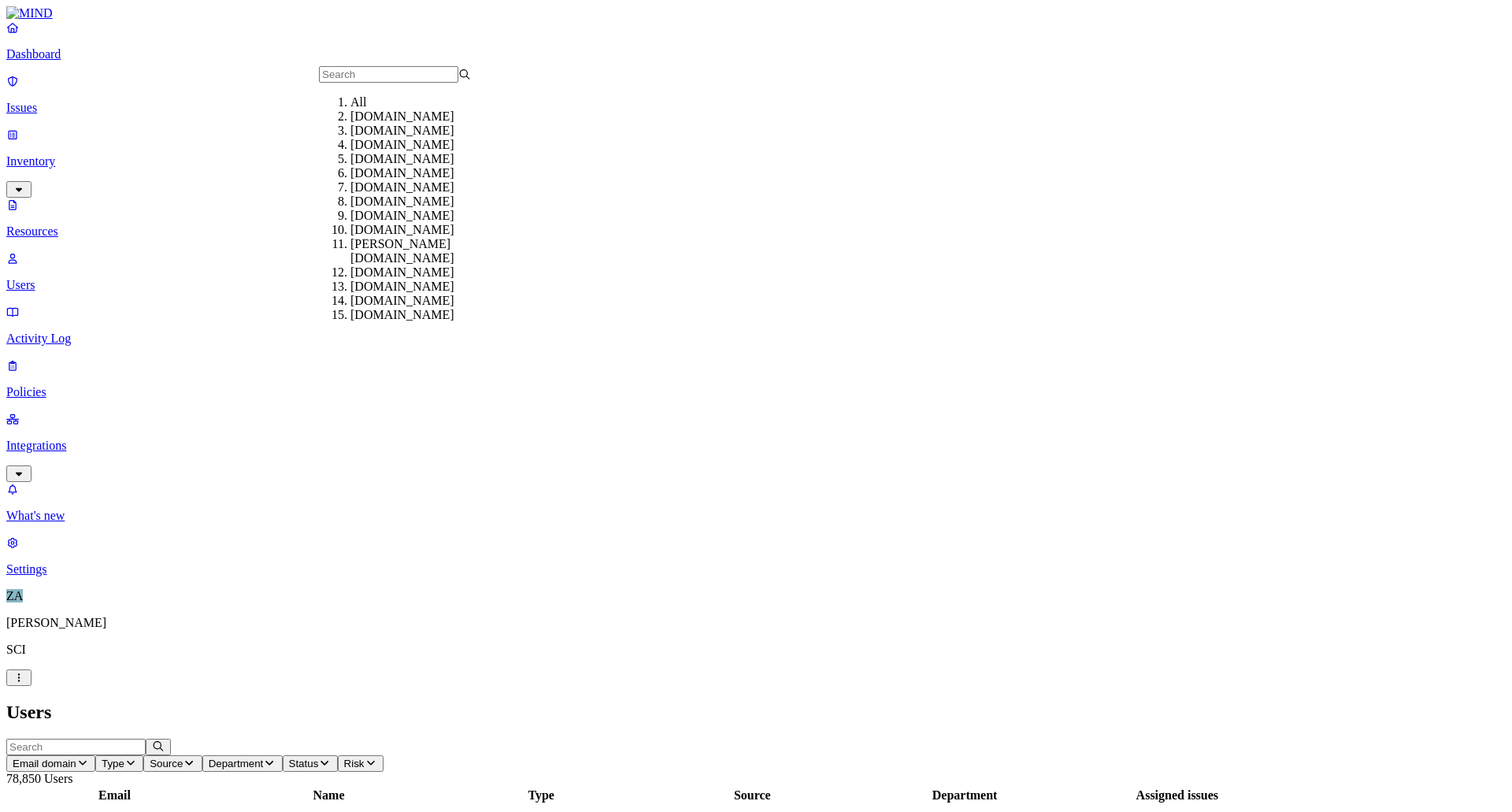
click at [401, 209] on div "yahoo.com" at bounding box center [426, 201] width 152 height 14
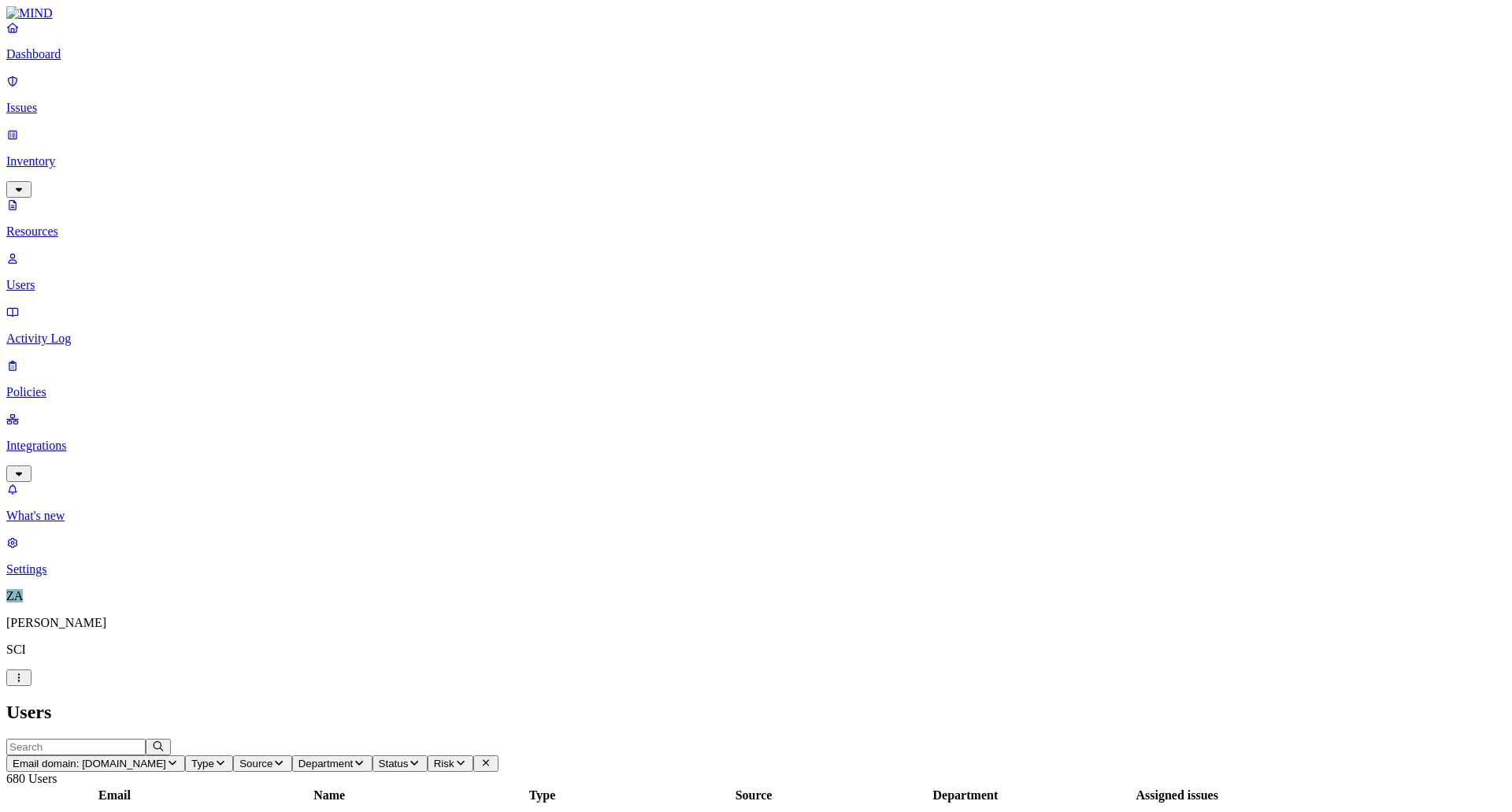
scroll to position [286, 0]
click at [167, 758] on span "Email domain: yahoo.com" at bounding box center [89, 763] width 154 height 12
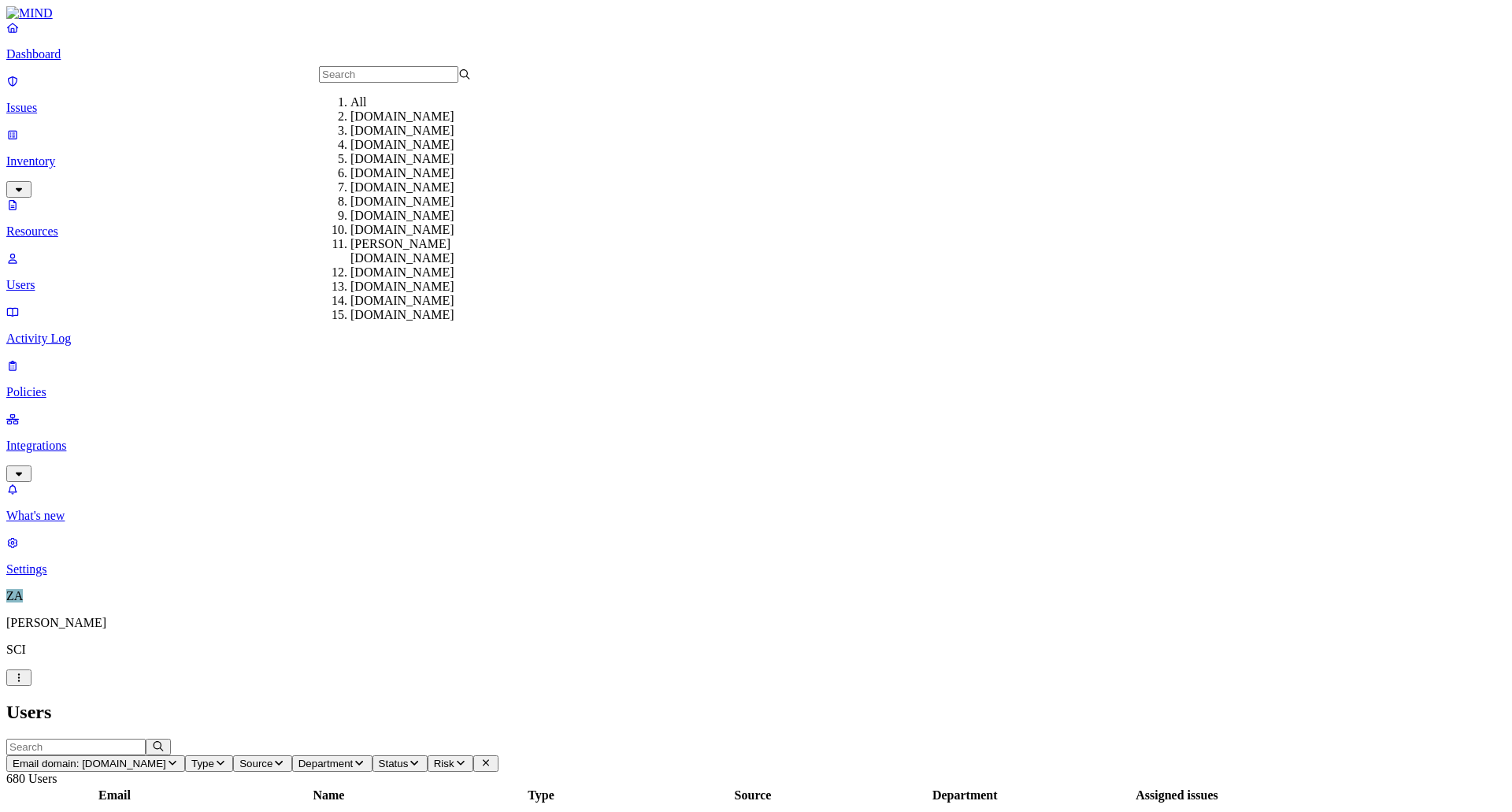
click at [167, 758] on span "Email domain: yahoo.com" at bounding box center [89, 763] width 154 height 12
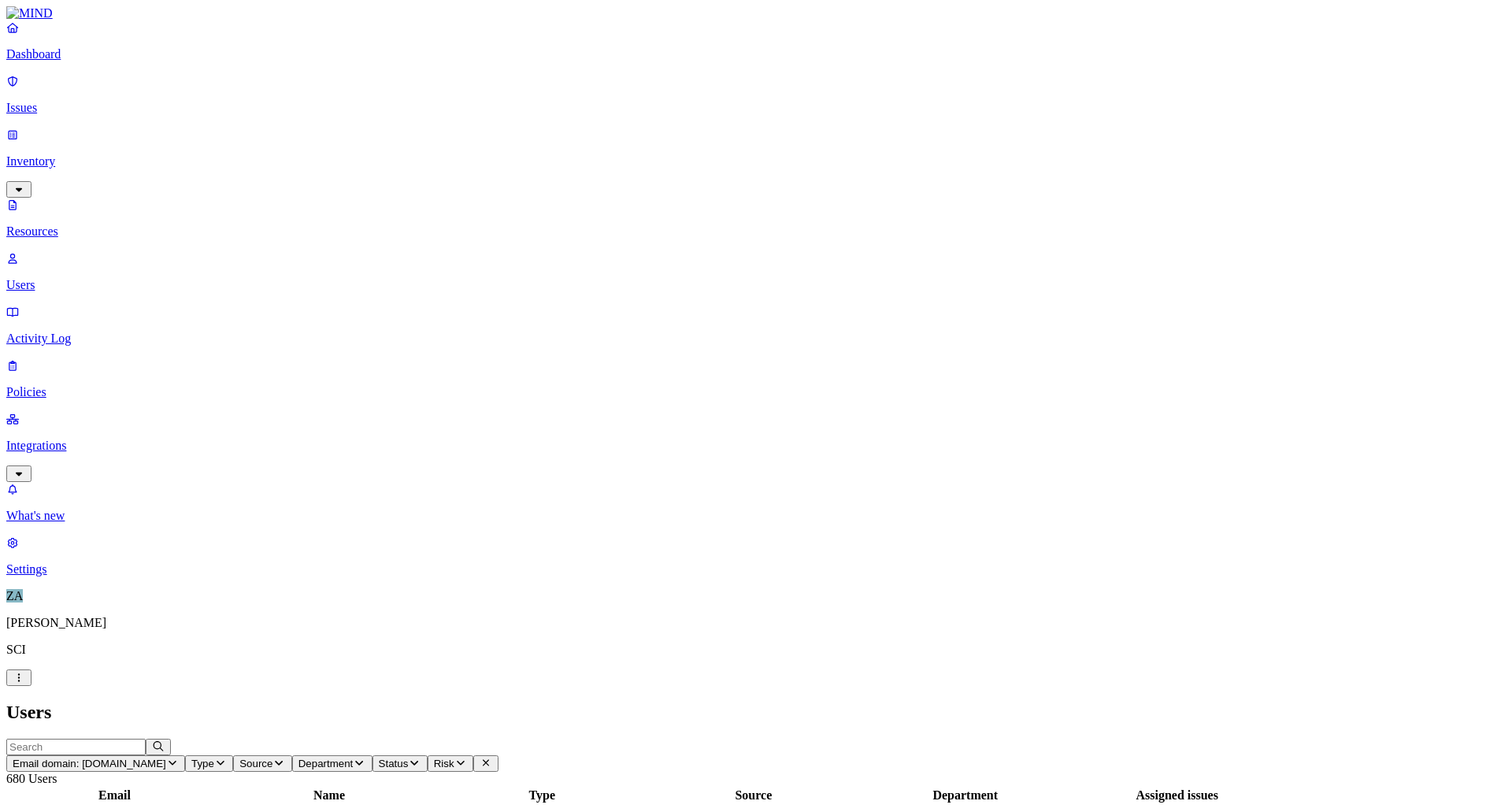
click at [167, 758] on span "Email domain: yahoo.com" at bounding box center [89, 763] width 154 height 12
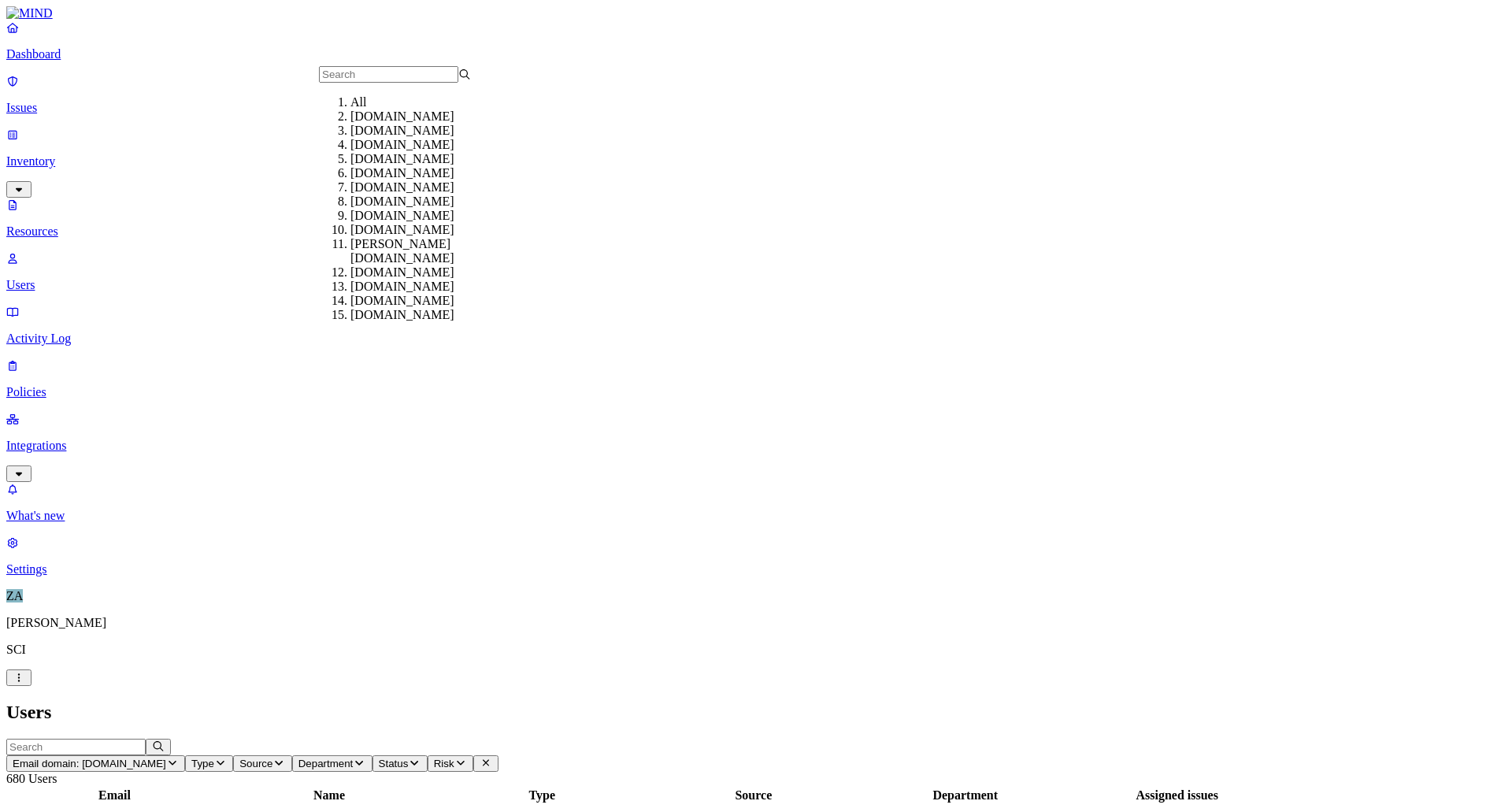
click at [399, 180] on div "gmail.com" at bounding box center [426, 173] width 152 height 14
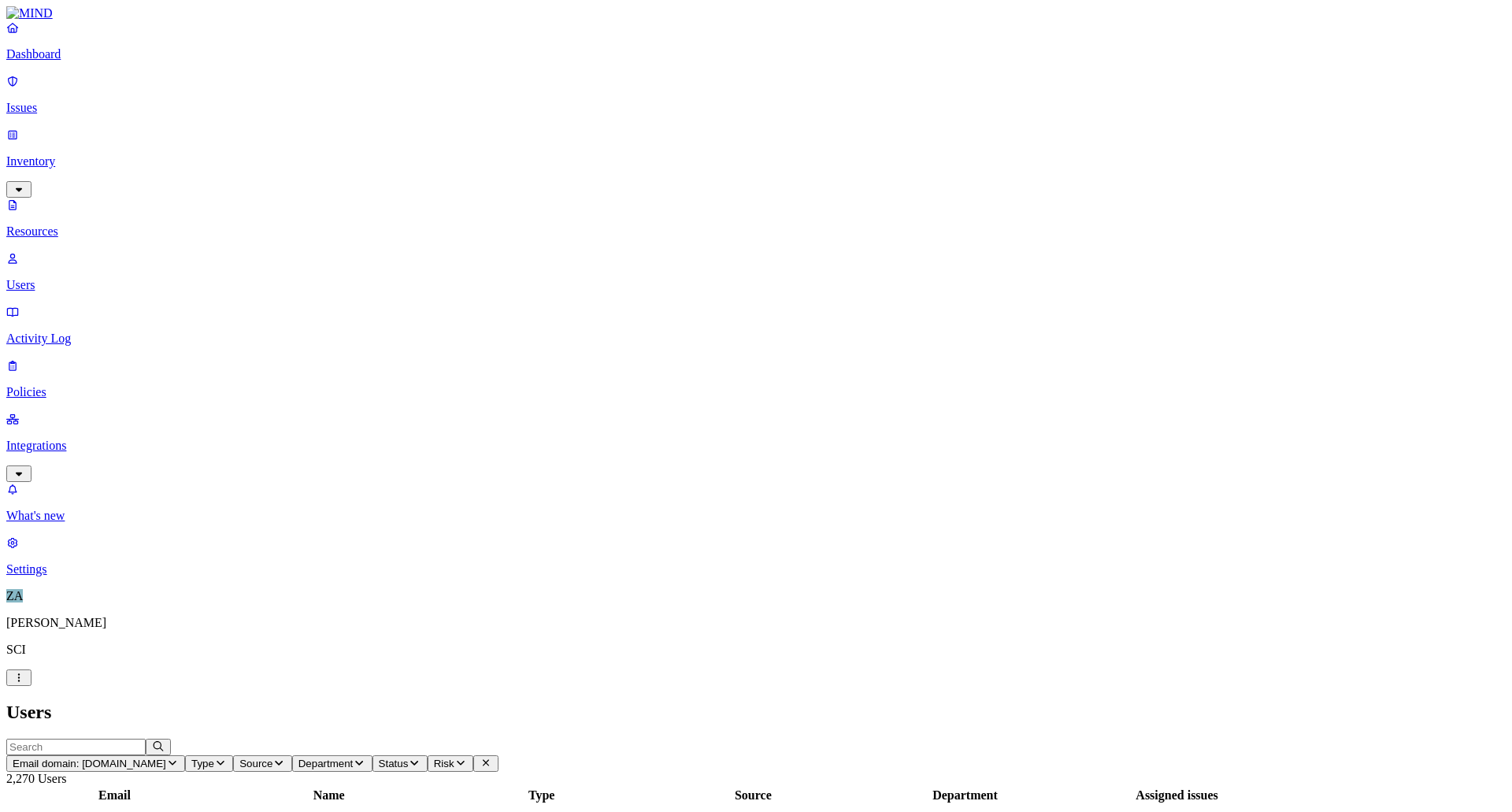
click at [145, 739] on input "text" at bounding box center [75, 748] width 139 height 17
type input "nawledge"
click at [185, 756] on button "Email domain: gmail.com" at bounding box center [96, 764] width 179 height 17
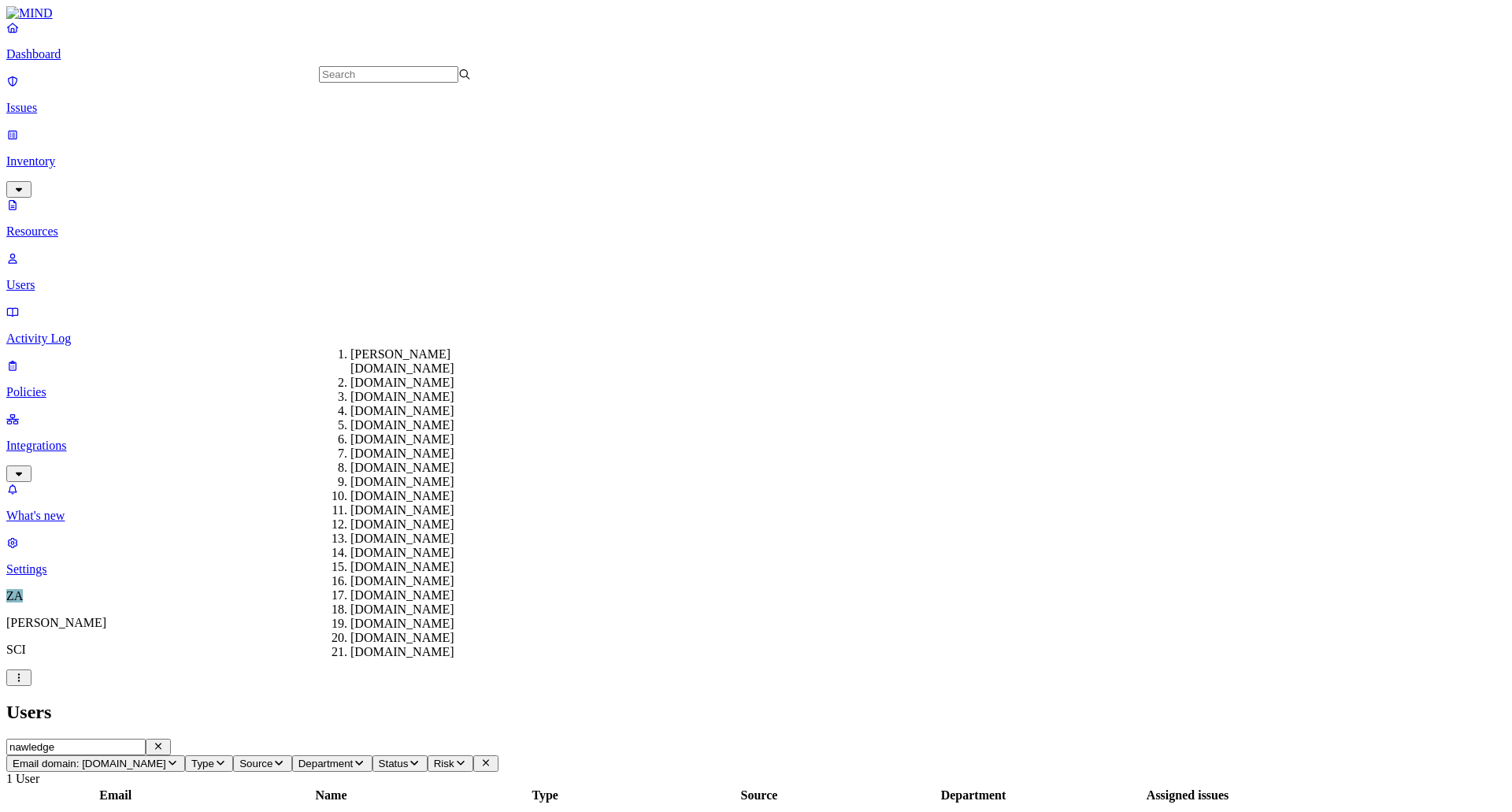
scroll to position [394, 0]
click at [397, 517] on div "icloud.com" at bounding box center [426, 524] width 152 height 14
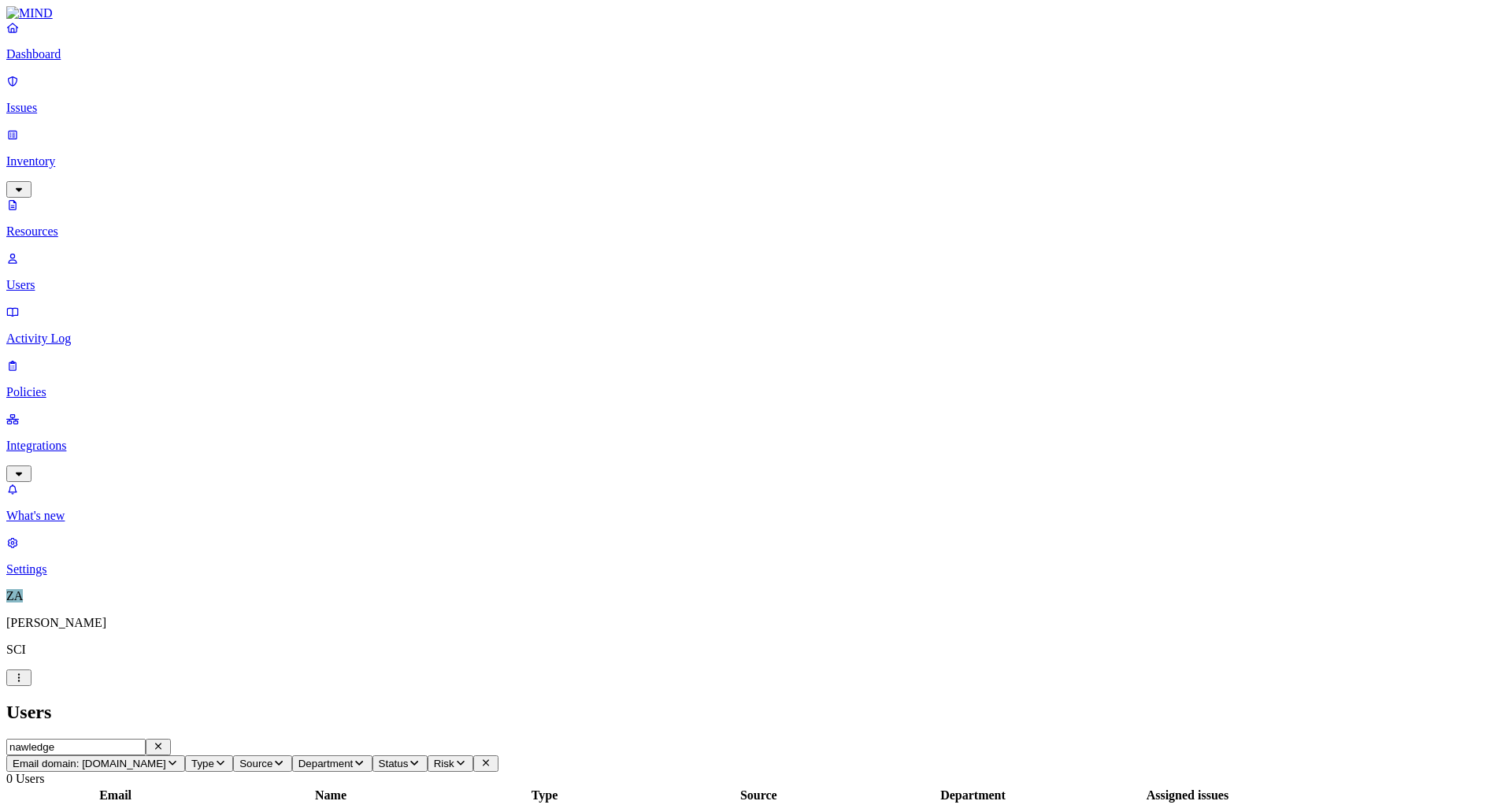
click at [165, 741] on icon "button" at bounding box center [158, 746] width 13 height 10
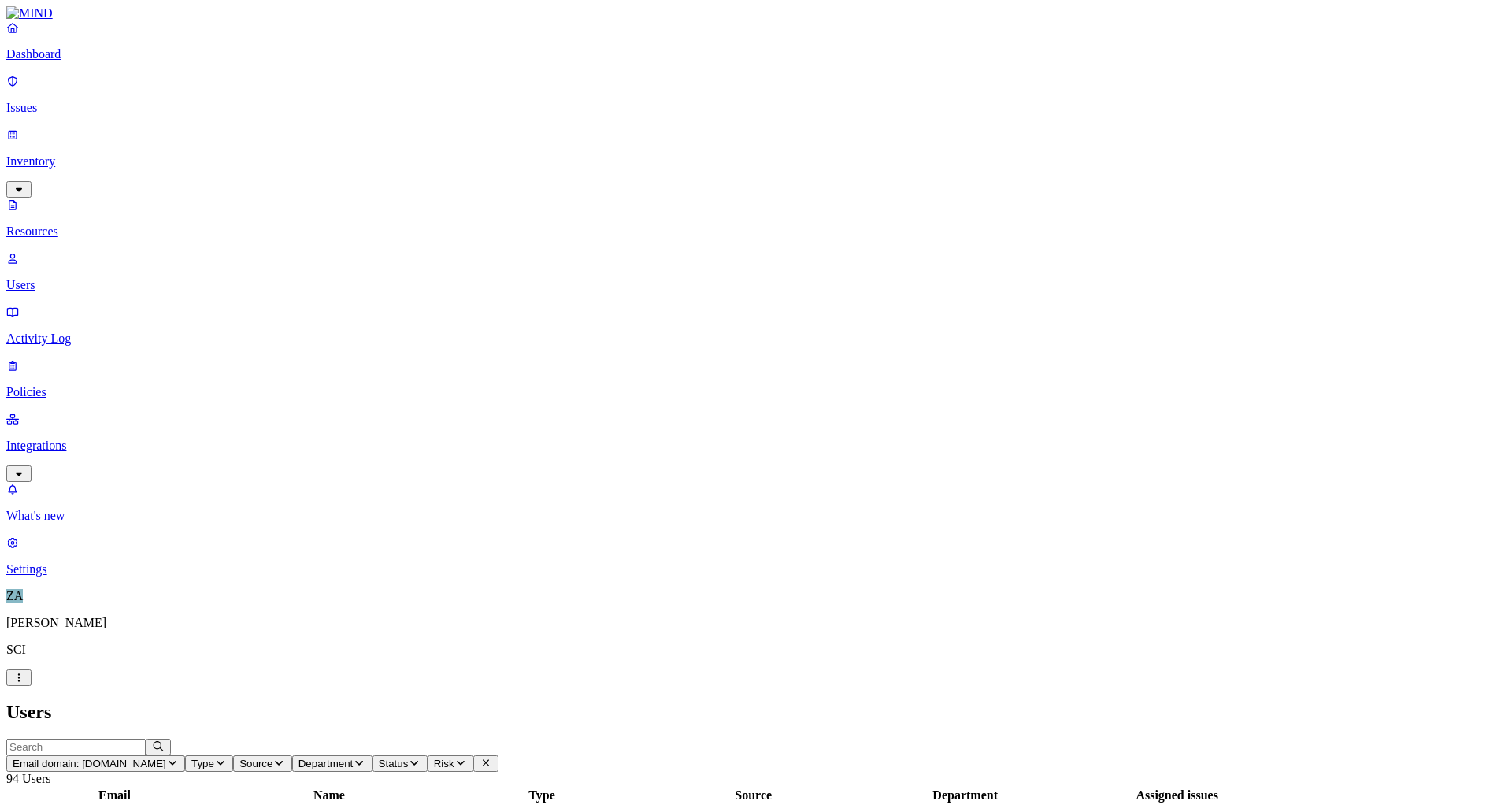
click at [185, 756] on button "Email domain: icloud.com" at bounding box center [96, 764] width 179 height 17
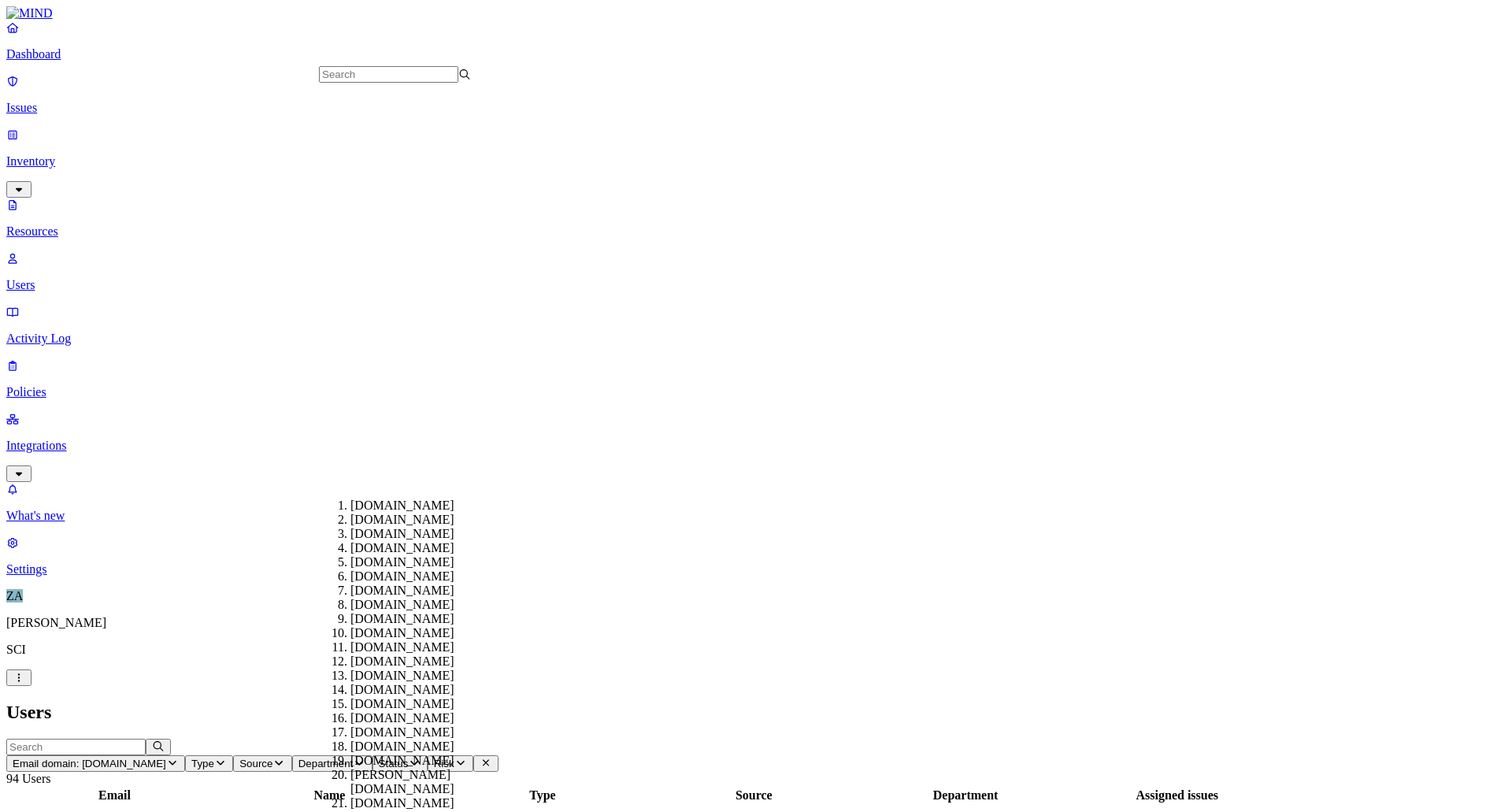
scroll to position [551, 0]
click at [387, 655] on div "sbcglobal.net" at bounding box center [426, 661] width 152 height 14
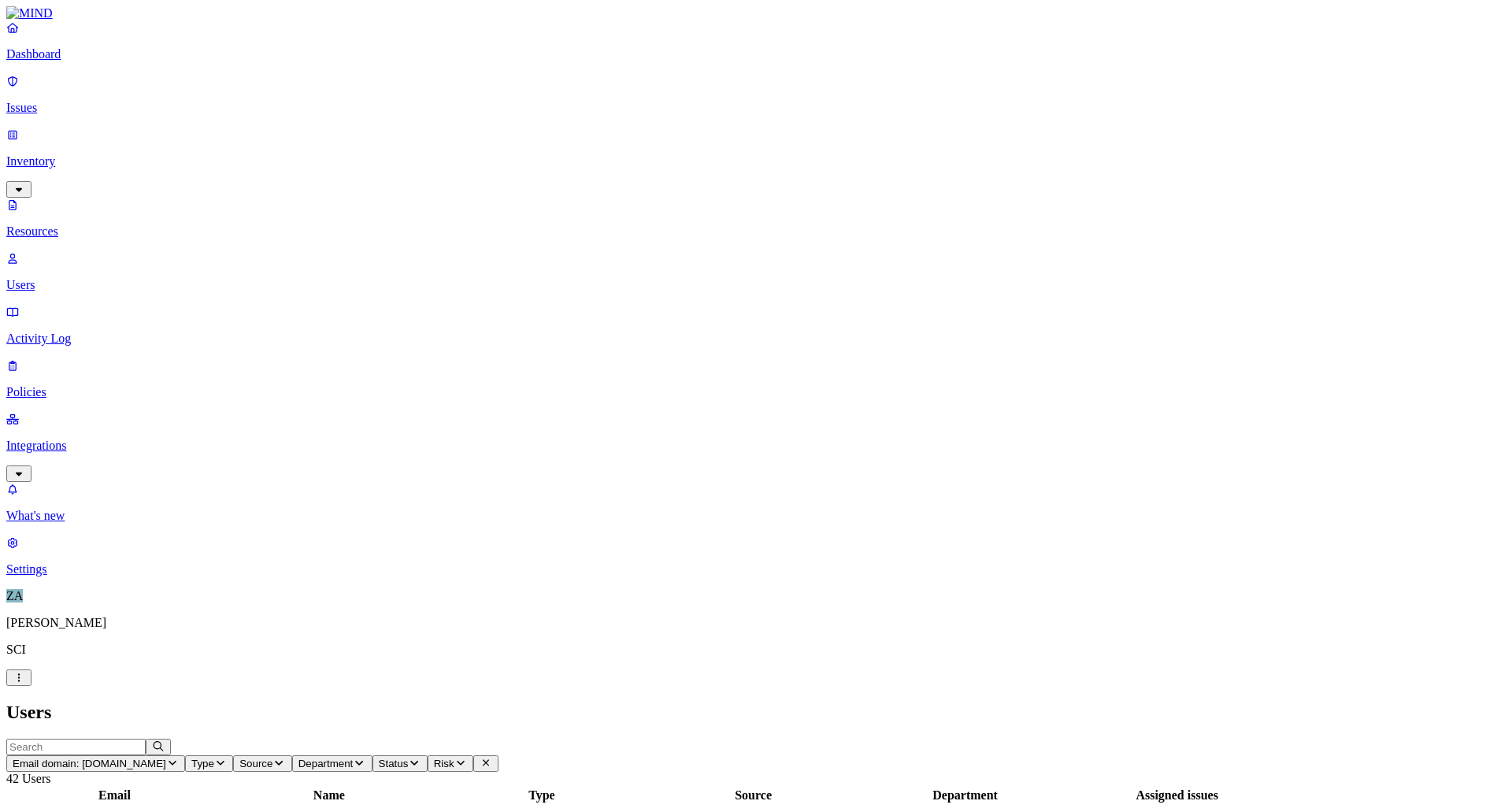
click at [167, 758] on span "Email domain: sbcglobal.net" at bounding box center [89, 763] width 154 height 12
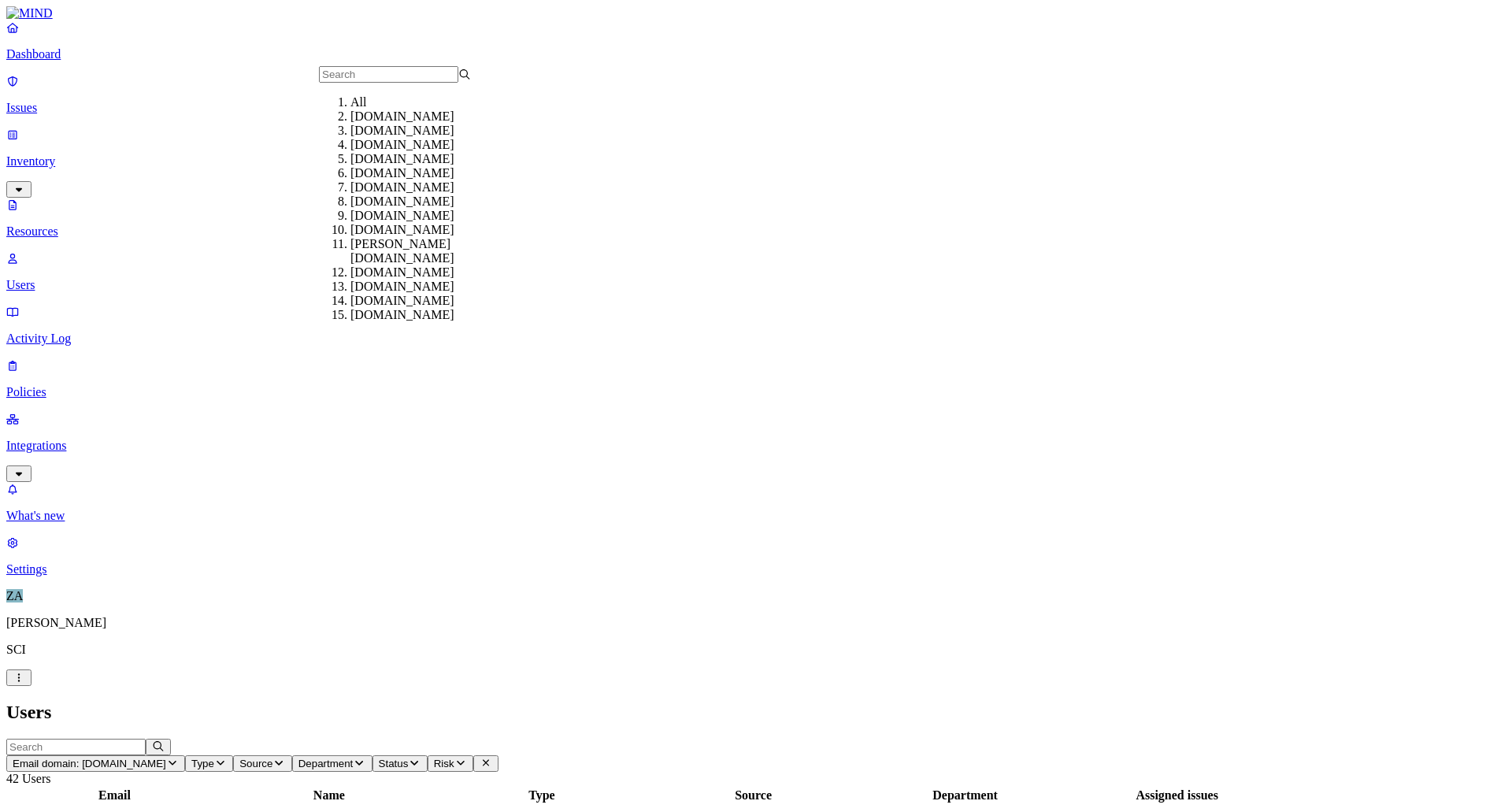
click at [292, 756] on button "Source" at bounding box center [261, 764] width 58 height 17
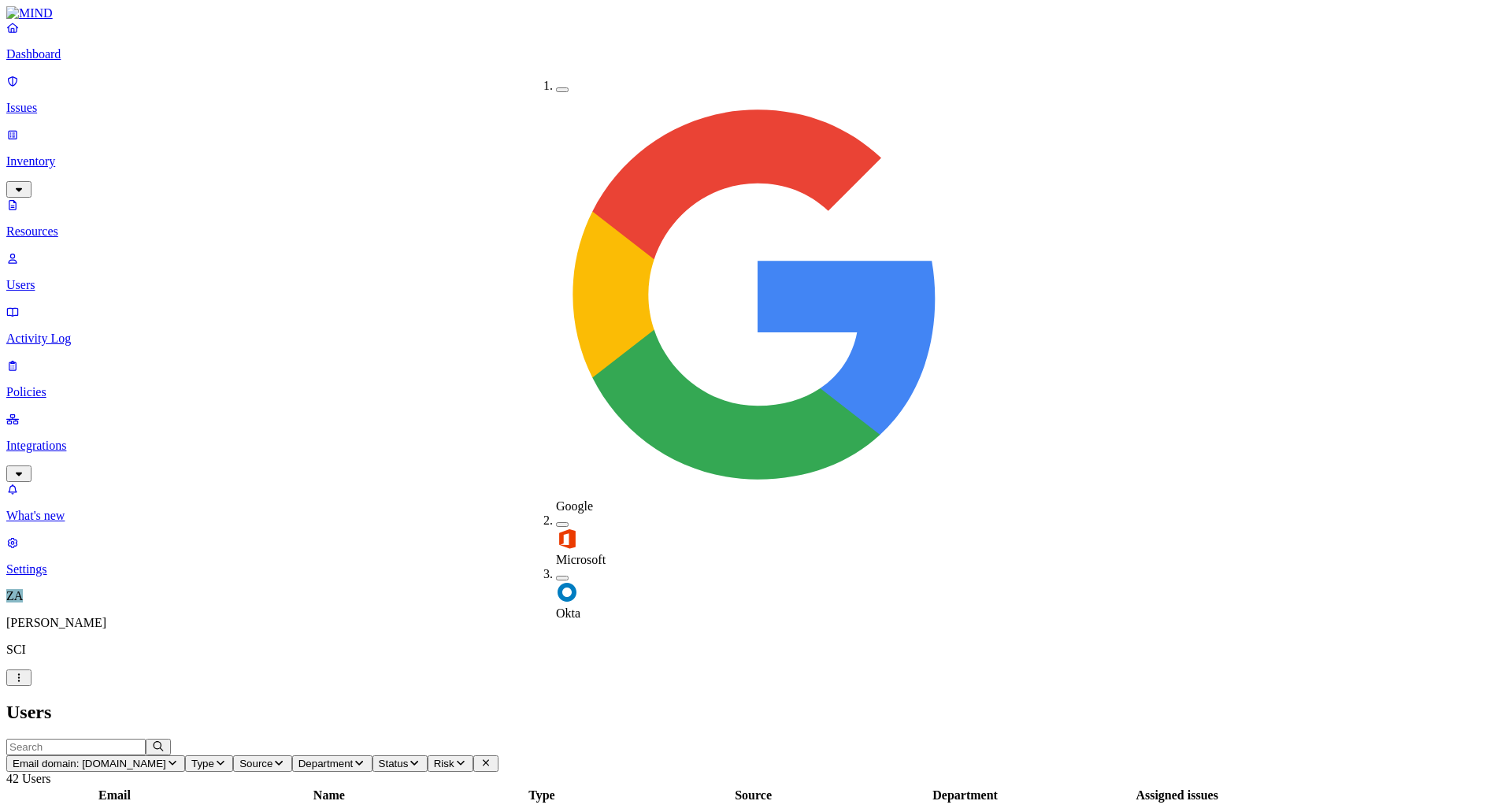
click at [556, 576] on button "button" at bounding box center [562, 578] width 13 height 5
click at [167, 758] on span "Email domain: sbcglobal.net" at bounding box center [89, 763] width 154 height 12
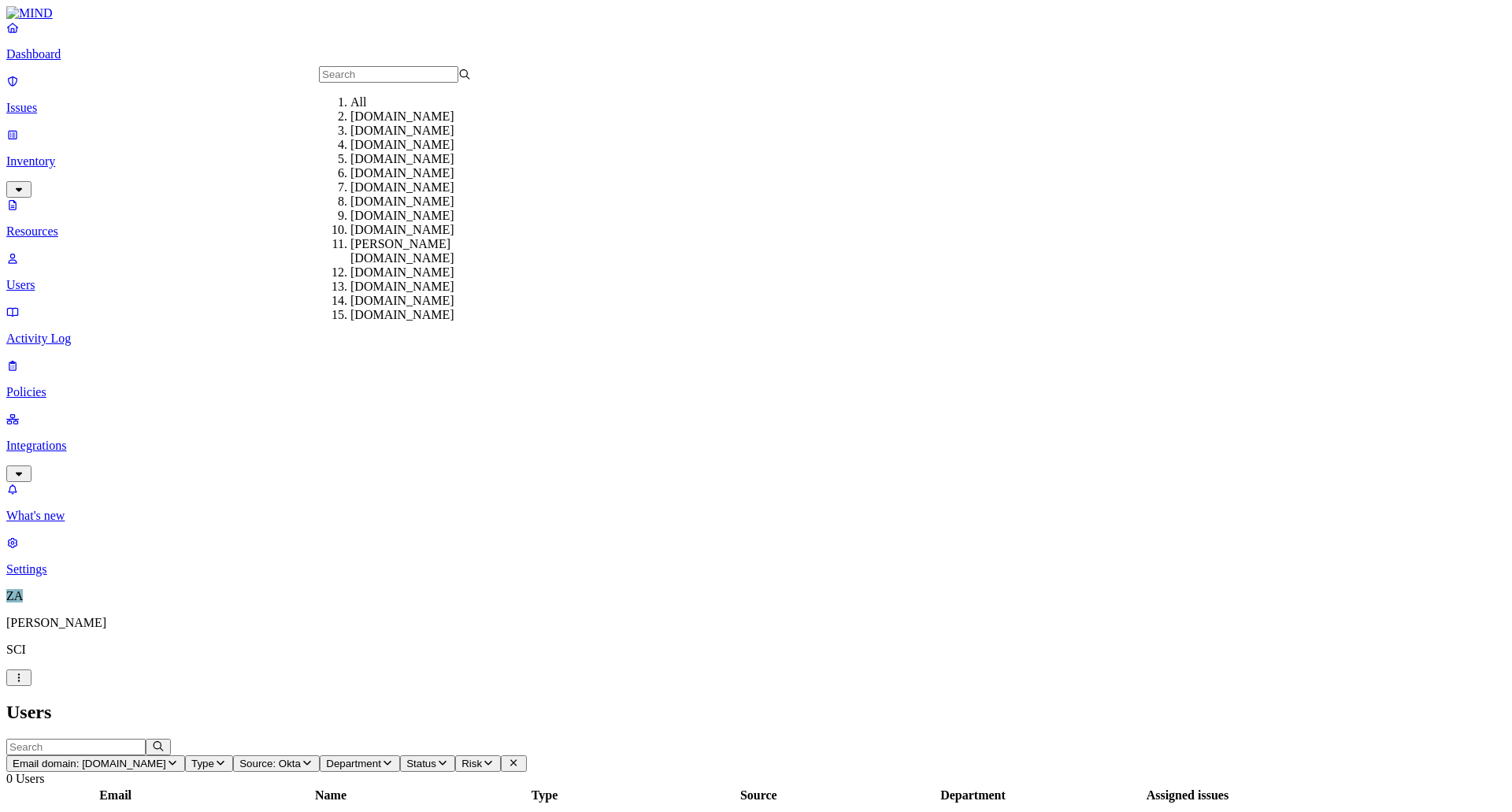
click at [393, 110] on div "All" at bounding box center [426, 102] width 152 height 14
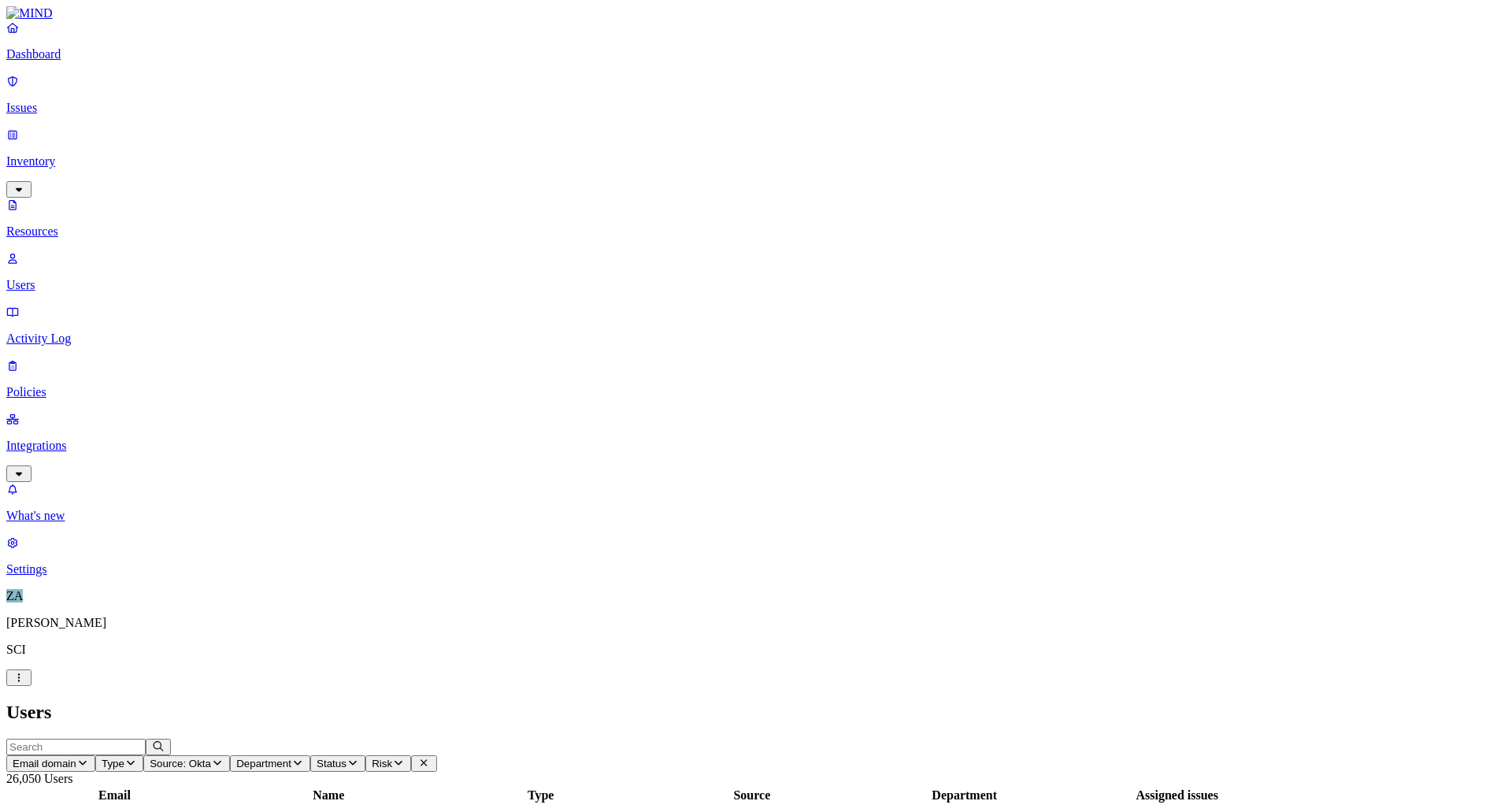
click at [89, 758] on icon "button" at bounding box center [83, 762] width 13 height 10
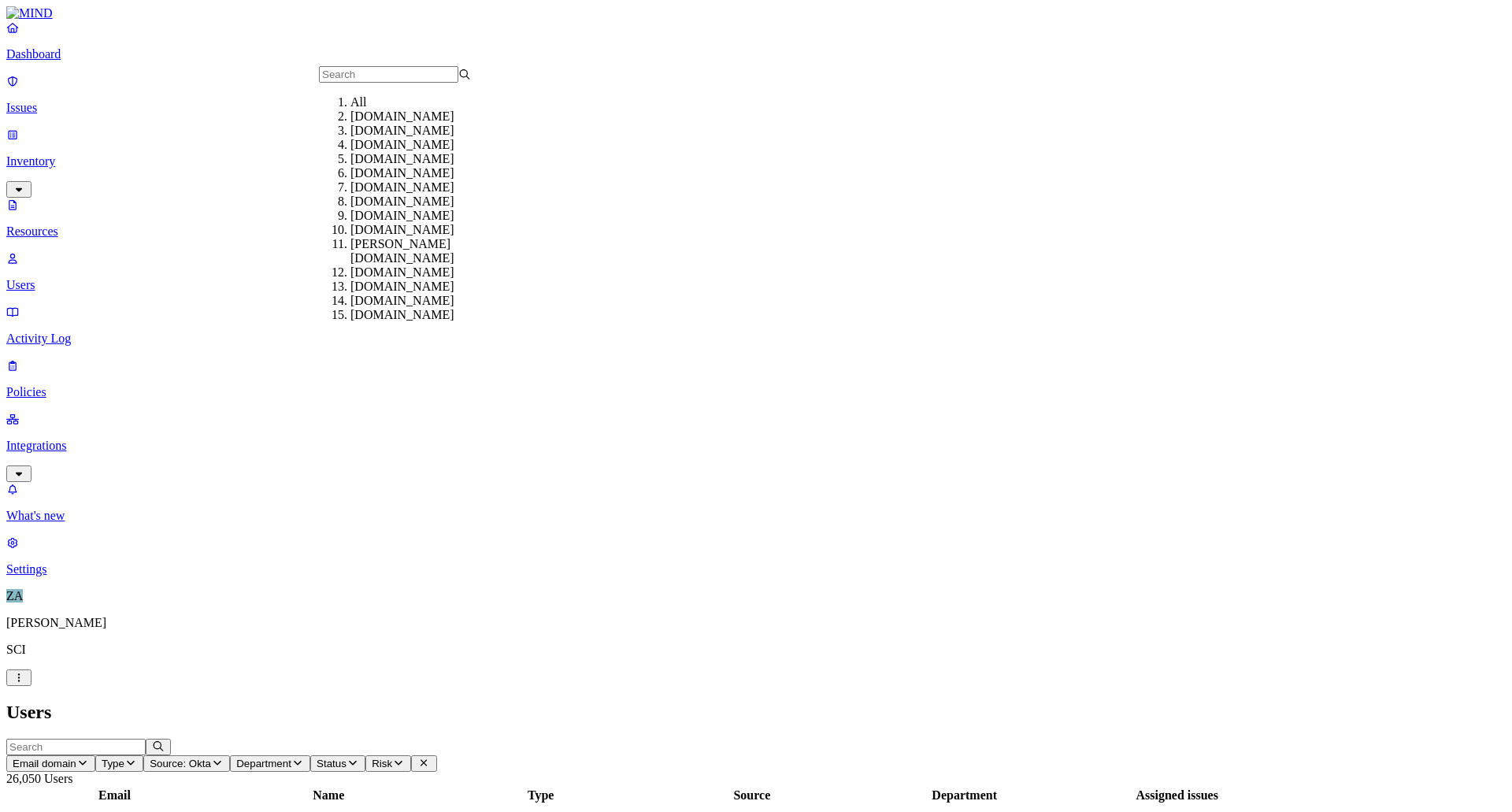
click at [372, 180] on div "gmail.com" at bounding box center [426, 173] width 152 height 14
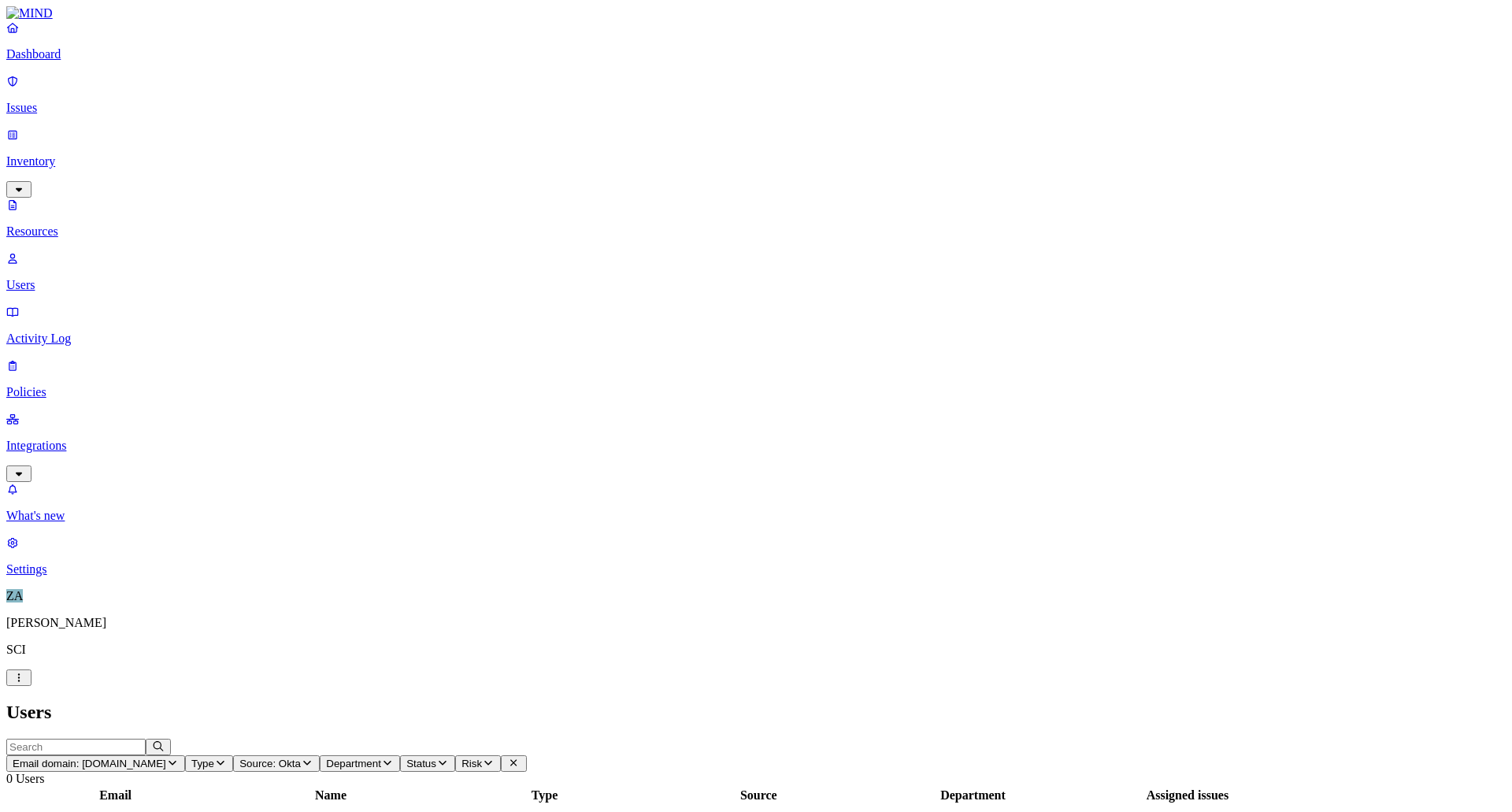
click at [185, 756] on button "Email domain: gmail.com" at bounding box center [96, 764] width 179 height 17
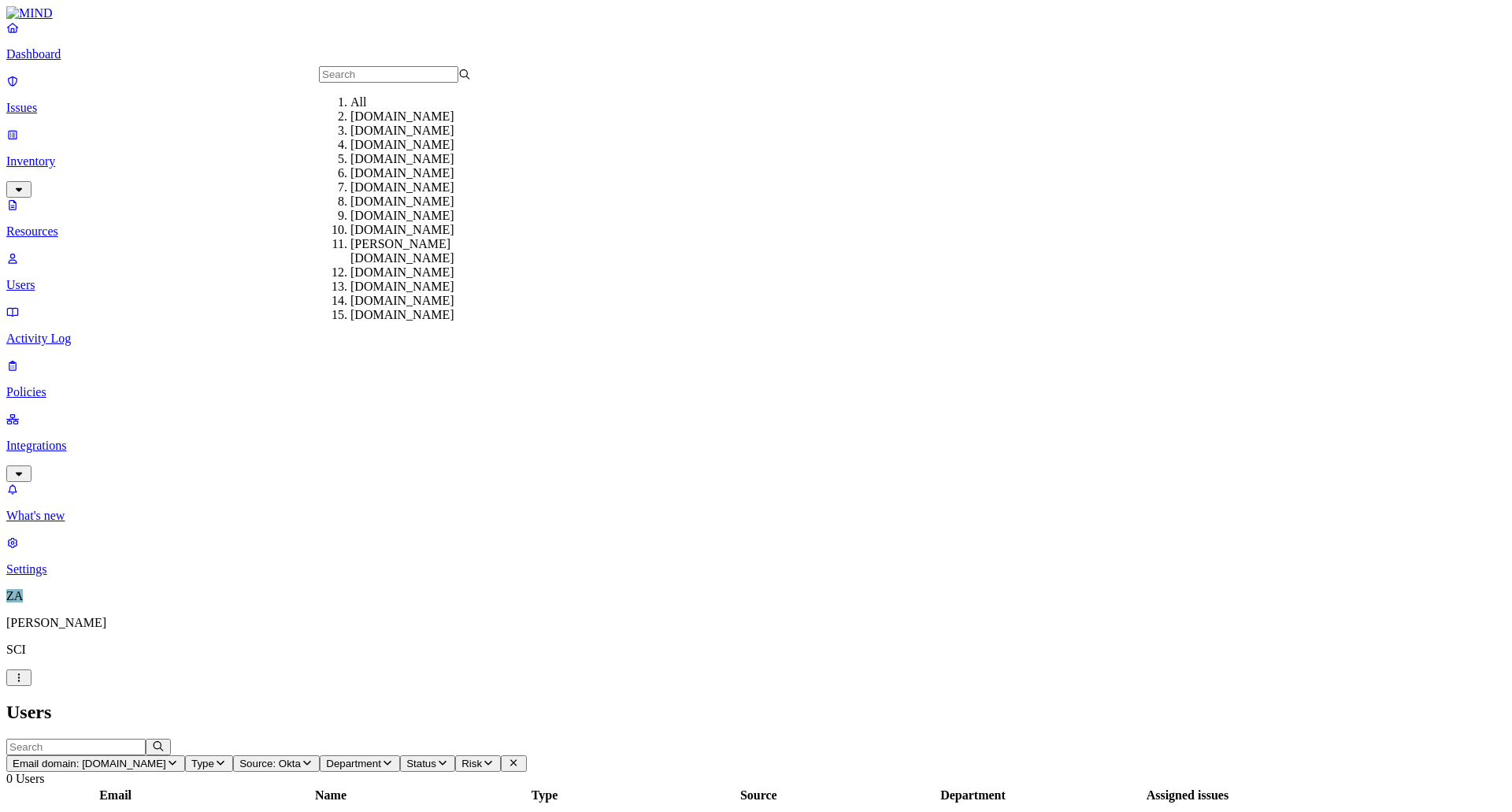
click at [371, 209] on div "yahoo.com" at bounding box center [426, 201] width 152 height 14
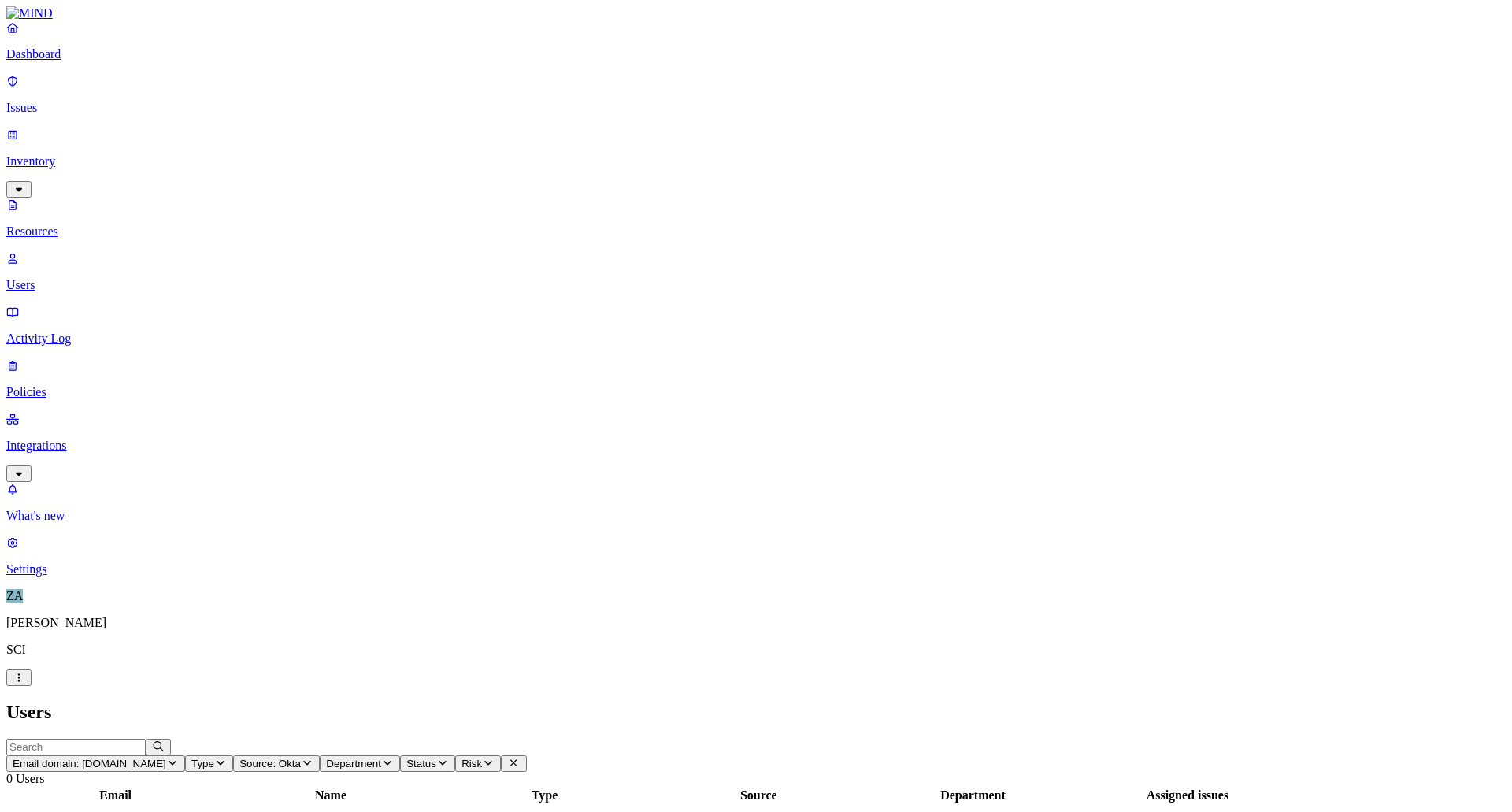
click at [167, 758] on span "Email domain: yahoo.com" at bounding box center [89, 763] width 154 height 12
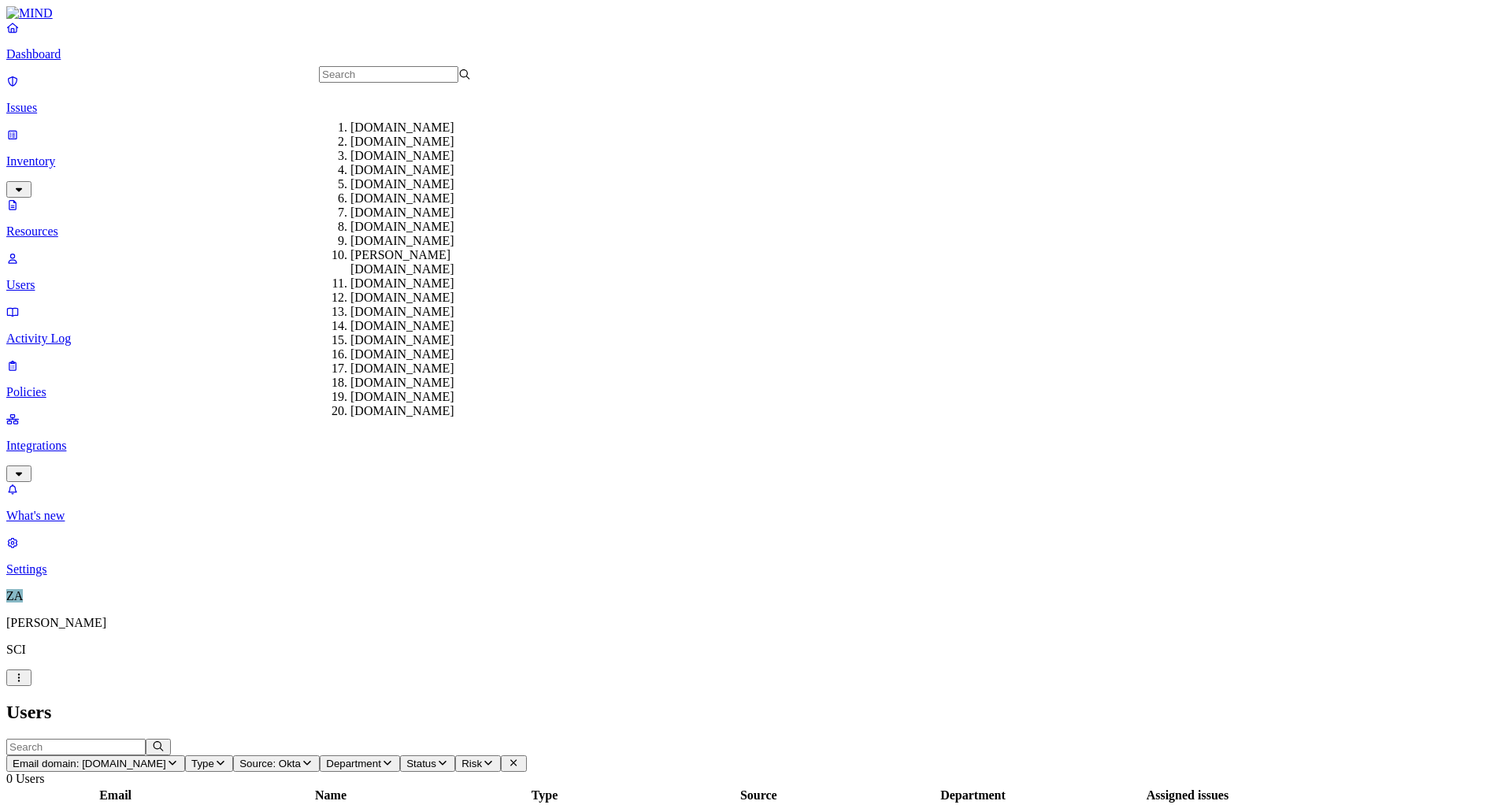
scroll to position [157, 0]
click at [376, 305] on div "hotmail.com" at bounding box center [426, 311] width 152 height 14
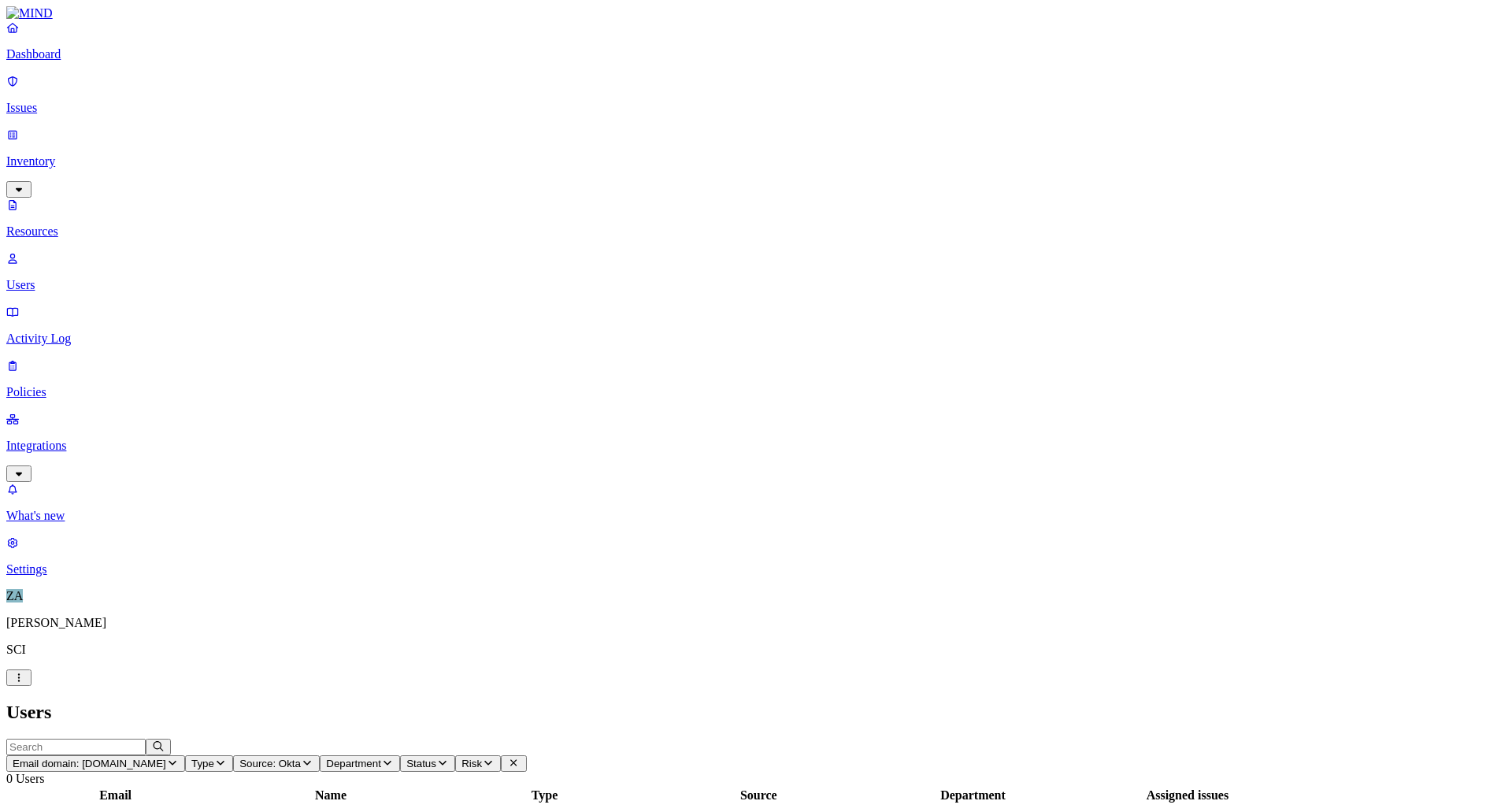
click at [167, 758] on span "Email domain: hotmail.com" at bounding box center [89, 763] width 154 height 12
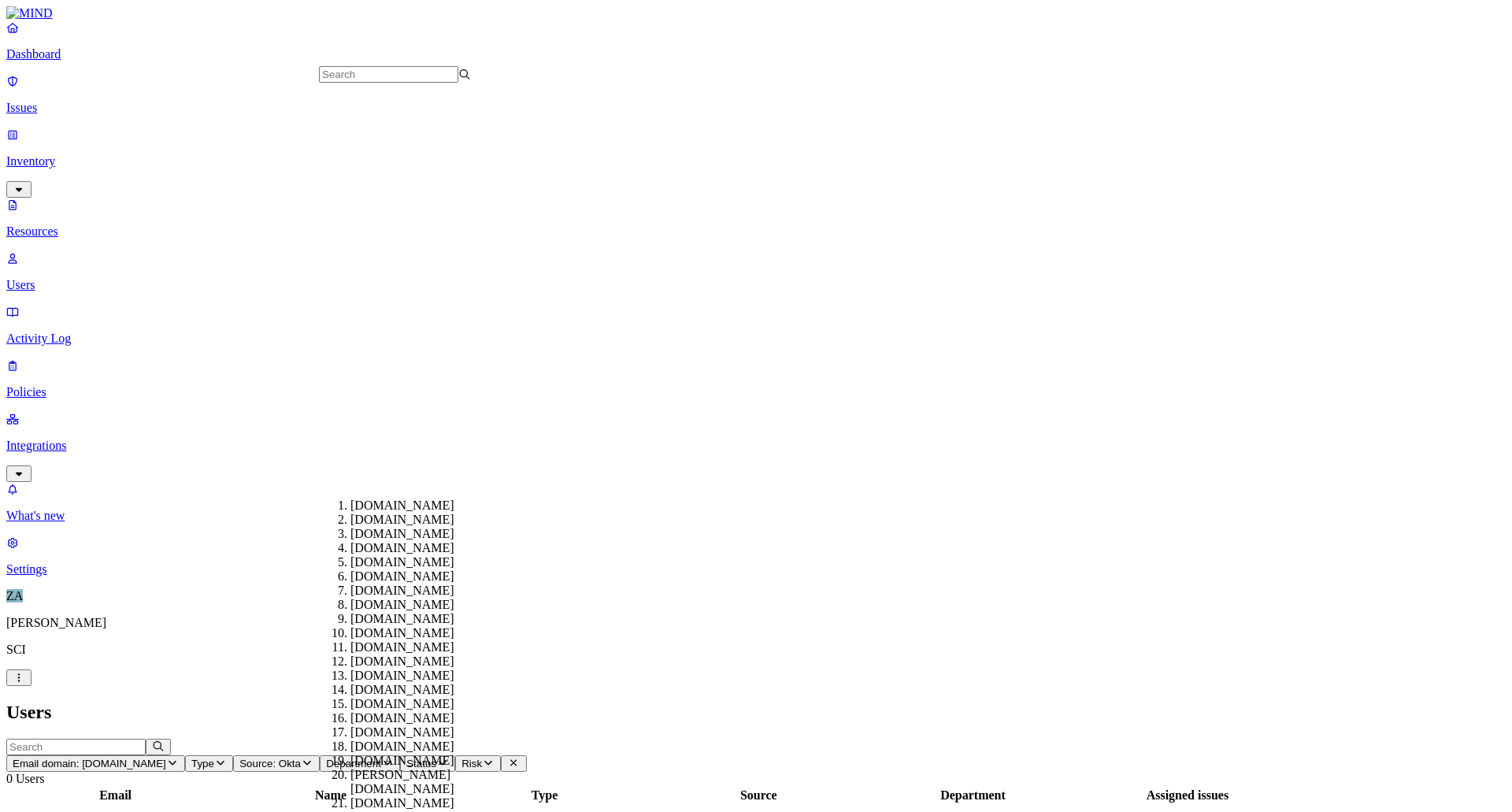
scroll to position [551, 0]
click at [410, 598] on div "outlook.com" at bounding box center [426, 605] width 152 height 14
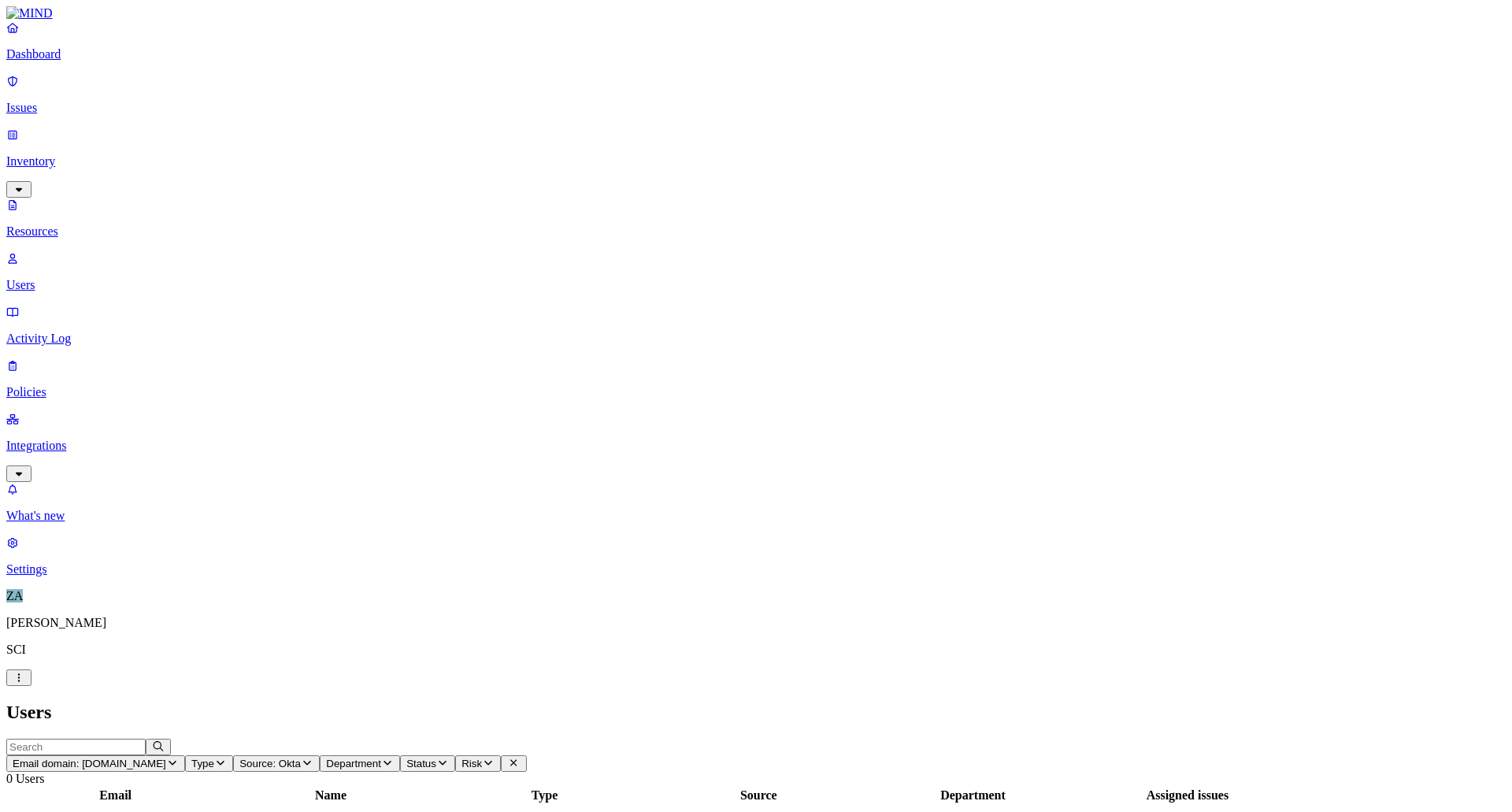
click at [167, 758] on span "Email domain: outlook.com" at bounding box center [89, 763] width 154 height 12
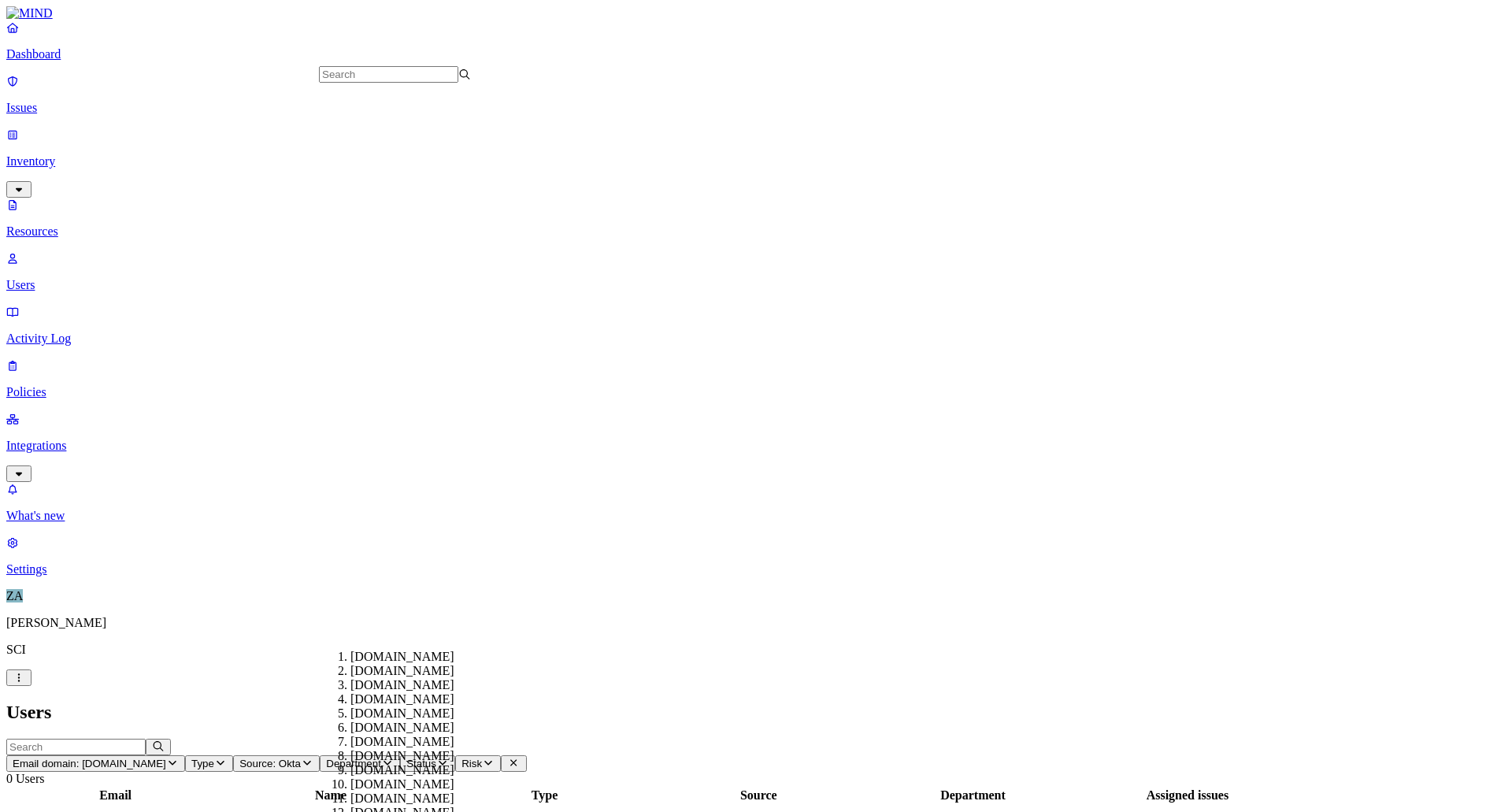
scroll to position [709, 0]
click at [400, 803] on div "icertis.com" at bounding box center [426, 809] width 152 height 14
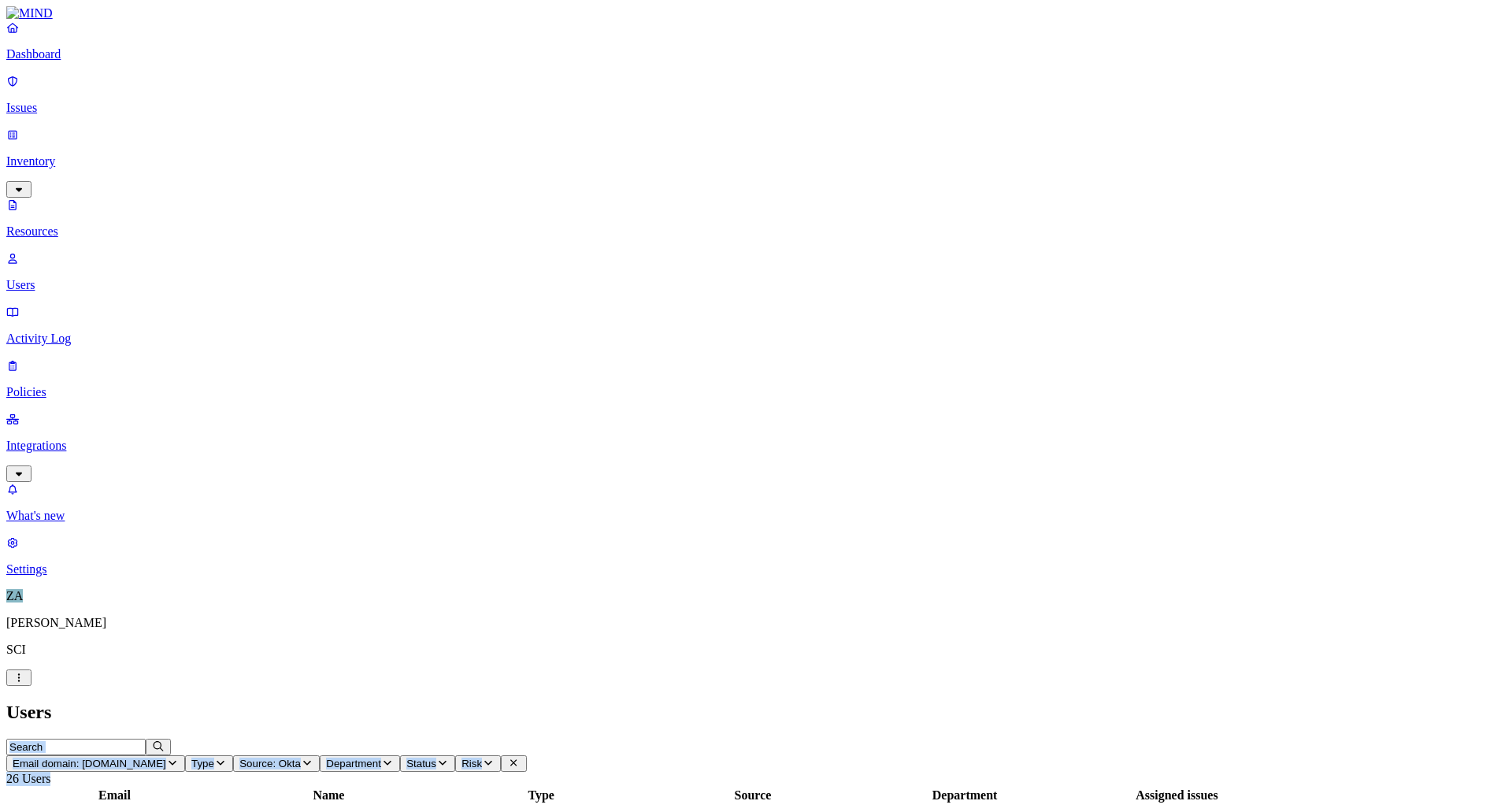
drag, startPoint x: 1506, startPoint y: 446, endPoint x: 1429, endPoint y: 14, distance: 438.8
click at [1001, 739] on header "Email domain: icertis.com Type Source: Okta Department Status Risk 26 Users" at bounding box center [756, 762] width 1500 height 47
click at [501, 756] on button "Risk" at bounding box center [479, 764] width 46 height 17
click at [482, 758] on span "Risk" at bounding box center [472, 763] width 20 height 12
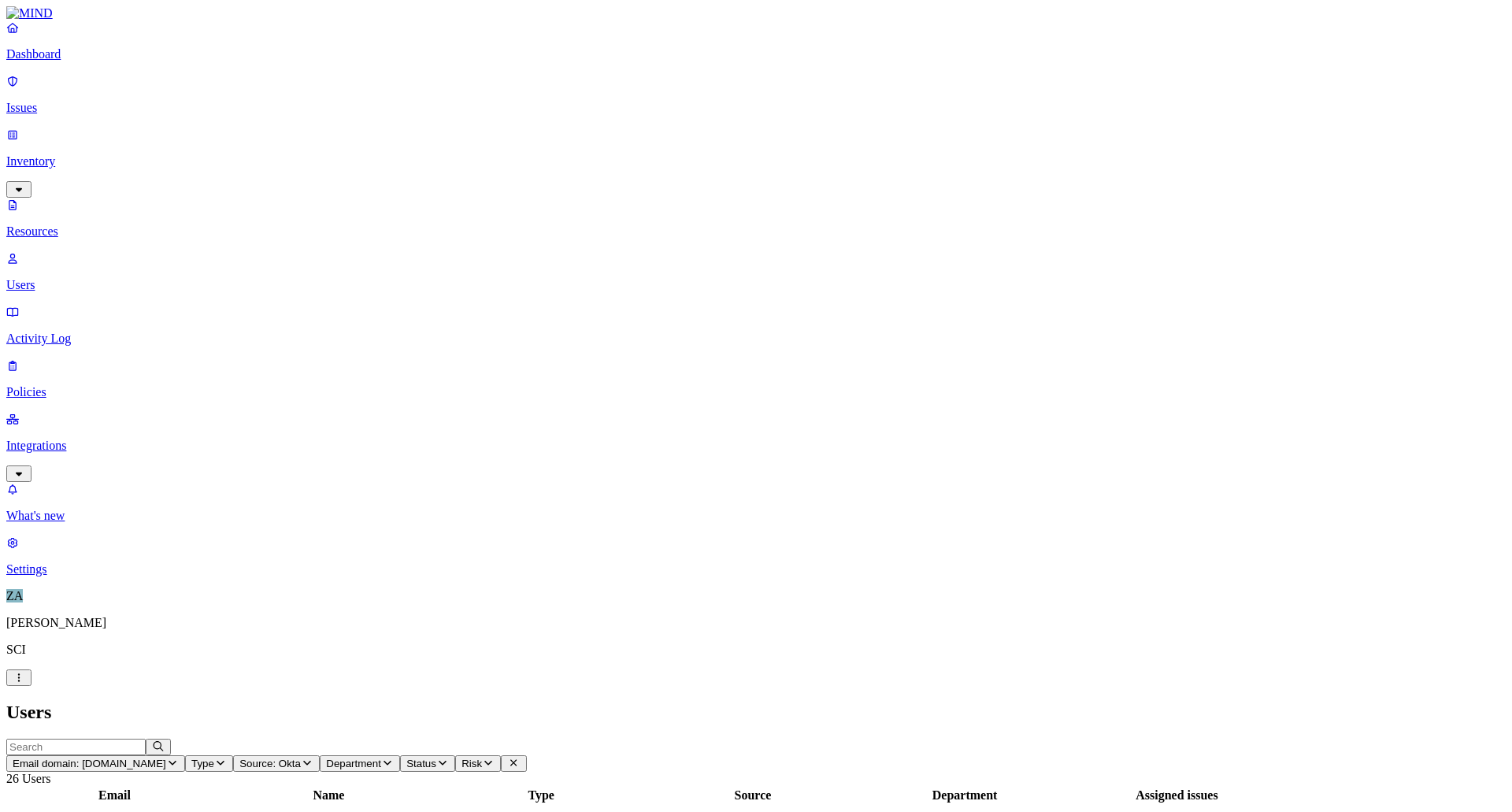
click at [319, 756] on button "Source: Okta" at bounding box center [276, 764] width 87 height 17
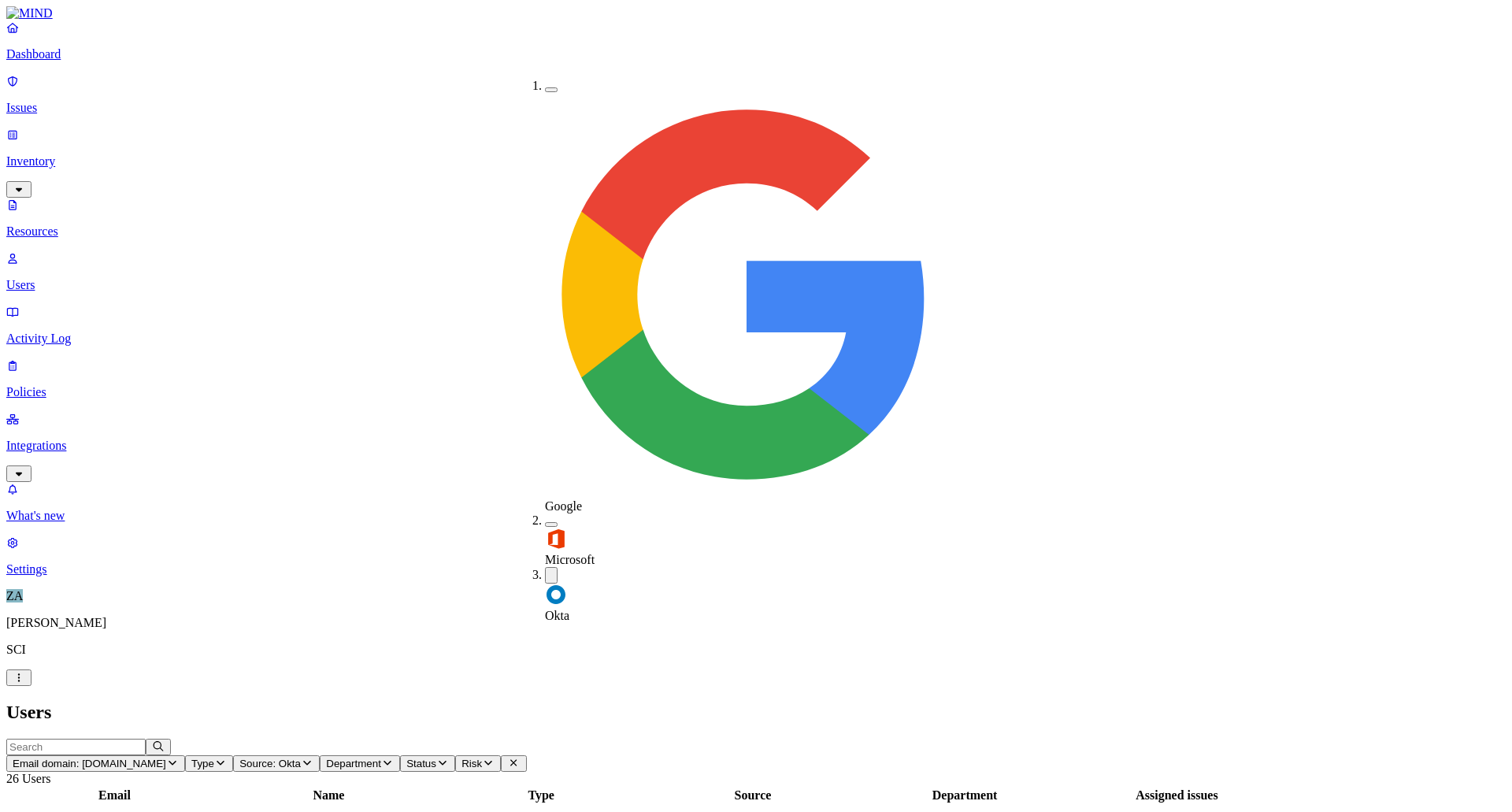
click at [545, 567] on button "button" at bounding box center [551, 575] width 13 height 17
click at [545, 87] on button "button" at bounding box center [551, 89] width 13 height 5
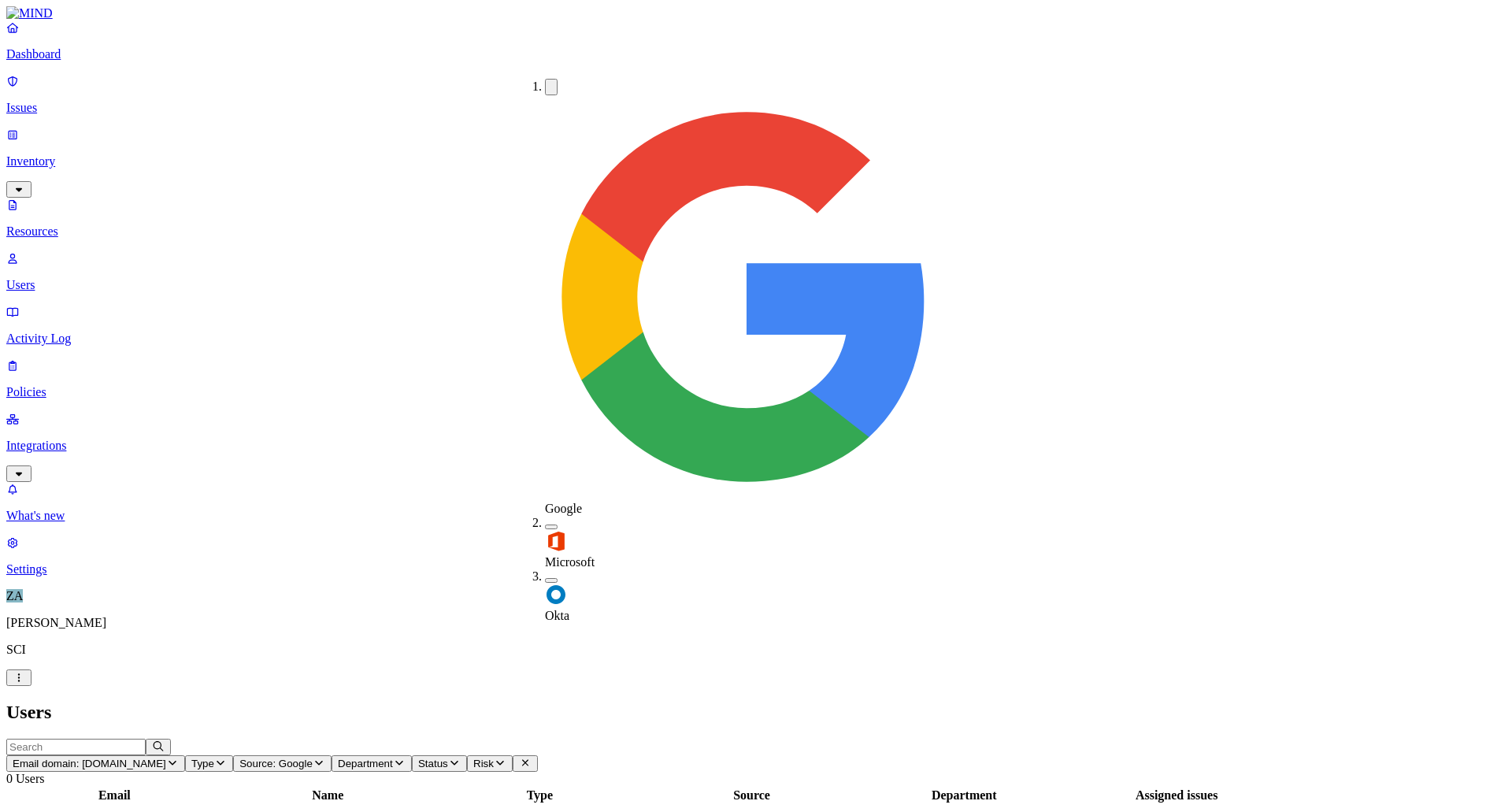
click at [185, 756] on button "Email domain: icertis.com" at bounding box center [96, 764] width 179 height 17
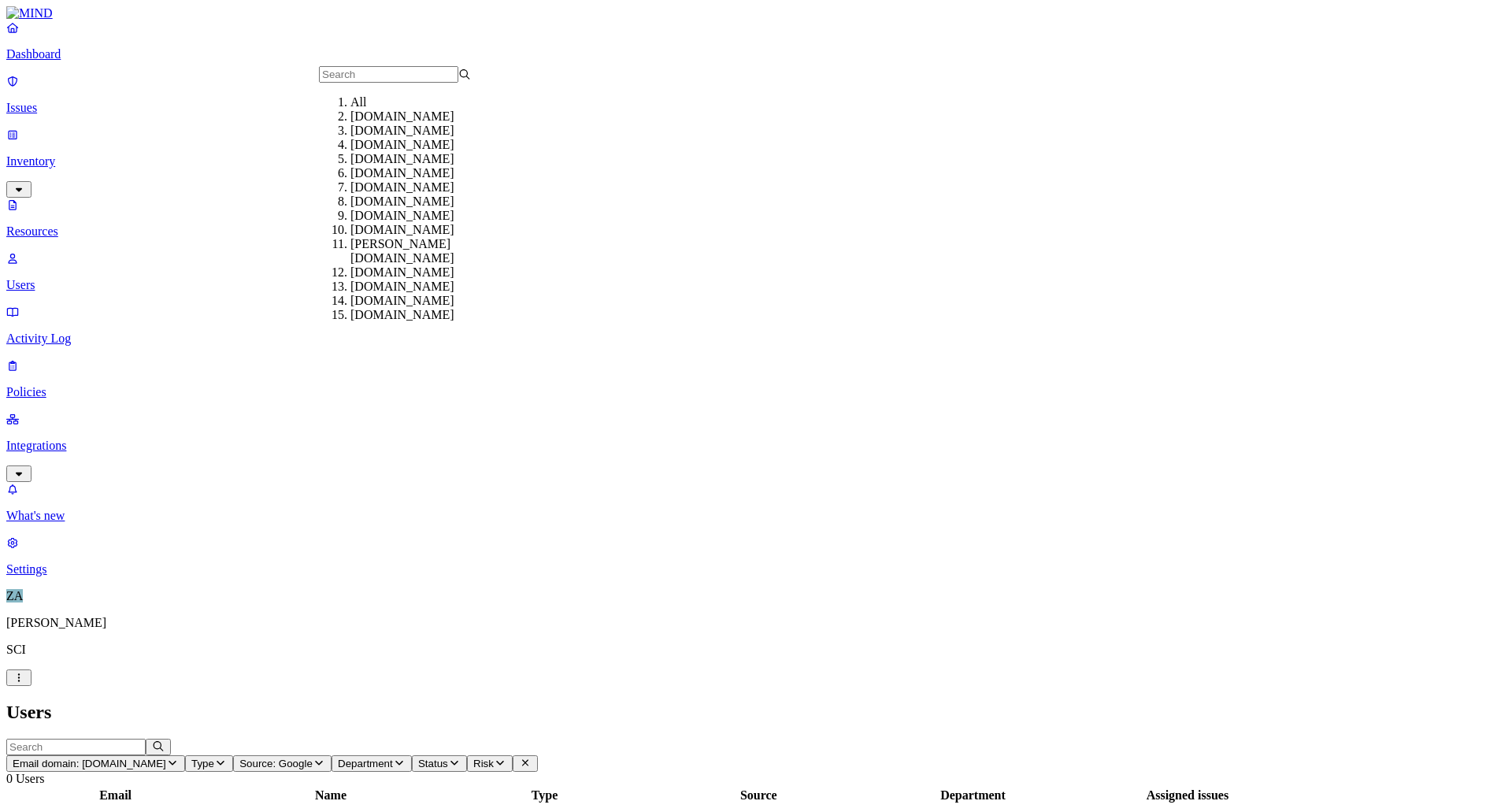
click at [370, 110] on div "All" at bounding box center [426, 102] width 152 height 14
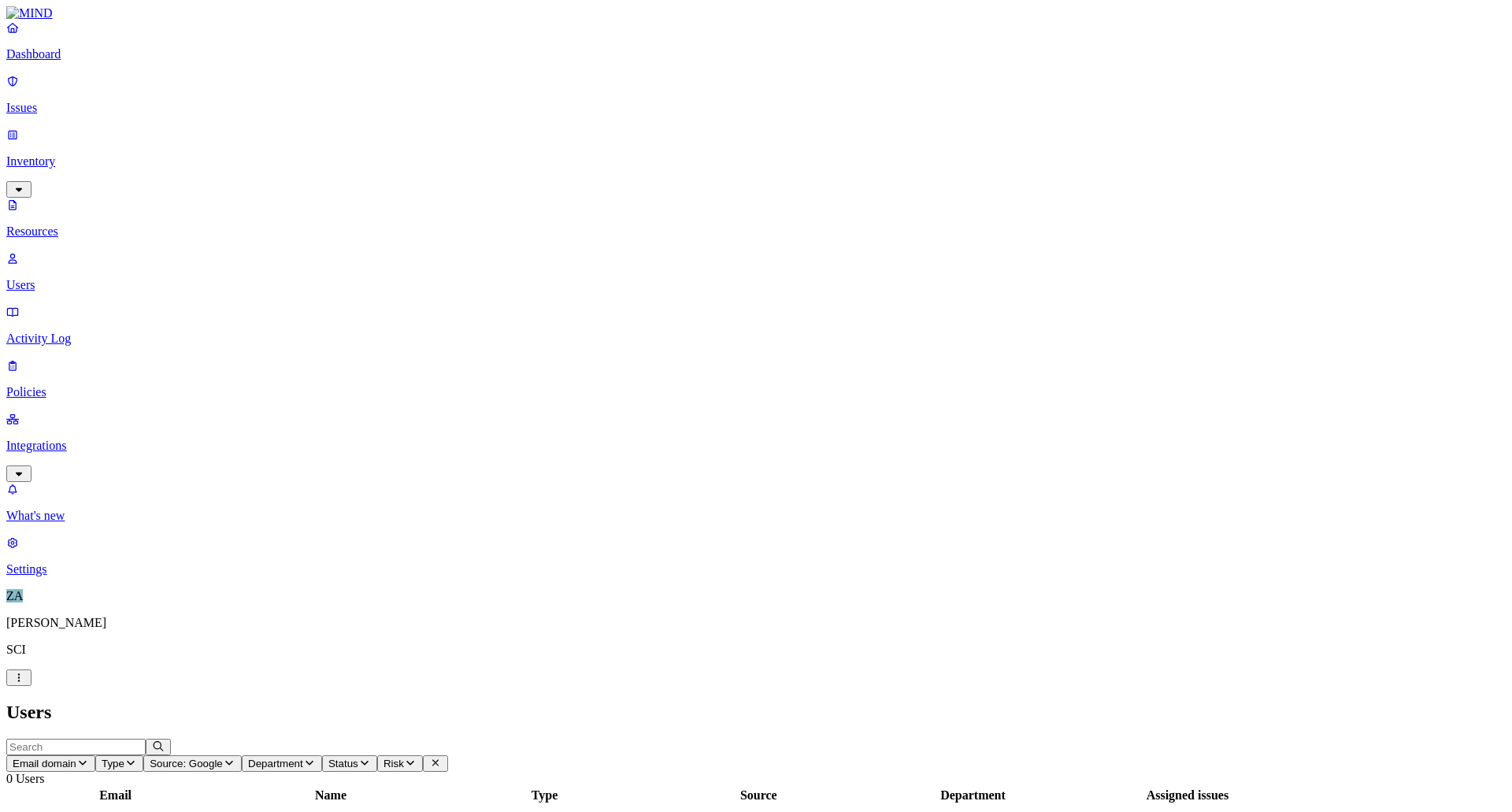
click at [223, 758] on span "Source: Google" at bounding box center [187, 763] width 74 height 12
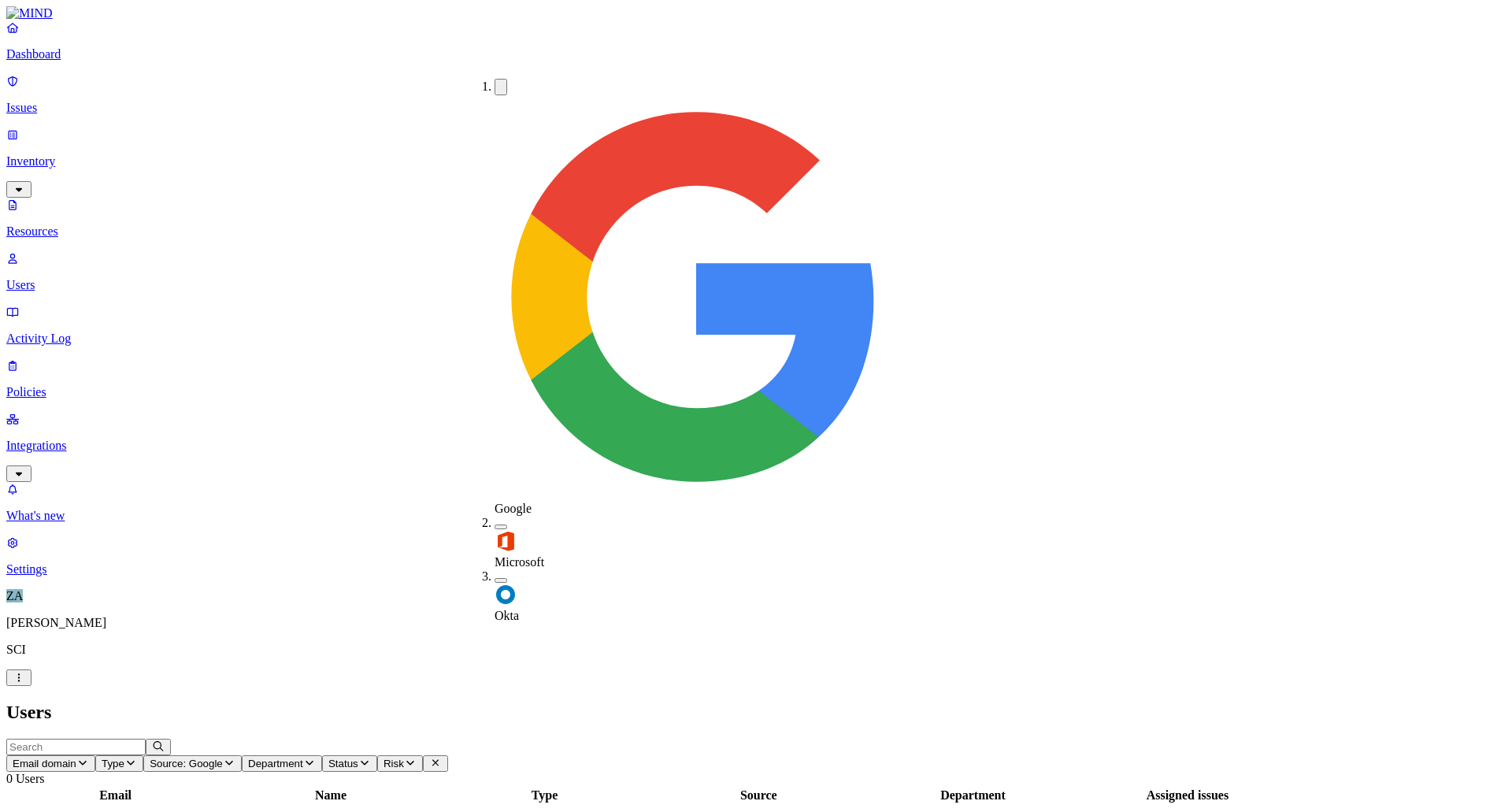
click at [494, 85] on div "Google" at bounding box center [494, 297] width 0 height 437
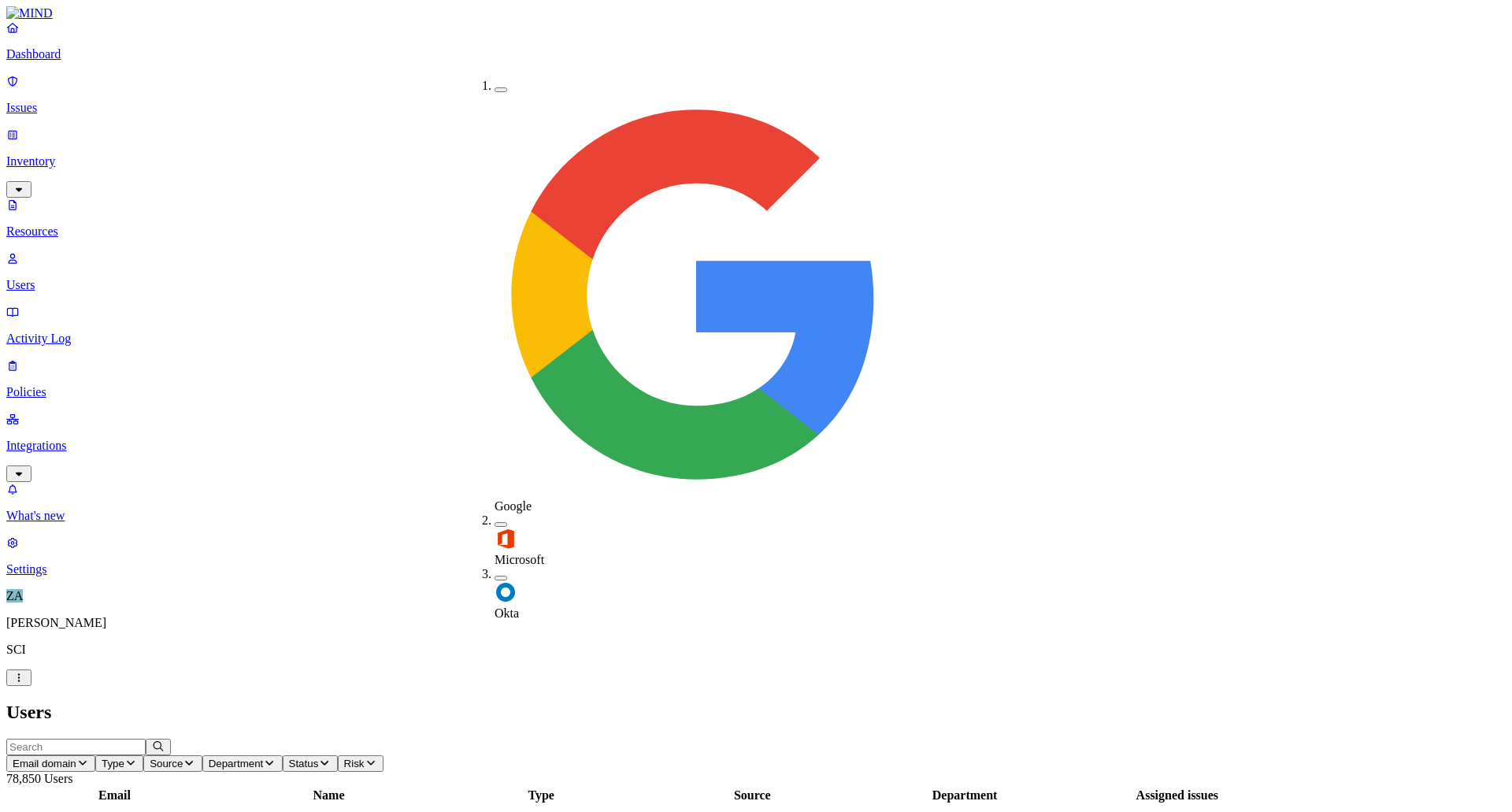
click at [789, 702] on h2 "Users" at bounding box center [756, 713] width 1500 height 21
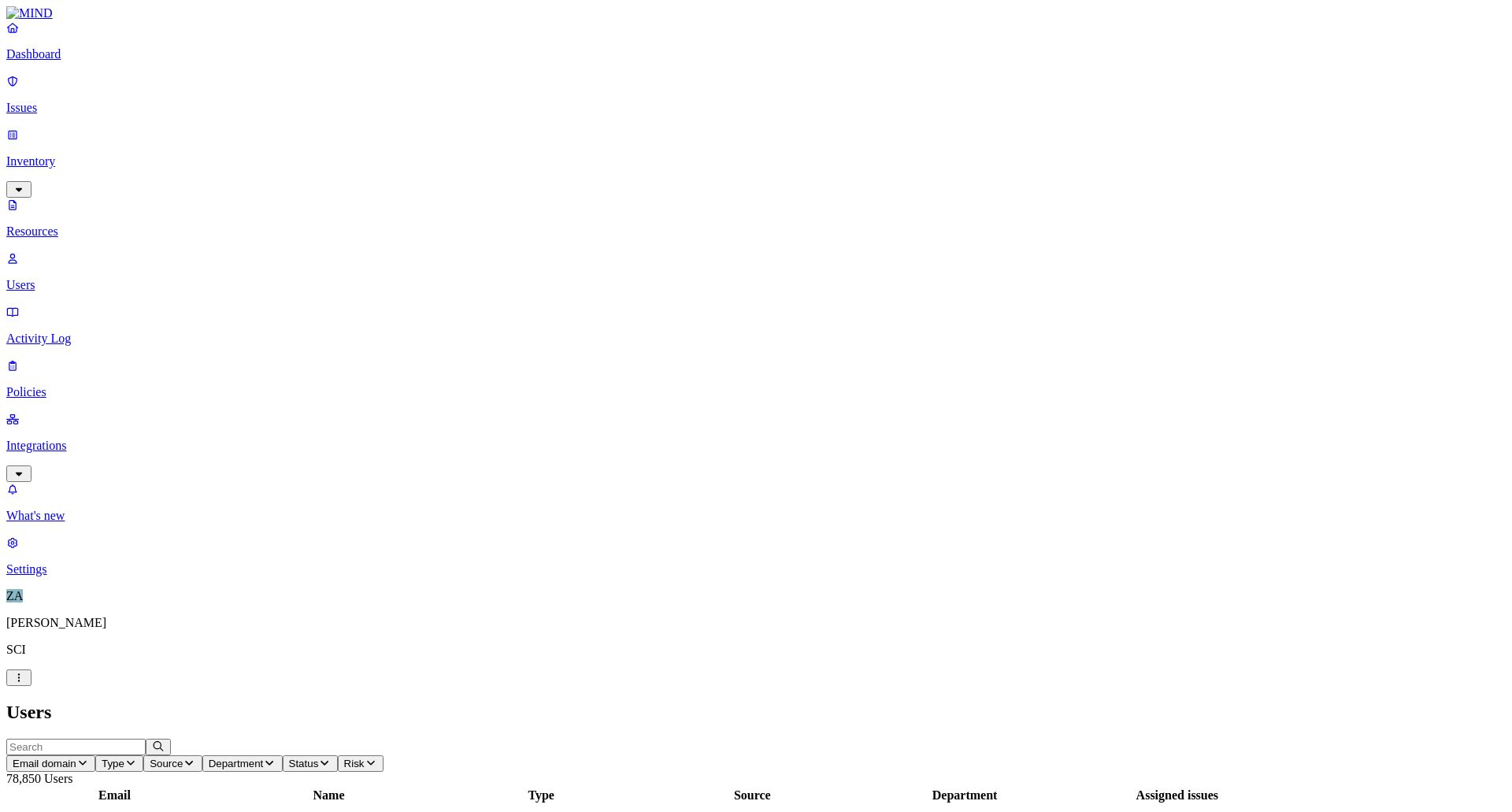
click at [103, 439] on p "Integrations" at bounding box center [756, 446] width 1500 height 14
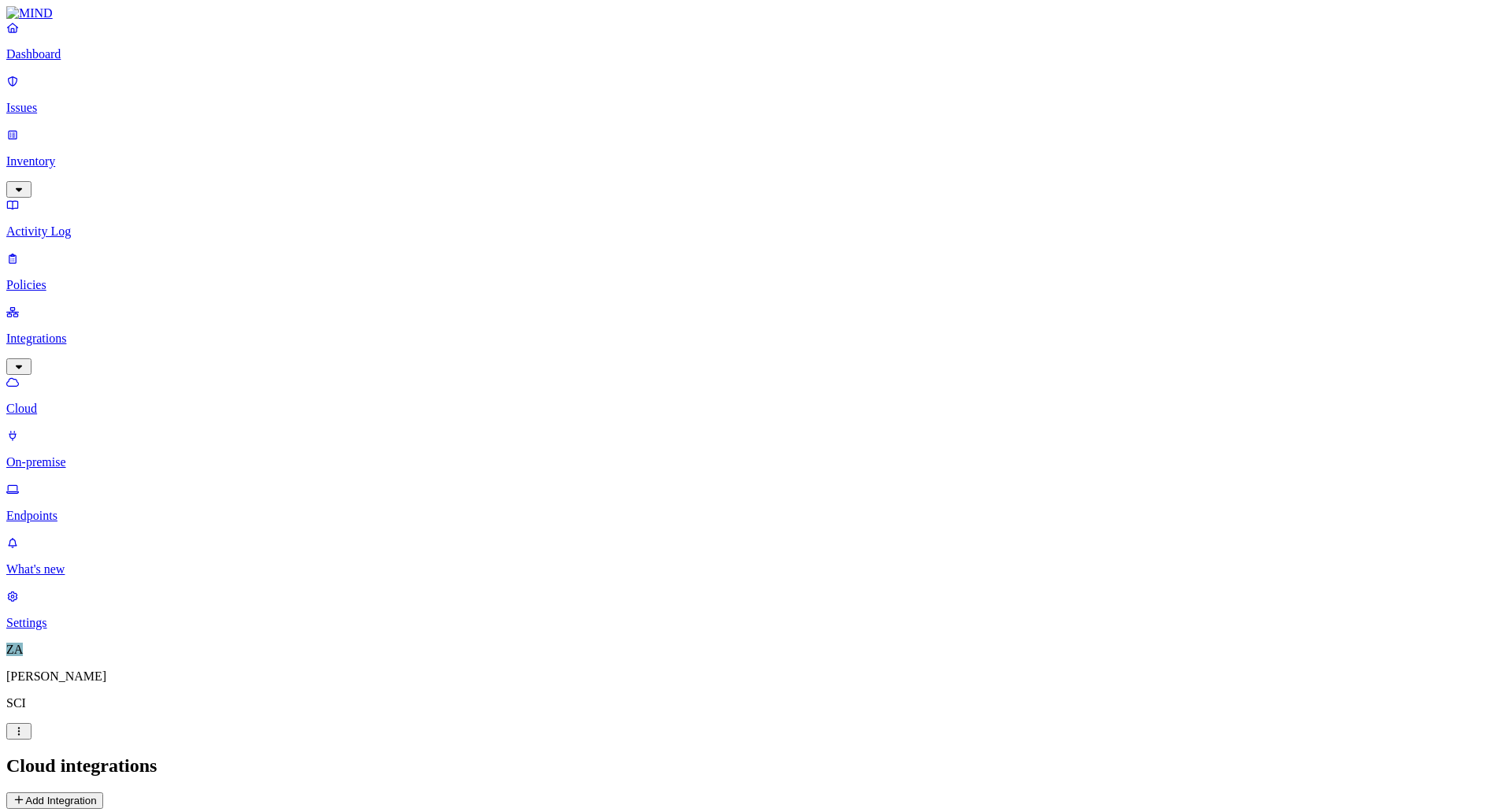
click at [58, 225] on p "Activity Log" at bounding box center [756, 231] width 1500 height 14
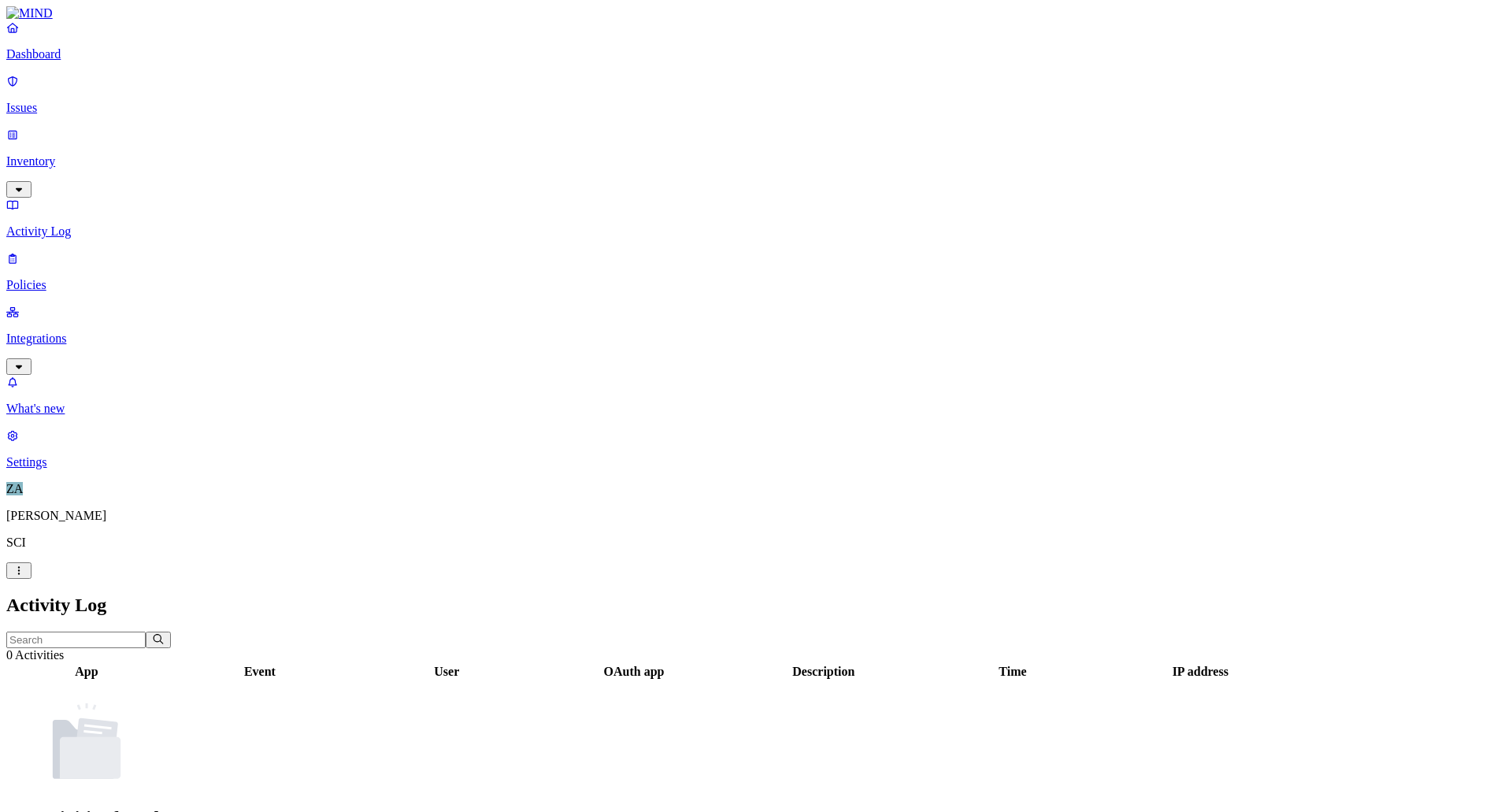
click at [65, 155] on p "Inventory" at bounding box center [756, 161] width 1500 height 14
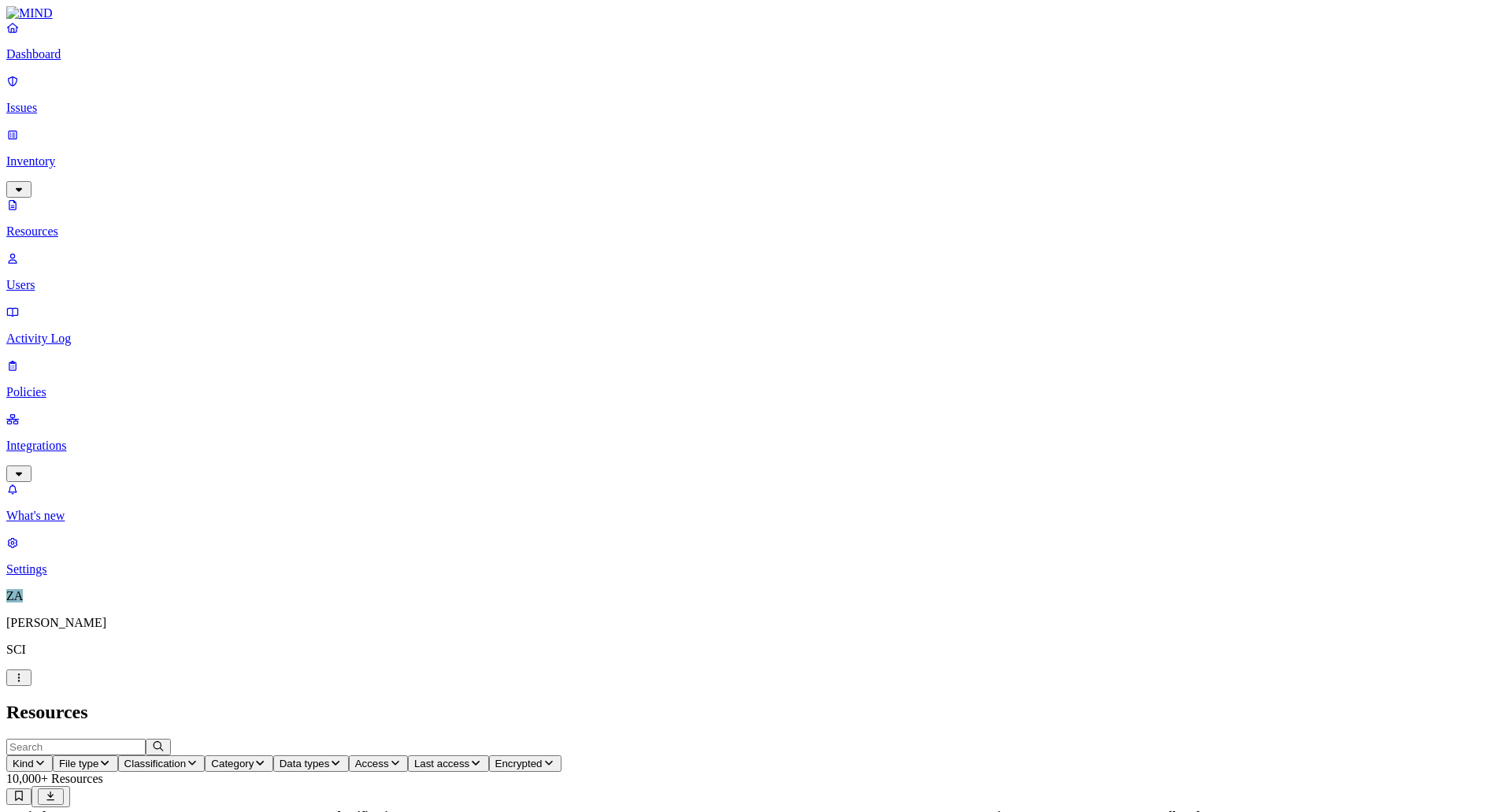
click at [254, 758] on span "Category" at bounding box center [232, 763] width 42 height 12
click at [187, 758] on span "Classification" at bounding box center [156, 763] width 63 height 12
click at [473, 87] on button "button" at bounding box center [479, 89] width 13 height 5
click at [473, 83] on button "button" at bounding box center [479, 87] width 13 height 17
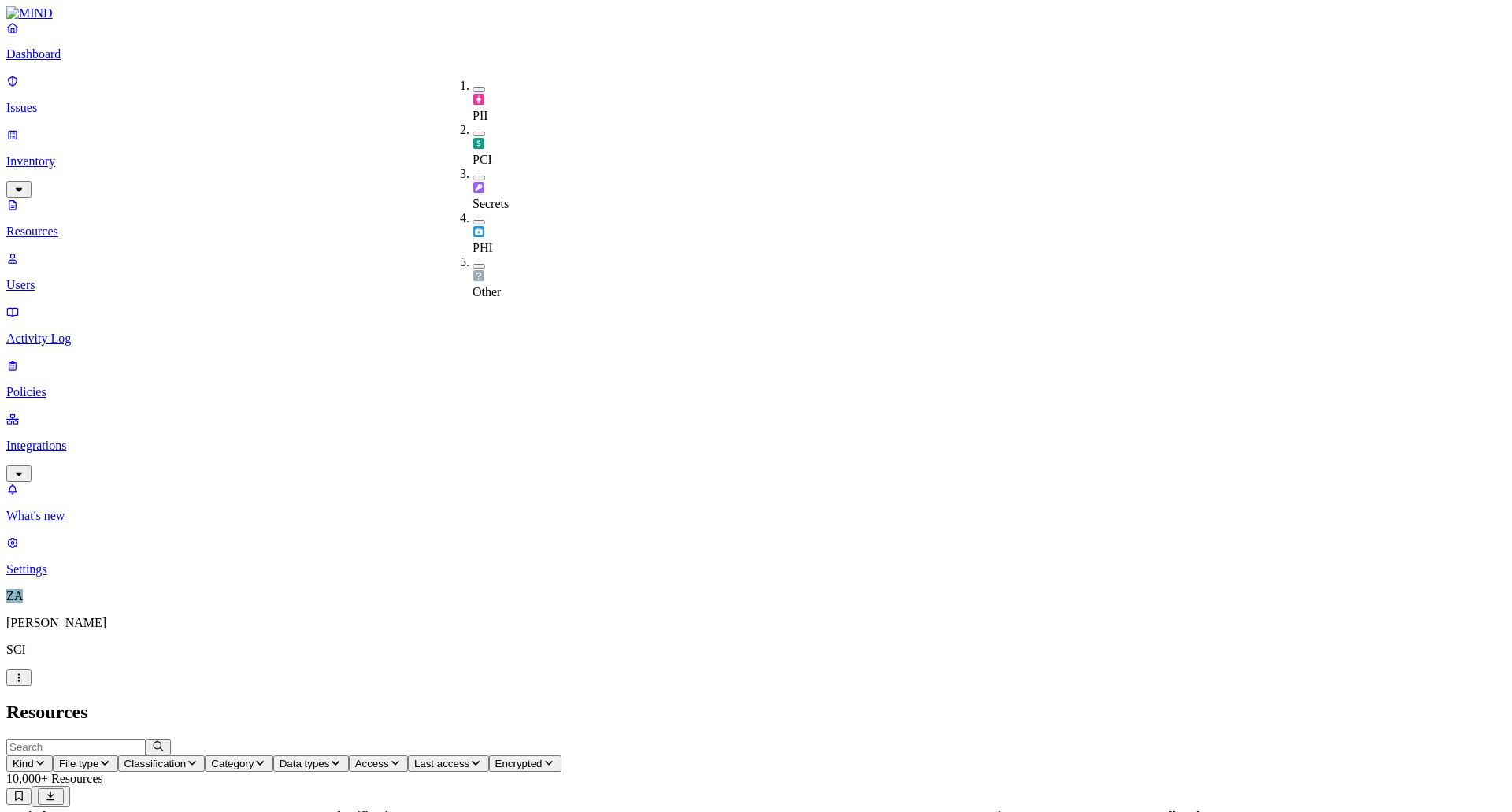
click at [517, 702] on h2 "Resources" at bounding box center [756, 713] width 1500 height 21
click at [543, 758] on span "Encrypted" at bounding box center [518, 763] width 47 height 12
click at [860, 107] on div "Yes" at bounding box center [860, 99] width 0 height 14
click at [566, 758] on span "Encrypted: Yes" at bounding box center [530, 763] width 70 height 12
click at [860, 85] on div "All" at bounding box center [860, 86] width 0 height 14
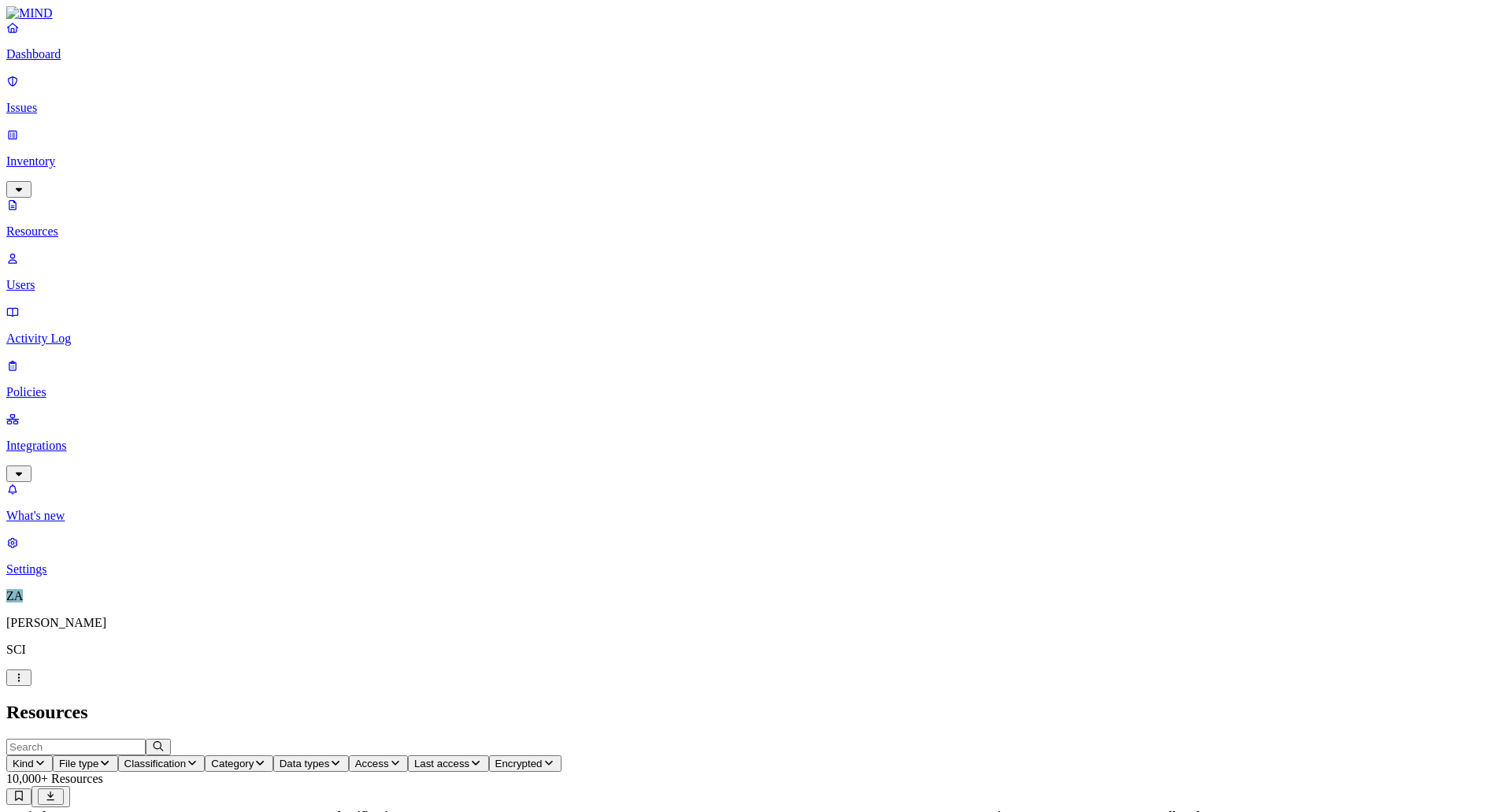
click at [82, 101] on p "Issues" at bounding box center [756, 108] width 1500 height 14
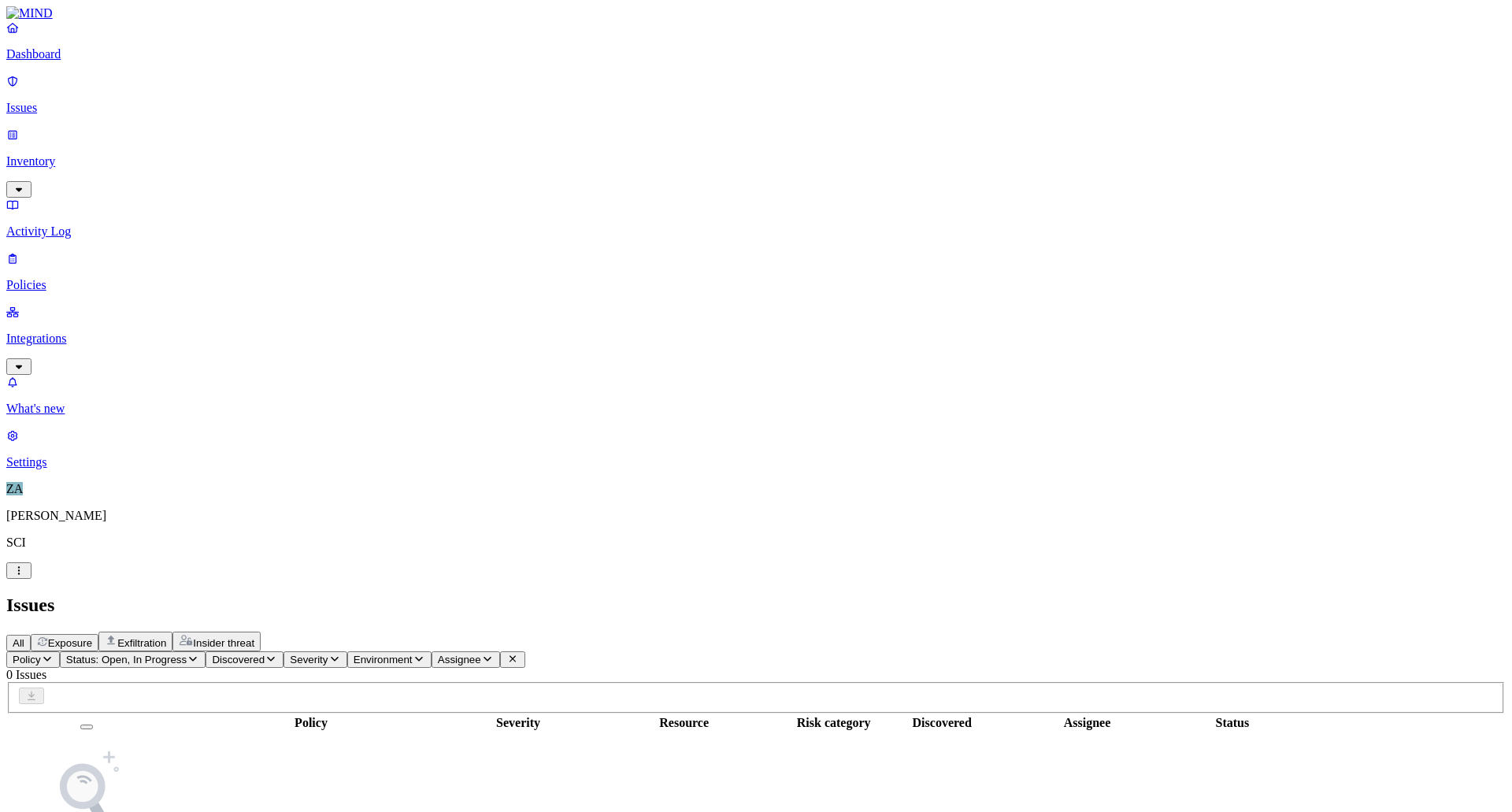
click at [56, 62] on p "Dashboard" at bounding box center [756, 53] width 1500 height 14
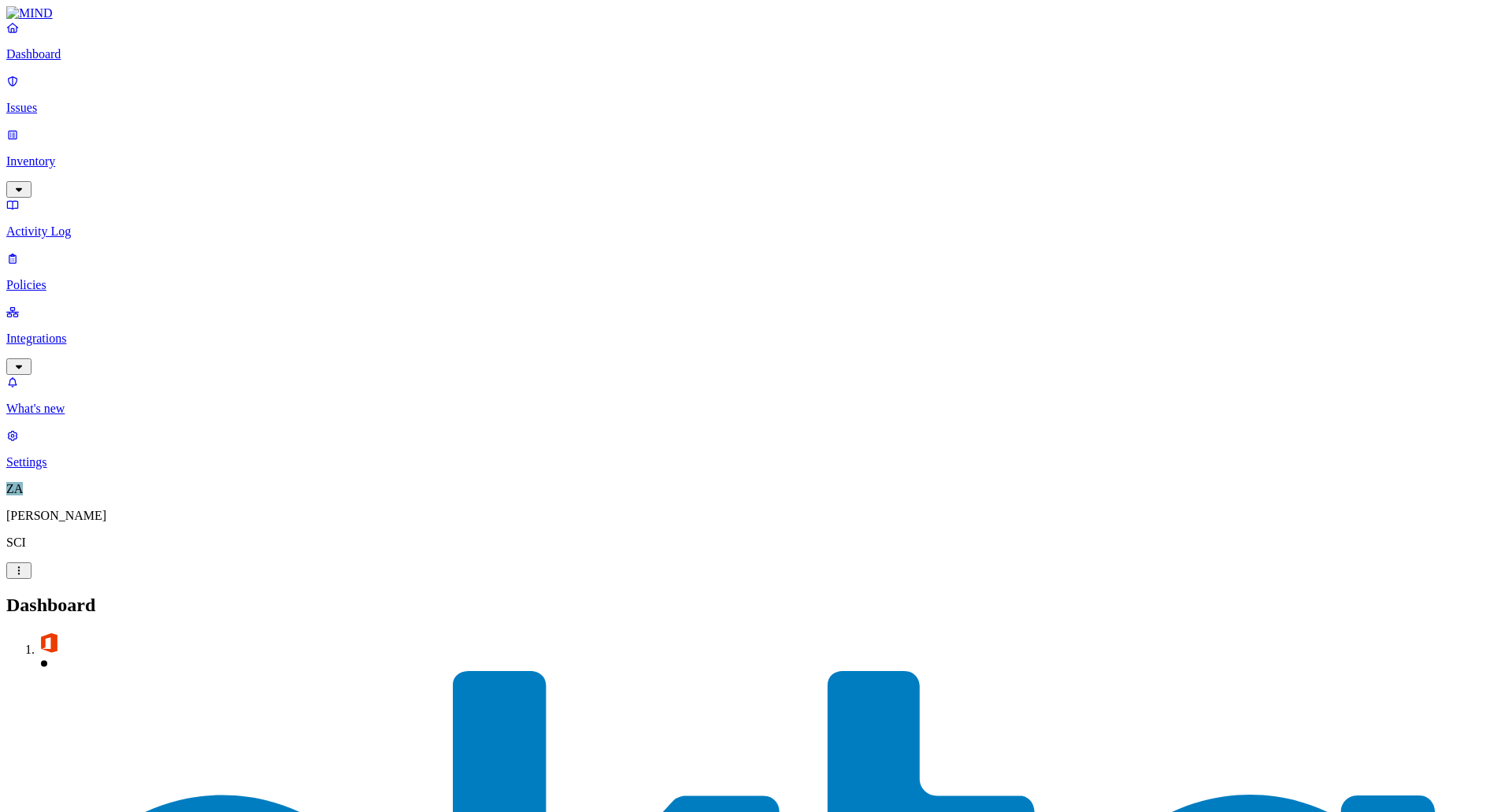
click at [39, 101] on p "Issues" at bounding box center [756, 108] width 1500 height 14
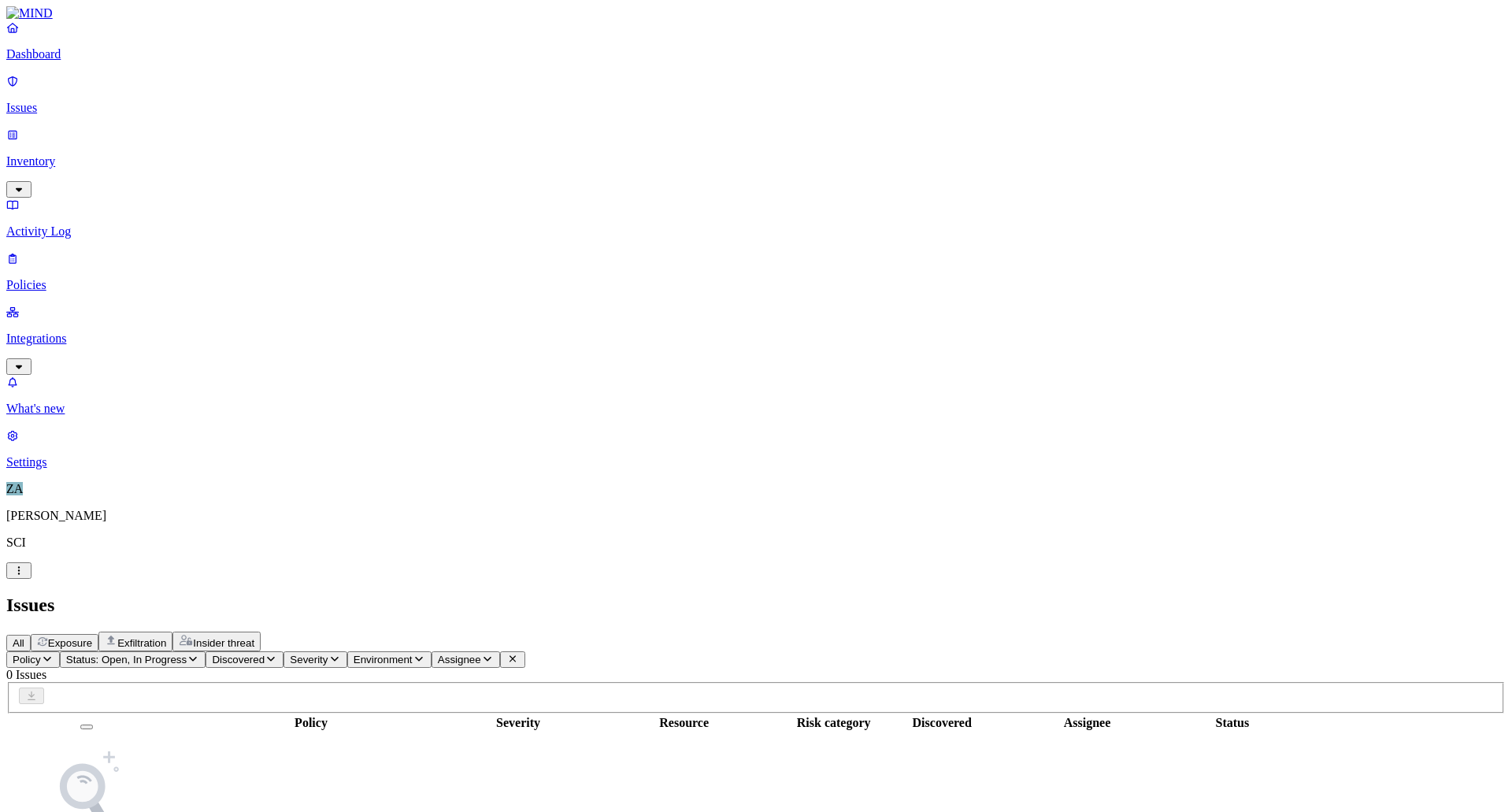
click at [68, 278] on p "Policies" at bounding box center [756, 284] width 1500 height 14
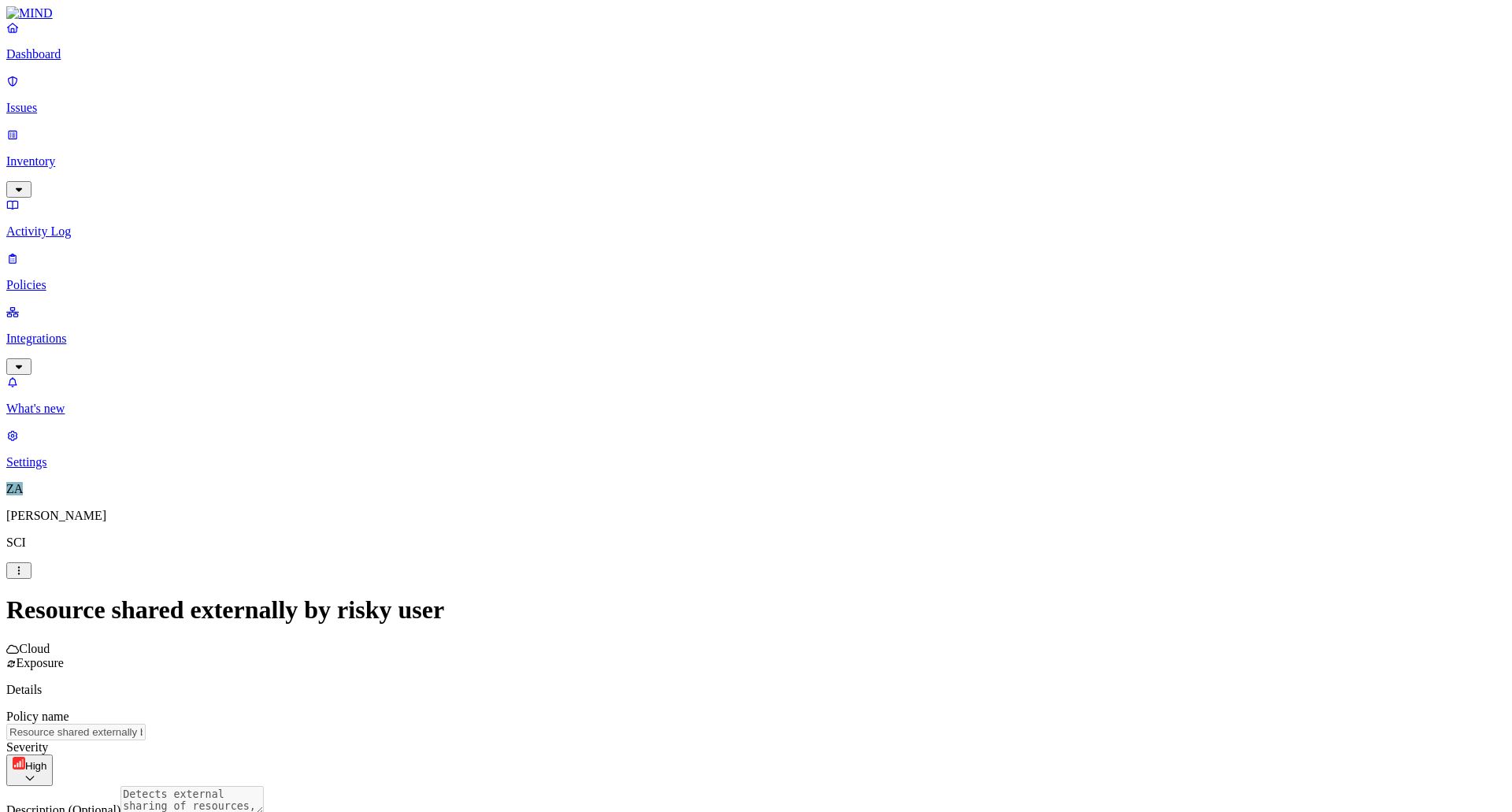
scroll to position [13, 0]
click at [649, 525] on html "Dashboard Issues Inventory Activity Log Policies Integrations What's new 1 Sett…" at bounding box center [756, 505] width 1512 height 1011
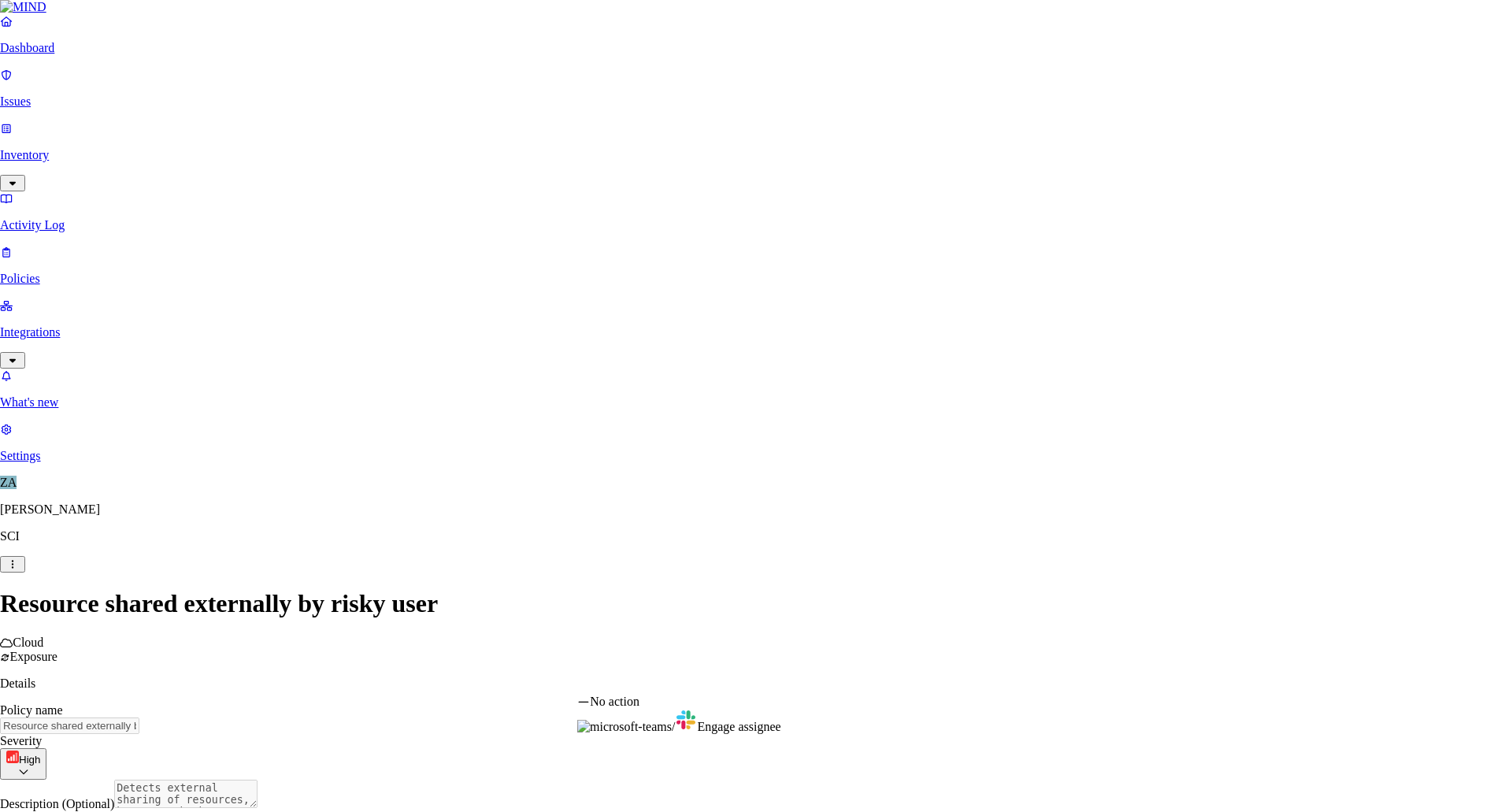
click at [687, 674] on html "Dashboard Issues Inventory Activity Log Policies Integrations What's new 1 Sett…" at bounding box center [756, 502] width 1512 height 1004
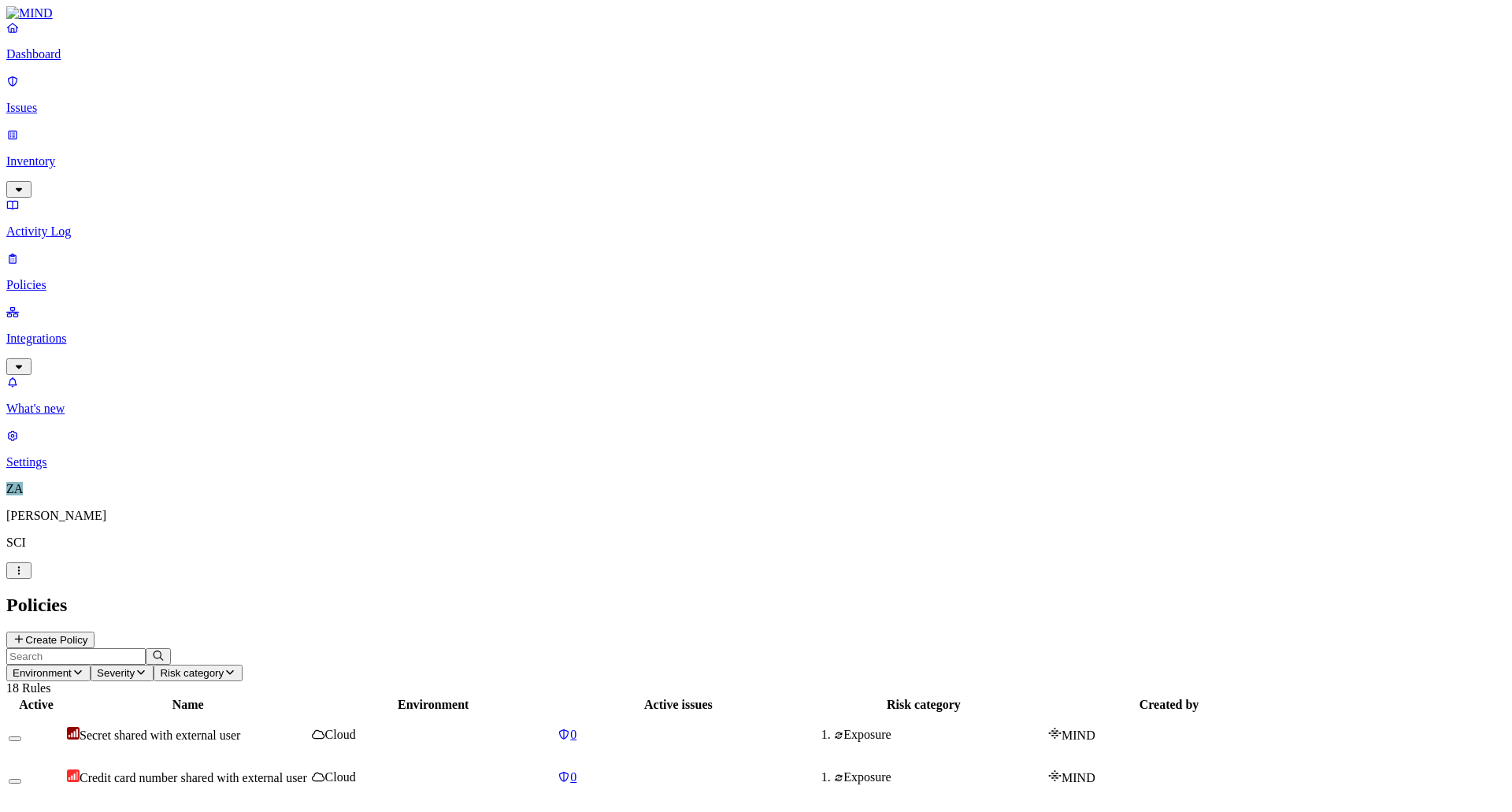
click at [96, 331] on p "Integrations" at bounding box center [756, 338] width 1500 height 14
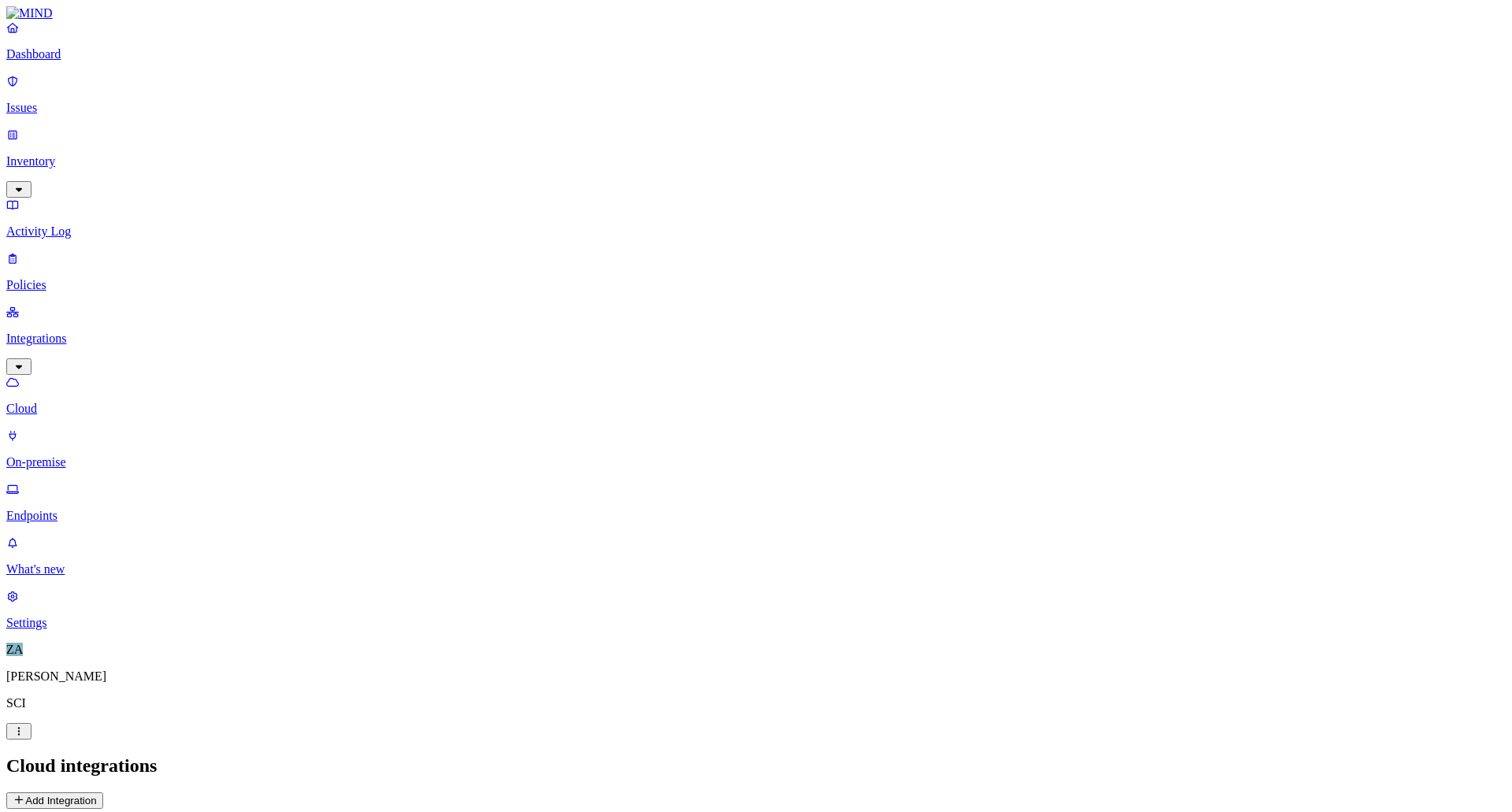
click at [86, 456] on p "On-premise" at bounding box center [756, 462] width 1500 height 14
click at [77, 509] on p "Endpoints" at bounding box center [756, 516] width 1500 height 14
click at [68, 101] on p "Issues" at bounding box center [756, 108] width 1500 height 14
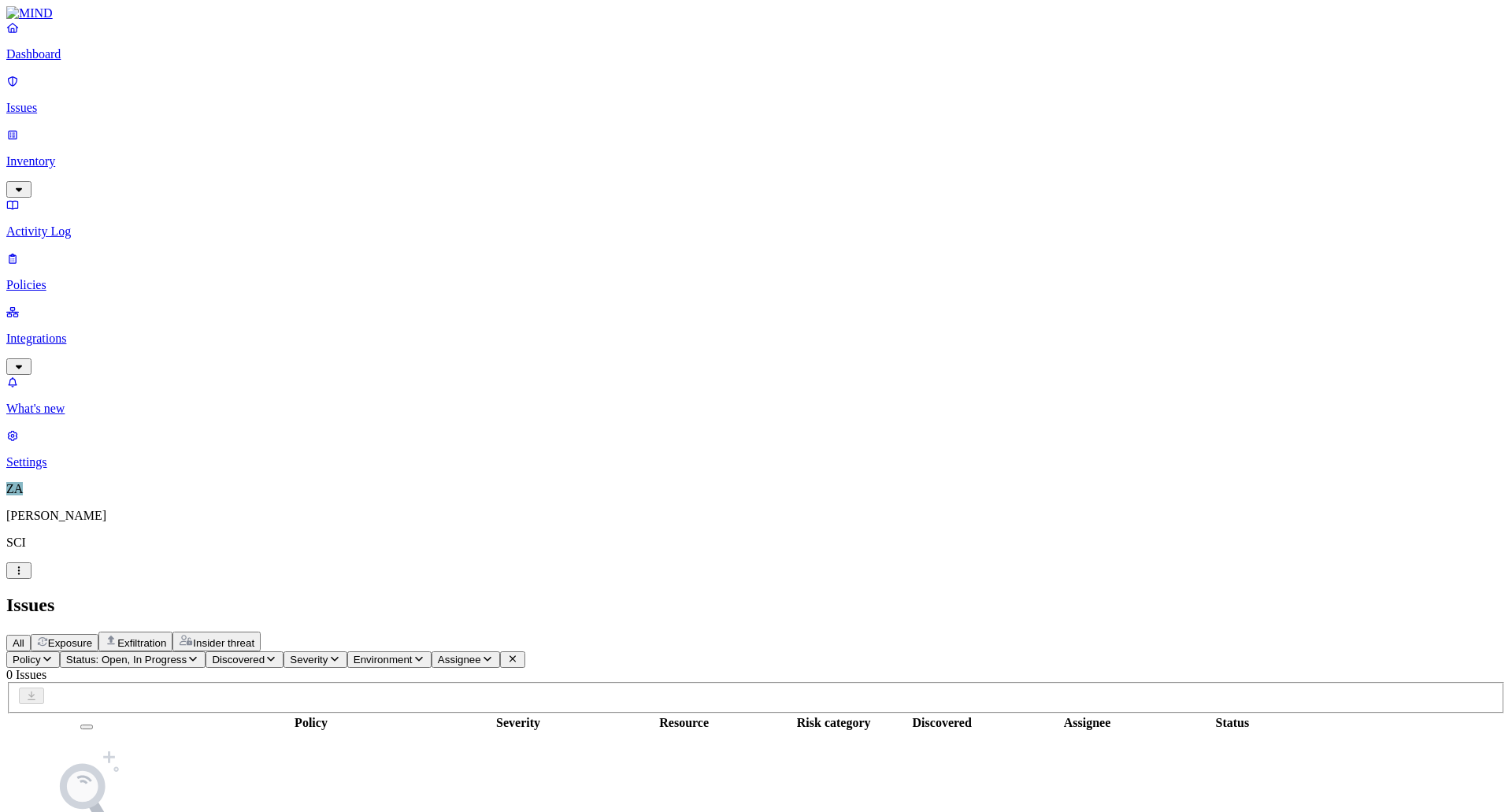
click at [254, 637] on span "Insider threat" at bounding box center [224, 643] width 62 height 12
click at [25, 637] on span "All" at bounding box center [18, 643] width 12 height 12
click at [75, 62] on p "Dashboard" at bounding box center [756, 53] width 1500 height 14
